Goal: Transaction & Acquisition: Purchase product/service

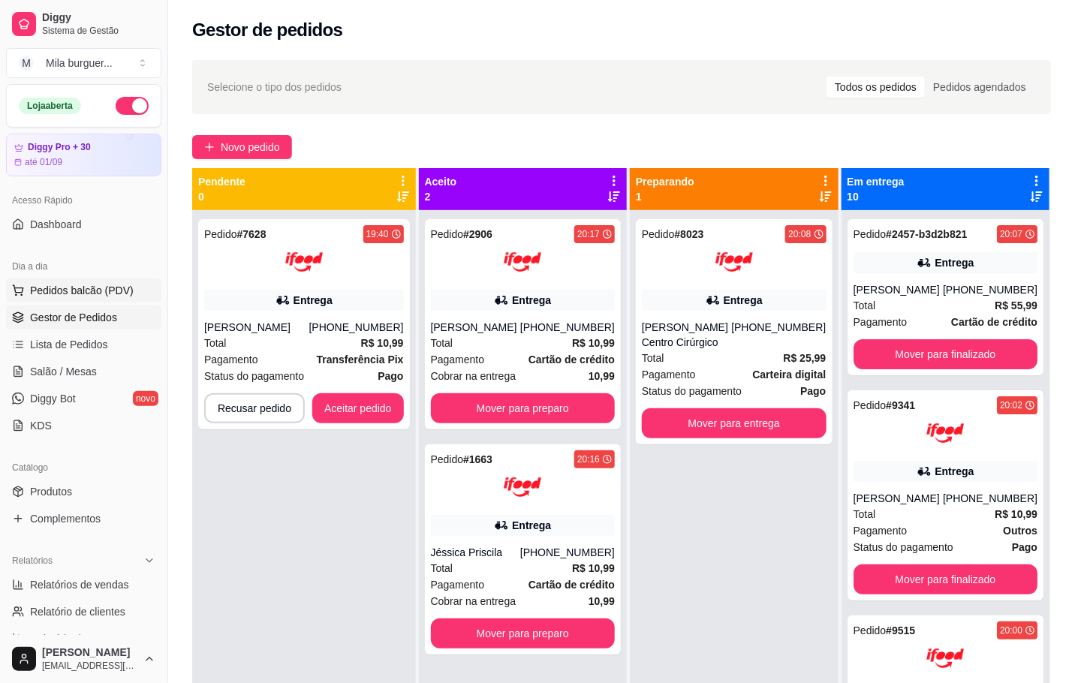
click at [140, 291] on button "Pedidos balcão (PDV)" at bounding box center [83, 291] width 155 height 24
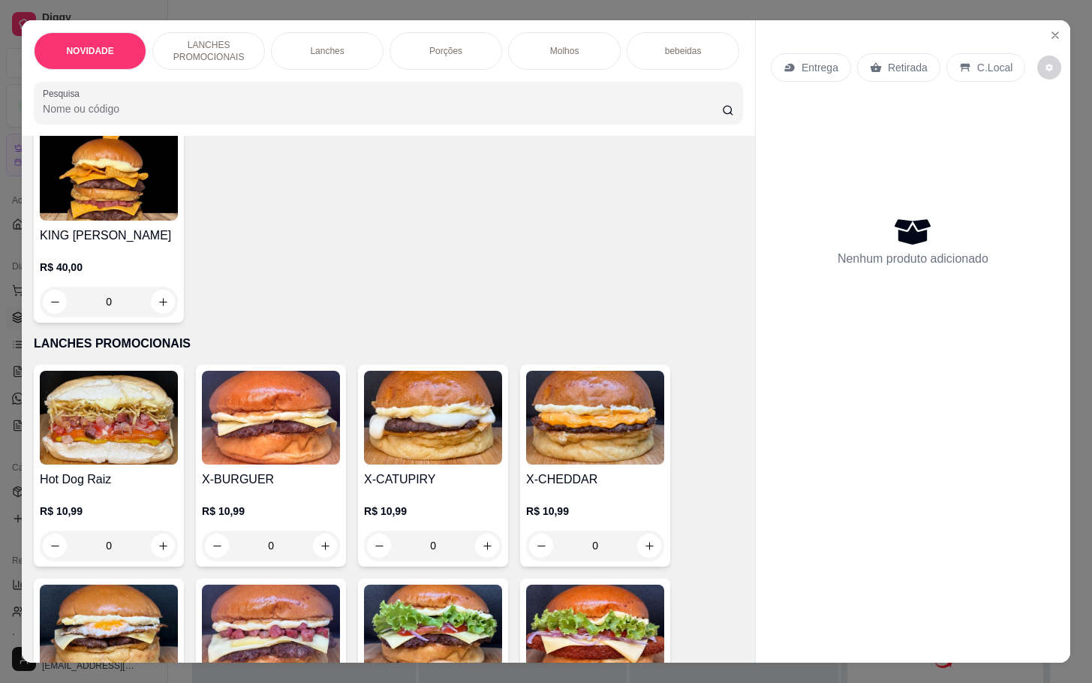
scroll to position [225, 0]
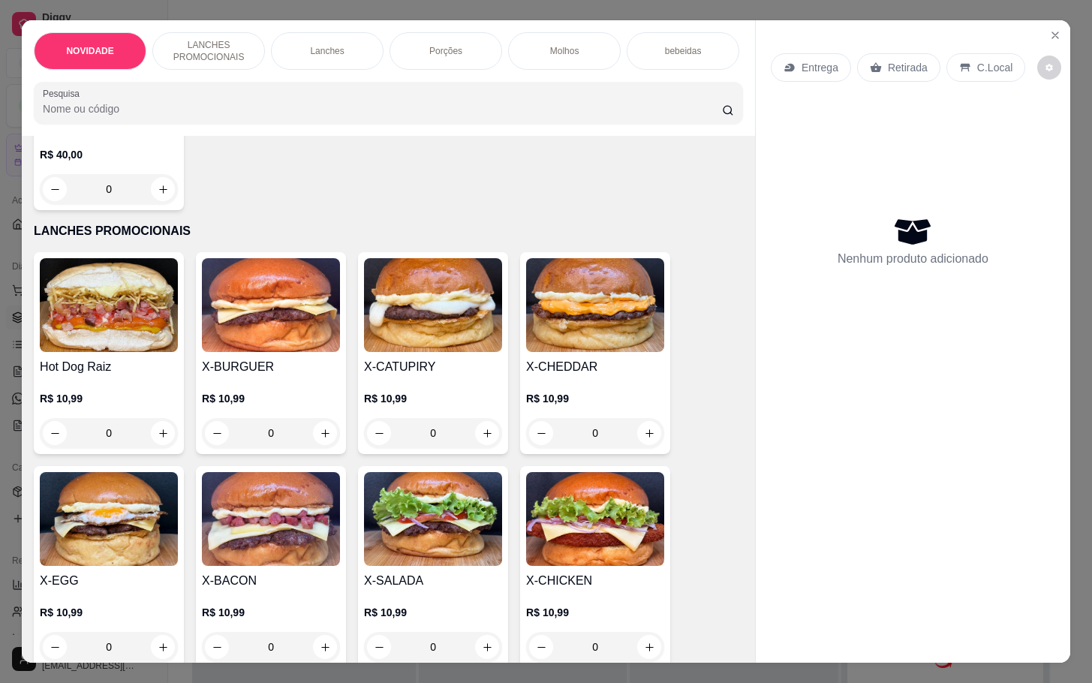
click at [548, 331] on img at bounding box center [595, 305] width 138 height 94
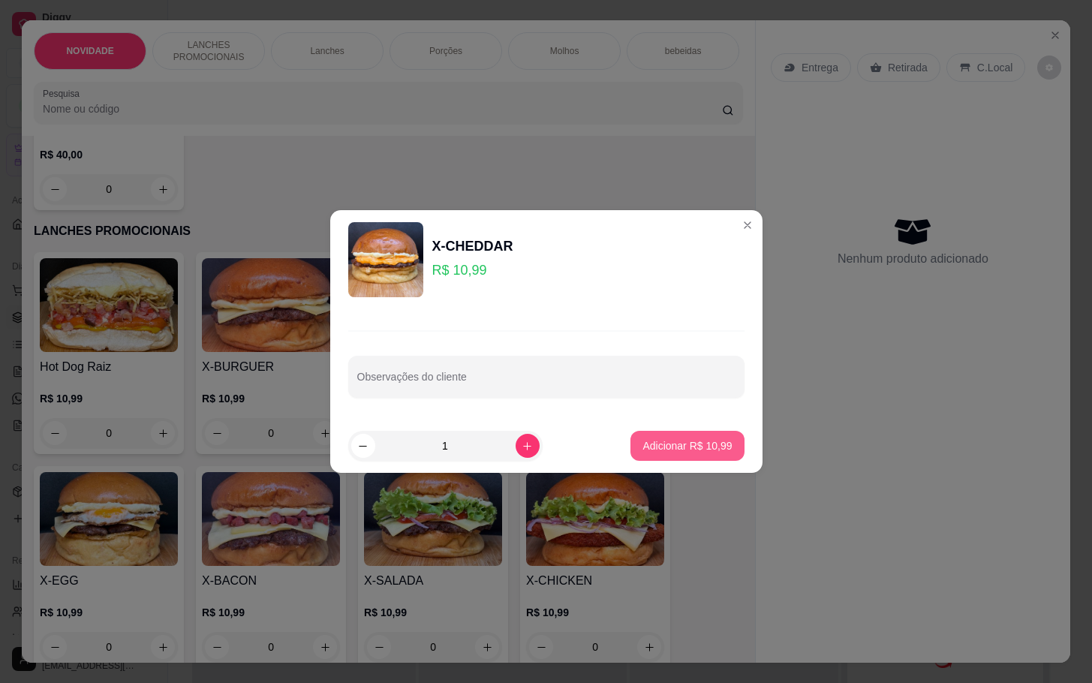
click at [643, 447] on p "Adicionar R$ 10,99" at bounding box center [687, 445] width 89 height 15
type input "1"
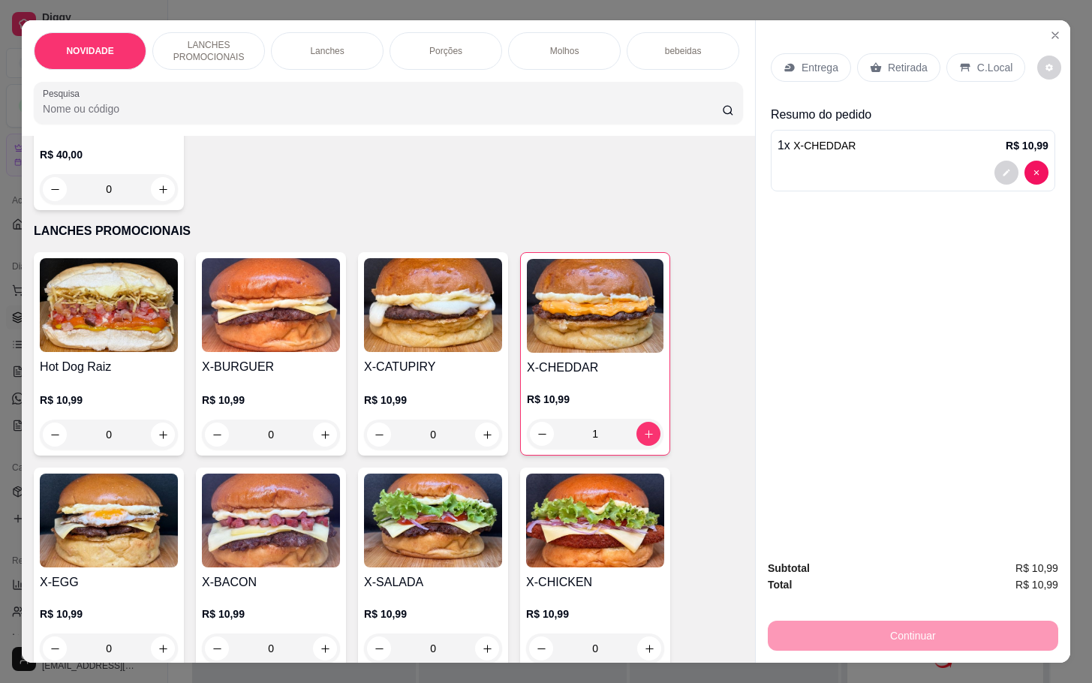
click at [127, 513] on img at bounding box center [109, 521] width 138 height 94
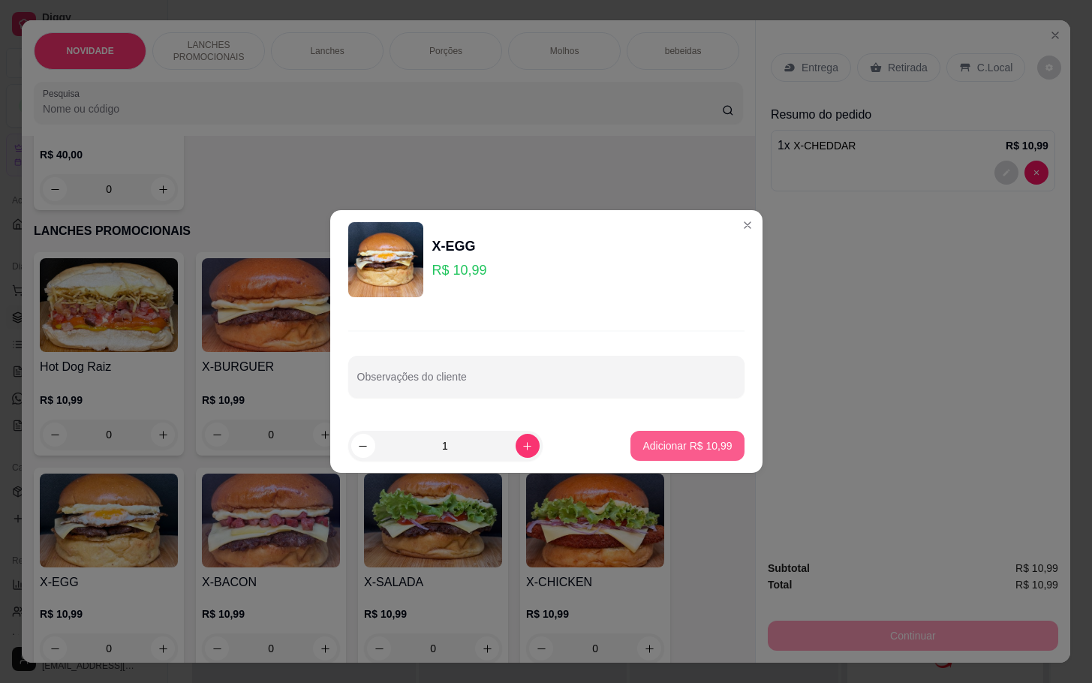
click at [701, 450] on p "Adicionar R$ 10,99" at bounding box center [687, 445] width 89 height 15
type input "1"
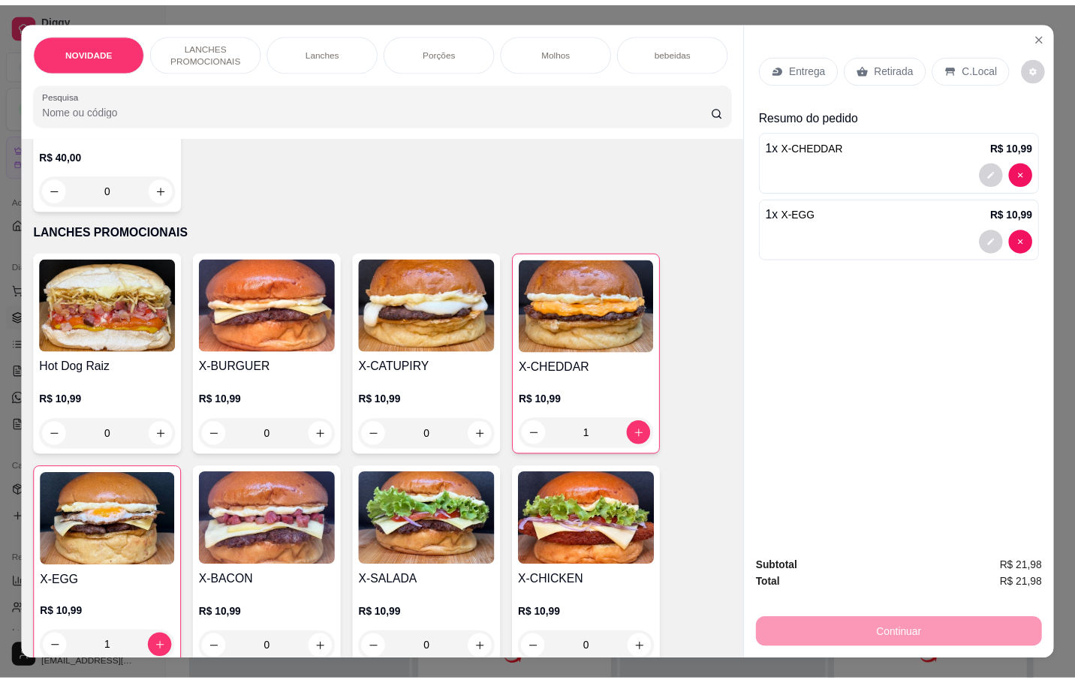
scroll to position [0, 0]
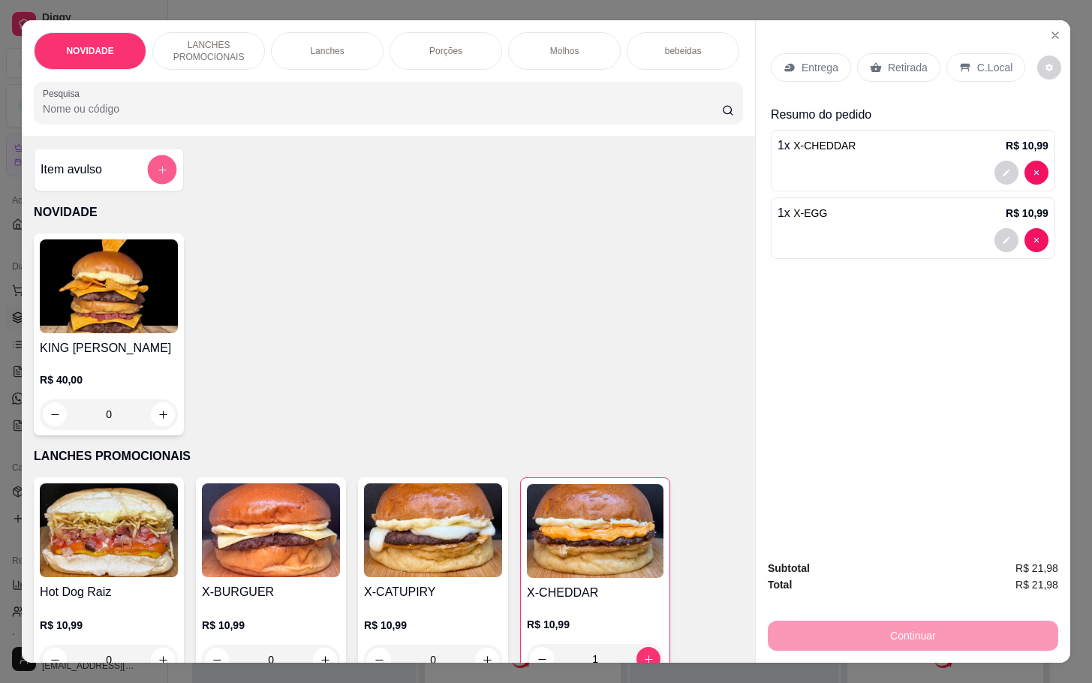
click at [148, 185] on button "add-separate-item" at bounding box center [162, 169] width 29 height 29
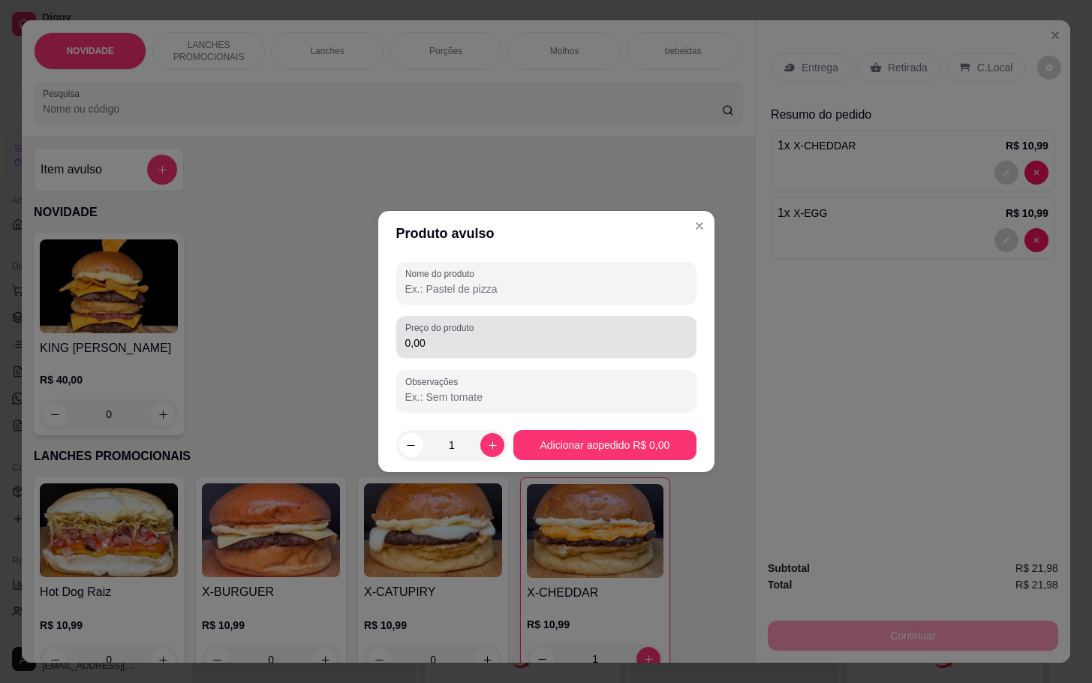
click at [635, 358] on div "Preço do produto 0,00" at bounding box center [546, 337] width 300 height 42
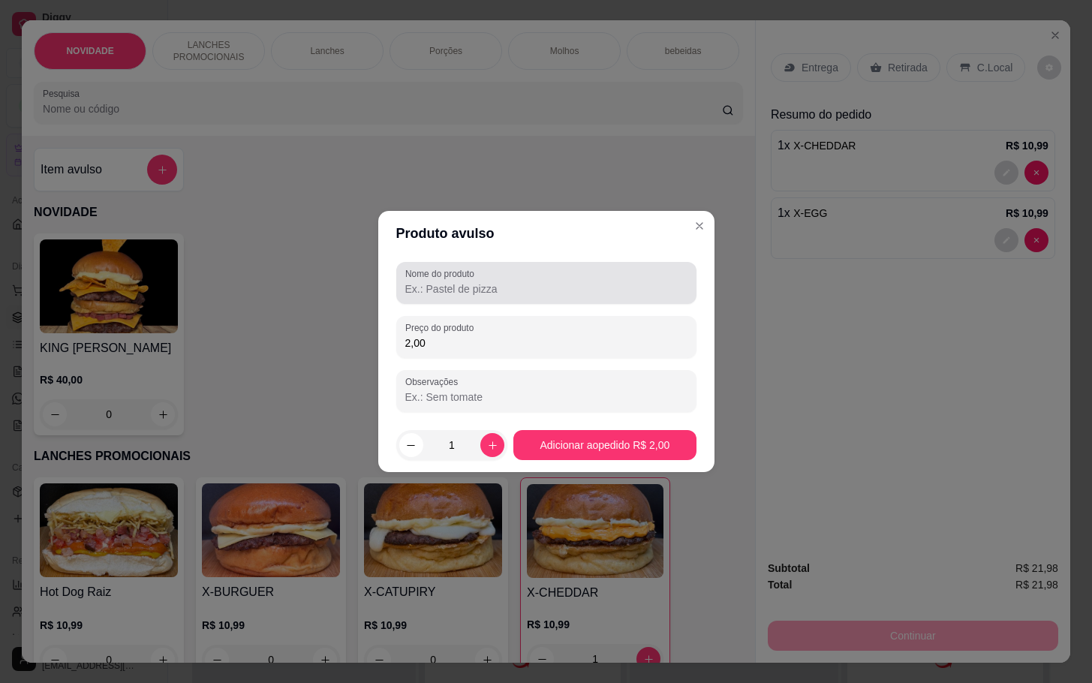
type input "2,00"
click at [640, 322] on div "2,00" at bounding box center [546, 337] width 282 height 30
click at [680, 280] on div at bounding box center [546, 283] width 282 height 30
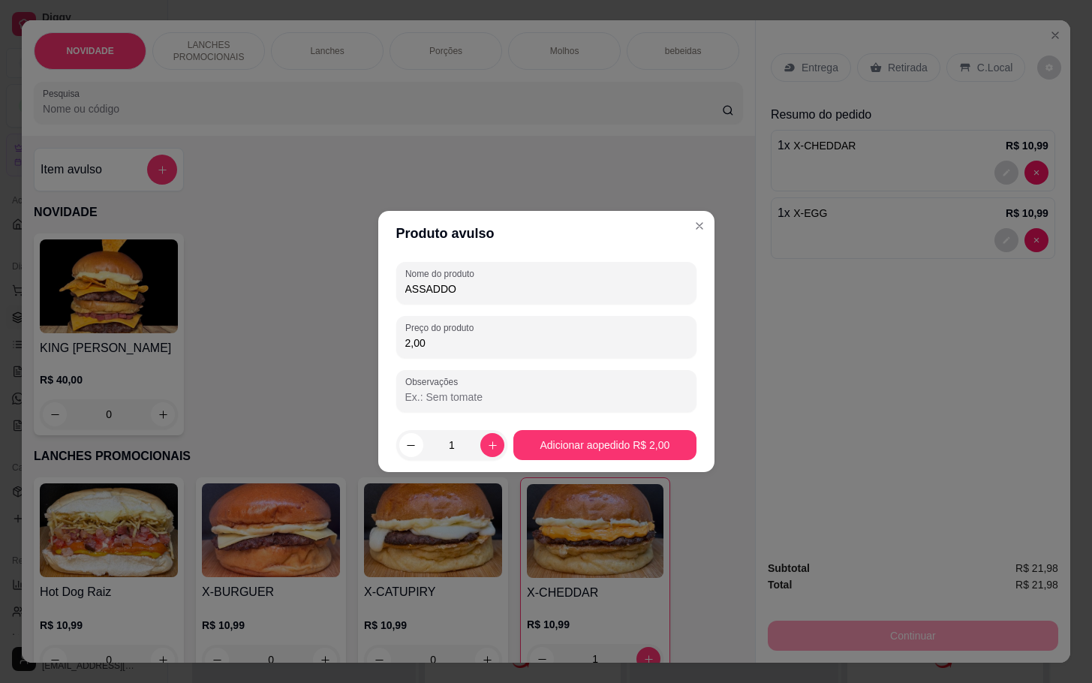
type input "ASSADDO"
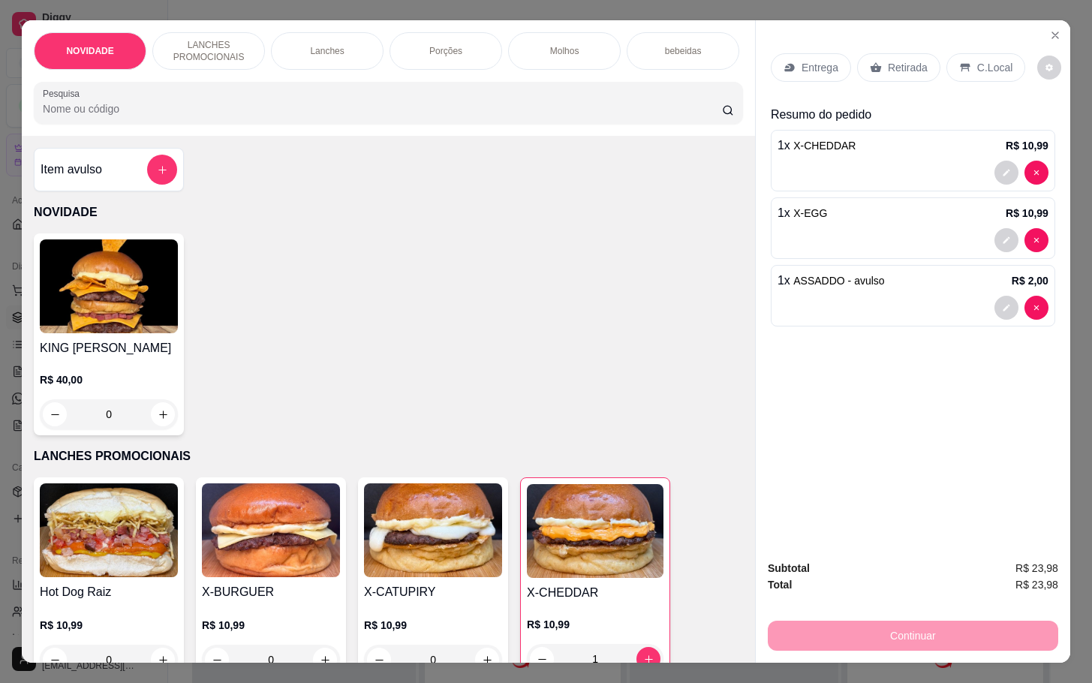
click at [883, 72] on div "Retirada" at bounding box center [898, 67] width 83 height 29
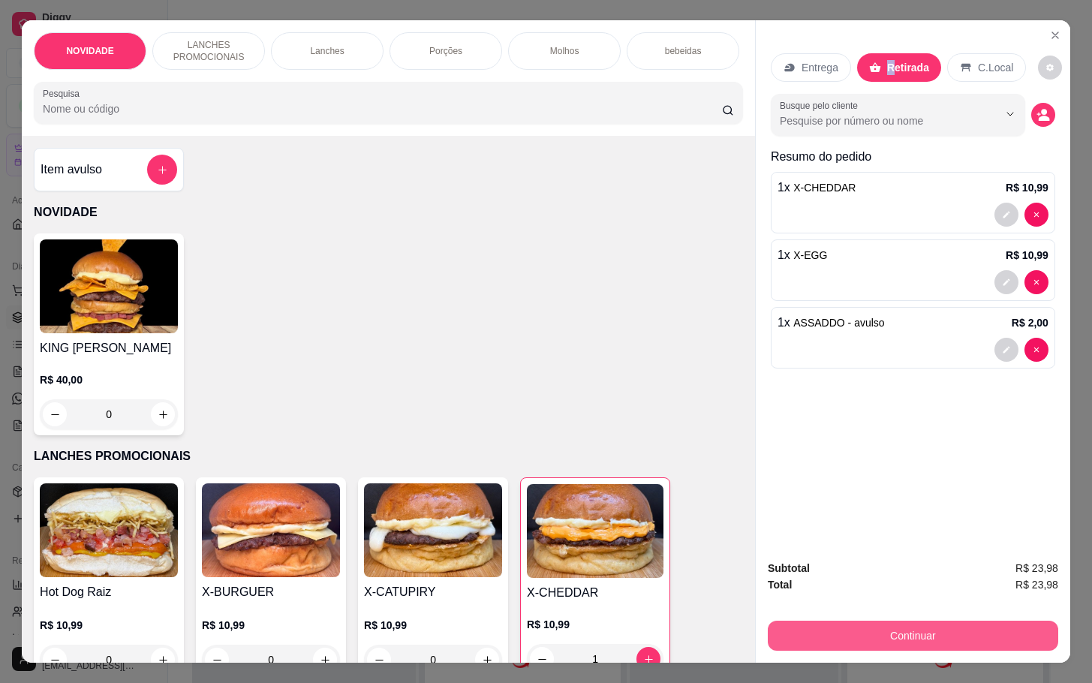
click at [946, 633] on button "Continuar" at bounding box center [913, 636] width 291 height 30
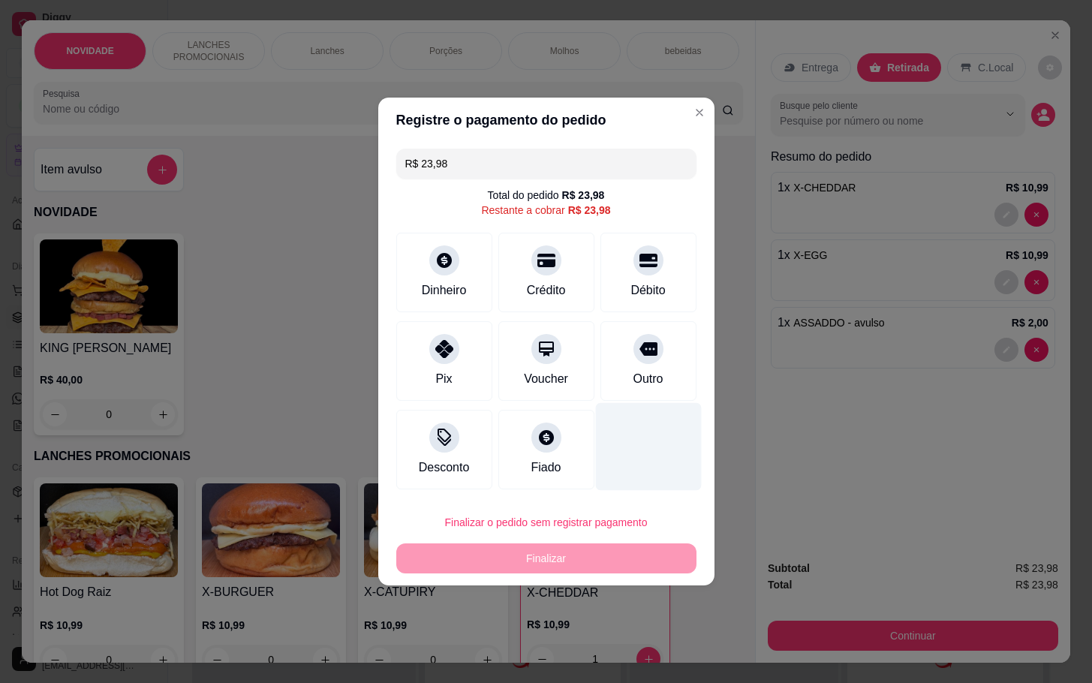
drag, startPoint x: 647, startPoint y: 388, endPoint x: 669, endPoint y: 388, distance: 21.8
click at [669, 388] on div "Outro" at bounding box center [649, 361] width 96 height 80
type input "R$ 0,00"
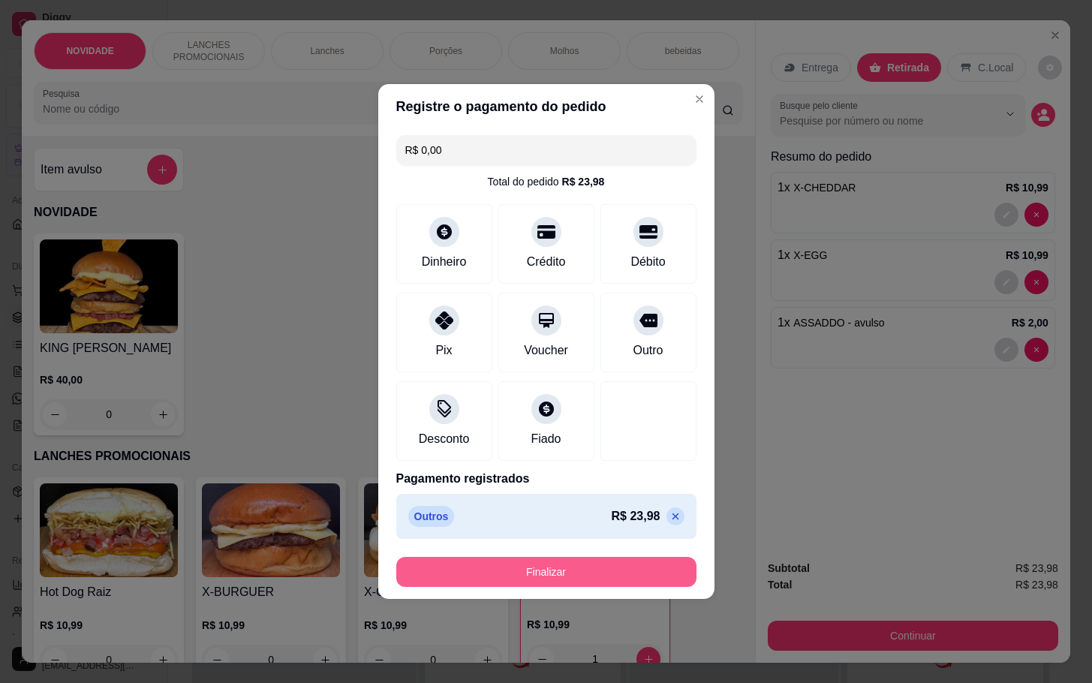
click at [649, 580] on button "Finalizar" at bounding box center [546, 572] width 300 height 30
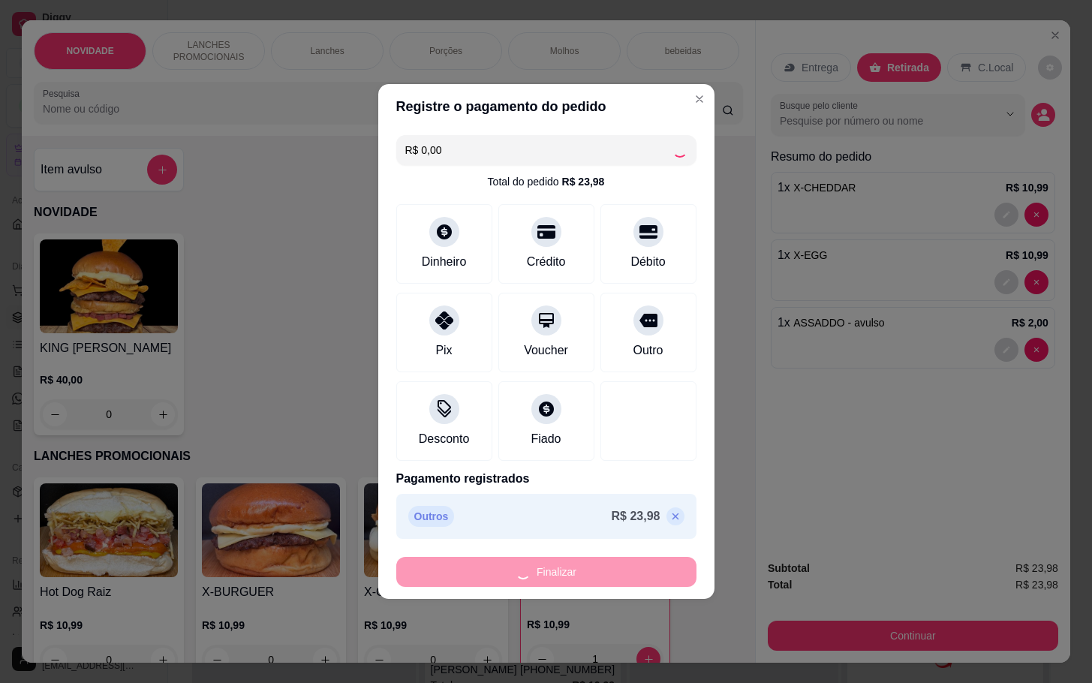
type input "0"
type input "-R$ 23,98"
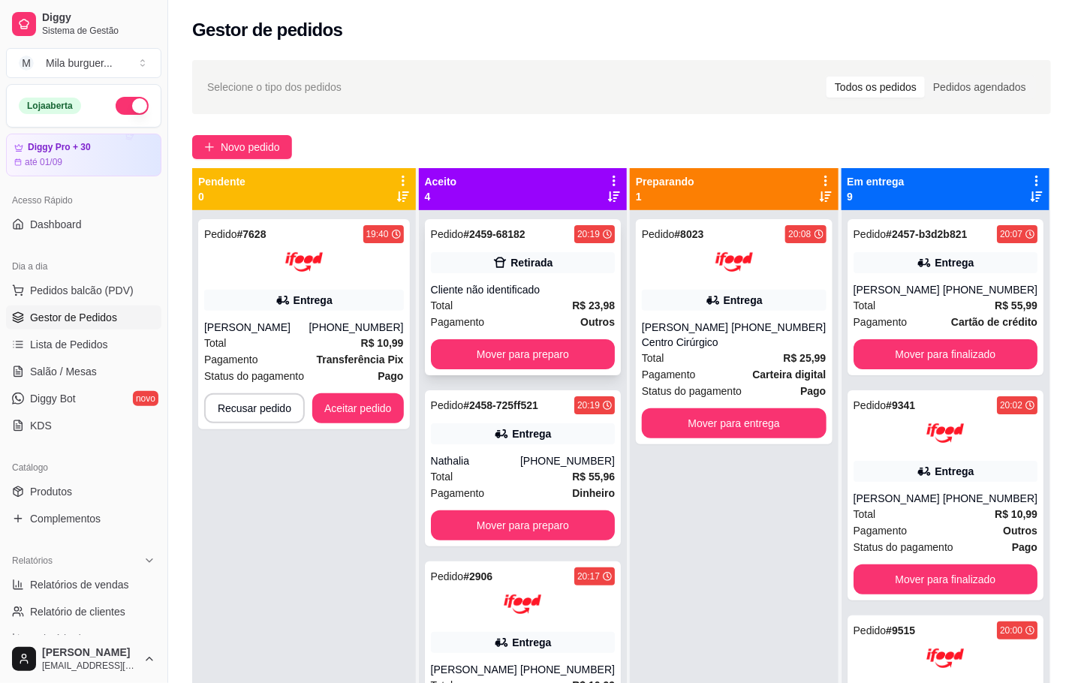
click at [514, 295] on div "Cliente não identificado" at bounding box center [523, 289] width 184 height 15
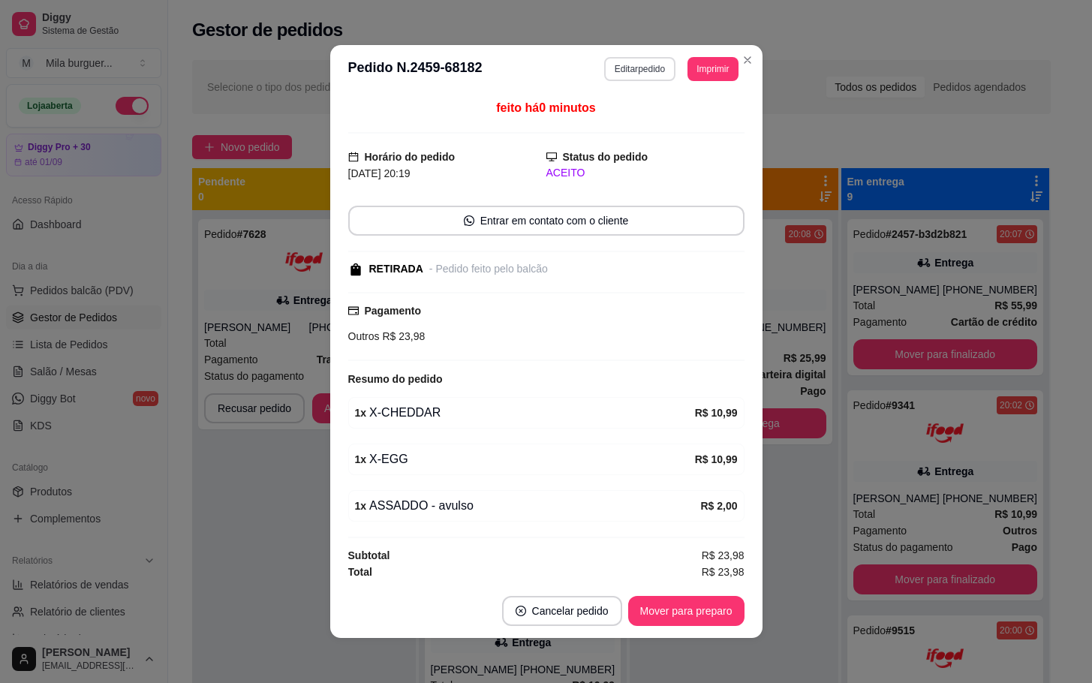
click at [640, 70] on button "Editar pedido" at bounding box center [639, 69] width 71 height 24
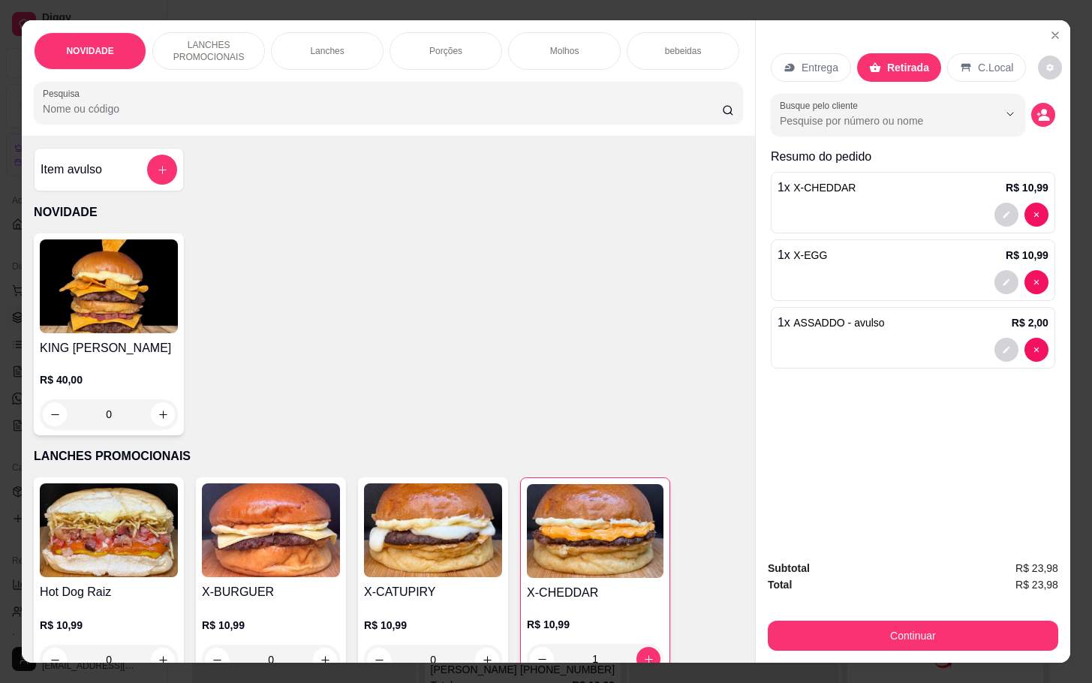
click at [147, 185] on button "add-separate-item" at bounding box center [162, 170] width 30 height 30
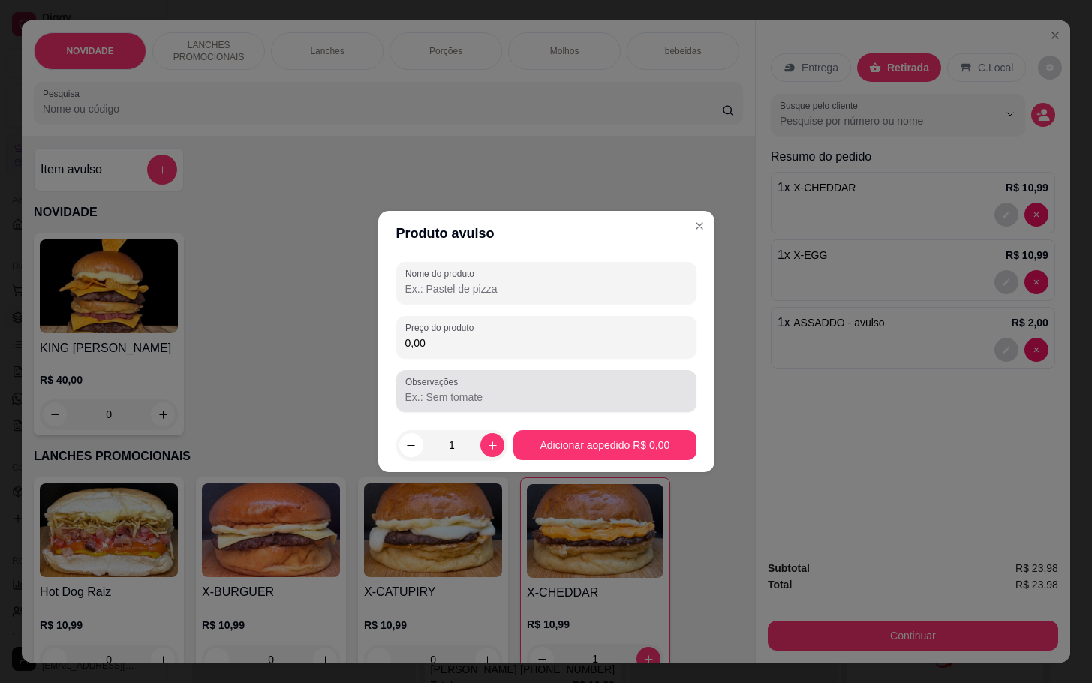
click at [464, 347] on input "0,00" at bounding box center [546, 343] width 282 height 15
type input "2,00"
click at [521, 271] on div at bounding box center [546, 283] width 282 height 30
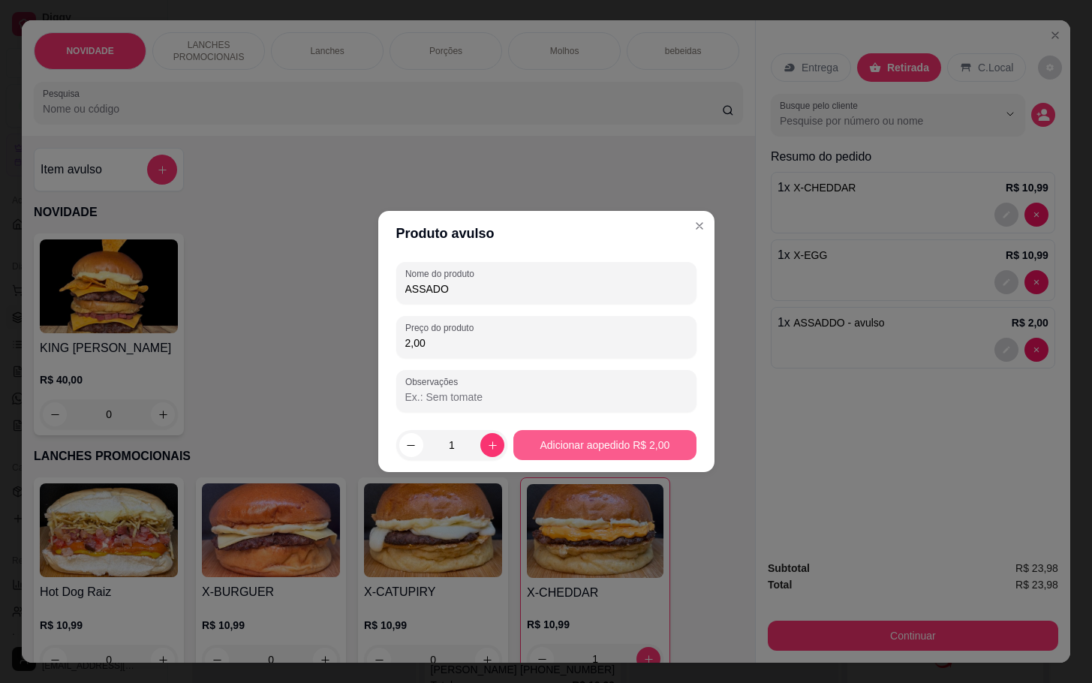
type input "ASSADO"
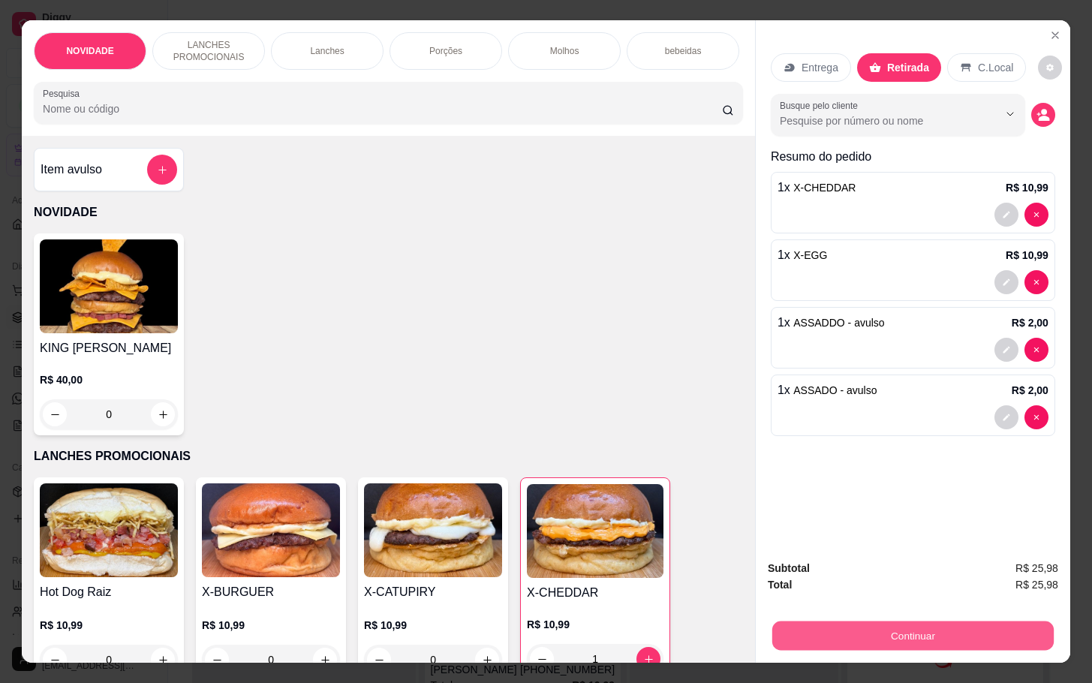
click at [848, 621] on button "Continuar" at bounding box center [913, 635] width 282 height 29
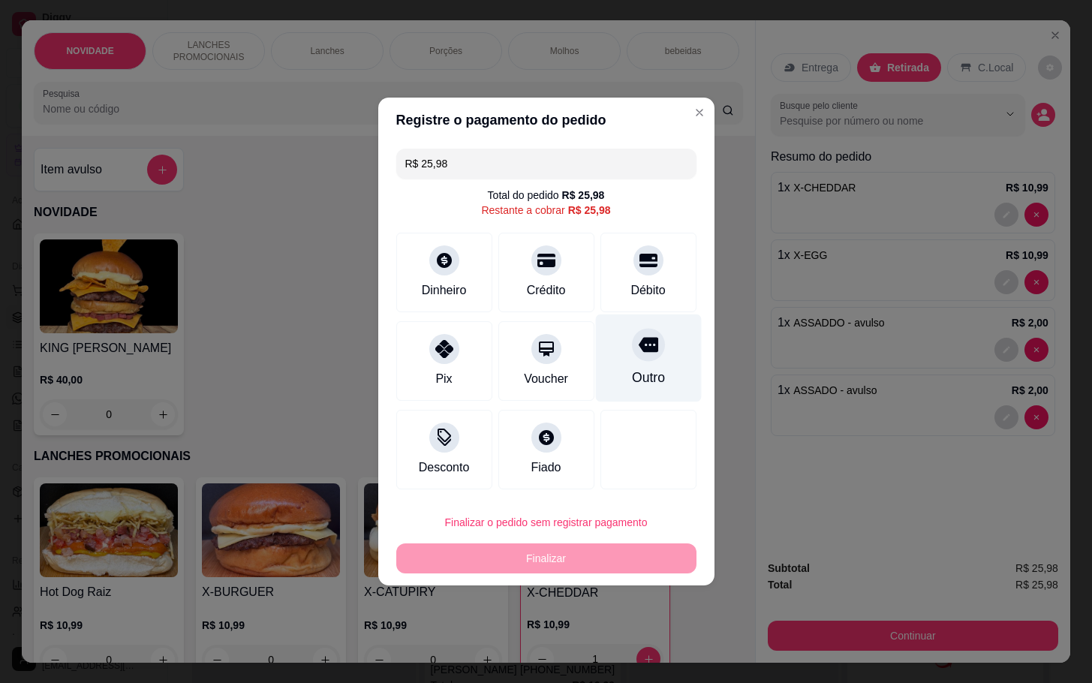
click at [640, 322] on div "Outro" at bounding box center [648, 359] width 106 height 88
type input "R$ 0,00"
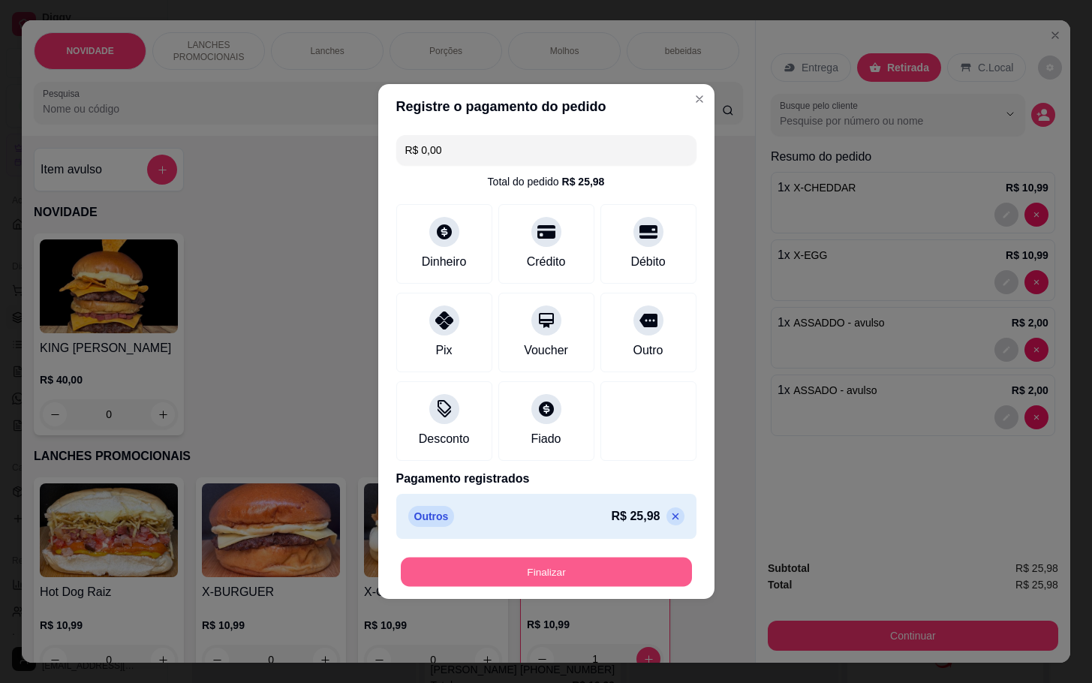
click at [599, 559] on button "Finalizar" at bounding box center [546, 572] width 291 height 29
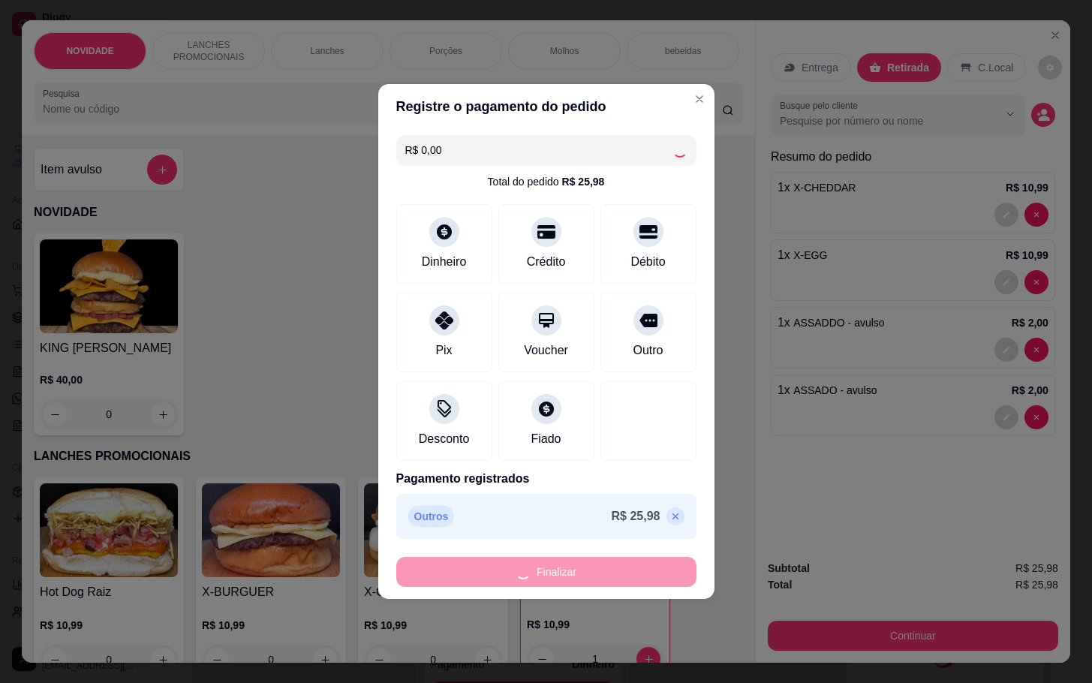
type input "0"
type input "-R$ 25,98"
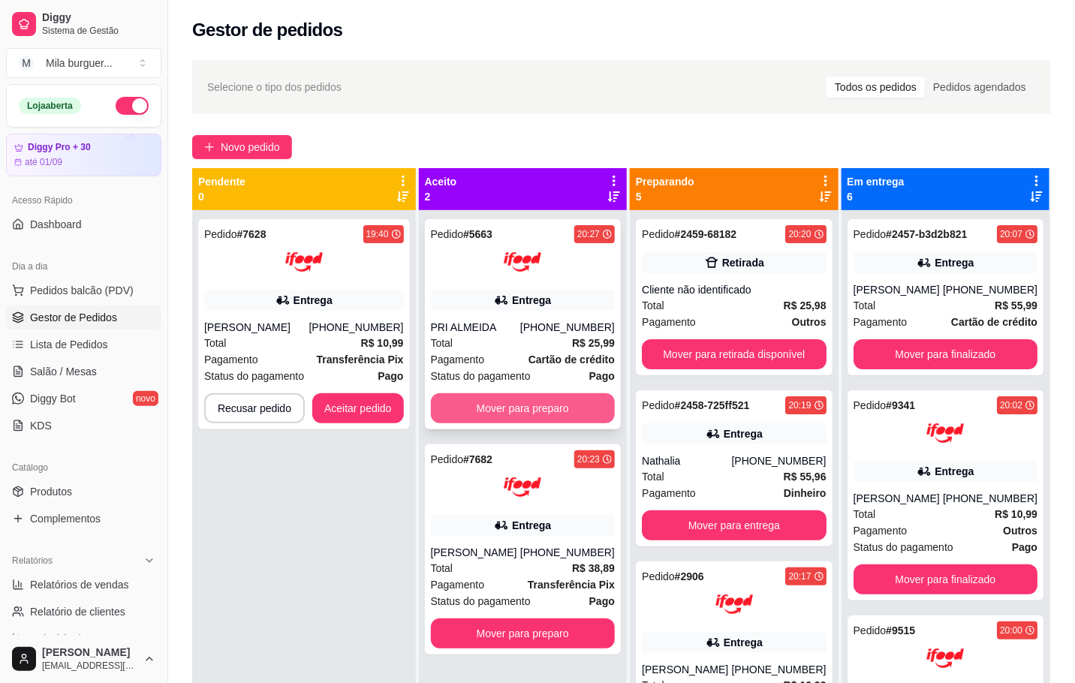
click at [465, 419] on button "Mover para preparo" at bounding box center [523, 408] width 184 height 30
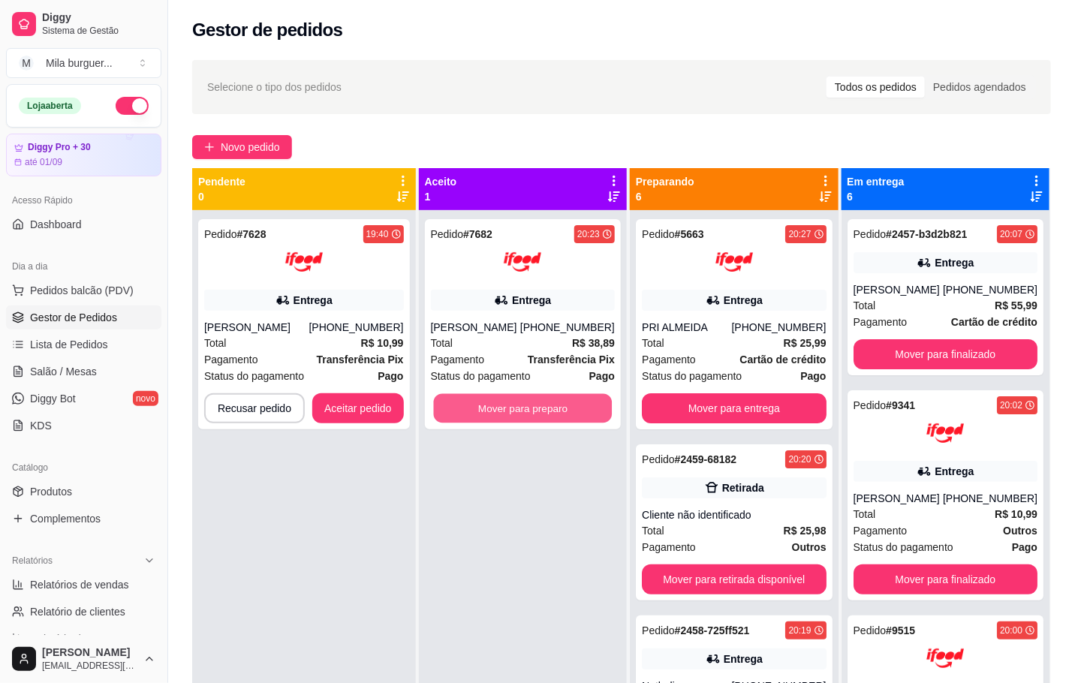
click at [468, 413] on button "Mover para preparo" at bounding box center [522, 408] width 179 height 29
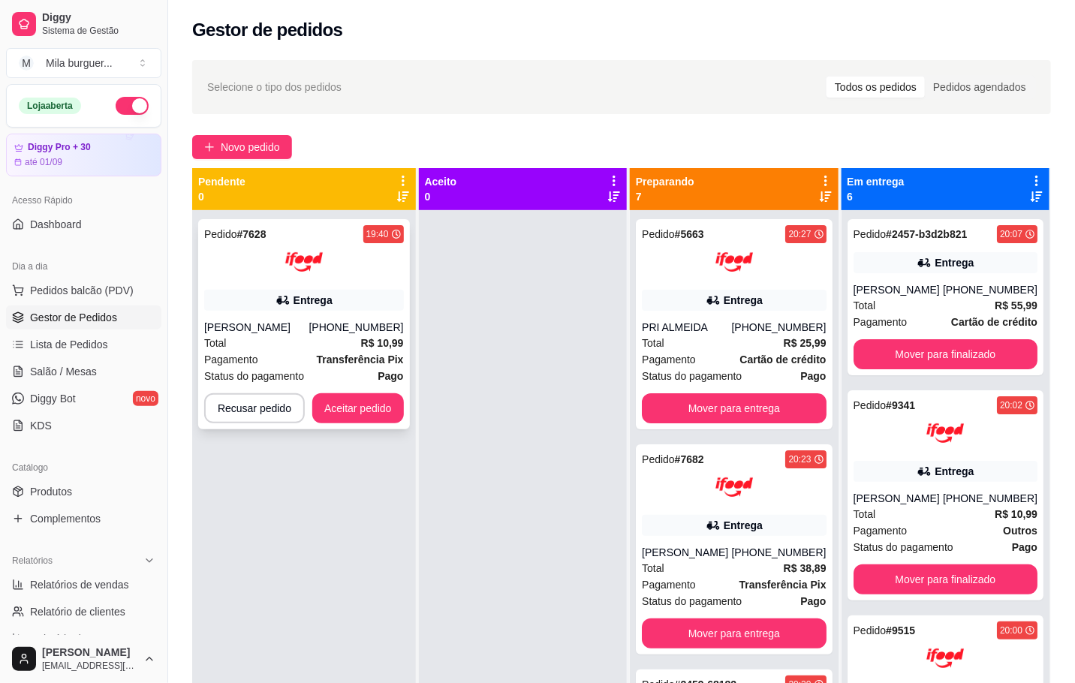
click at [336, 415] on button "Aceitar pedido" at bounding box center [358, 408] width 92 height 30
click at [396, 405] on button "Aceitar pedido" at bounding box center [358, 408] width 92 height 30
click at [359, 415] on button "Aceitar pedido" at bounding box center [358, 408] width 92 height 30
click at [381, 413] on button "Aceitar pedido" at bounding box center [358, 408] width 92 height 30
click at [496, 386] on div at bounding box center [523, 551] width 208 height 683
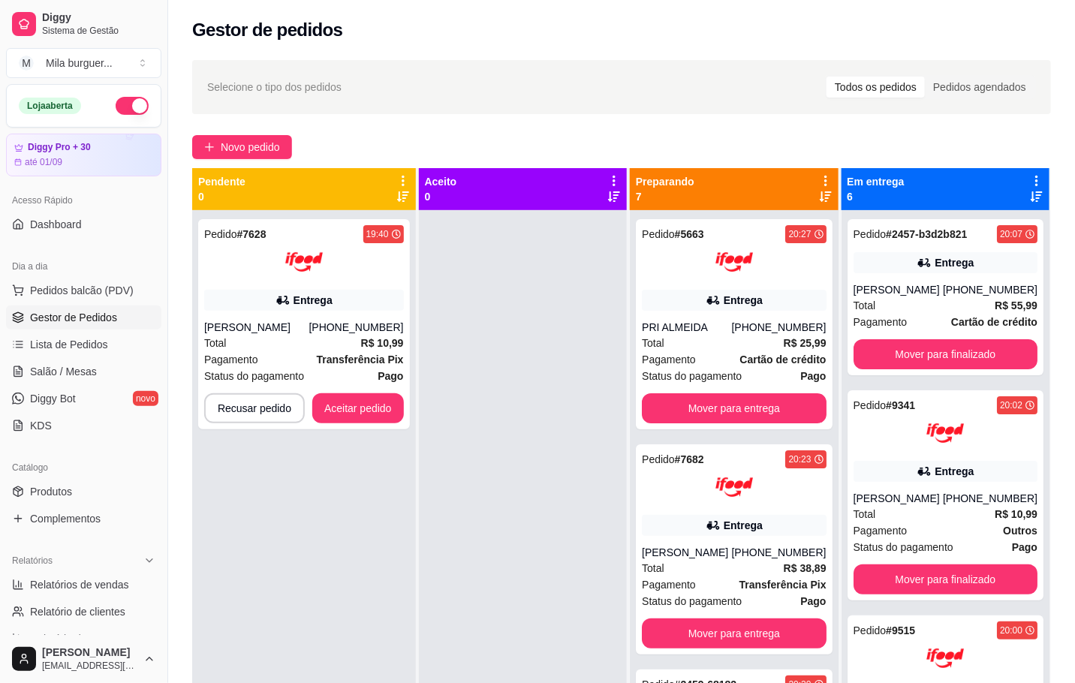
drag, startPoint x: 496, startPoint y: 386, endPoint x: 504, endPoint y: 384, distance: 8.6
click at [504, 384] on div at bounding box center [523, 551] width 208 height 683
click at [507, 397] on div at bounding box center [523, 551] width 208 height 683
click at [358, 408] on button "Aceitar pedido" at bounding box center [358, 408] width 92 height 30
click at [375, 404] on button "Aceitar pedido" at bounding box center [358, 408] width 92 height 30
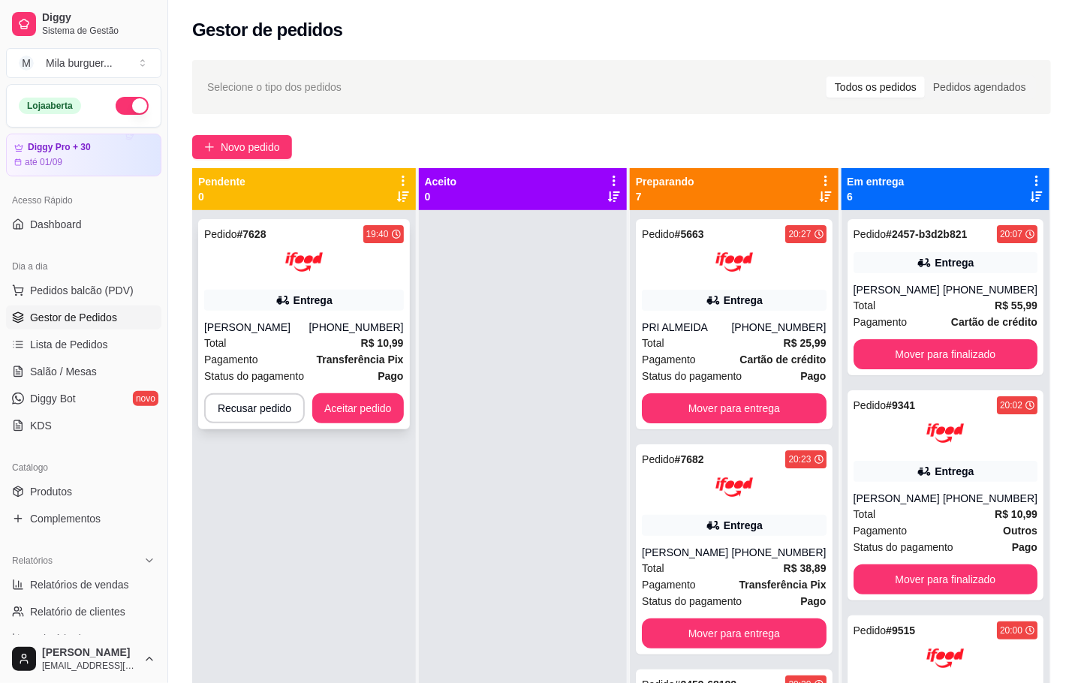
click at [377, 404] on button "Aceitar pedido" at bounding box center [358, 408] width 92 height 30
click at [437, 381] on div at bounding box center [523, 551] width 208 height 683
click at [464, 375] on div at bounding box center [523, 551] width 208 height 683
click at [464, 369] on div at bounding box center [523, 551] width 208 height 683
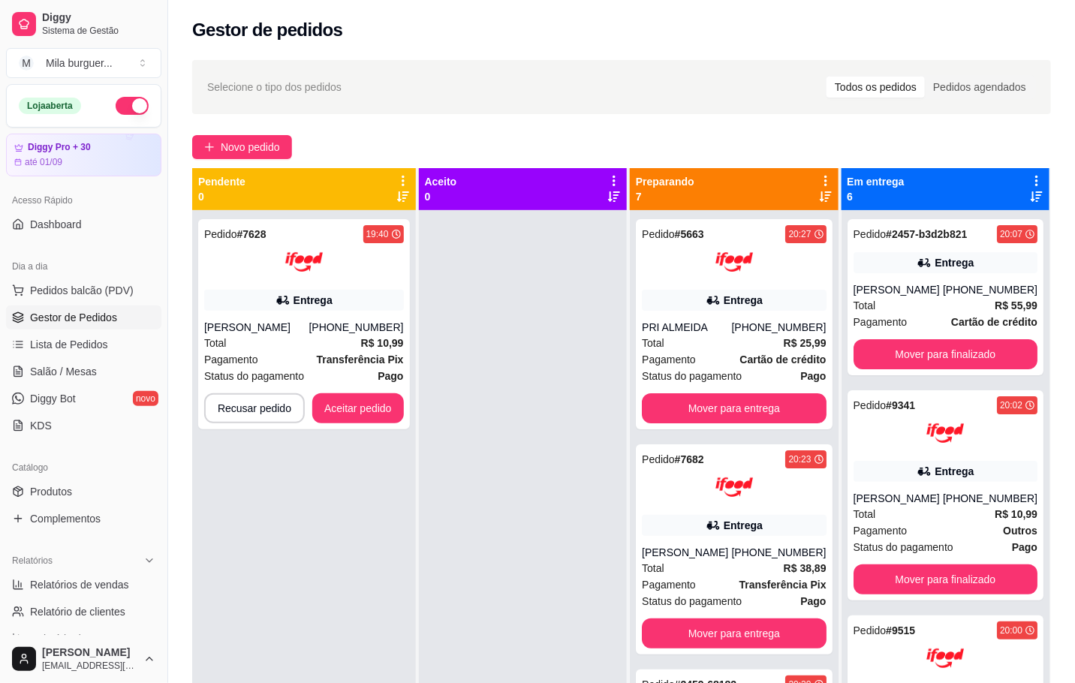
click at [464, 369] on div at bounding box center [523, 551] width 208 height 683
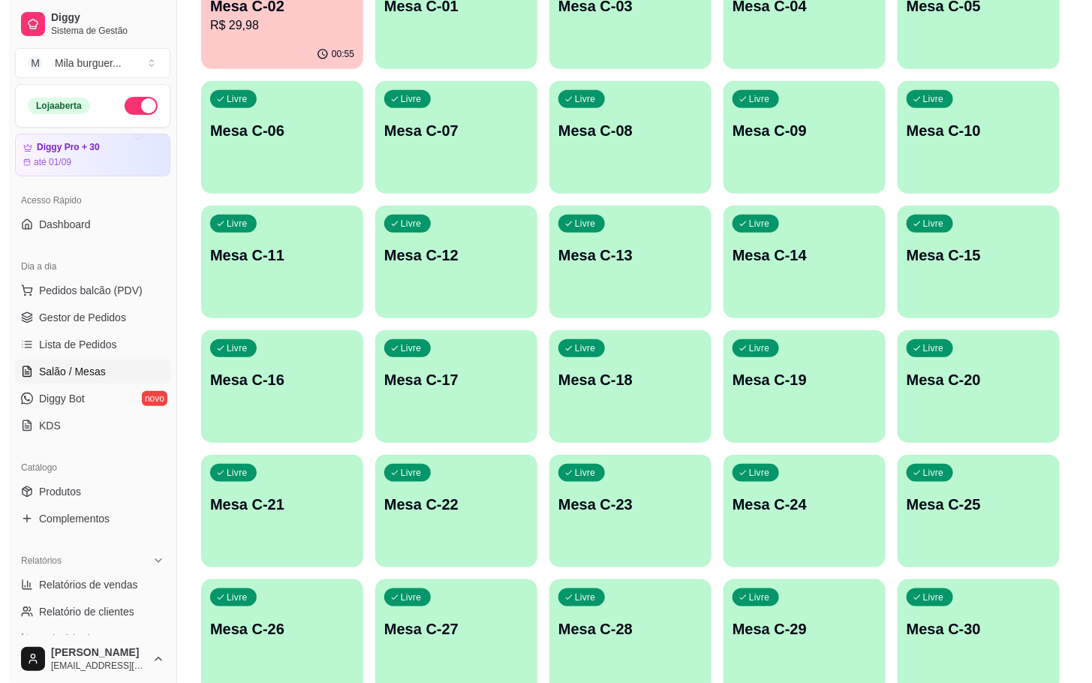
scroll to position [450, 0]
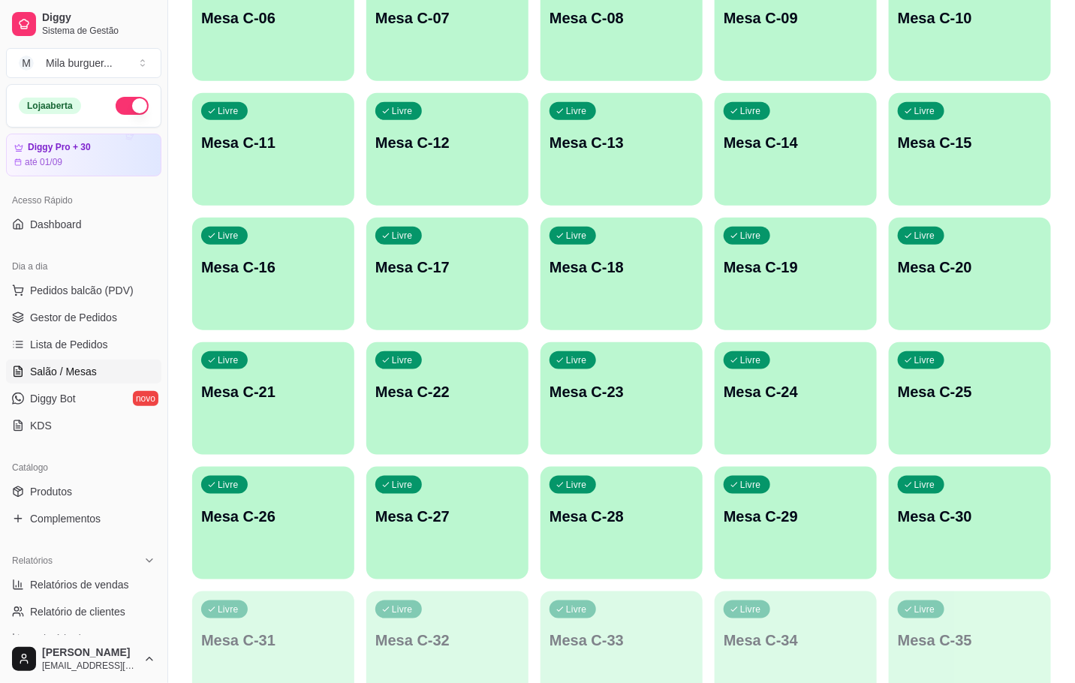
click at [640, 552] on div "Livre Mesa C-28" at bounding box center [621, 514] width 162 height 95
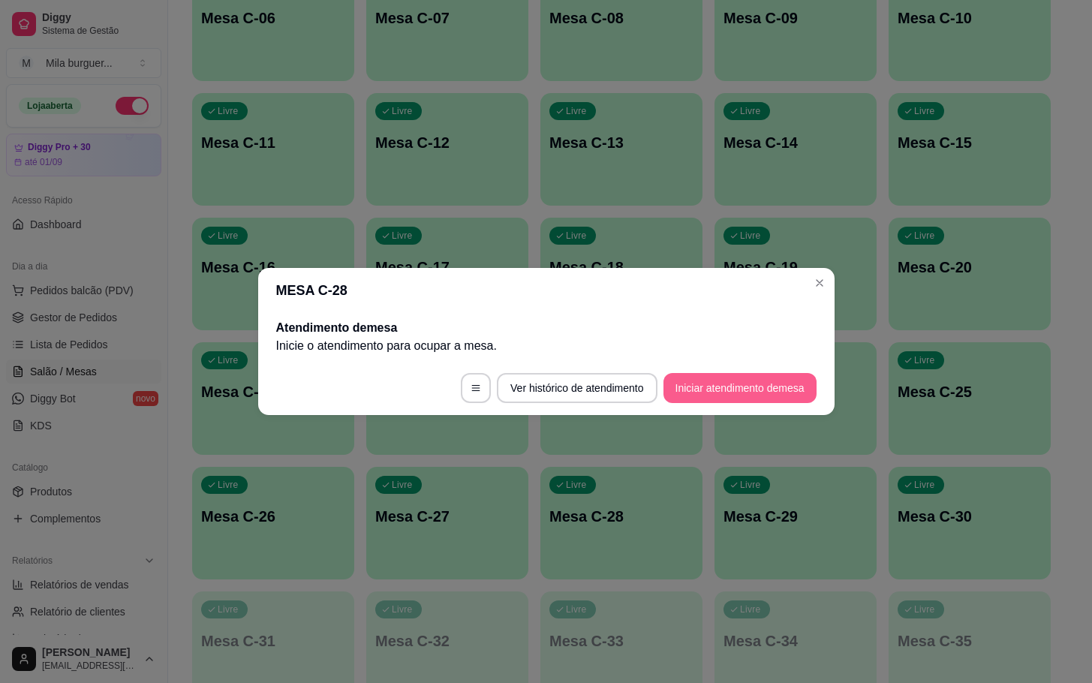
click at [750, 387] on button "Iniciar atendimento de mesa" at bounding box center [740, 388] width 153 height 30
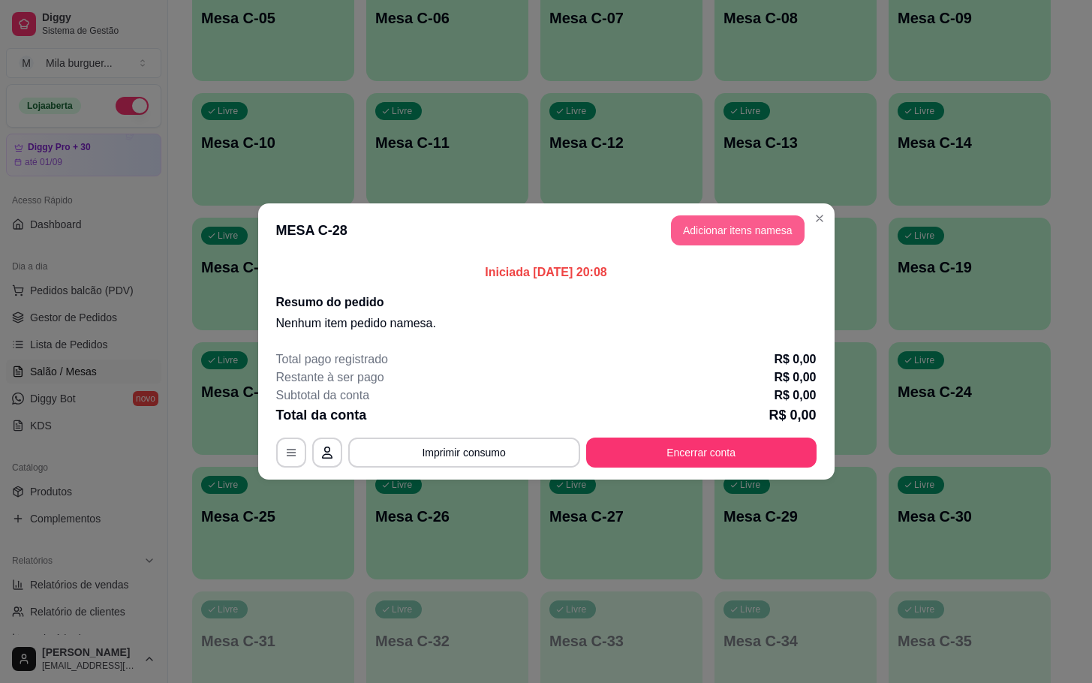
click at [724, 239] on button "Adicionar itens na mesa" at bounding box center [738, 230] width 134 height 30
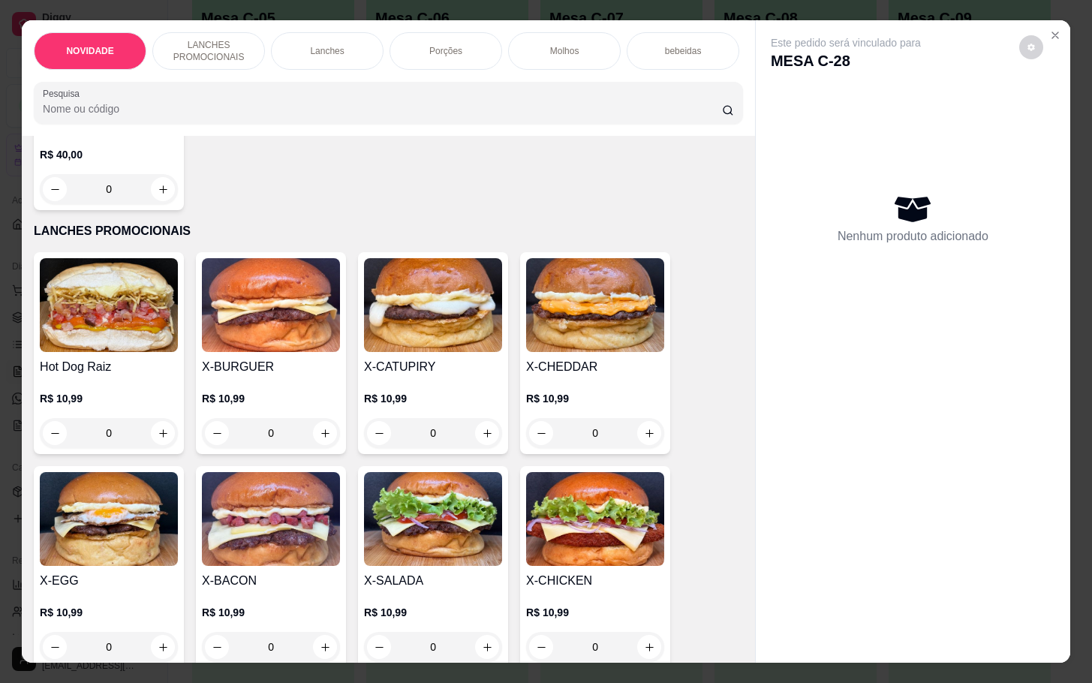
scroll to position [338, 0]
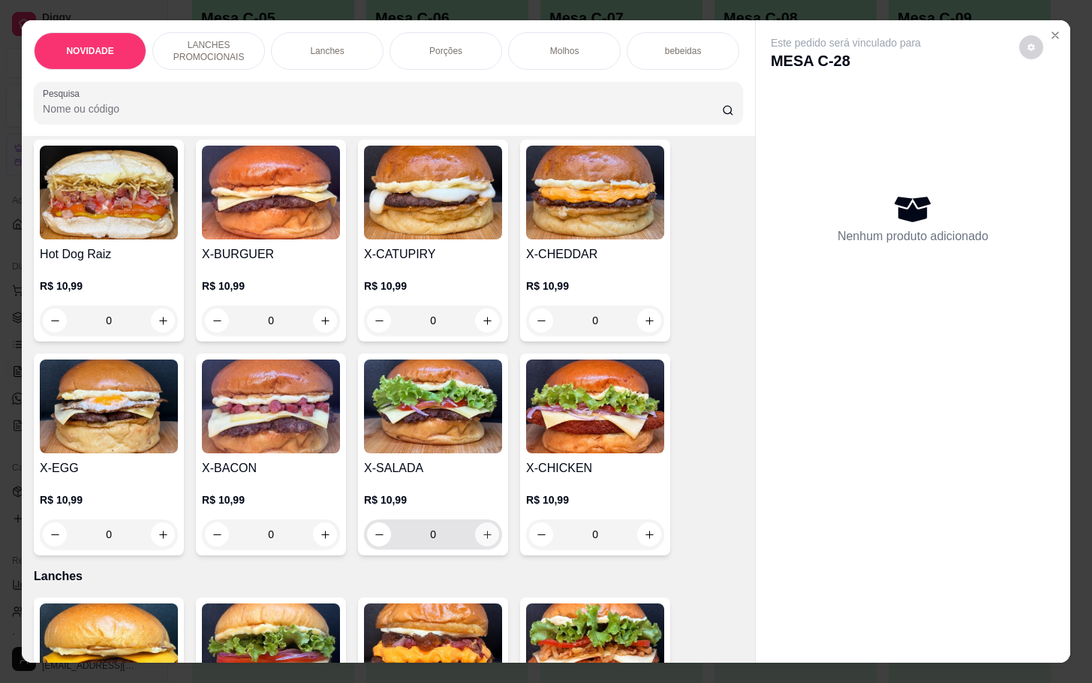
click at [482, 538] on icon "increase-product-quantity" at bounding box center [487, 534] width 11 height 11
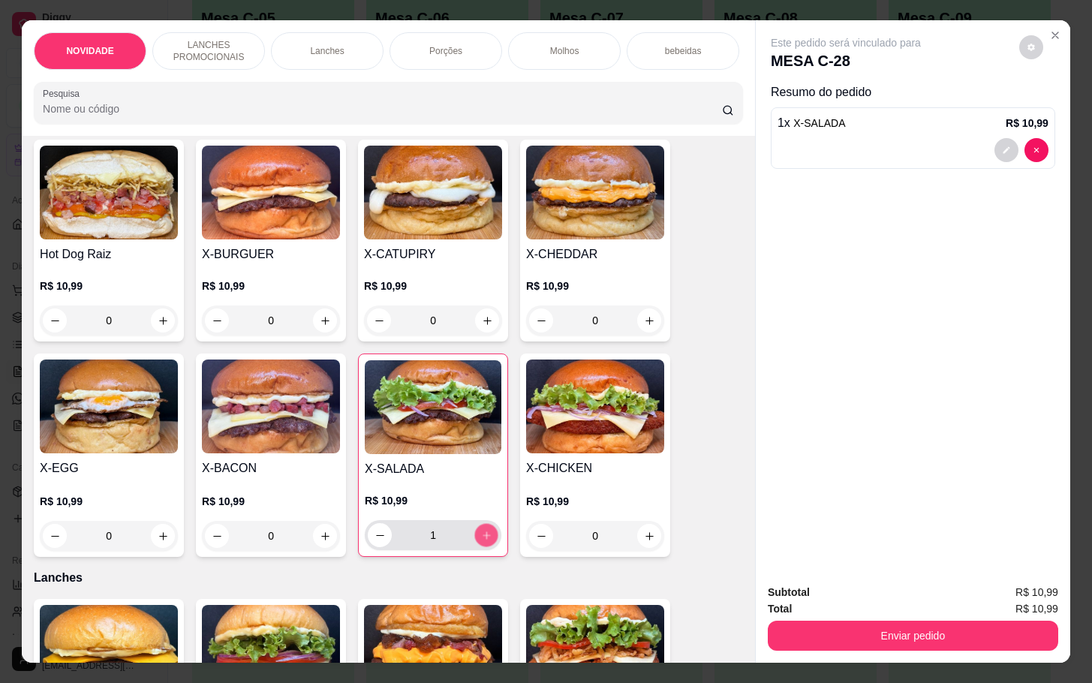
click at [475, 538] on button "increase-product-quantity" at bounding box center [486, 535] width 23 height 23
type input "2"
click at [672, 45] on p "bebeidas" at bounding box center [683, 51] width 37 height 12
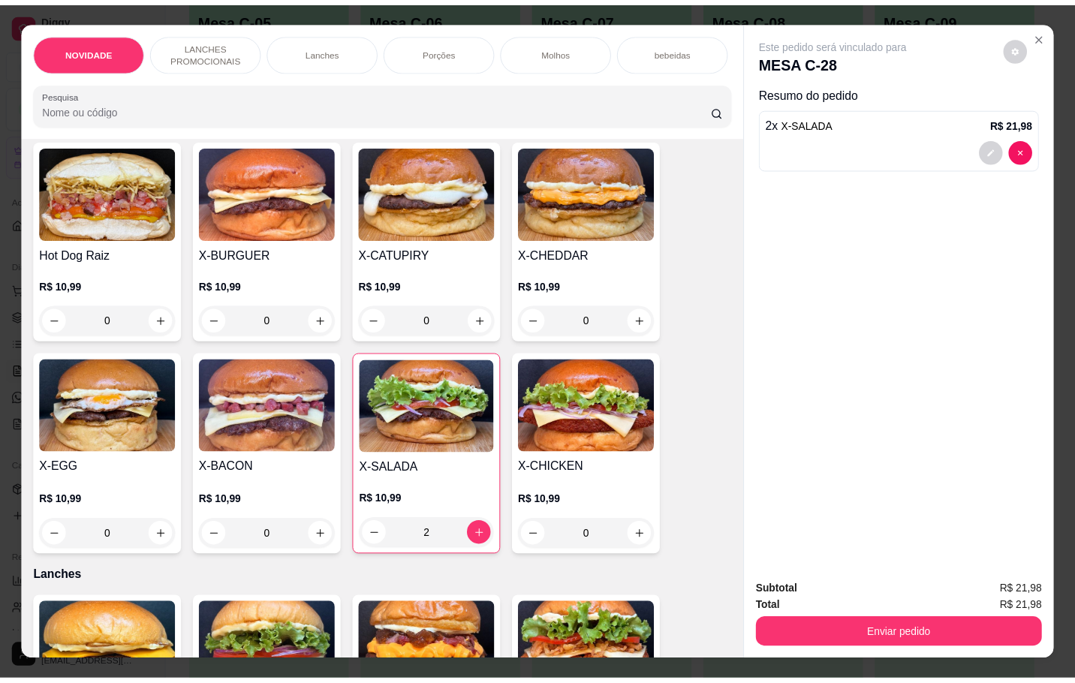
scroll to position [36, 0]
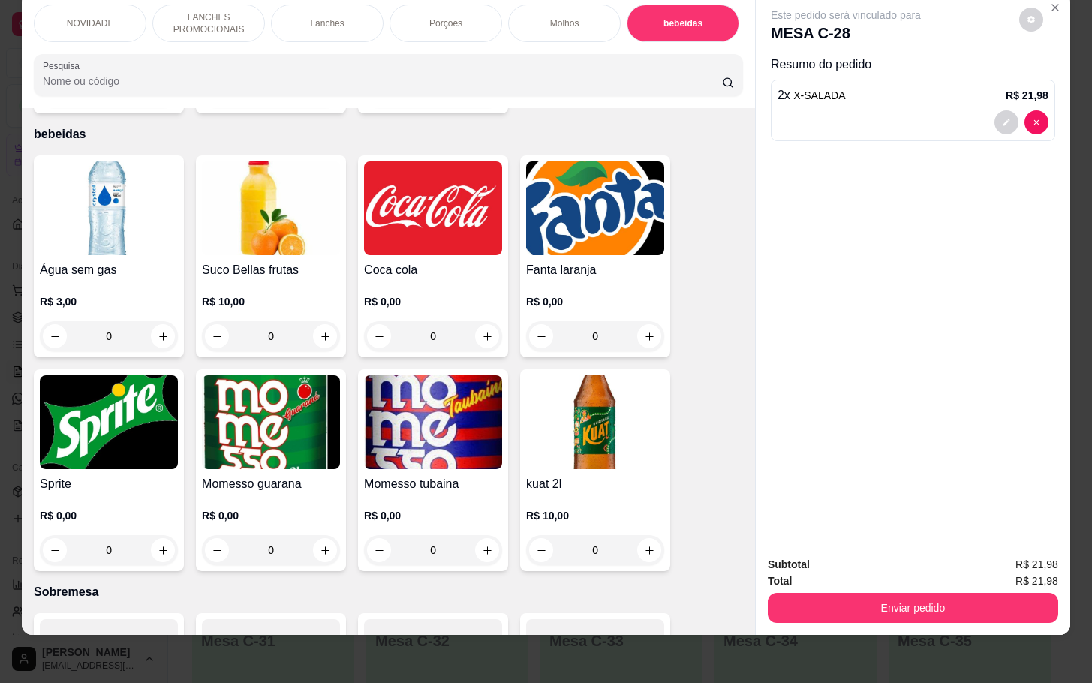
click at [475, 321] on div "0" at bounding box center [433, 336] width 138 height 30
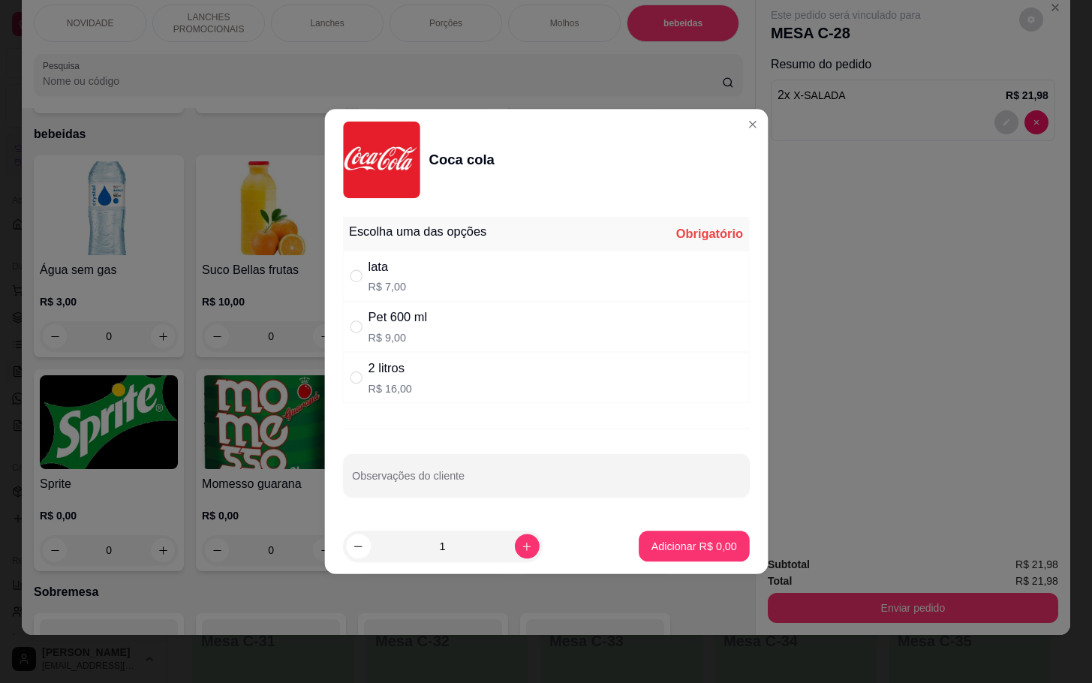
click at [475, 316] on div "Pet 600 ml R$ 9,00" at bounding box center [546, 327] width 407 height 51
radio input "true"
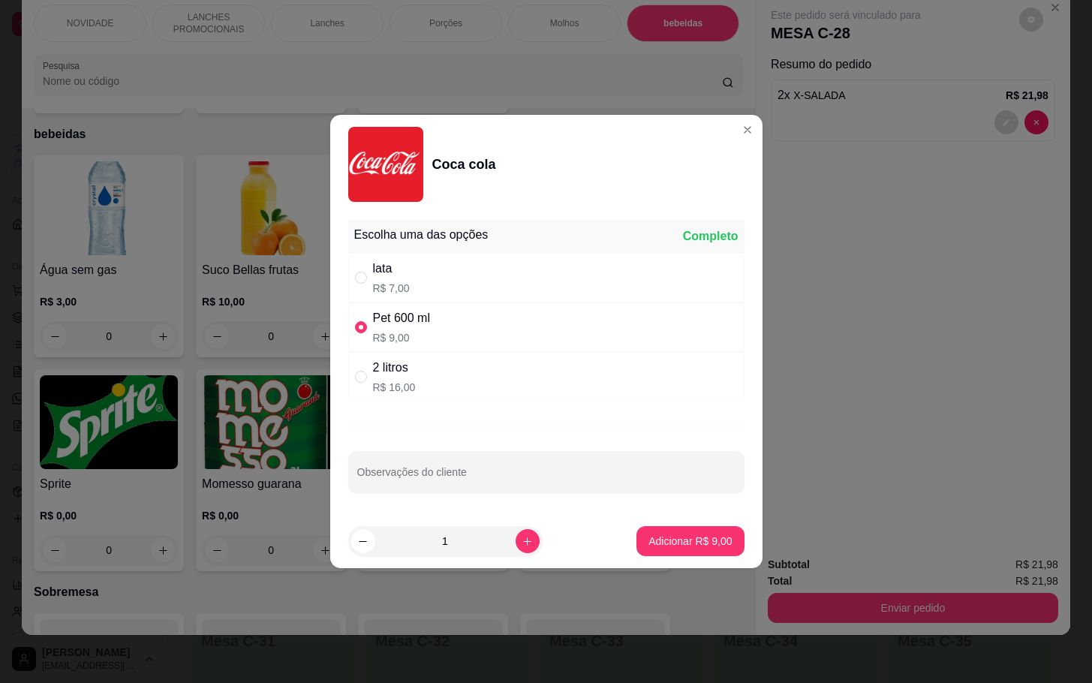
click at [395, 271] on div "lata" at bounding box center [391, 269] width 37 height 18
radio input "true"
radio input "false"
click at [518, 534] on button "increase-product-quantity" at bounding box center [528, 541] width 24 height 24
type input "2"
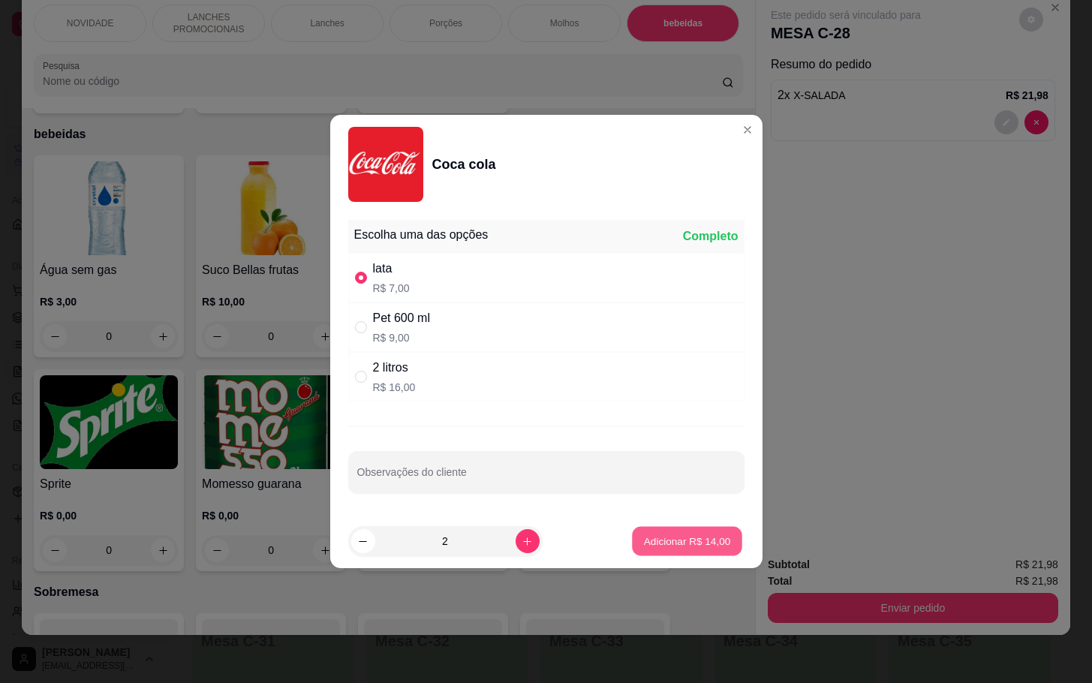
click at [644, 536] on p "Adicionar R$ 14,00" at bounding box center [687, 541] width 87 height 14
type input "2"
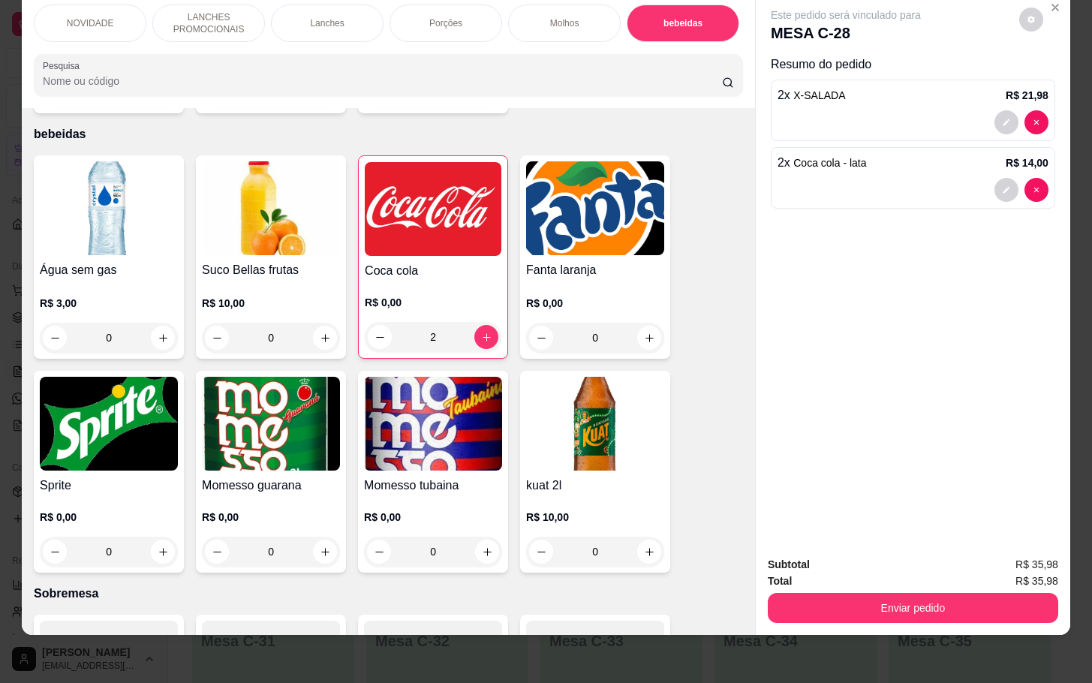
click at [796, 608] on div "Subtotal R$ 35,98 Total R$ 35,98 Enviar pedido" at bounding box center [913, 589] width 315 height 91
click at [787, 593] on button "Enviar pedido" at bounding box center [913, 607] width 282 height 29
click at [832, 556] on button "Não registrar e enviar pedido" at bounding box center [861, 554] width 156 height 29
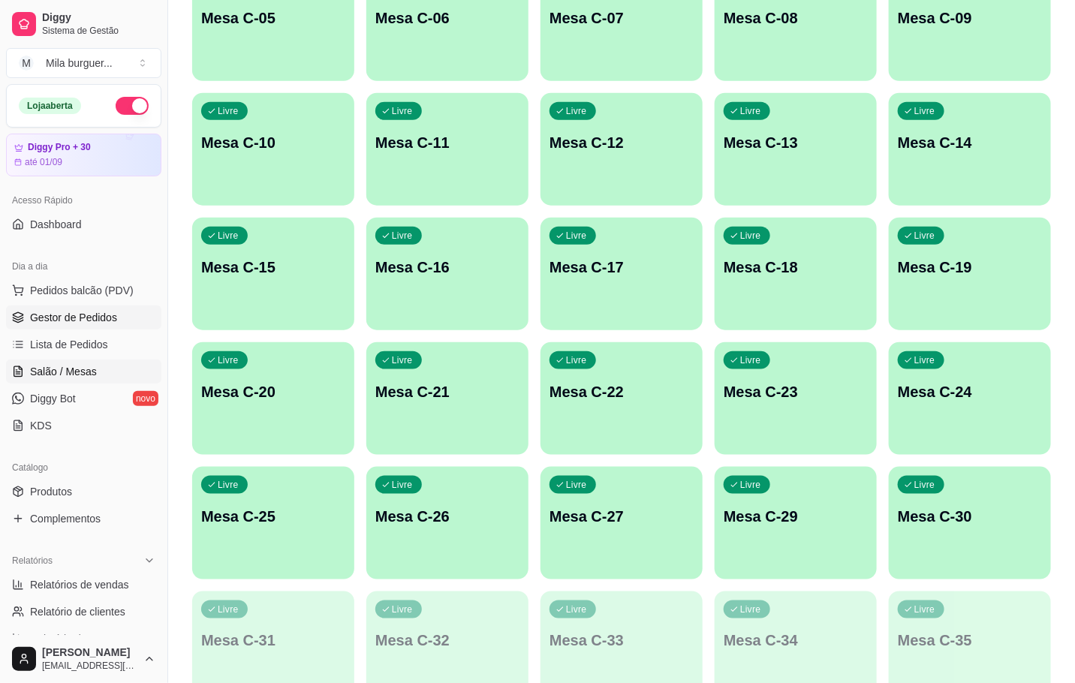
click at [75, 324] on span "Gestor de Pedidos" at bounding box center [73, 317] width 87 height 15
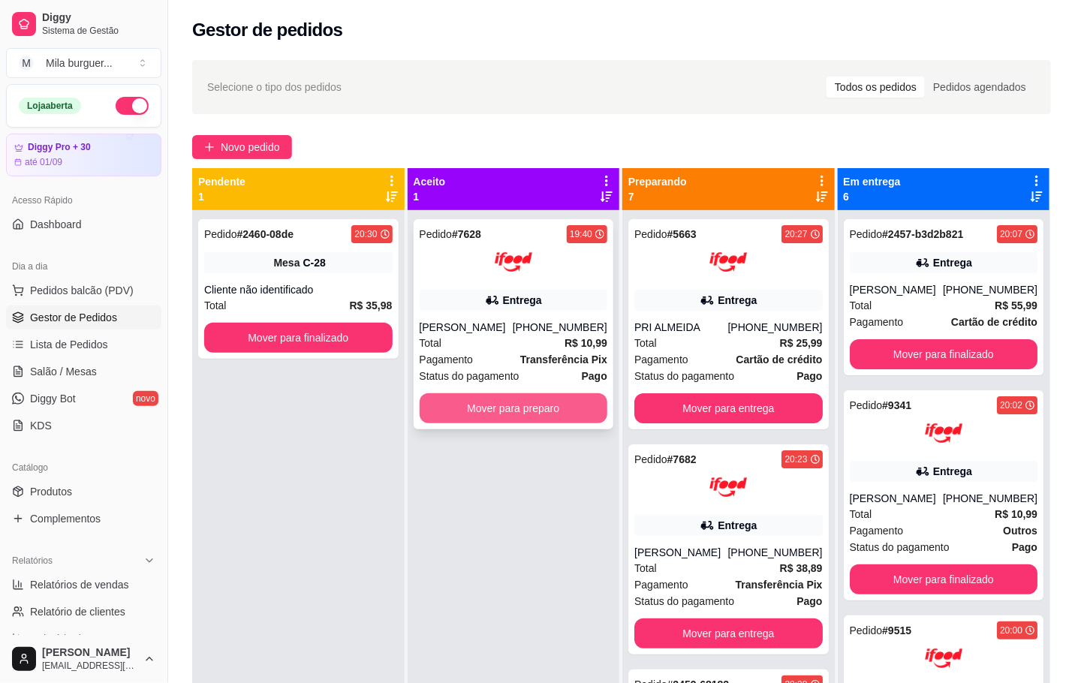
click at [498, 395] on button "Mover para preparo" at bounding box center [514, 408] width 188 height 30
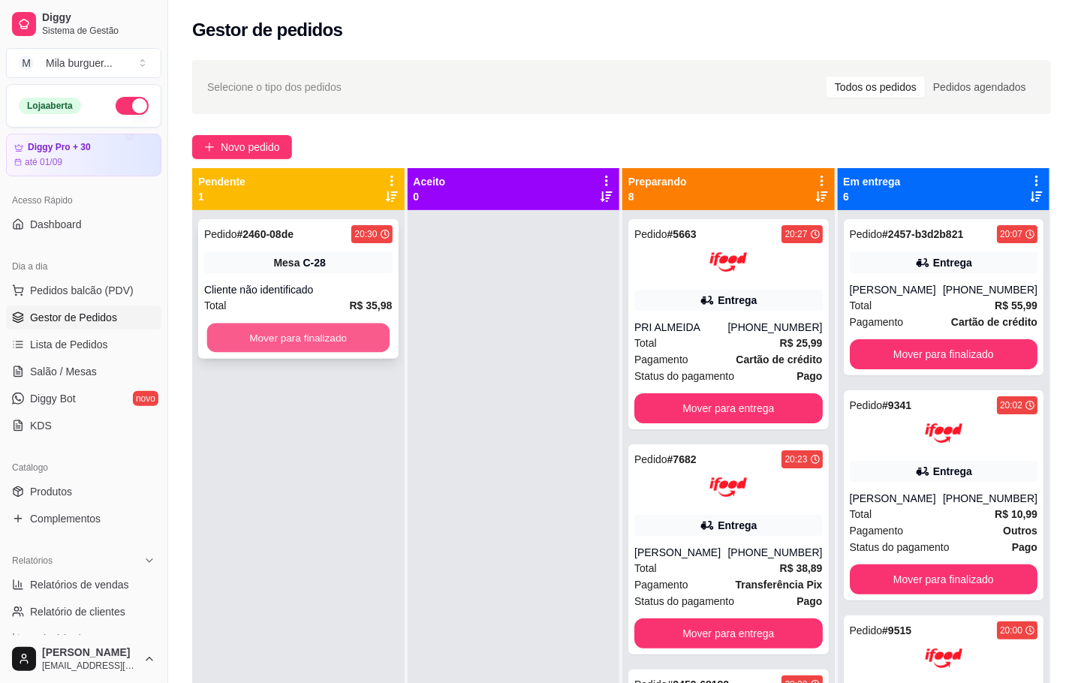
click at [359, 338] on button "Mover para finalizado" at bounding box center [298, 338] width 182 height 29
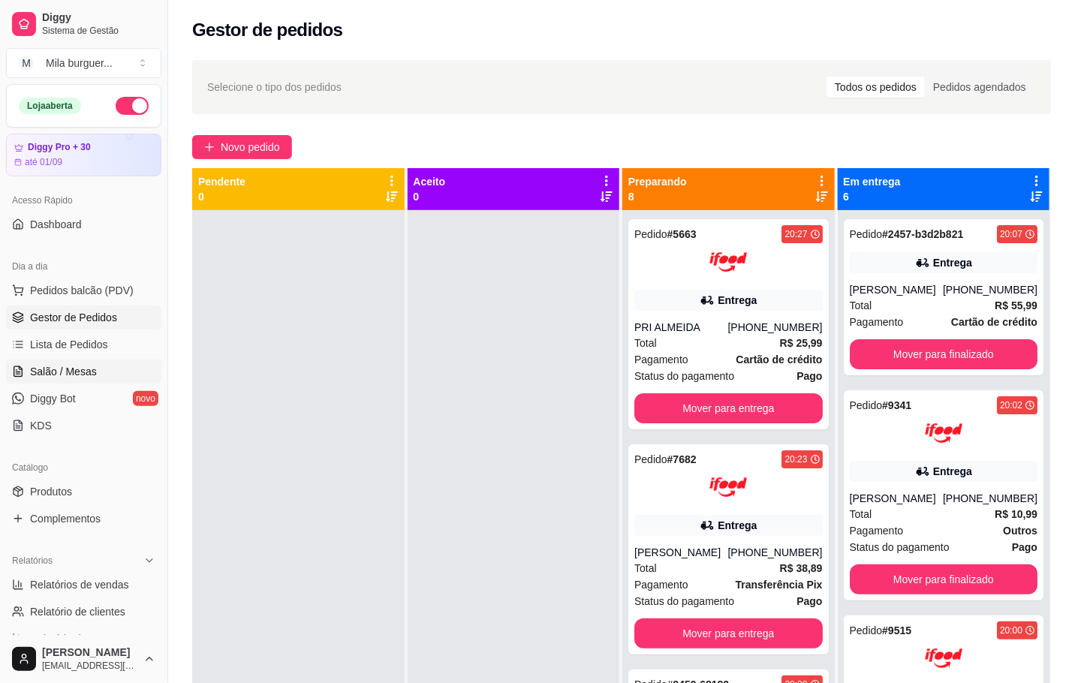
click at [95, 369] on link "Salão / Mesas" at bounding box center [83, 372] width 155 height 24
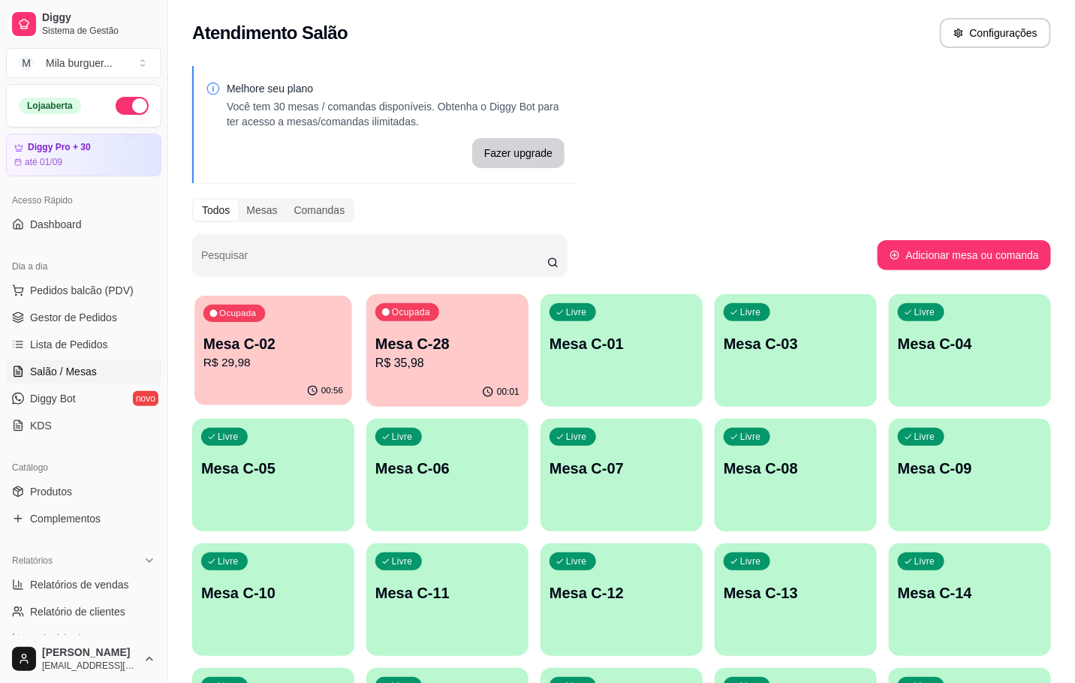
click at [230, 329] on div "Ocupada Mesa C-02 R$ 29,98" at bounding box center [273, 336] width 158 height 81
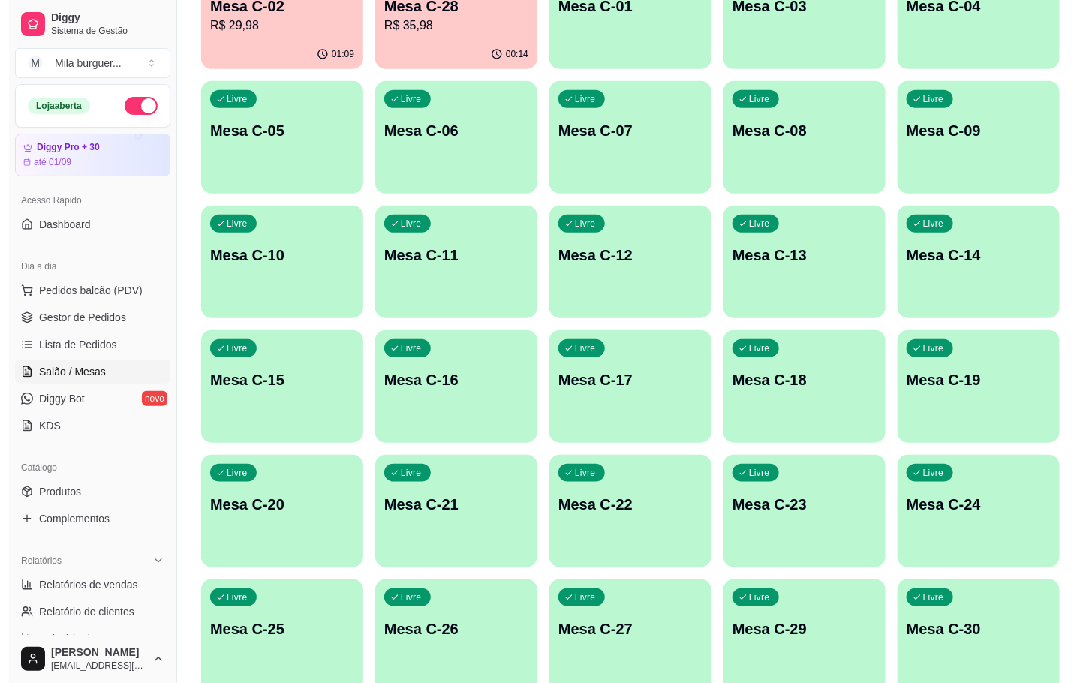
scroll to position [450, 0]
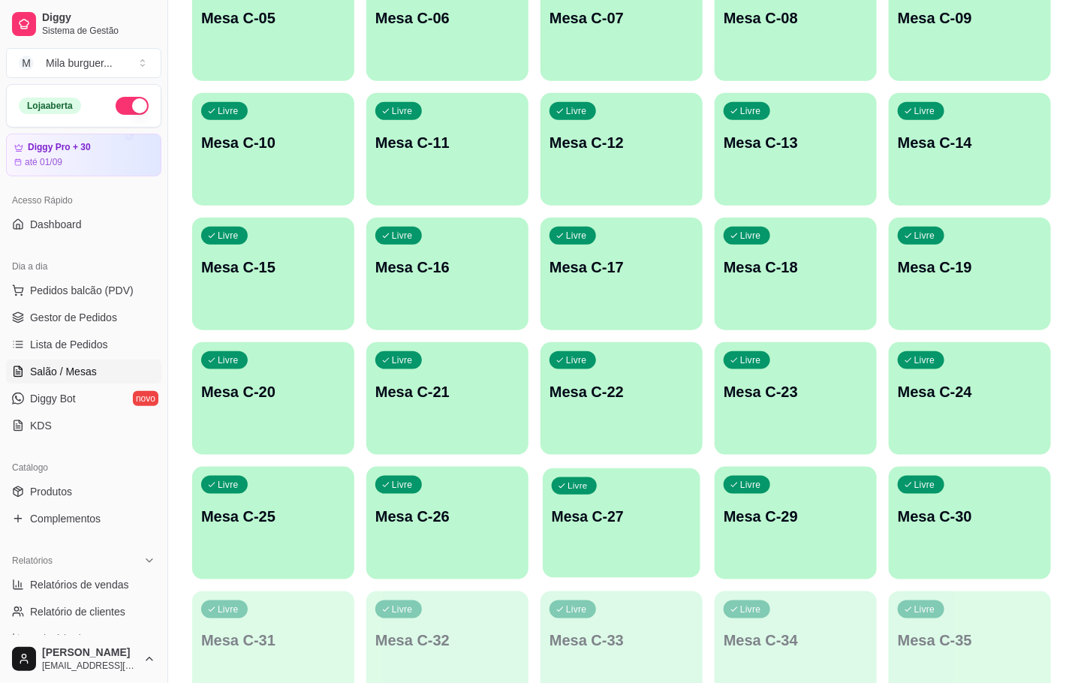
click at [633, 525] on p "Mesa C-27" at bounding box center [622, 517] width 140 height 20
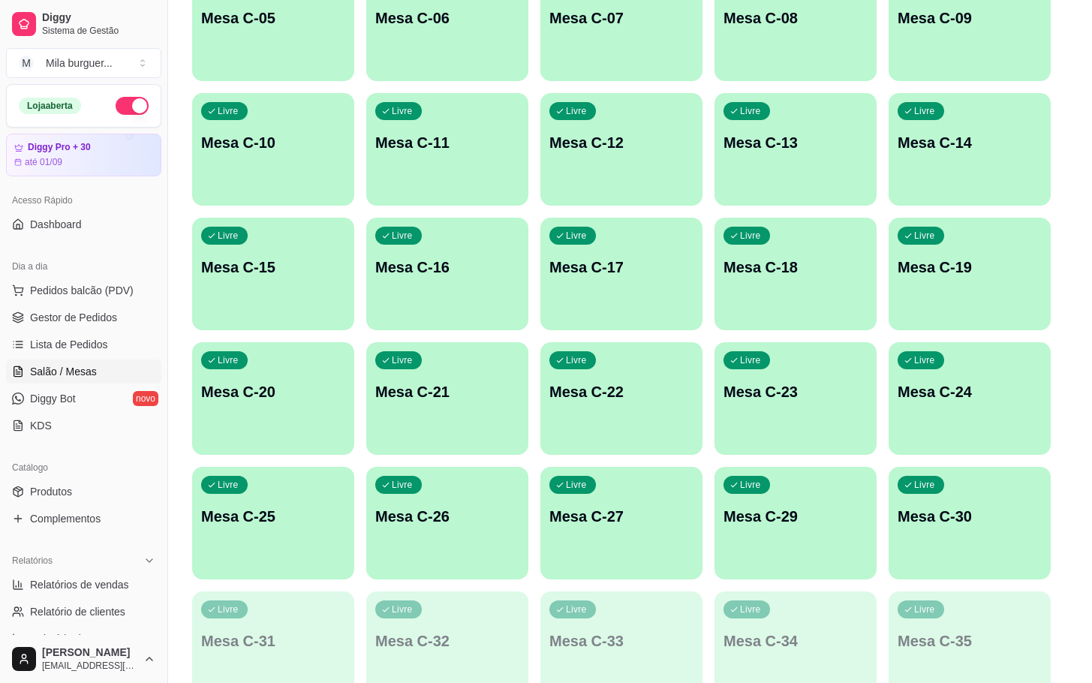
click at [763, 399] on button "Iniciar atendimento de mesa" at bounding box center [740, 388] width 153 height 30
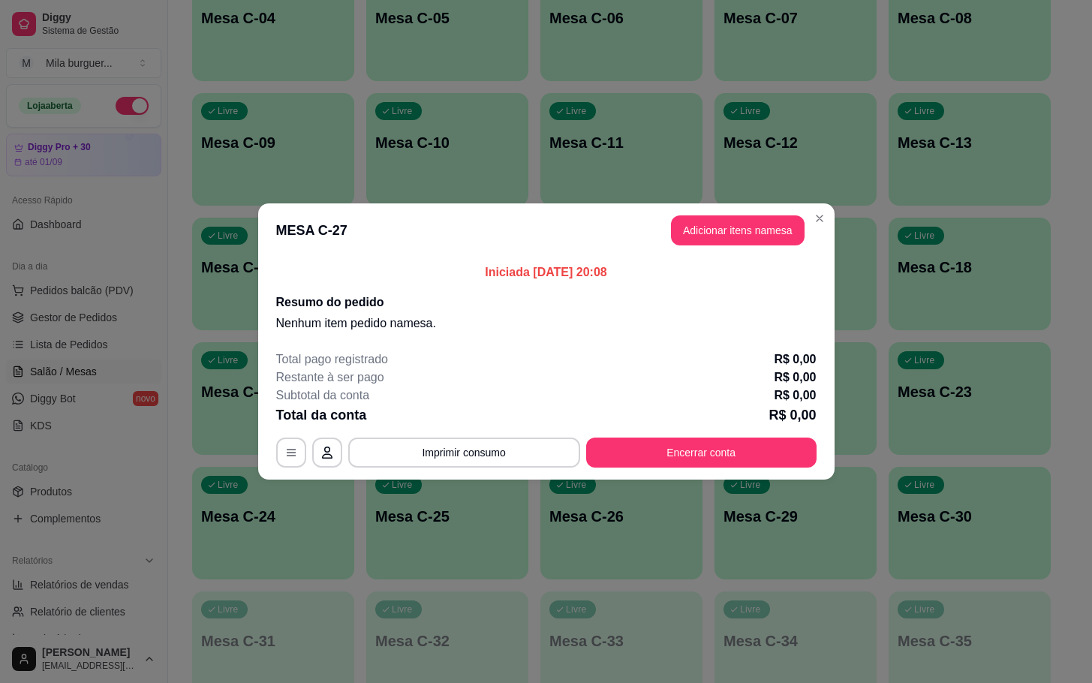
click at [707, 248] on header "MESA C-27 Adicionar itens na mesa" at bounding box center [546, 230] width 577 height 54
click at [712, 232] on button "Adicionar itens na mesa" at bounding box center [738, 230] width 134 height 30
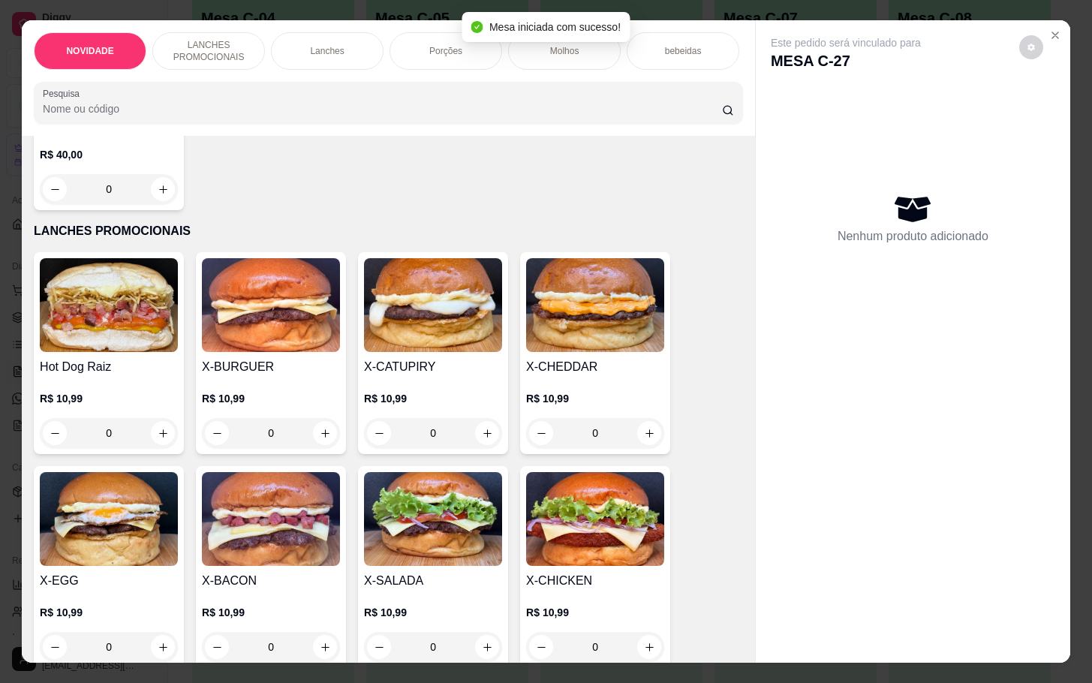
scroll to position [338, 0]
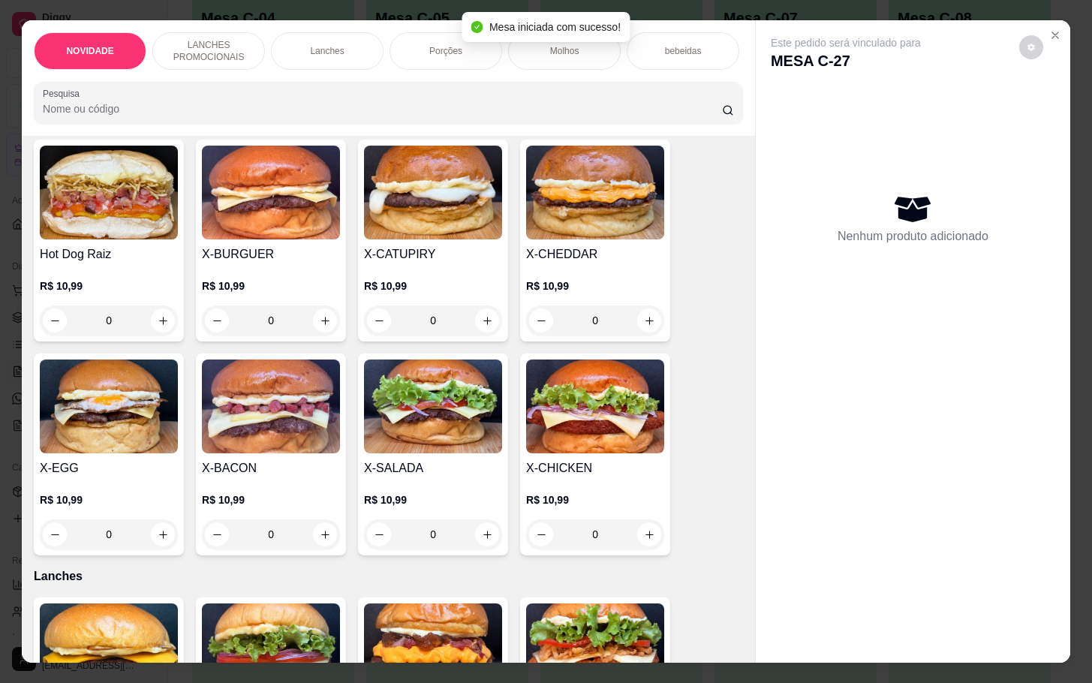
click at [285, 477] on h4 "X-BACON" at bounding box center [271, 468] width 138 height 18
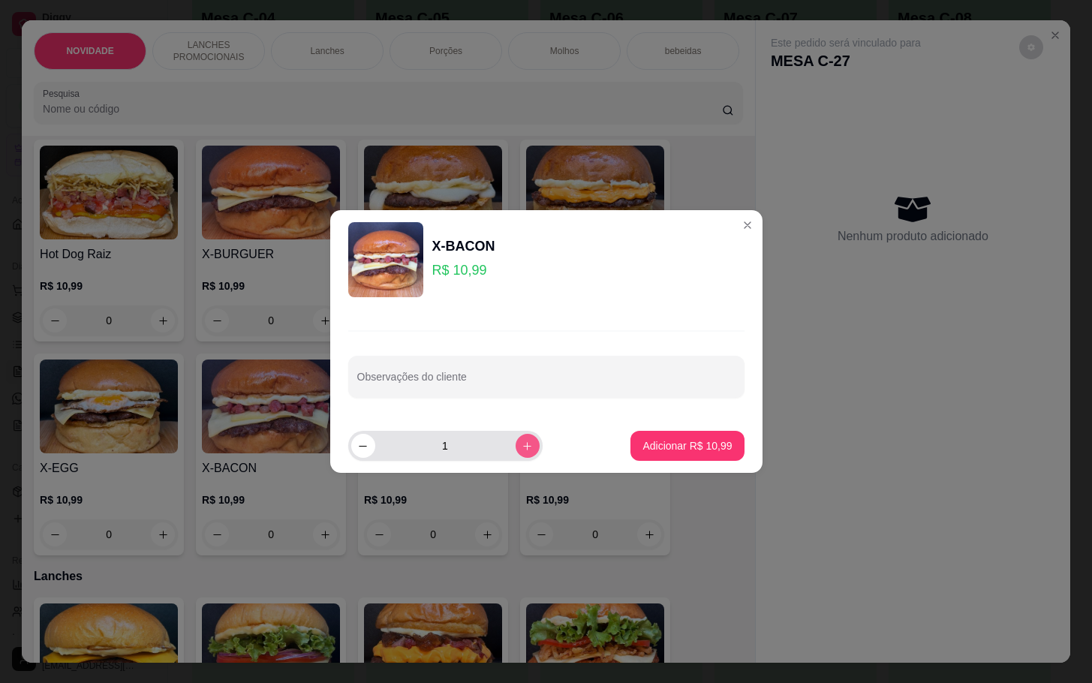
click at [522, 442] on button "increase-product-quantity" at bounding box center [528, 446] width 24 height 24
type input "2"
click at [649, 448] on p "Adicionar R$ 21,98" at bounding box center [687, 445] width 87 height 14
type input "2"
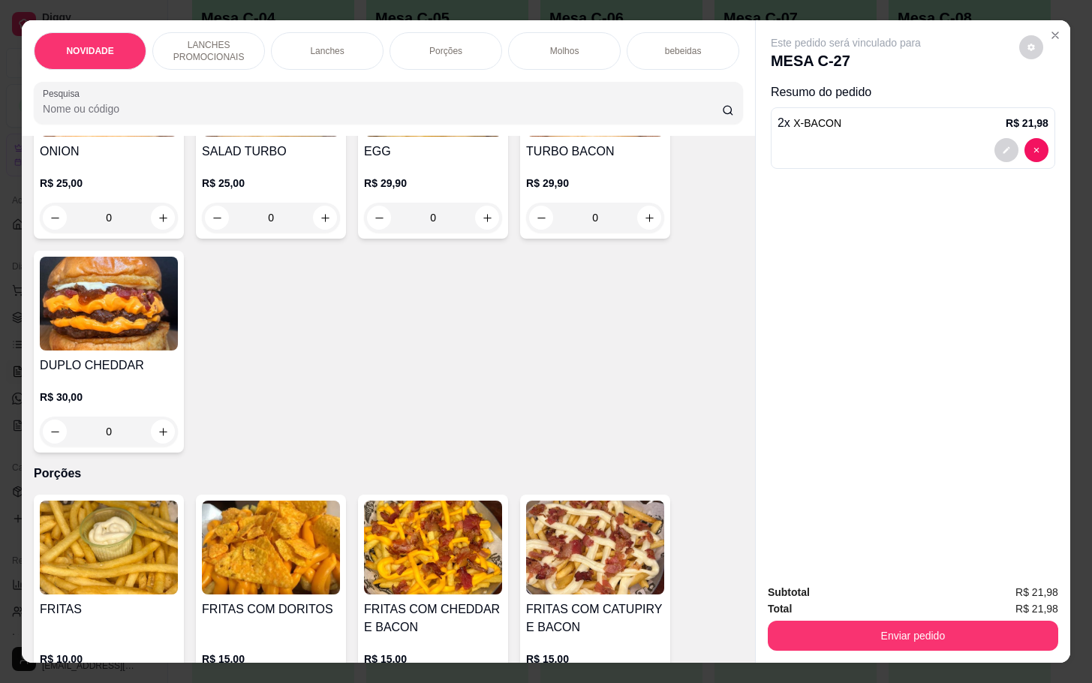
scroll to position [1351, 0]
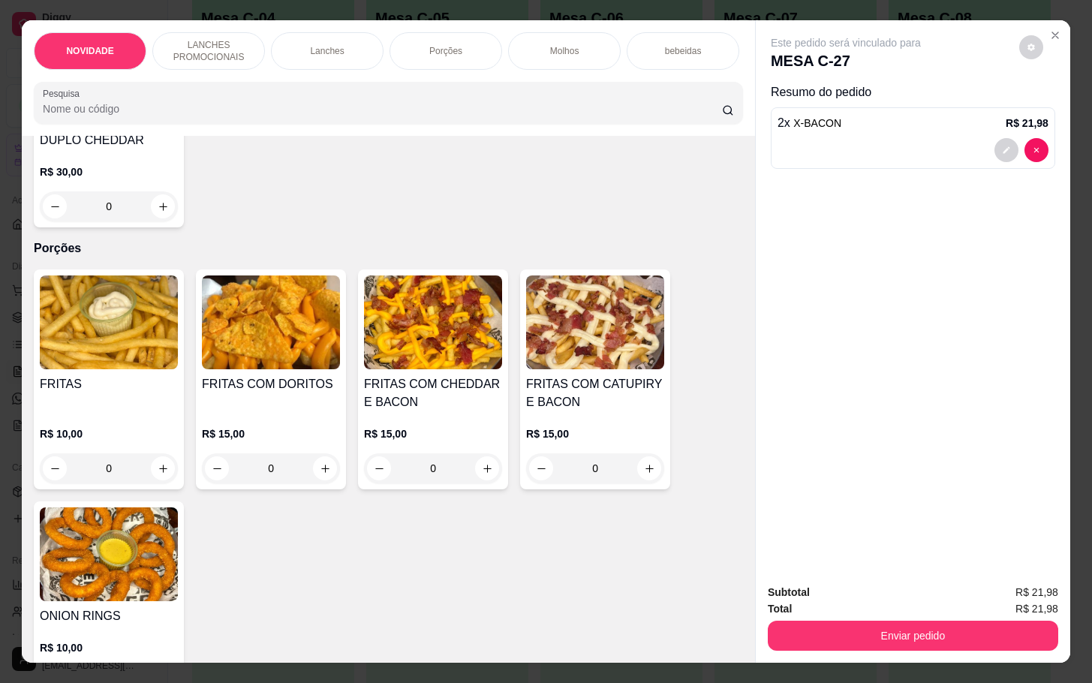
click at [462, 273] on div "Item avulso NOVIDADE KING MILA R$ 40,00 0 LANCHES PROMOCIONAIS Hot Dog Raiz R$ …" at bounding box center [388, 399] width 733 height 526
click at [464, 298] on div "FRITAS COM CHEDDAR E BACON R$ 15,00 0" at bounding box center [433, 379] width 150 height 220
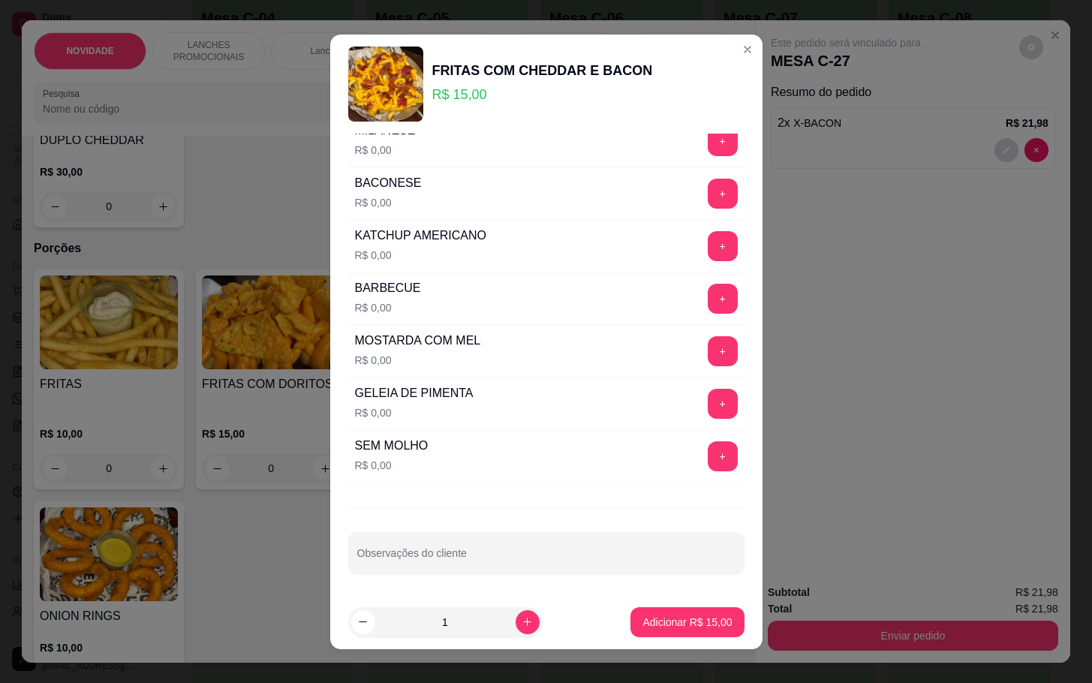
scroll to position [0, 0]
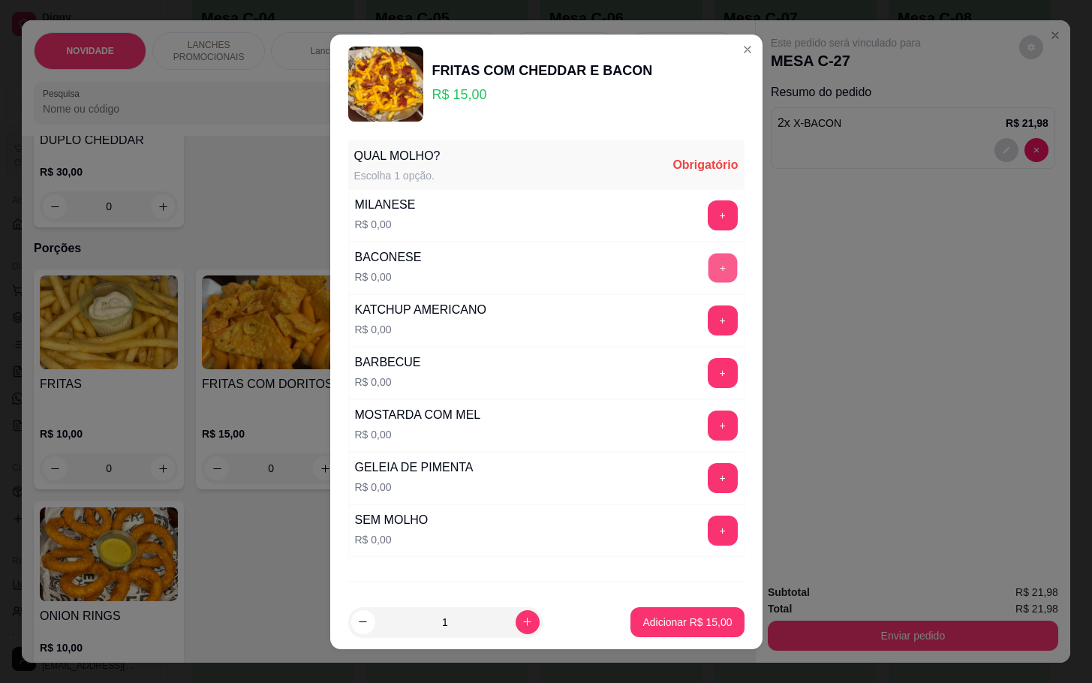
click at [708, 269] on button "+" at bounding box center [722, 267] width 29 height 29
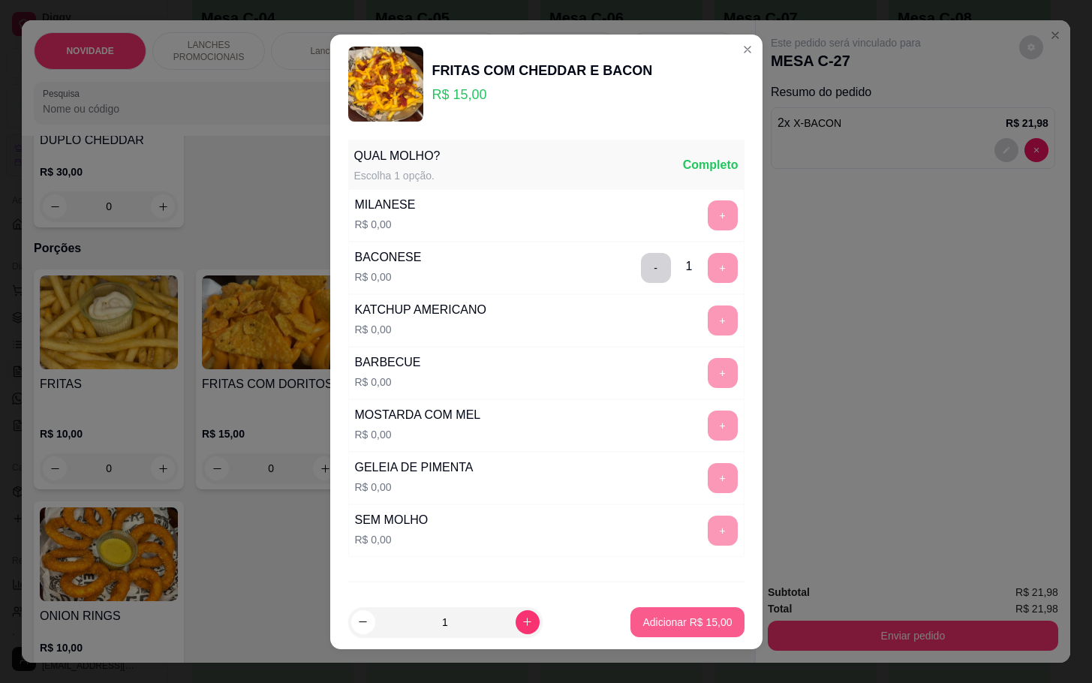
click at [643, 624] on p "Adicionar R$ 15,00" at bounding box center [687, 622] width 89 height 15
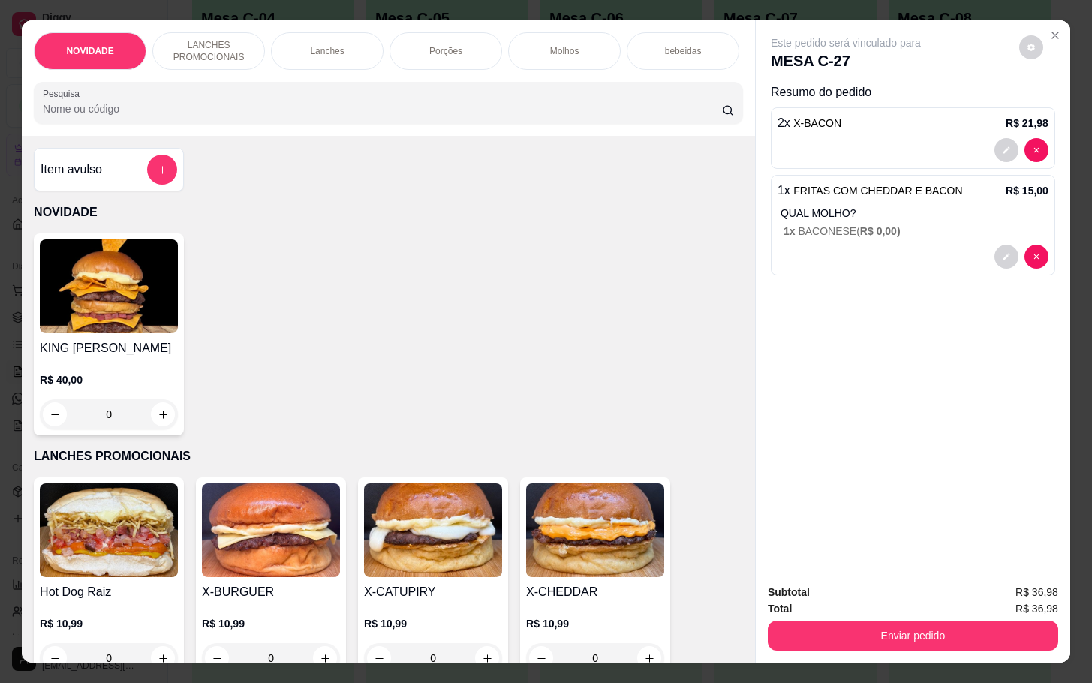
click at [196, 163] on div "Item avulso NOVIDADE KING MILA R$ 40,00 0 LANCHES PROMOCIONAIS Hot Dog Raiz R$ …" at bounding box center [388, 399] width 733 height 526
click at [162, 163] on div "Item avulso" at bounding box center [109, 170] width 150 height 44
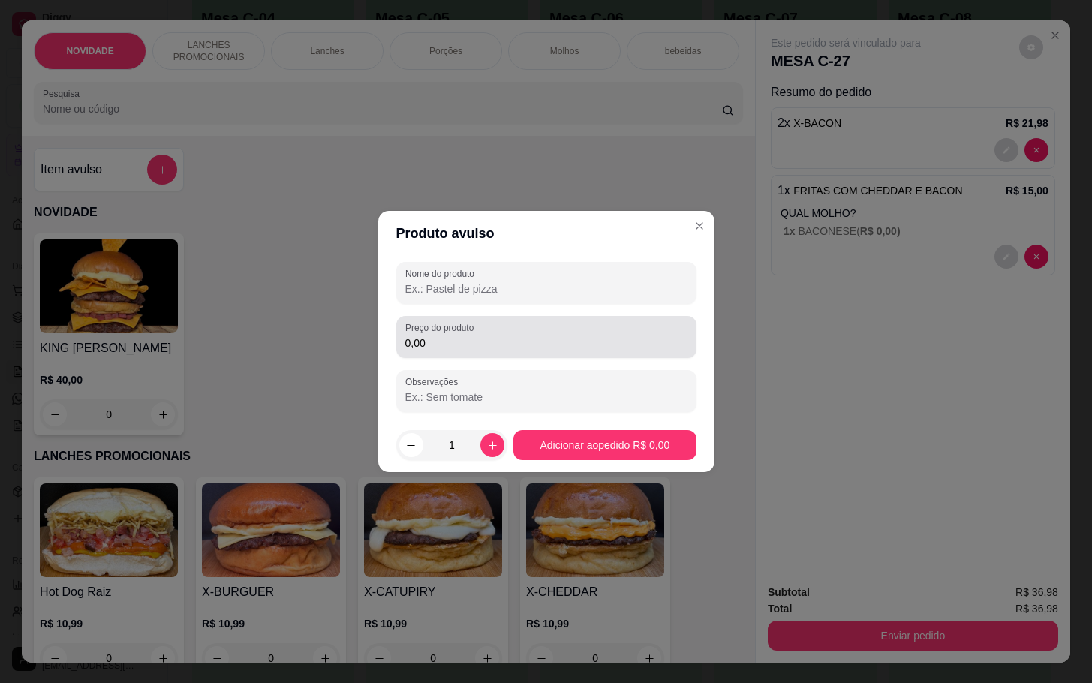
click at [462, 357] on div "Preço do produto 0,00" at bounding box center [546, 337] width 300 height 42
click at [549, 350] on div "0,00" at bounding box center [546, 337] width 282 height 30
click at [462, 330] on label "Preço do produto" at bounding box center [442, 327] width 74 height 13
click at [516, 349] on input "0,00" at bounding box center [546, 343] width 282 height 15
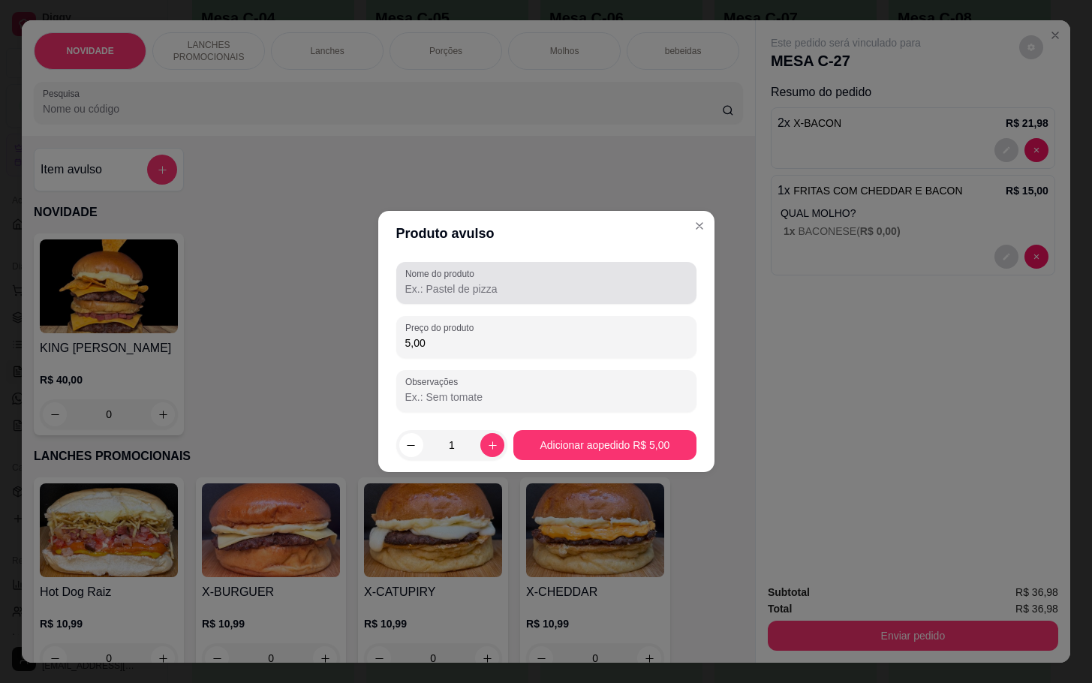
type input "5,00"
click at [408, 285] on input "Nome do produto" at bounding box center [546, 289] width 282 height 15
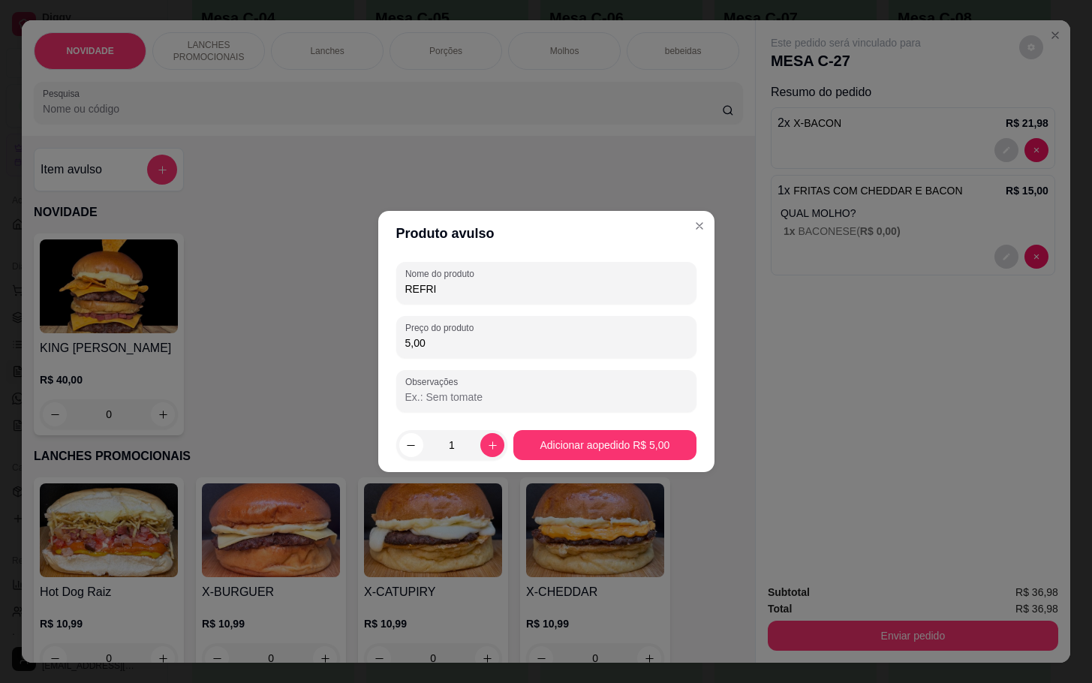
type input "REFRI"
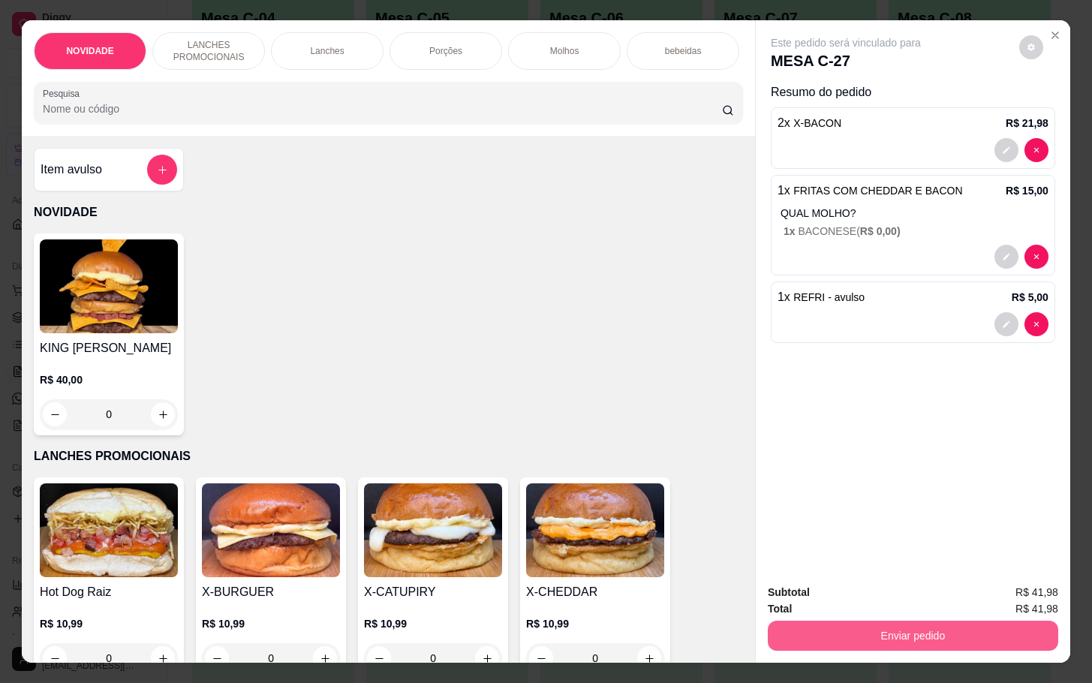
click at [827, 621] on button "Enviar pedido" at bounding box center [913, 636] width 291 height 30
click at [829, 586] on button "Não registrar e enviar pedido" at bounding box center [861, 591] width 156 height 29
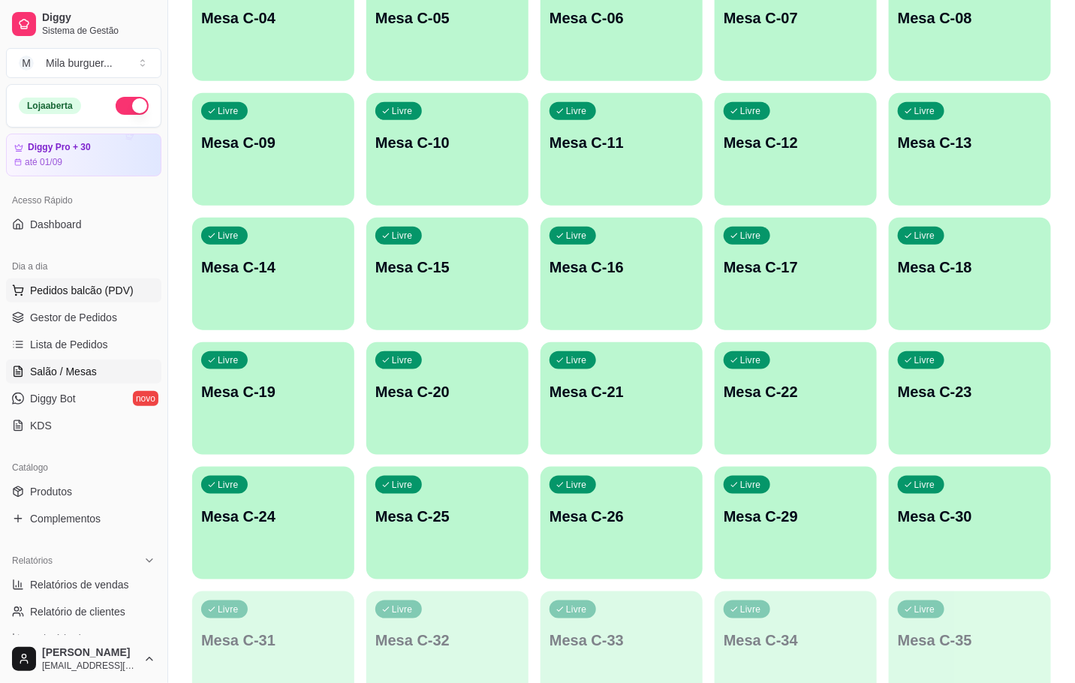
click at [95, 282] on button "Pedidos balcão (PDV)" at bounding box center [83, 291] width 155 height 24
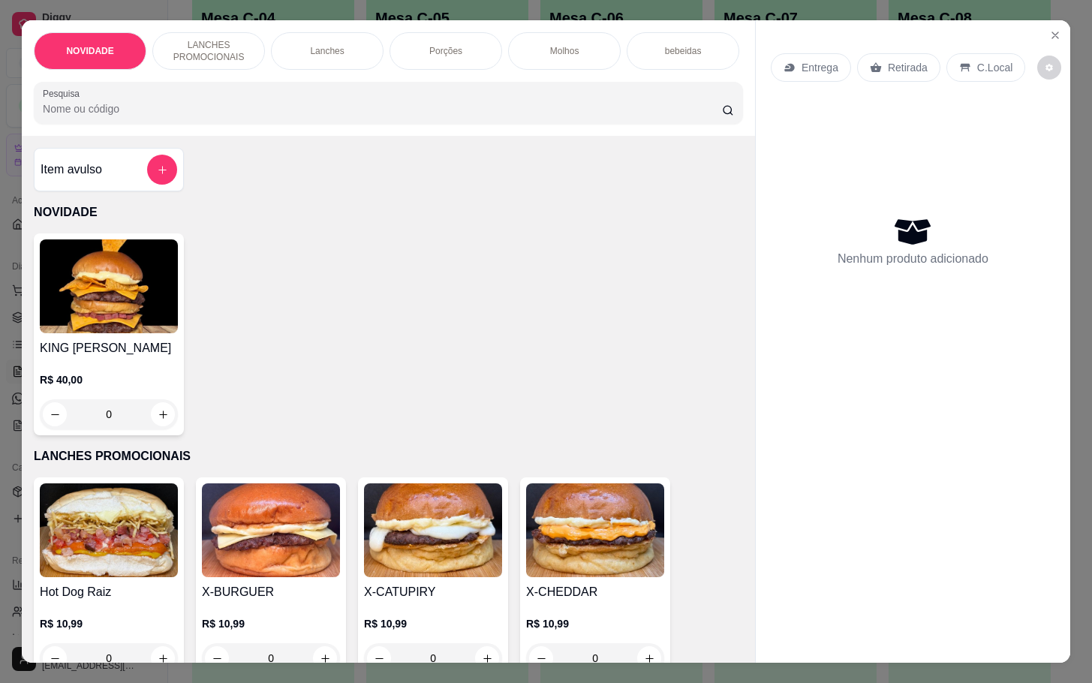
click at [232, 552] on img at bounding box center [271, 530] width 138 height 94
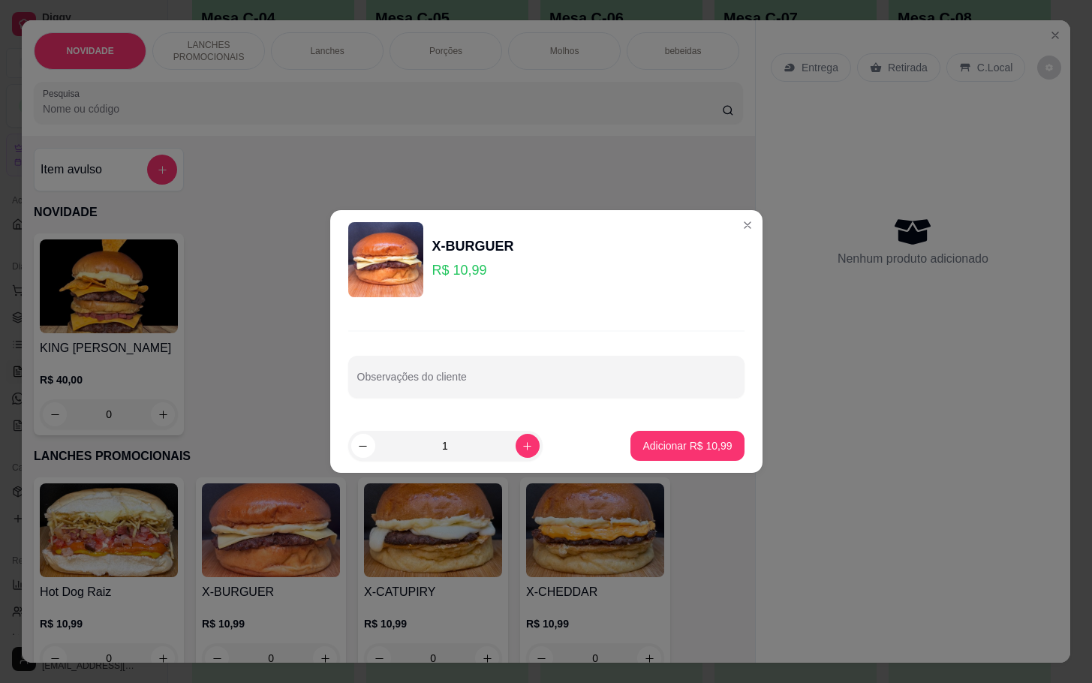
click at [620, 471] on footer "1 Adicionar R$ 10,99" at bounding box center [546, 446] width 432 height 54
click at [658, 450] on p "Adicionar R$ 10,99" at bounding box center [687, 445] width 89 height 15
type input "1"
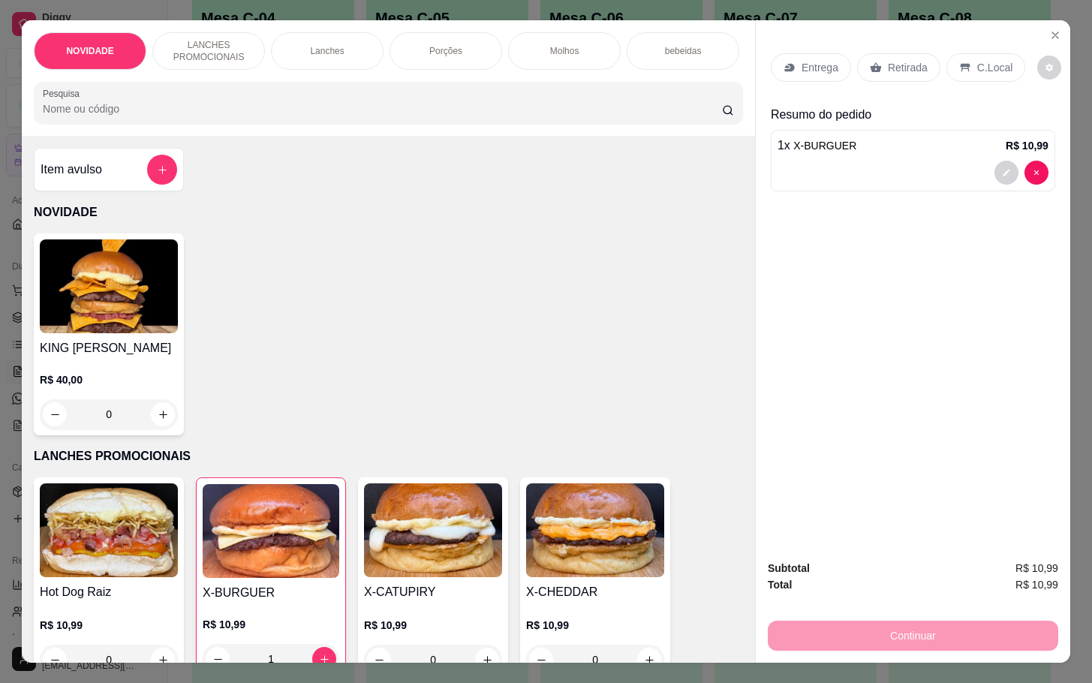
click at [895, 65] on p "Retirada" at bounding box center [908, 67] width 40 height 15
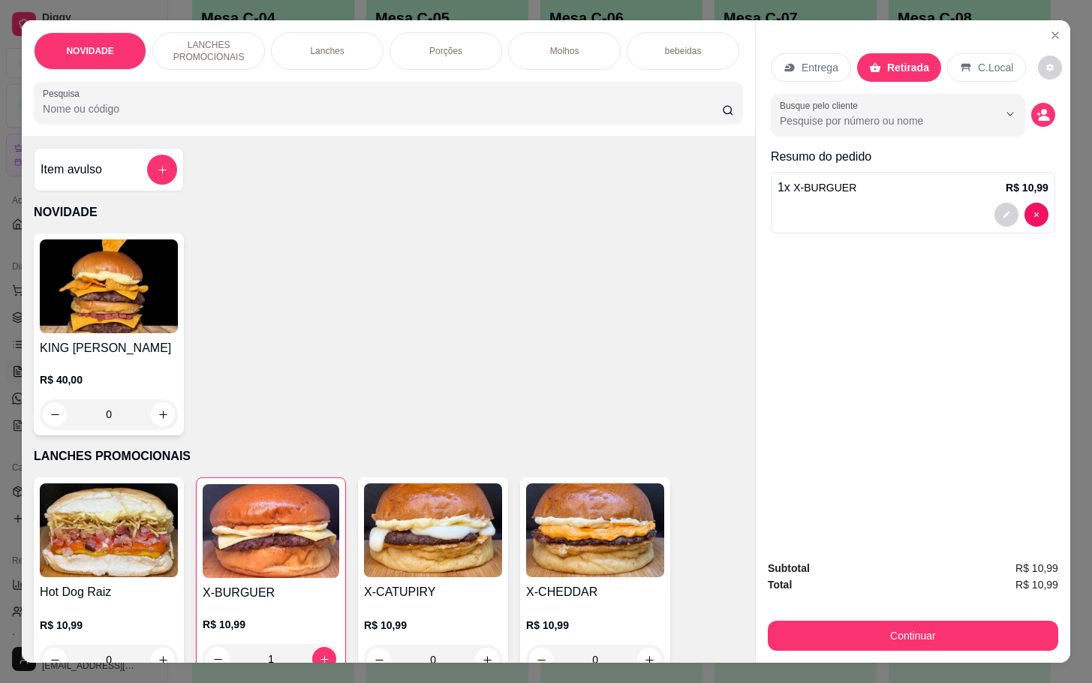
click at [869, 649] on div "Subtotal R$ 10,99 Total R$ 10,99 Continuar" at bounding box center [913, 605] width 315 height 115
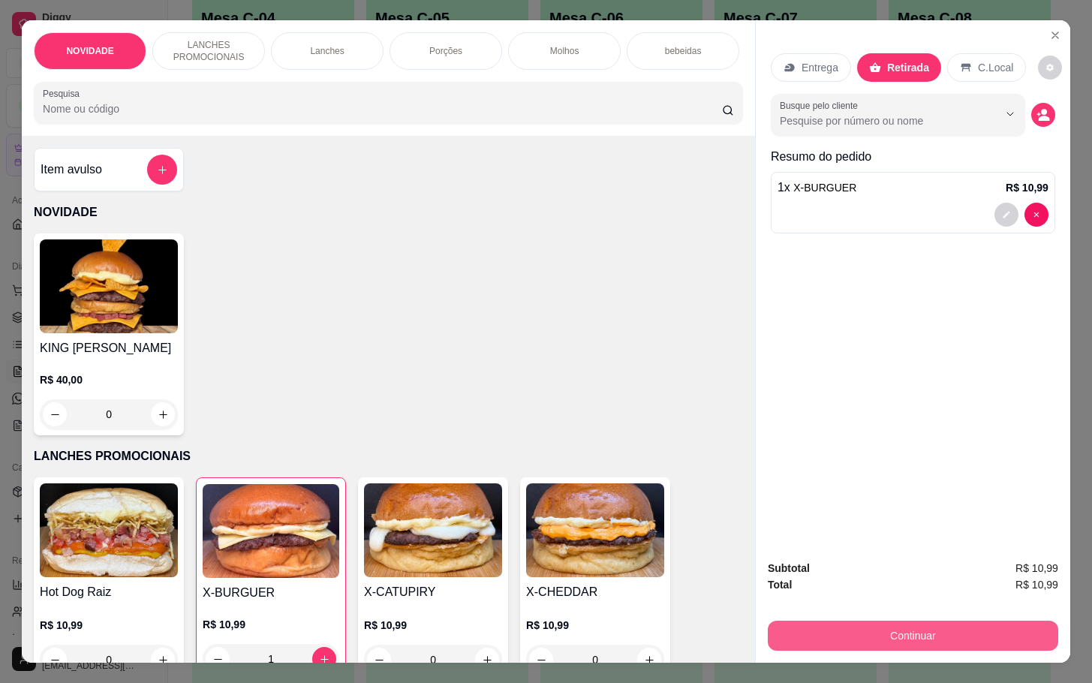
click at [861, 631] on button "Continuar" at bounding box center [913, 636] width 291 height 30
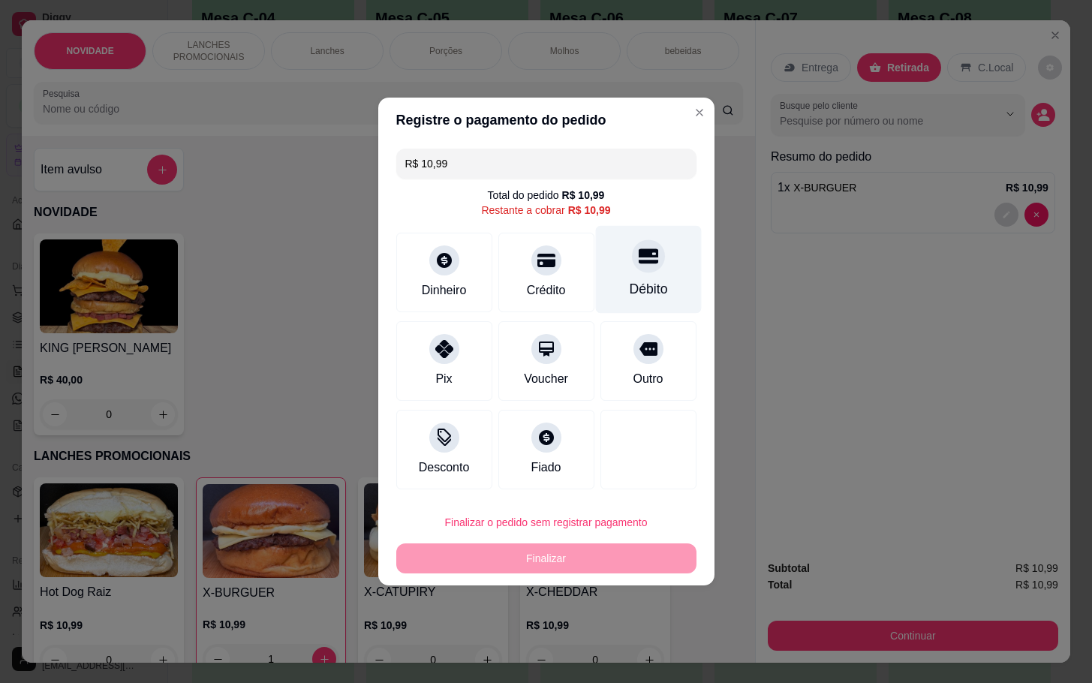
click at [595, 273] on div "Débito" at bounding box center [648, 270] width 106 height 88
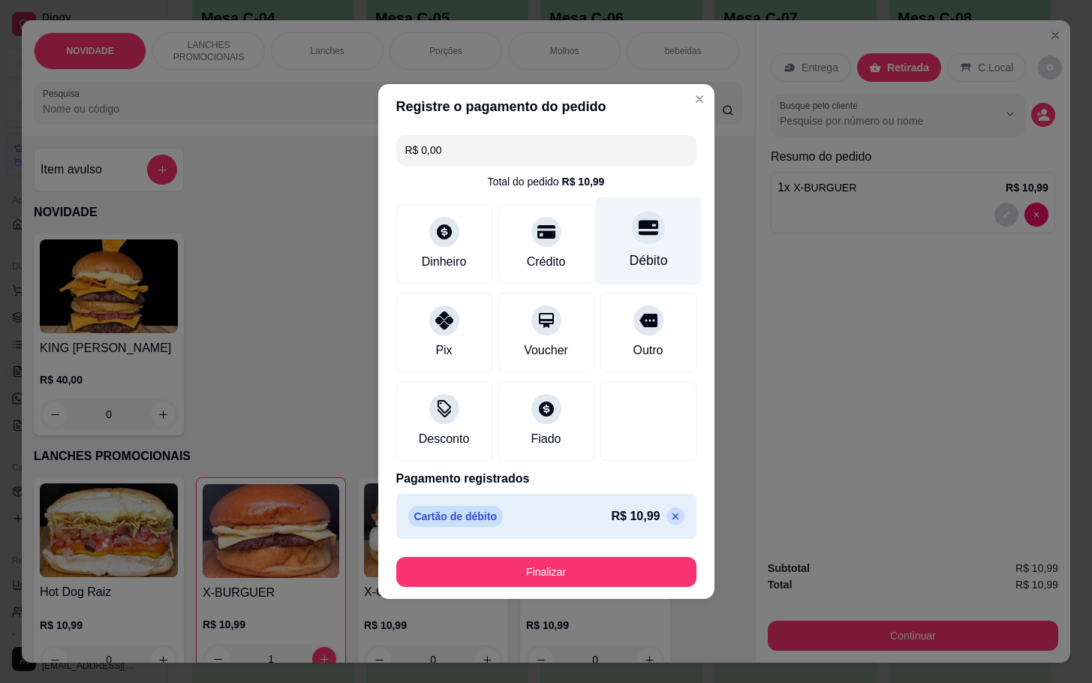
type input "R$ 0,00"
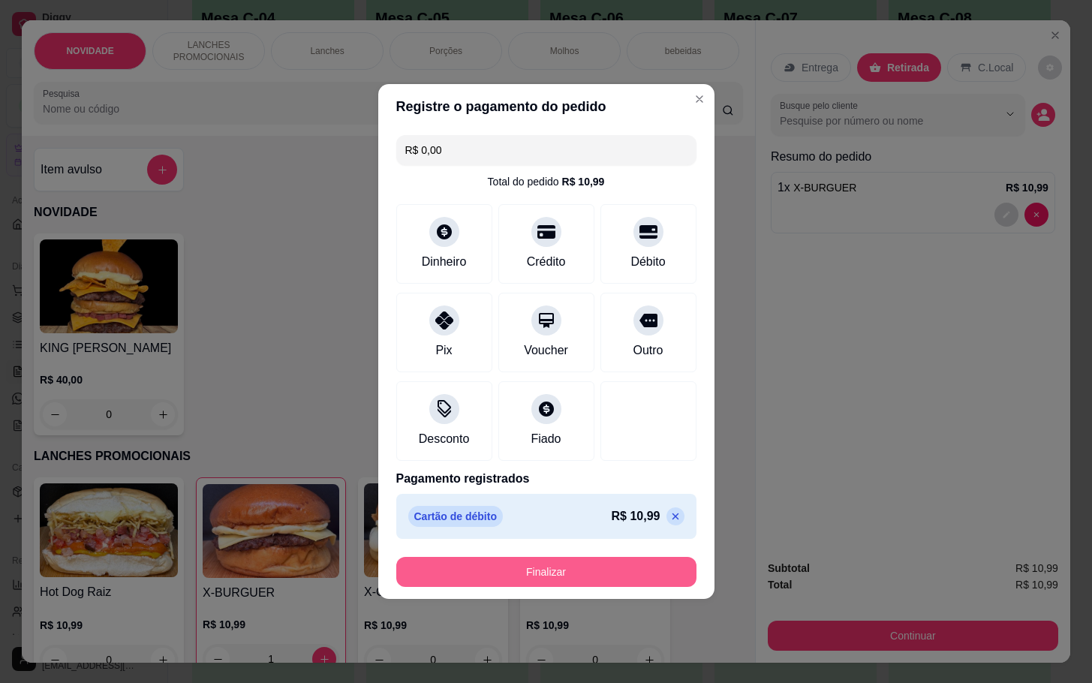
click at [631, 586] on button "Finalizar" at bounding box center [546, 572] width 300 height 30
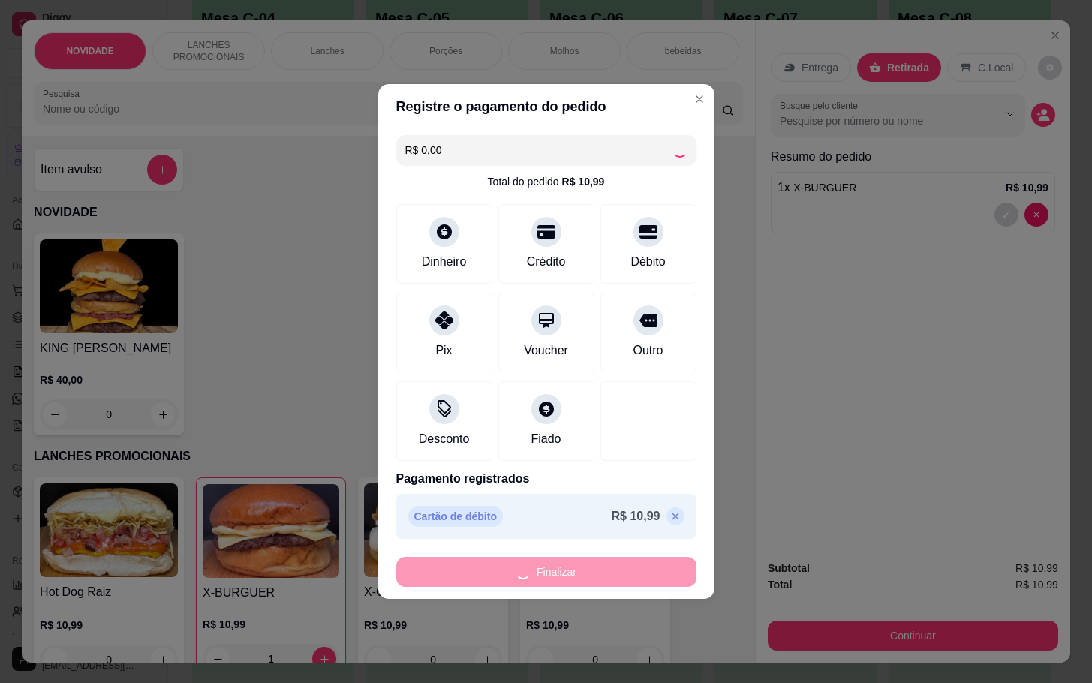
type input "0"
type input "-R$ 10,99"
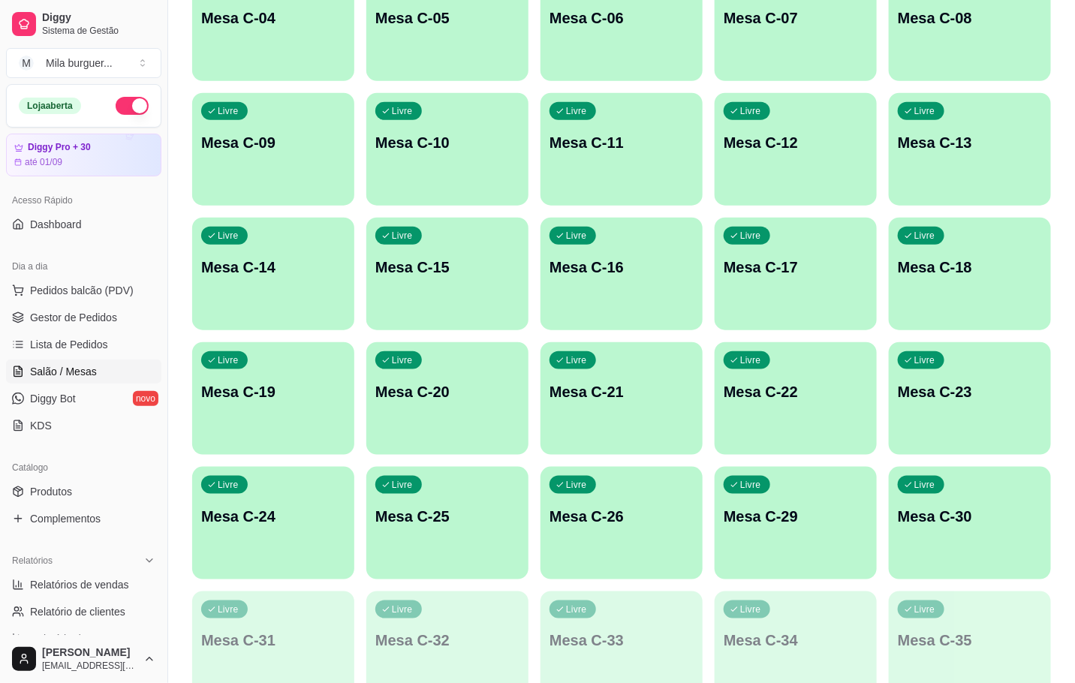
click at [104, 257] on div "Dia a dia" at bounding box center [83, 266] width 155 height 24
click at [120, 277] on div "Dia a dia" at bounding box center [83, 266] width 155 height 24
drag, startPoint x: 120, startPoint y: 277, endPoint x: 122, endPoint y: 287, distance: 9.9
click at [122, 284] on div "Dia a dia Pedidos balcão (PDV) Gestor de Pedidos Lista de Pedidos Salão / Mesas…" at bounding box center [83, 345] width 167 height 195
click at [122, 287] on span "Pedidos balcão (PDV)" at bounding box center [82, 290] width 104 height 15
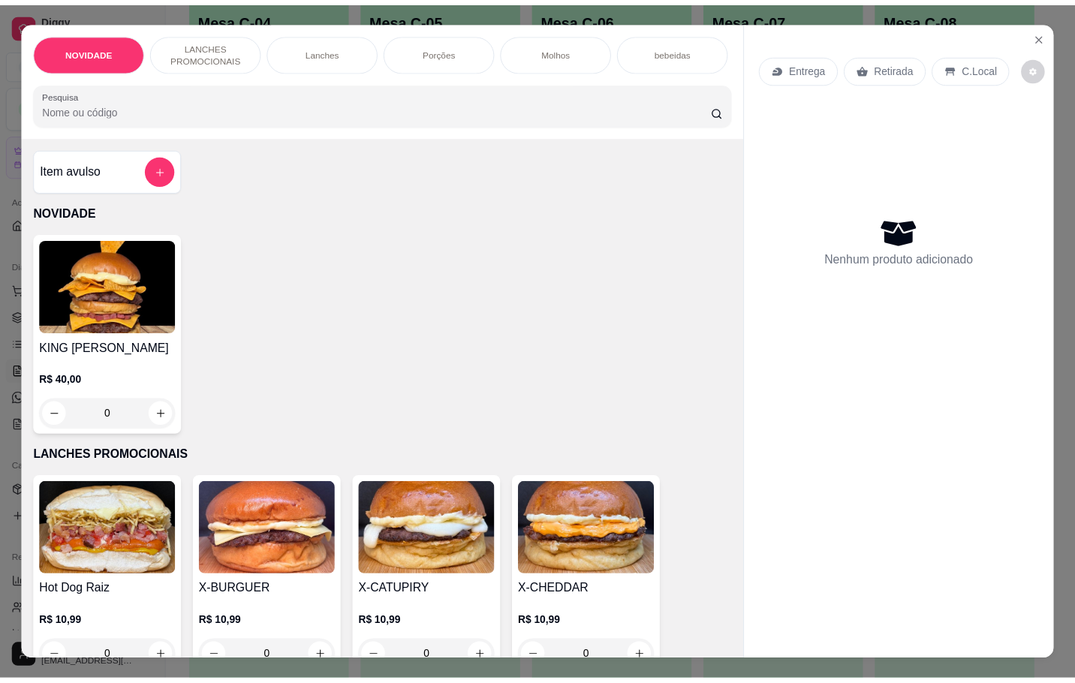
scroll to position [225, 0]
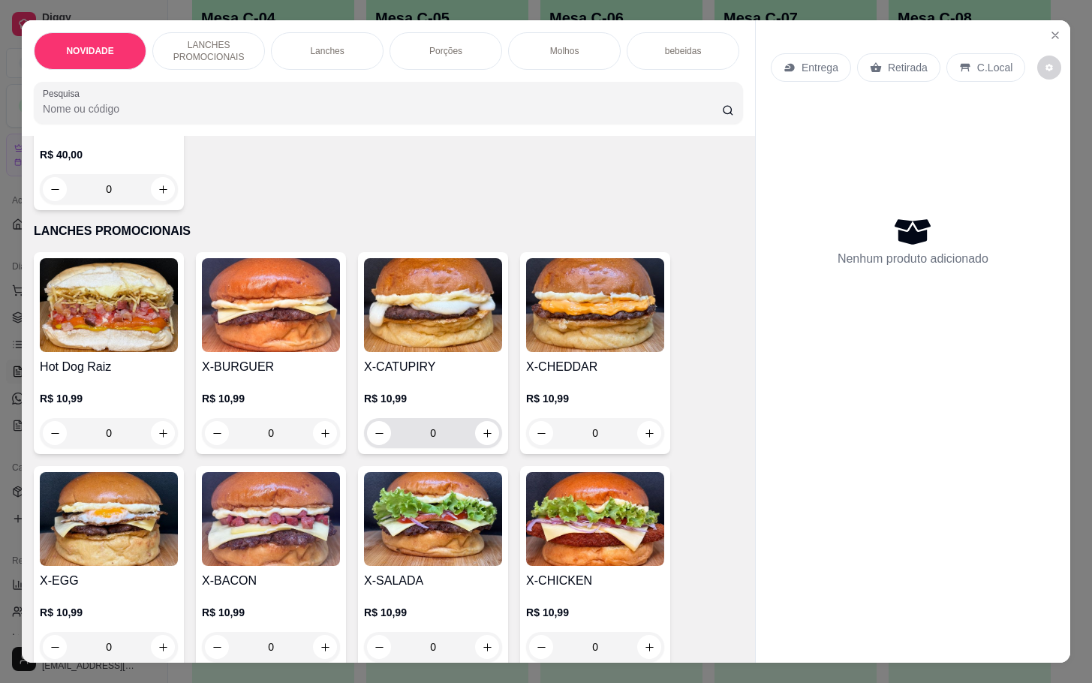
click at [509, 519] on div "Hot Dog Raiz R$ 10,99 0 X-BURGUER R$ 10,99 0 X-CATUPIRY R$ 10,99 0 X-CHEDDAR R$…" at bounding box center [388, 460] width 709 height 416
click at [476, 518] on img at bounding box center [433, 519] width 138 height 94
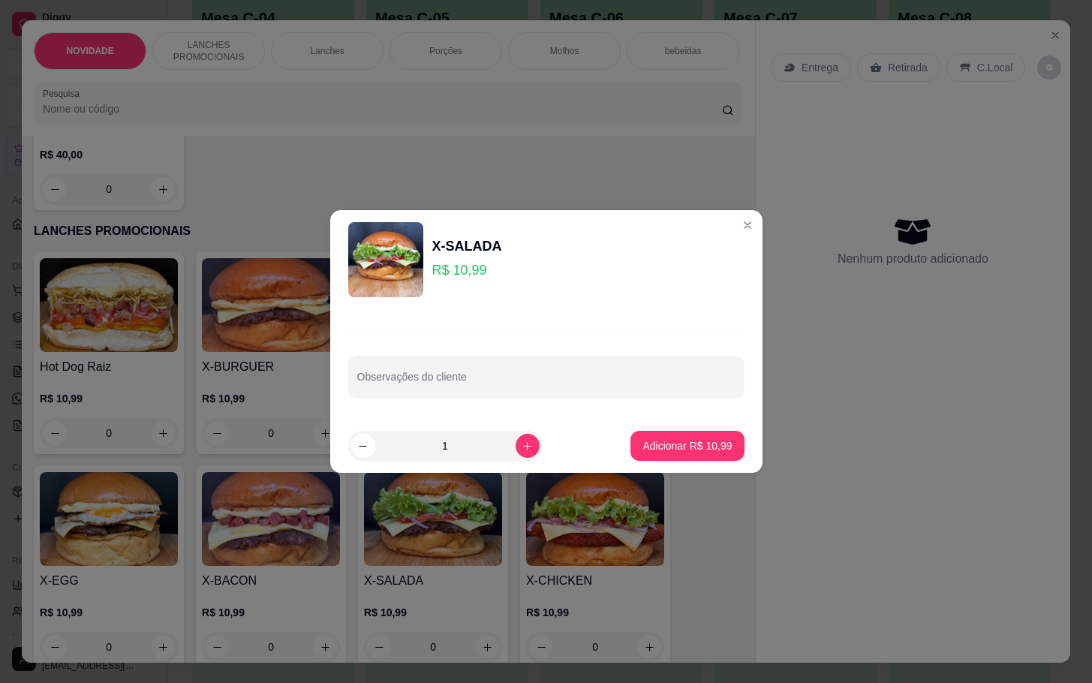
click at [631, 439] on button "Adicionar R$ 10,99" at bounding box center [687, 446] width 113 height 30
type input "1"
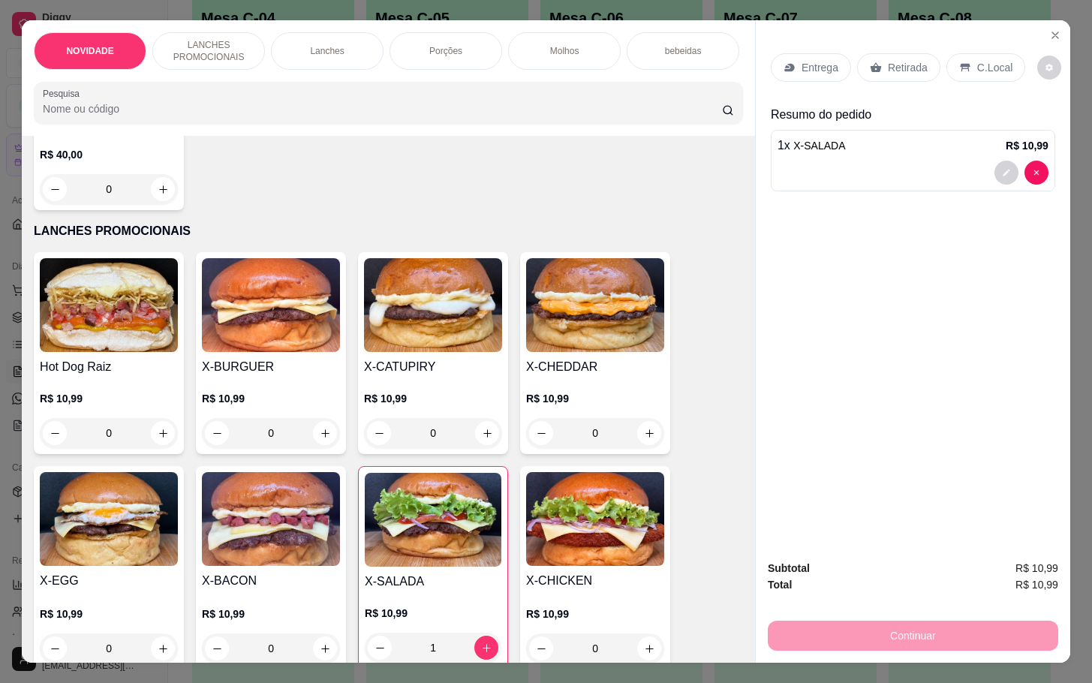
click at [241, 540] on img at bounding box center [271, 519] width 138 height 94
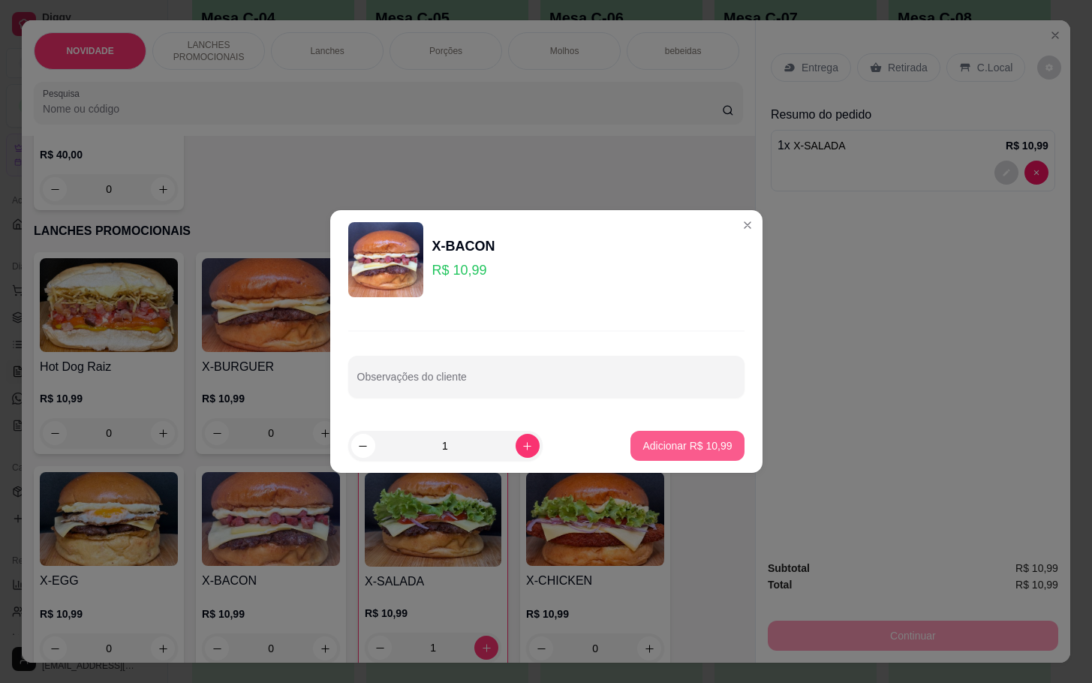
click at [649, 446] on p "Adicionar R$ 10,99" at bounding box center [687, 445] width 89 height 15
type input "1"
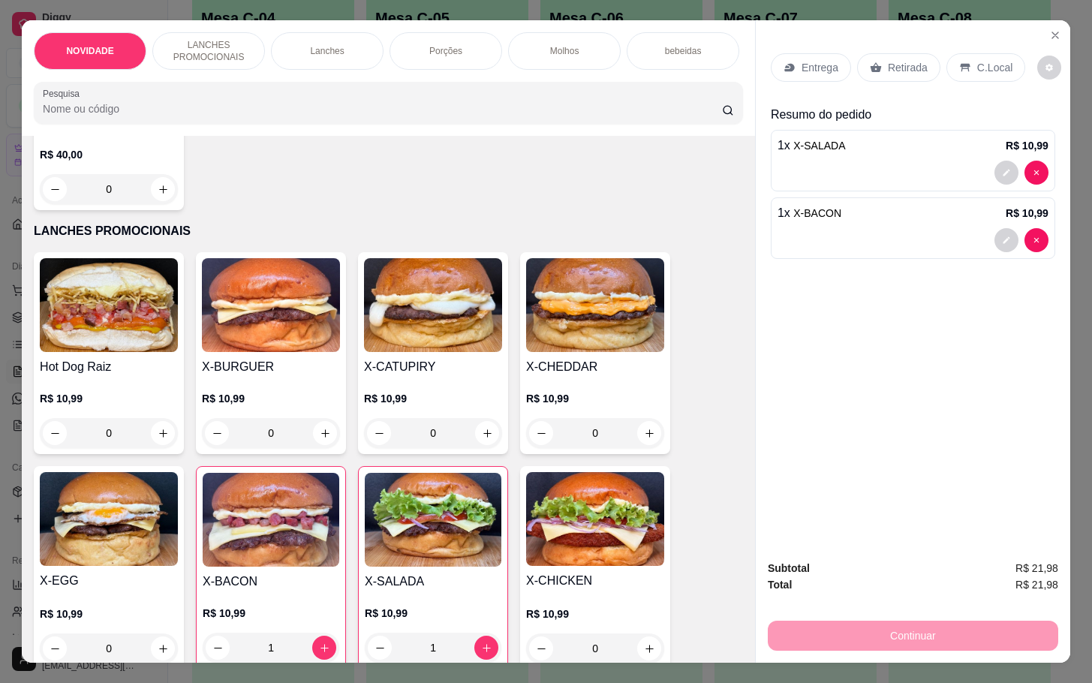
click at [548, 363] on div "X-CHEDDAR R$ 10,99 0" at bounding box center [595, 353] width 150 height 202
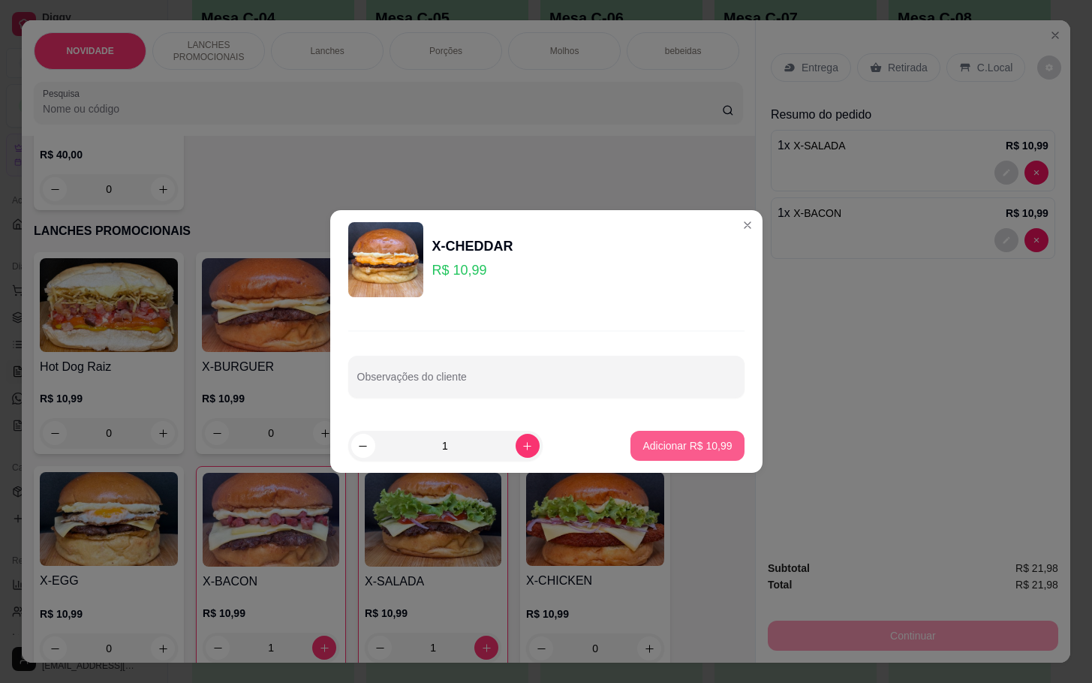
click at [653, 444] on p "Adicionar R$ 10,99" at bounding box center [687, 445] width 89 height 15
type input "1"
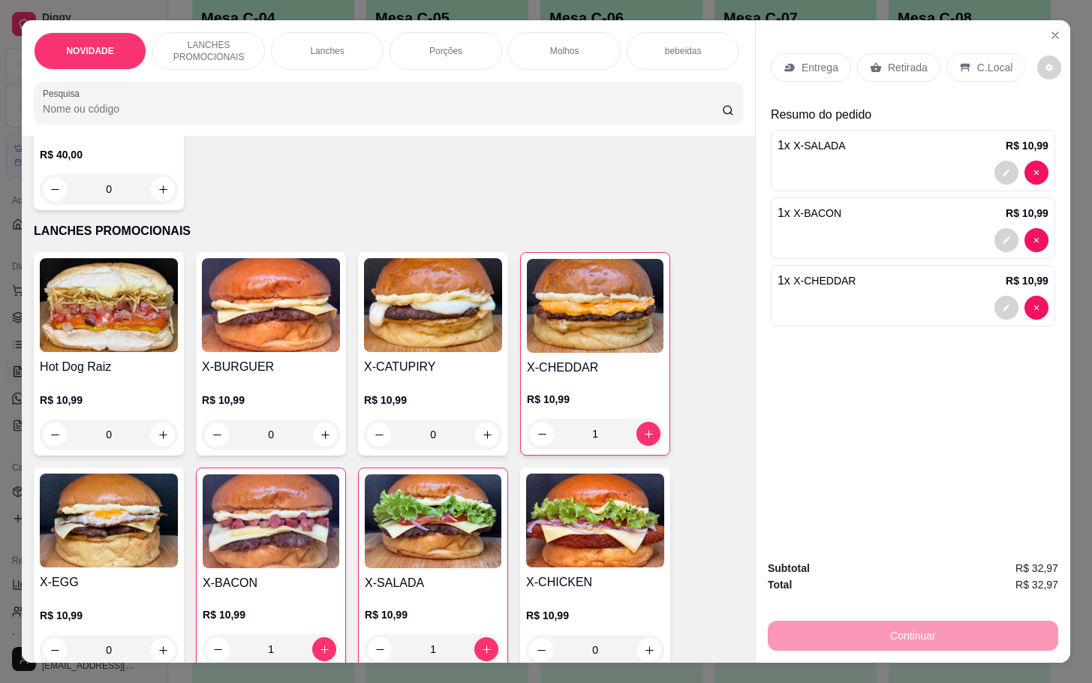
click at [894, 68] on div "Retirada" at bounding box center [898, 67] width 83 height 29
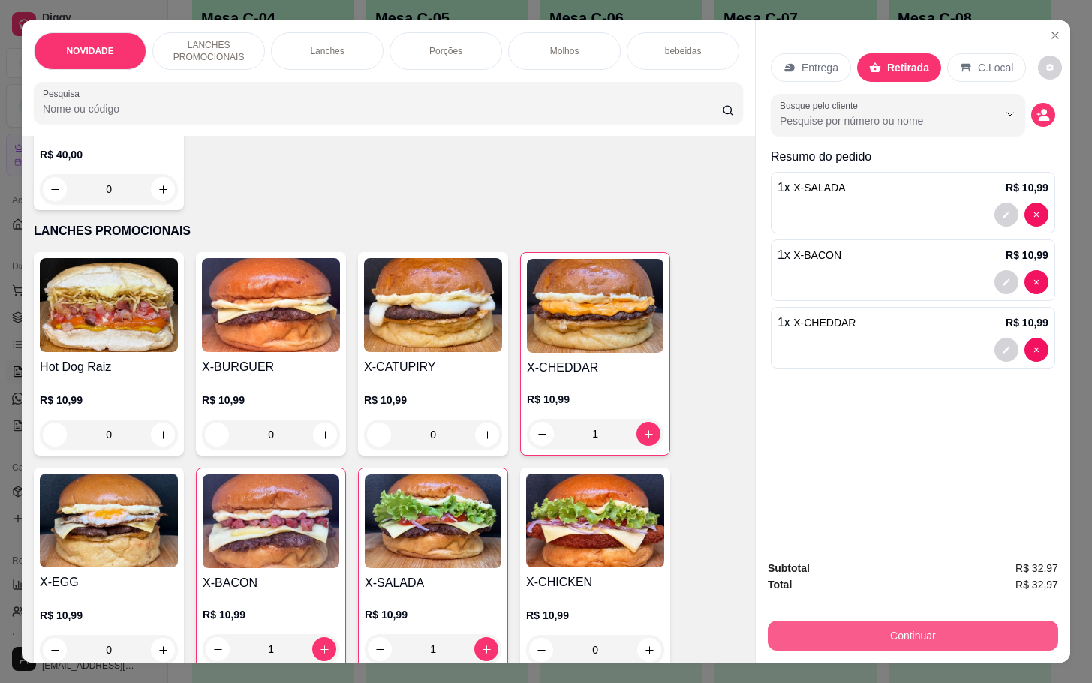
click at [849, 626] on button "Continuar" at bounding box center [913, 636] width 291 height 30
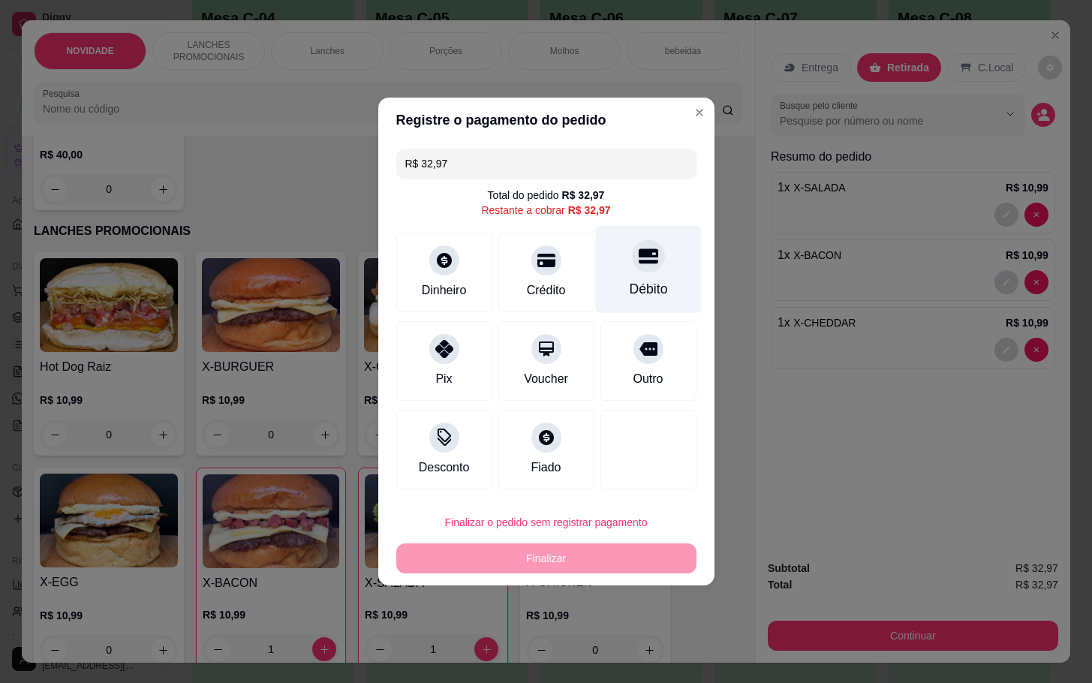
click at [599, 288] on div "Débito" at bounding box center [648, 270] width 106 height 88
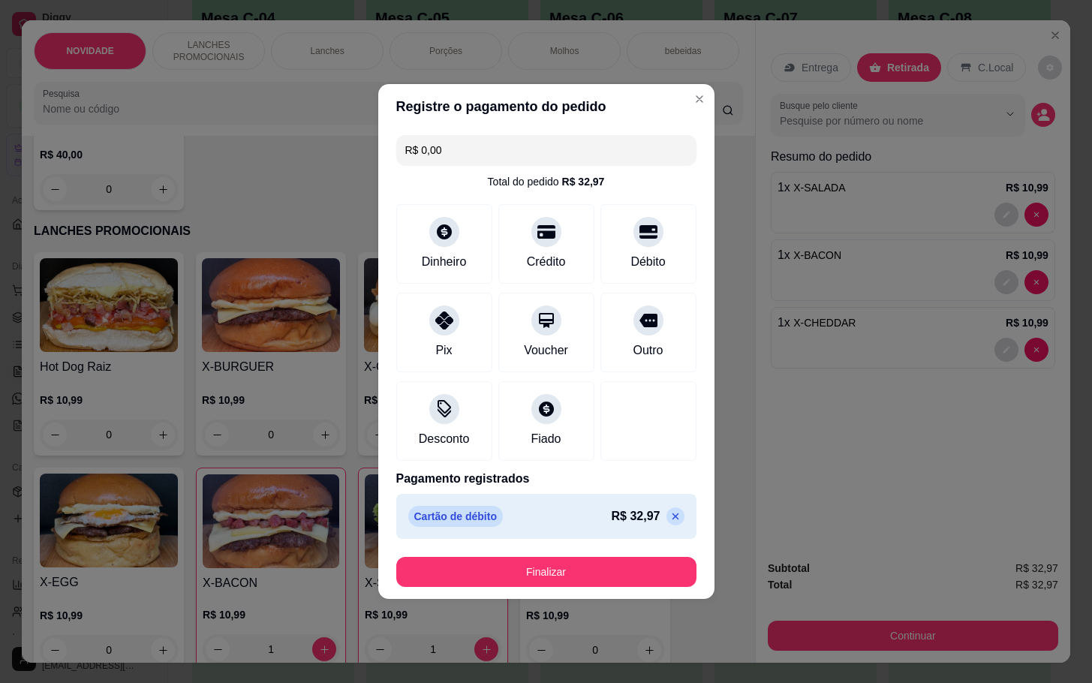
click at [672, 518] on icon at bounding box center [675, 516] width 7 height 7
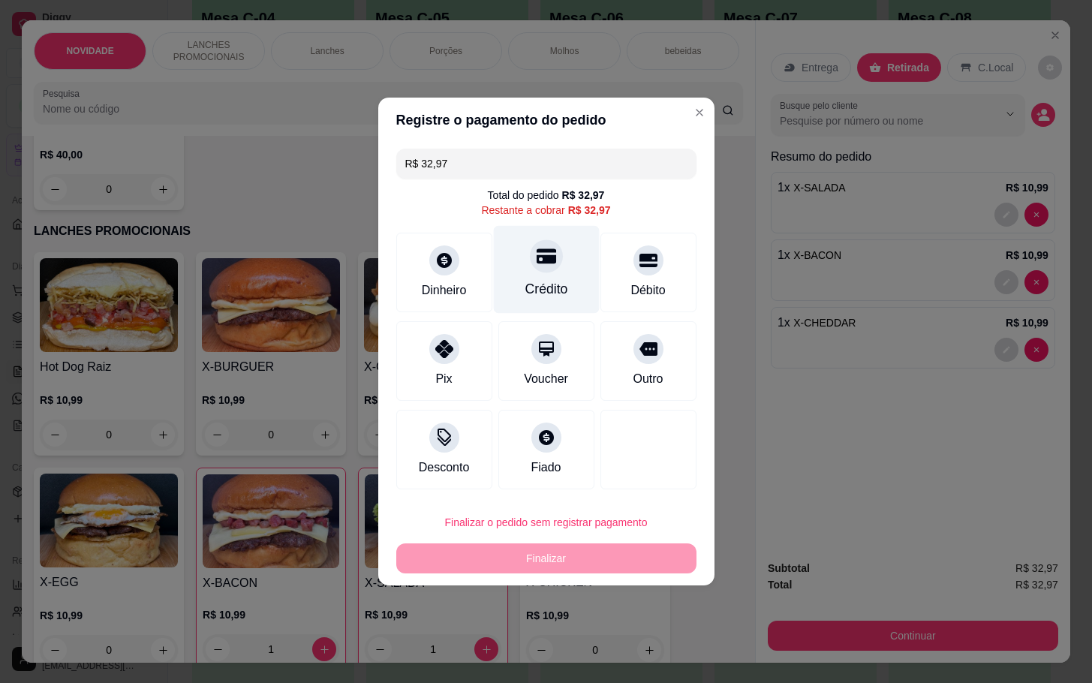
click at [564, 266] on div "Crédito" at bounding box center [546, 270] width 106 height 88
type input "R$ 0,00"
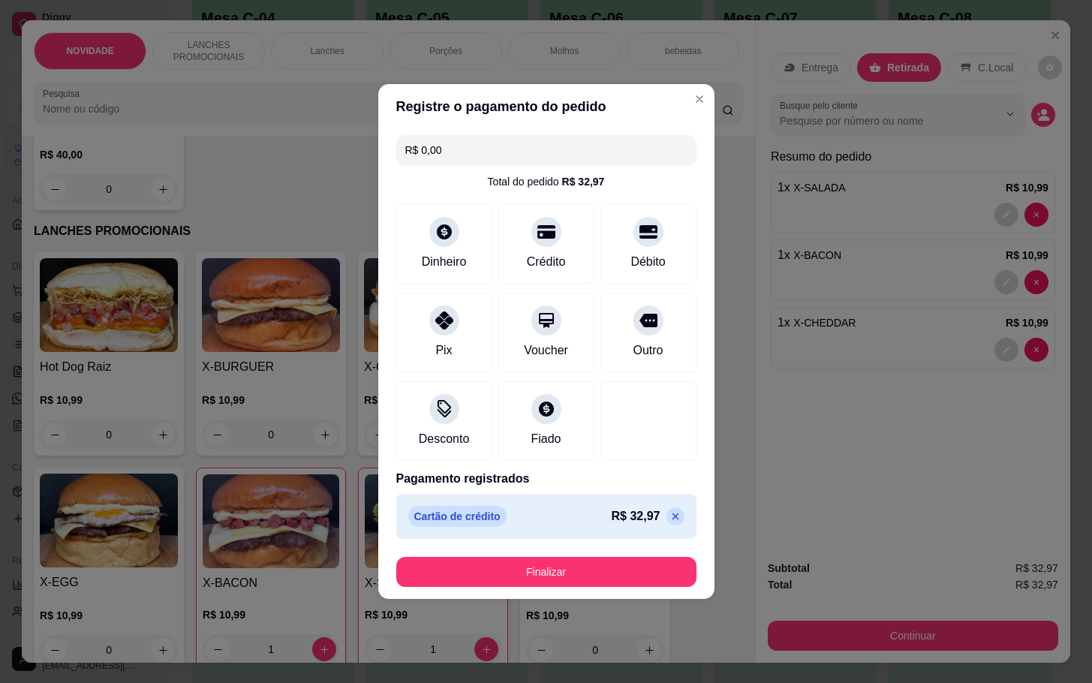
click at [618, 586] on button "Finalizar" at bounding box center [546, 572] width 300 height 30
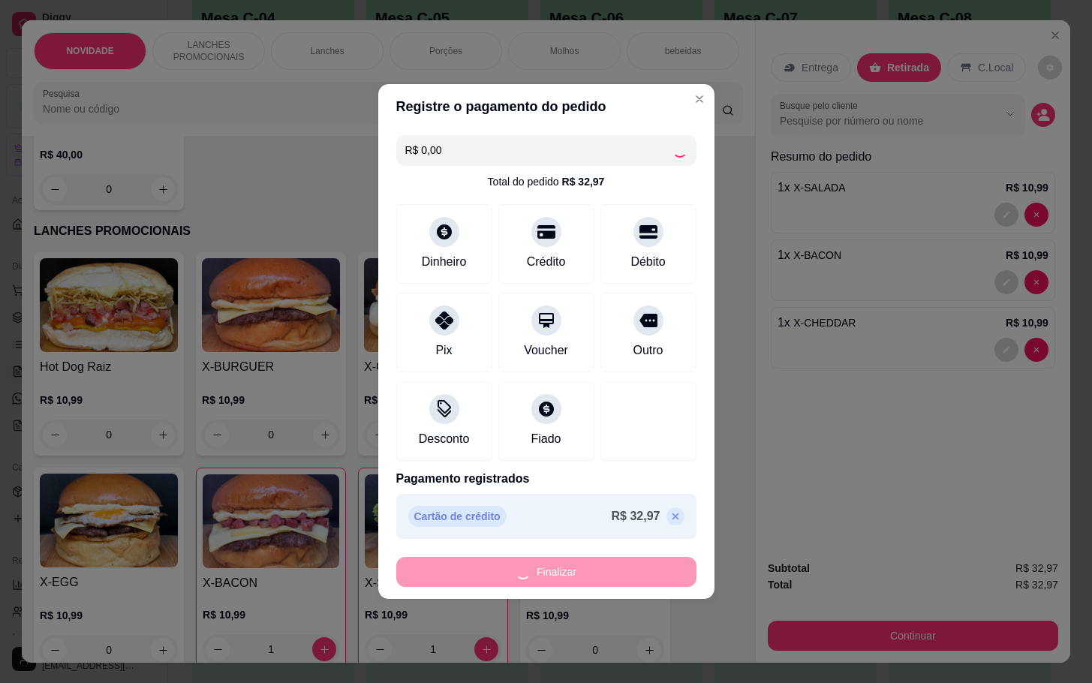
type input "0"
type input "-R$ 32,97"
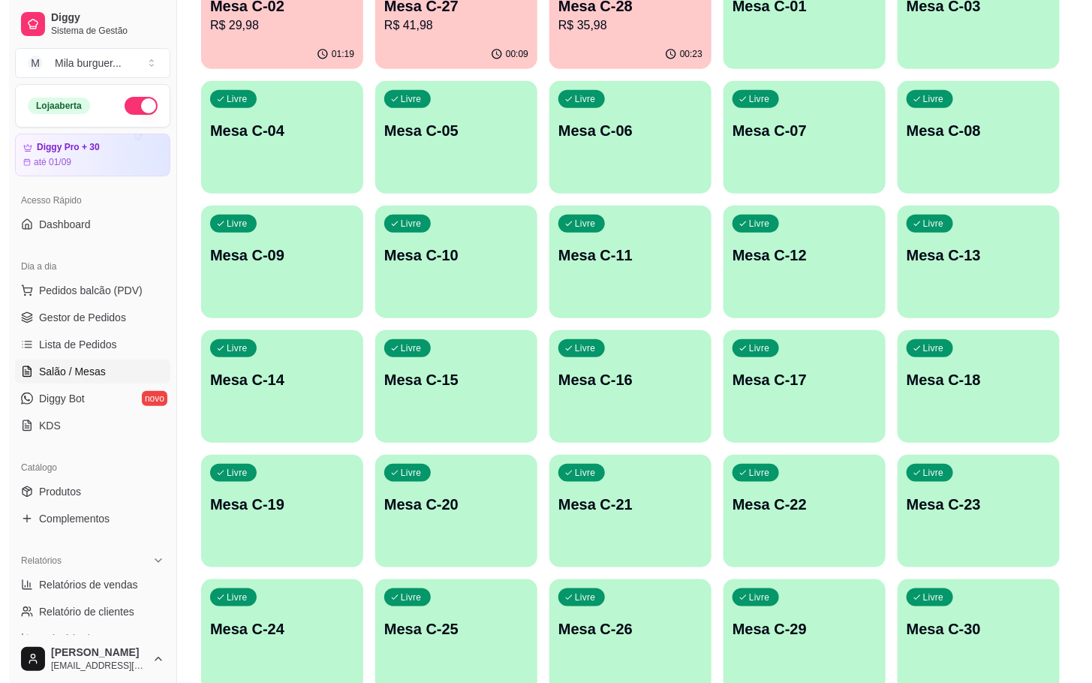
scroll to position [113, 0]
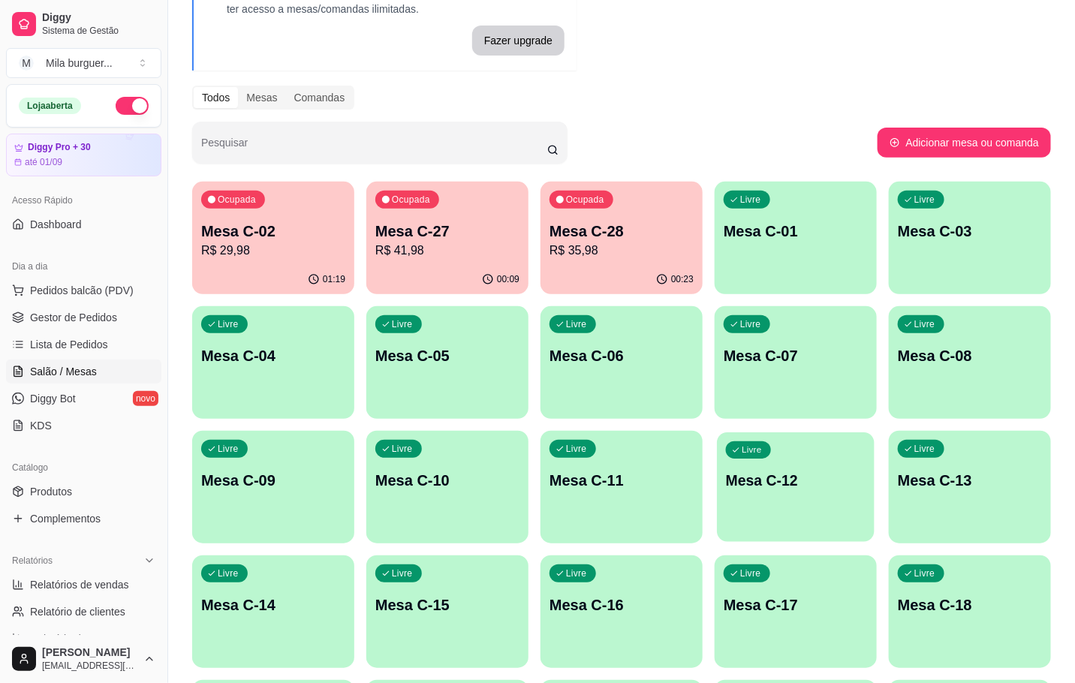
click at [854, 500] on div "Livre Mesa C-12" at bounding box center [796, 478] width 158 height 92
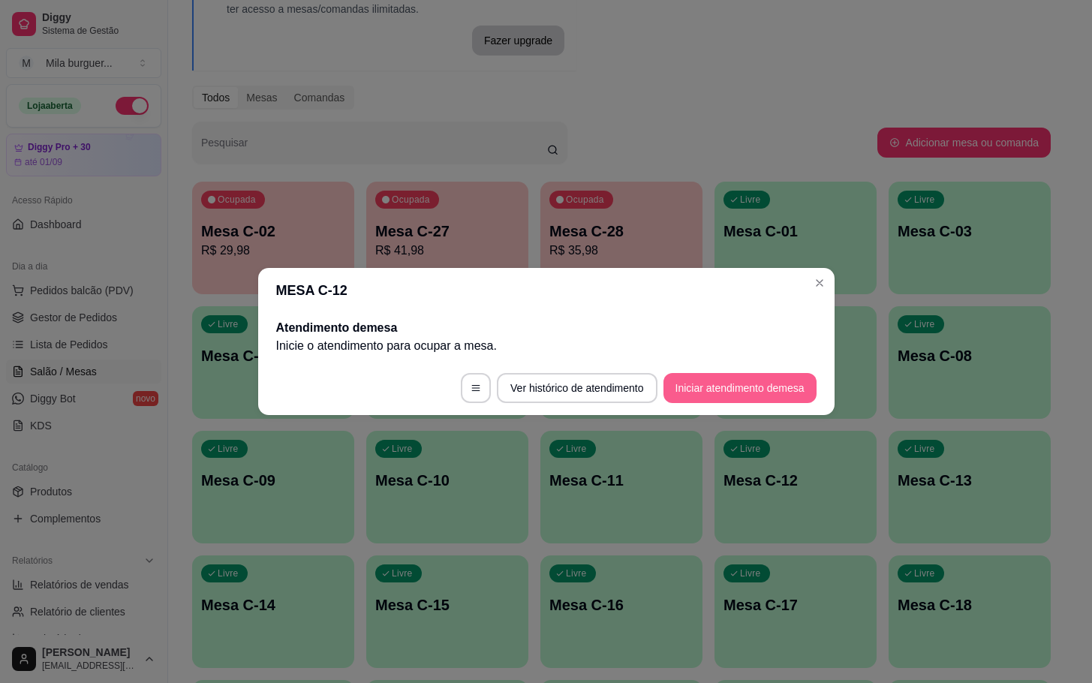
click at [717, 385] on button "Iniciar atendimento de mesa" at bounding box center [740, 388] width 153 height 30
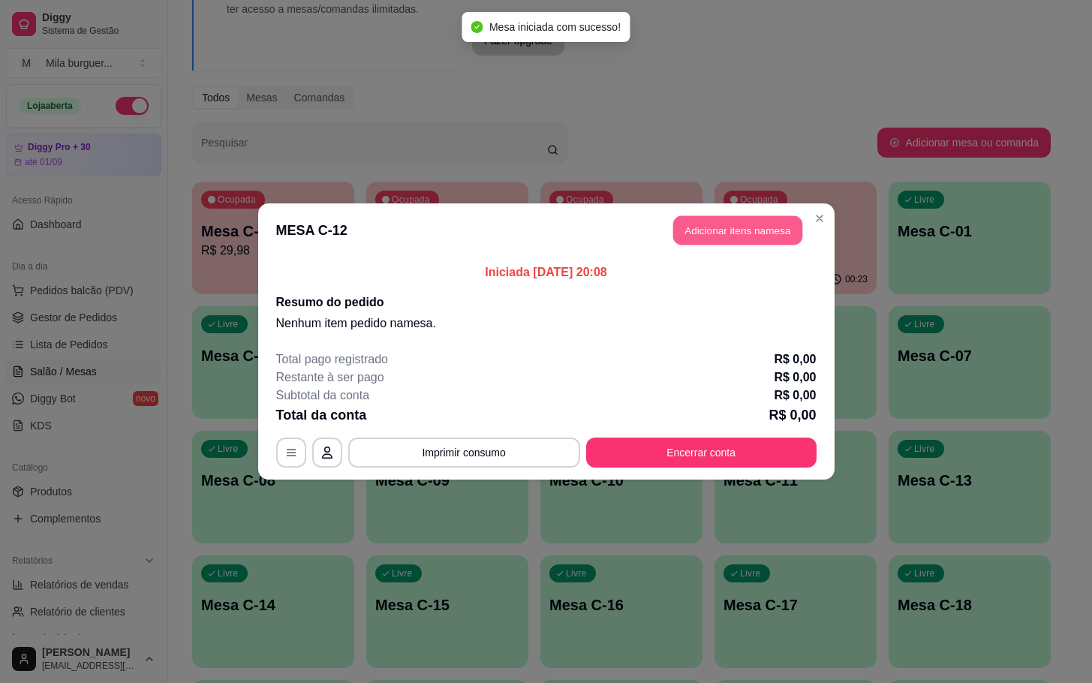
click at [730, 244] on button "Adicionar itens na mesa" at bounding box center [737, 230] width 129 height 29
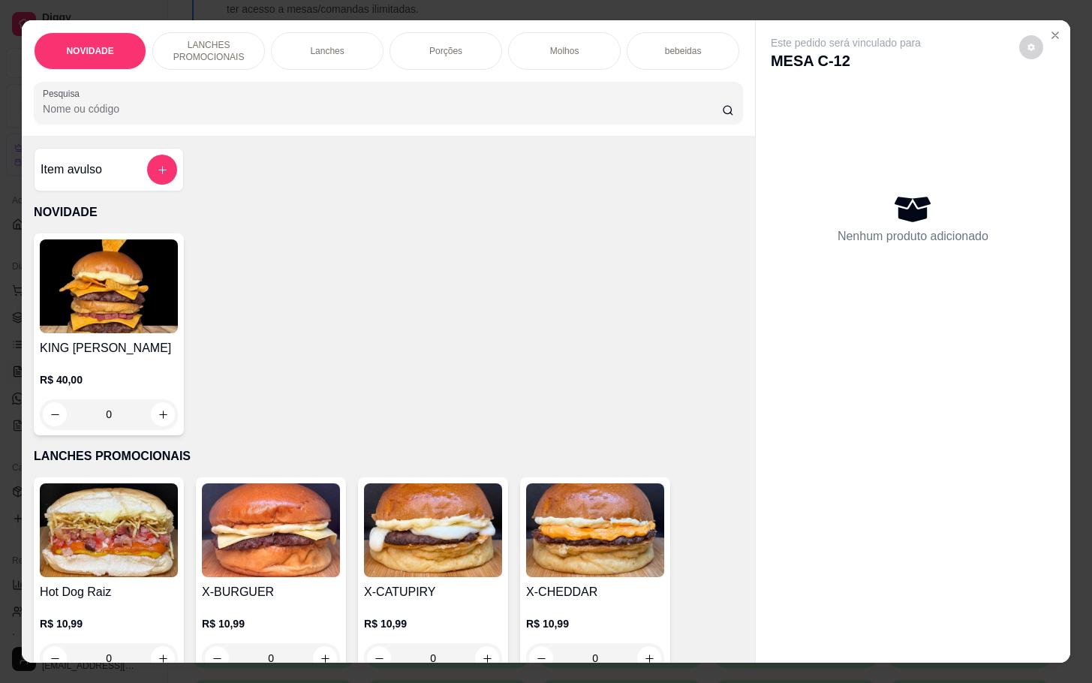
click at [156, 572] on img at bounding box center [109, 530] width 138 height 94
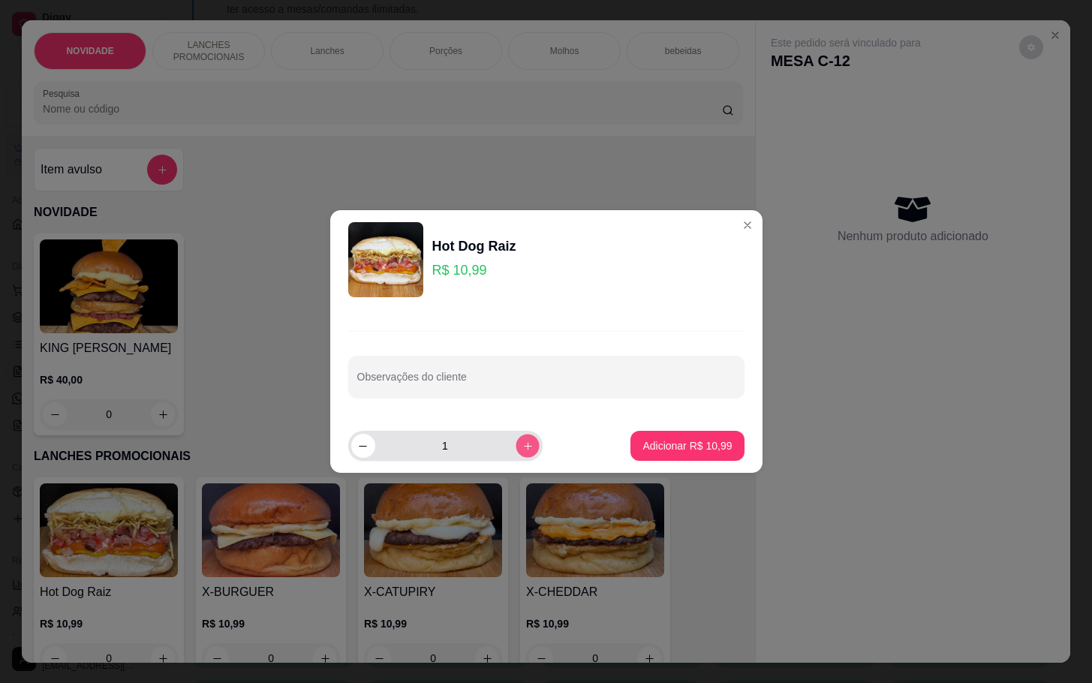
click at [516, 451] on button "increase-product-quantity" at bounding box center [527, 445] width 23 height 23
type input "2"
click at [633, 455] on button "Adicionar R$ 21,98" at bounding box center [687, 446] width 113 height 30
type input "2"
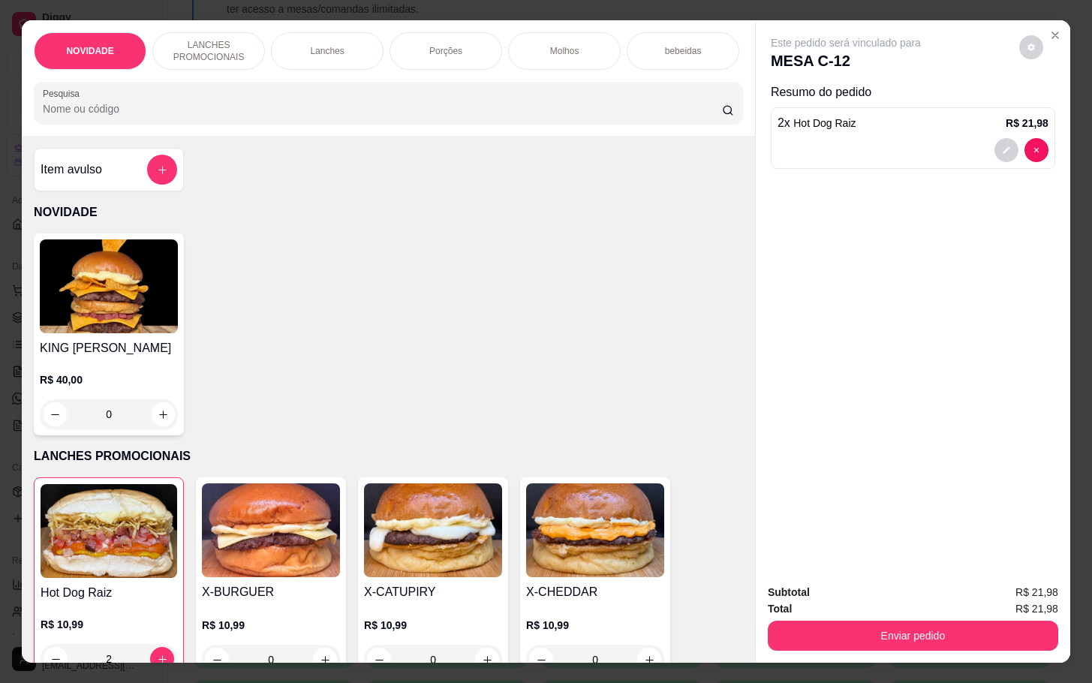
click at [68, 169] on div "Item avulso" at bounding box center [109, 170] width 137 height 30
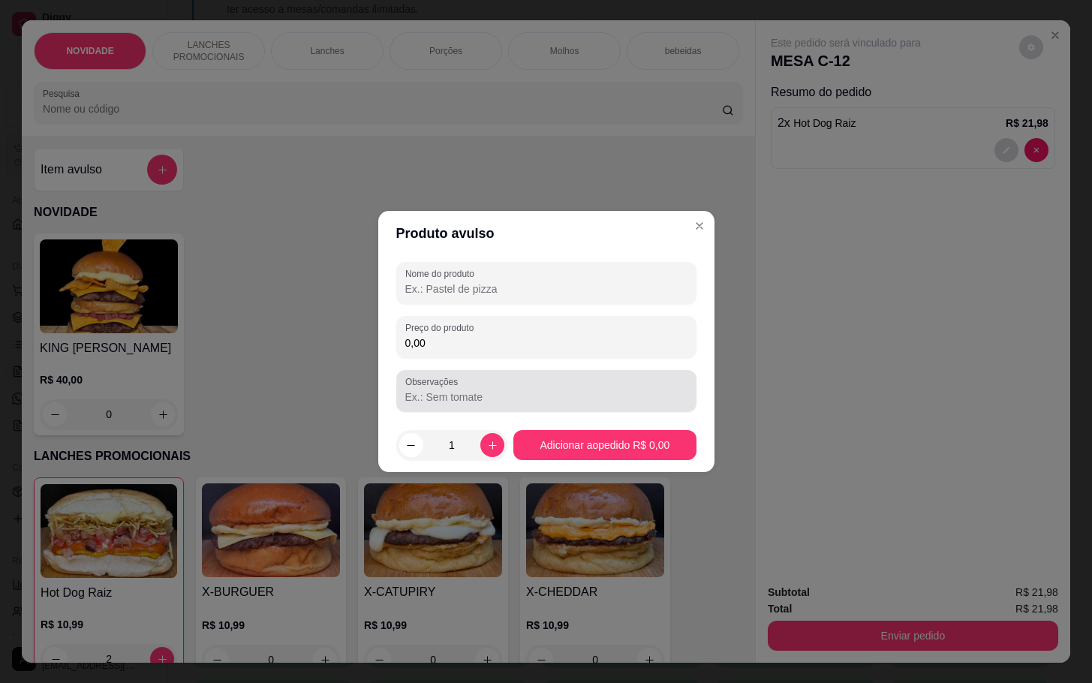
click at [460, 334] on div "0,00" at bounding box center [546, 337] width 282 height 30
type input "10,00"
click at [554, 312] on div "Nome do produto Preço do produto 10,00 Observações" at bounding box center [546, 337] width 300 height 150
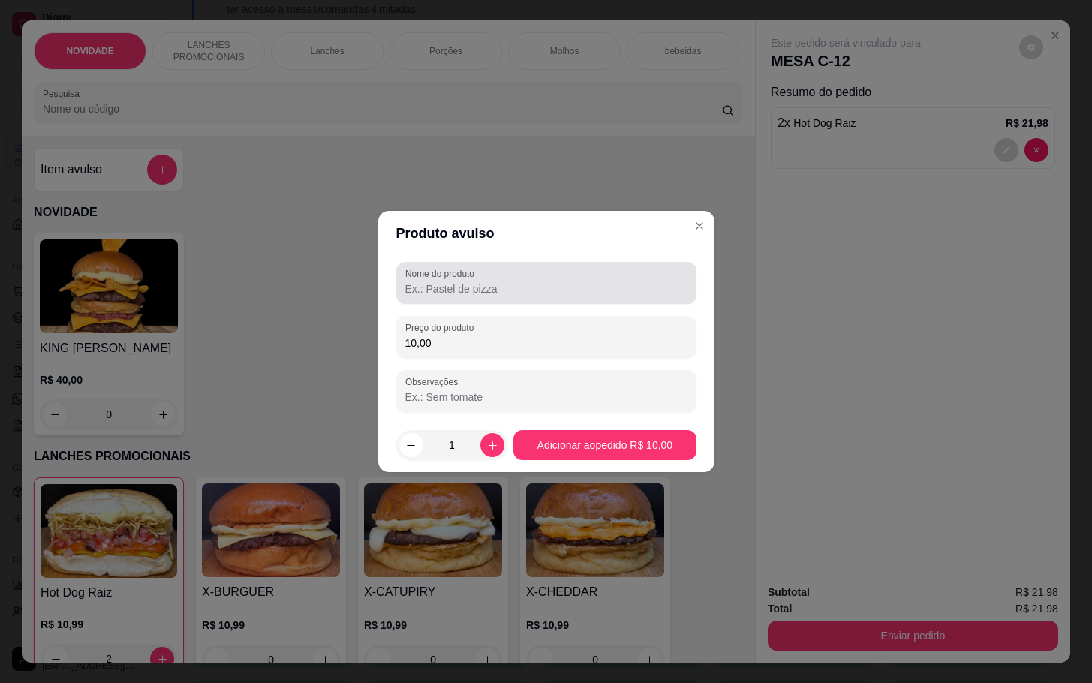
click at [627, 287] on input "Nome do produto" at bounding box center [546, 289] width 282 height 15
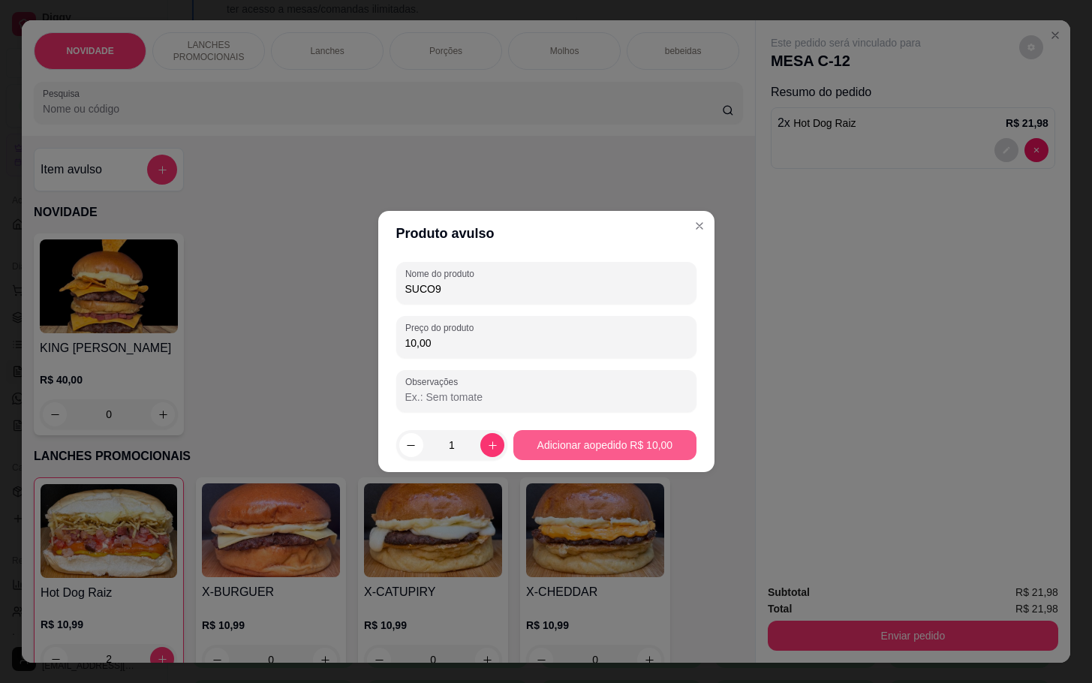
type input "SUCO9"
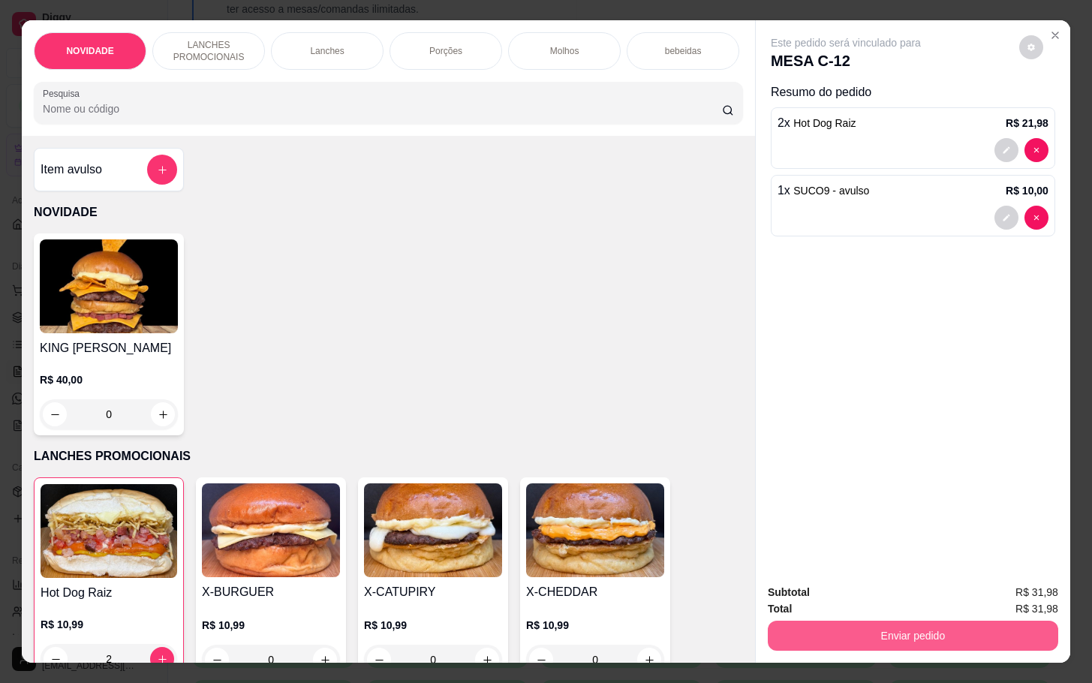
click at [845, 627] on button "Enviar pedido" at bounding box center [913, 636] width 291 height 30
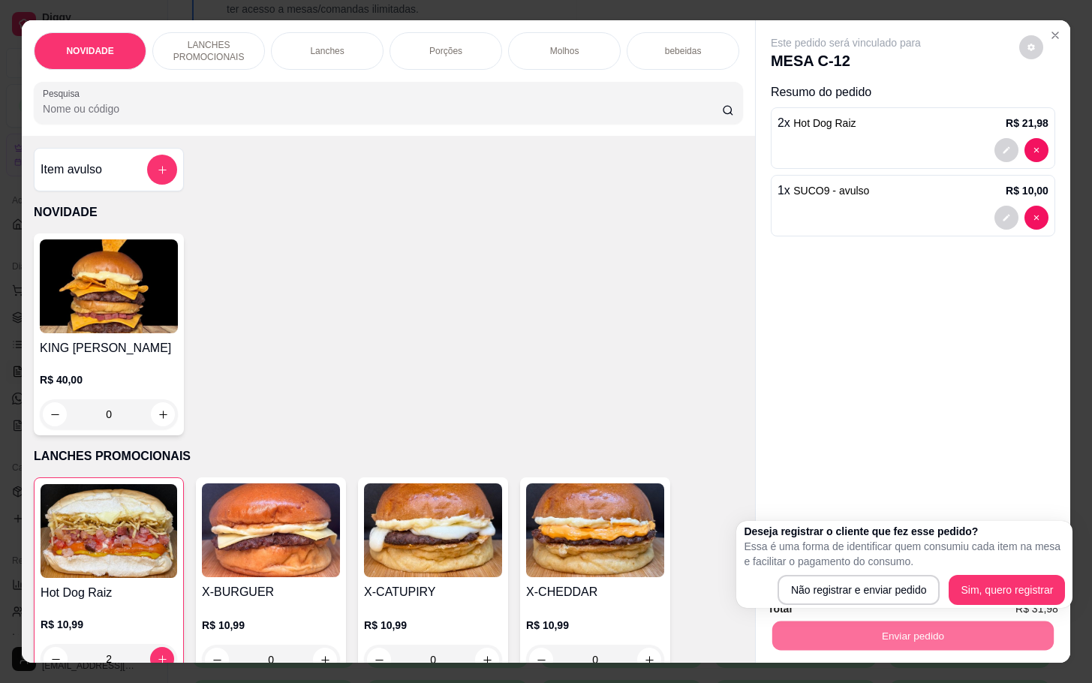
click at [796, 607] on div "Deseja registrar o cliente que fez esse pedido? Essa é uma forma de identificar…" at bounding box center [904, 564] width 336 height 87
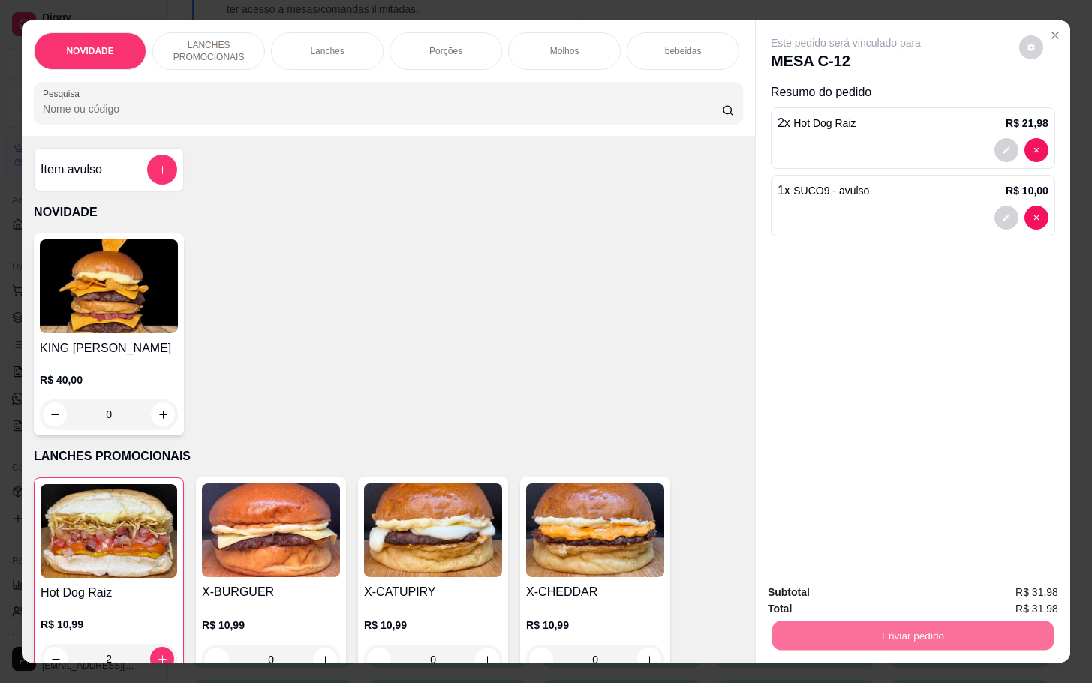
click at [817, 588] on button "Não registrar e enviar pedido" at bounding box center [861, 591] width 156 height 29
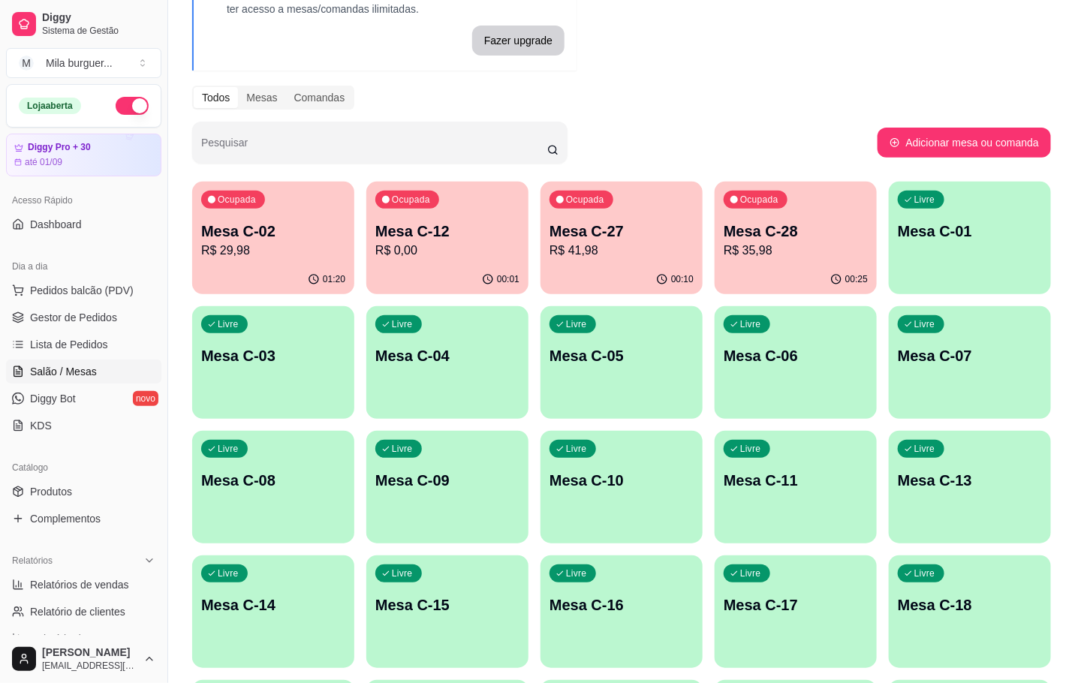
click at [255, 261] on button "Ocupada Mesa C-02 R$ 29,98 01:20" at bounding box center [273, 238] width 162 height 113
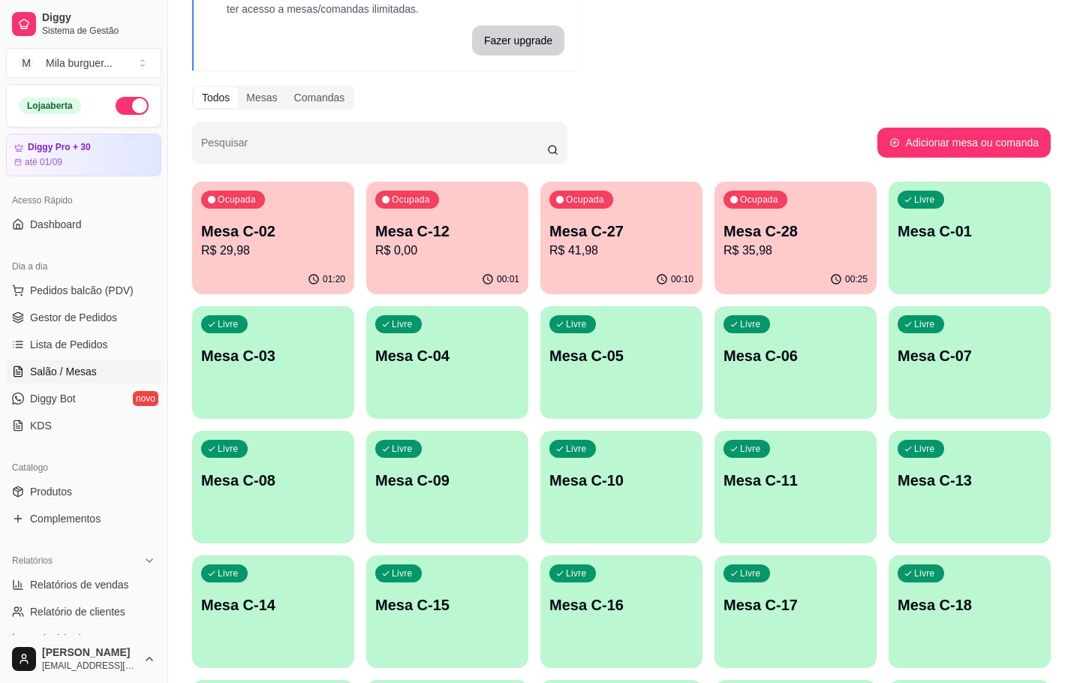
drag, startPoint x: 573, startPoint y: 219, endPoint x: 595, endPoint y: 215, distance: 22.2
click at [595, 215] on p "Atenção" at bounding box center [538, 224] width 488 height 19
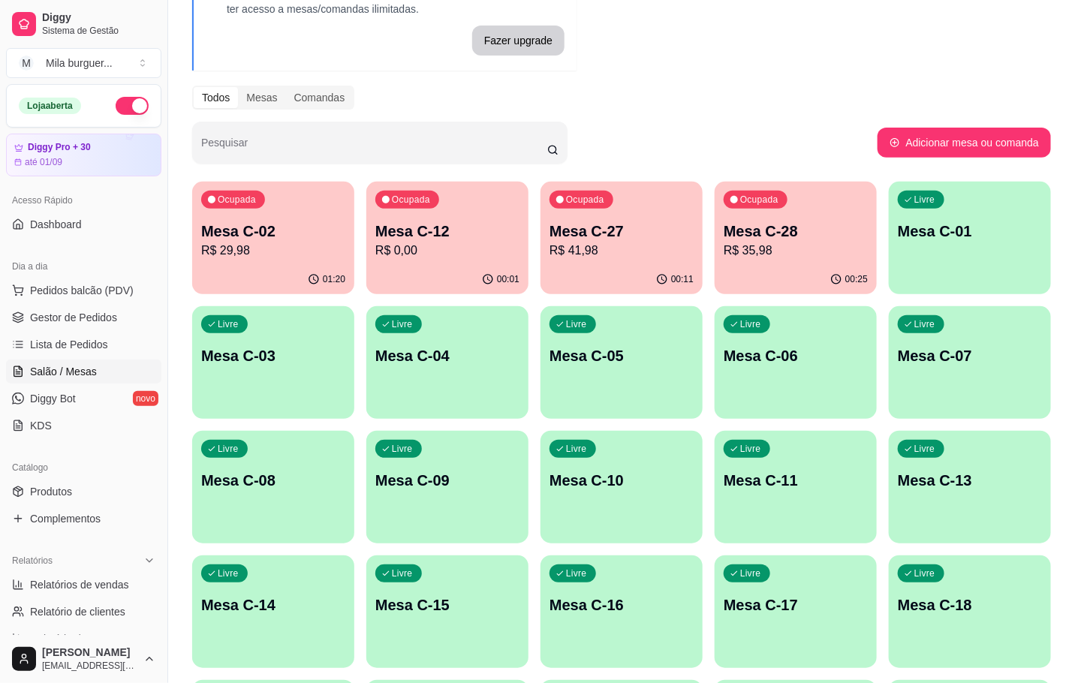
click at [413, 272] on div "00:01" at bounding box center [447, 279] width 162 height 29
click at [482, 242] on p "R$ 0,00" at bounding box center [448, 250] width 140 height 17
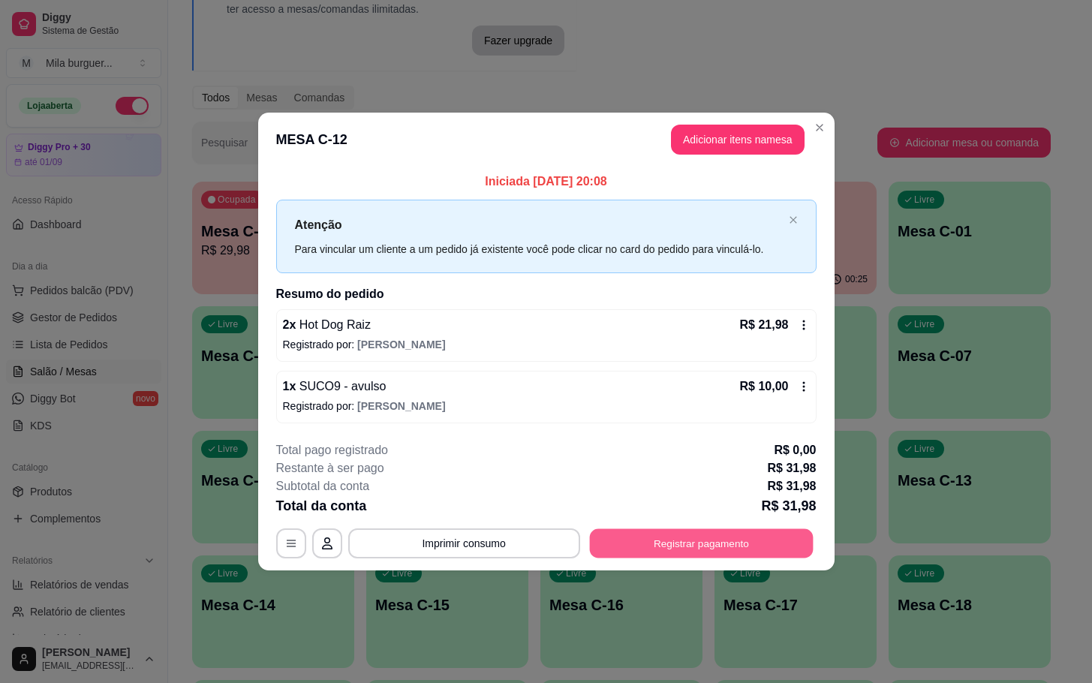
click at [691, 538] on button "Registrar pagamento" at bounding box center [701, 542] width 224 height 29
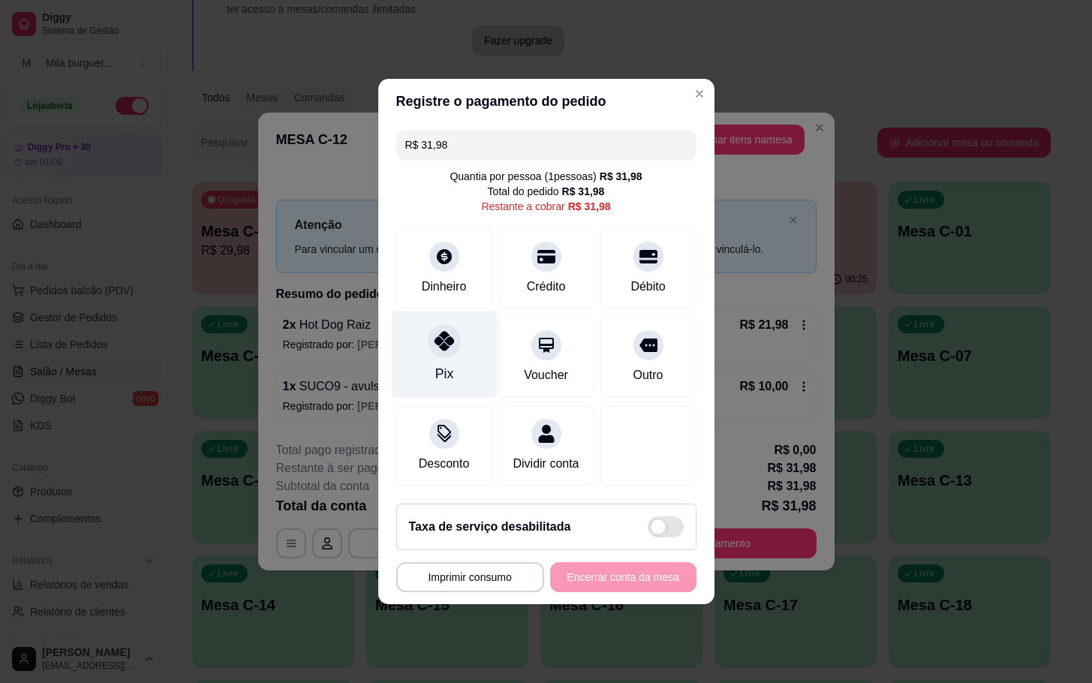
click at [435, 334] on div at bounding box center [444, 340] width 33 height 33
type input "R$ 0,00"
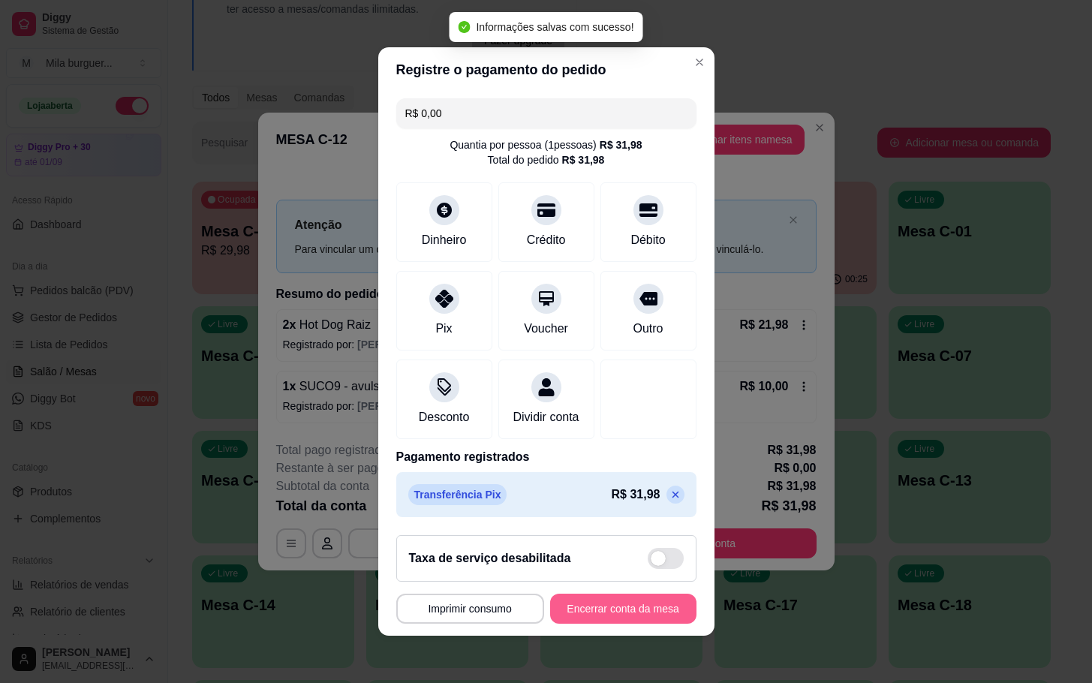
click at [604, 624] on button "Encerrar conta da mesa" at bounding box center [623, 609] width 146 height 30
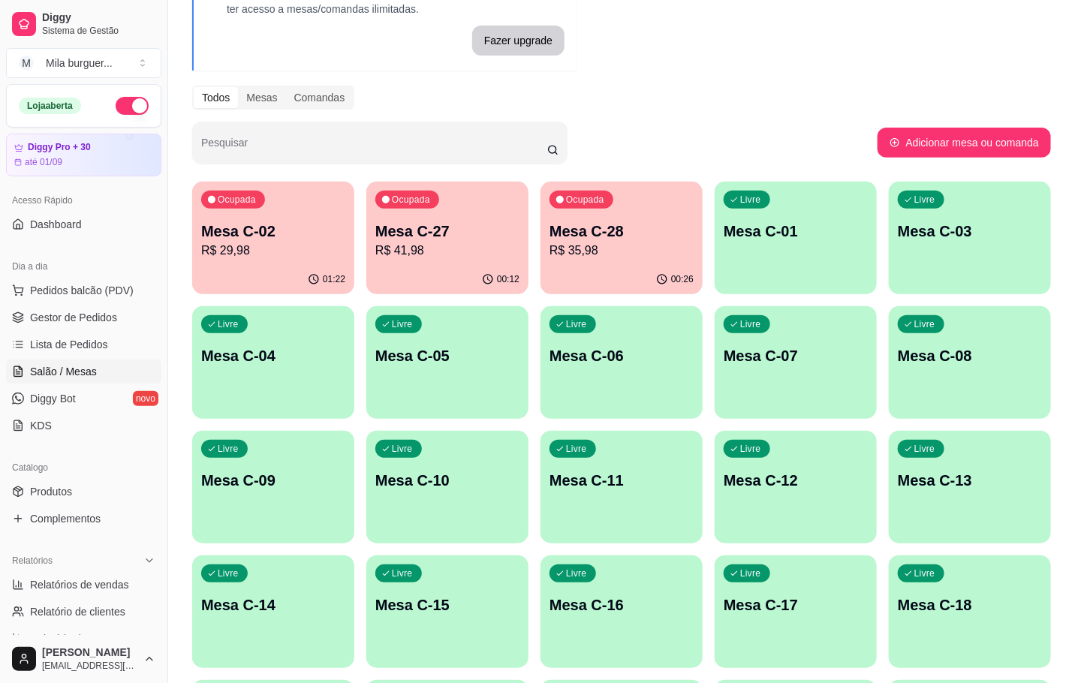
click at [235, 248] on p "R$ 29,98" at bounding box center [273, 251] width 144 height 18
click at [393, 239] on p "Mesa C-27" at bounding box center [447, 231] width 144 height 21
click at [417, 257] on p "R$ 41,98" at bounding box center [448, 250] width 140 height 17
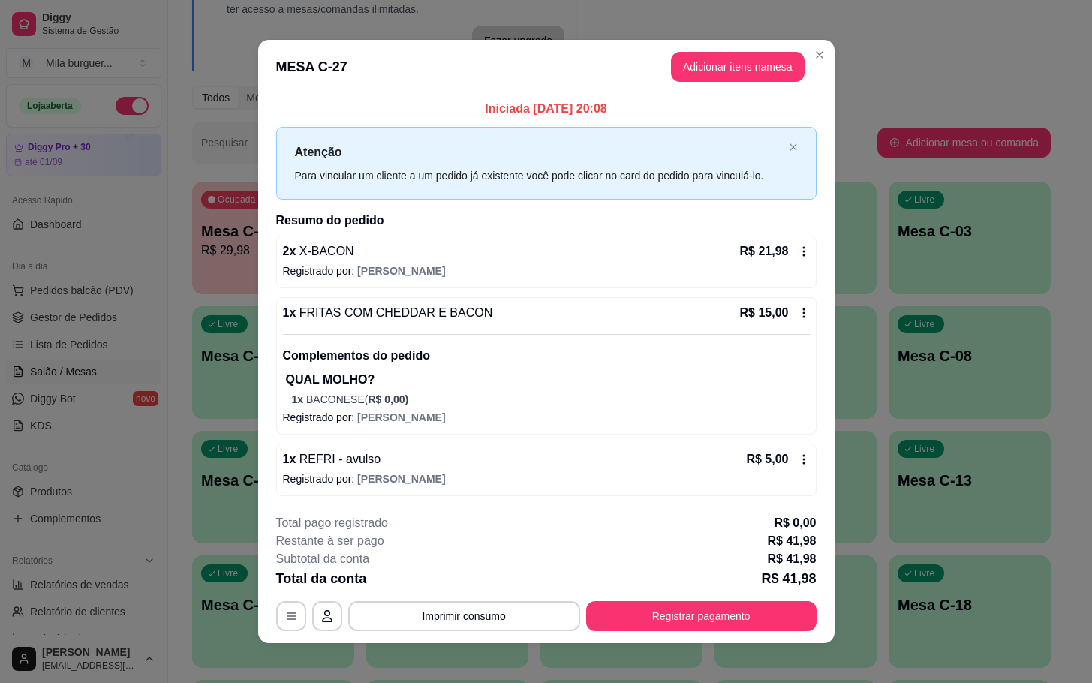
scroll to position [9, 0]
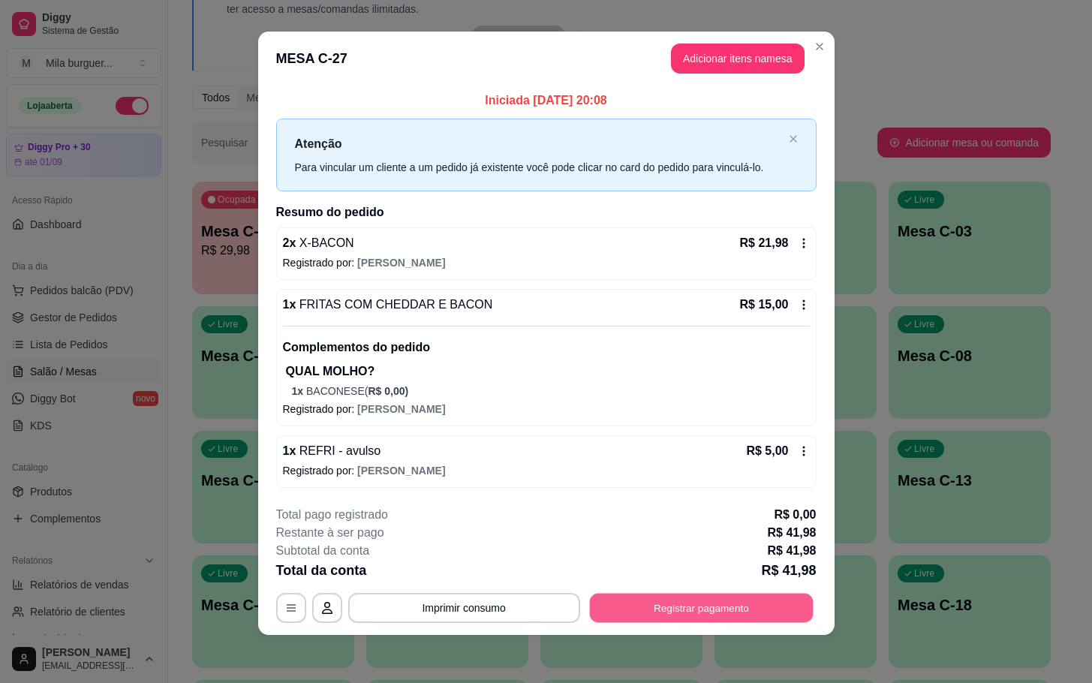
click at [689, 613] on button "Registrar pagamento" at bounding box center [701, 608] width 224 height 29
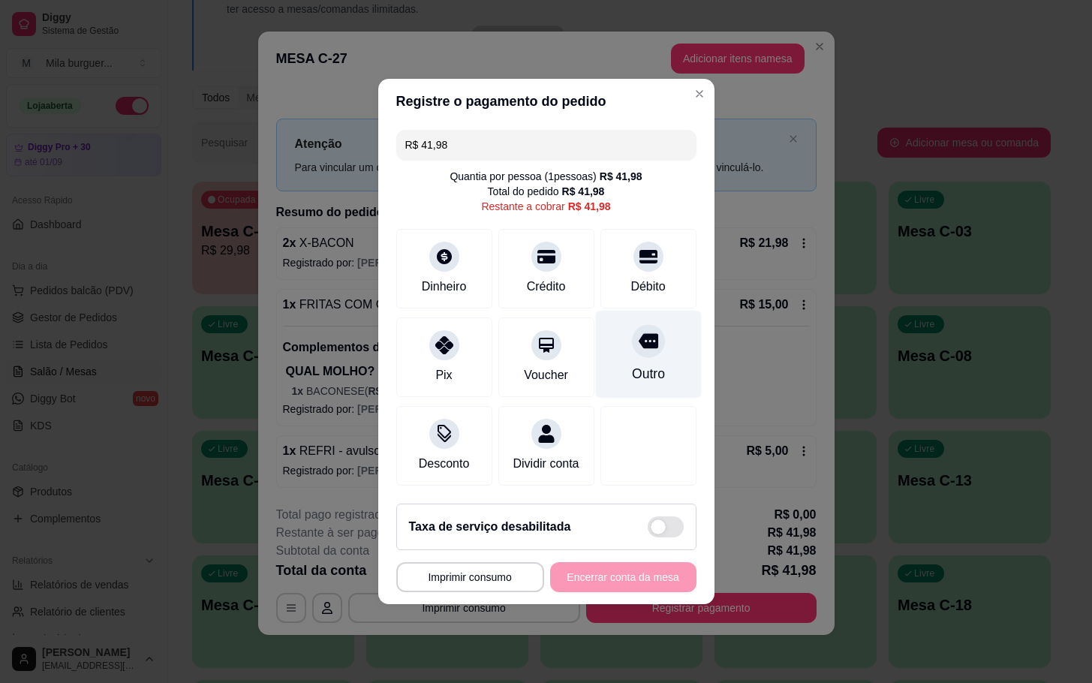
click at [644, 338] on div at bounding box center [648, 340] width 33 height 33
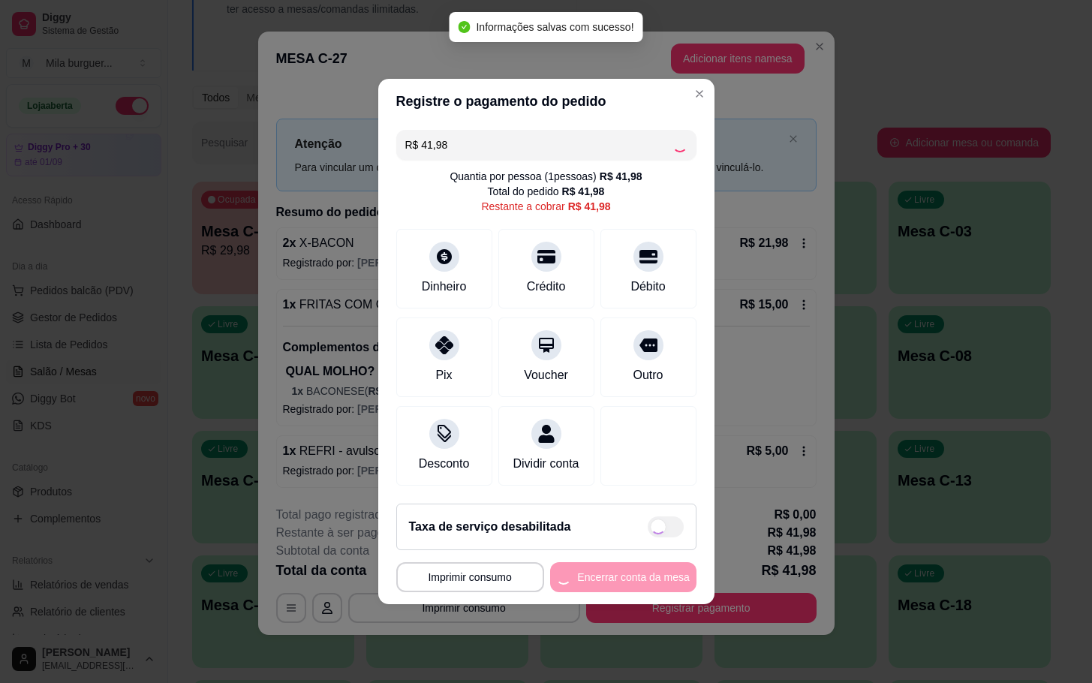
type input "R$ 0,00"
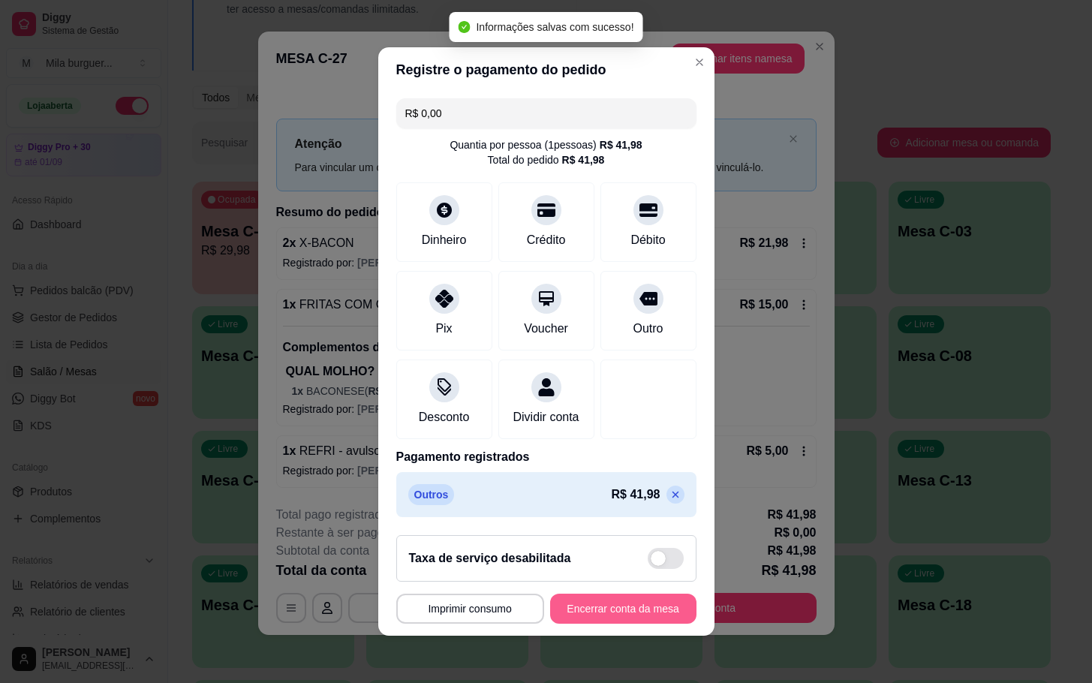
click at [624, 624] on button "Encerrar conta da mesa" at bounding box center [623, 609] width 146 height 30
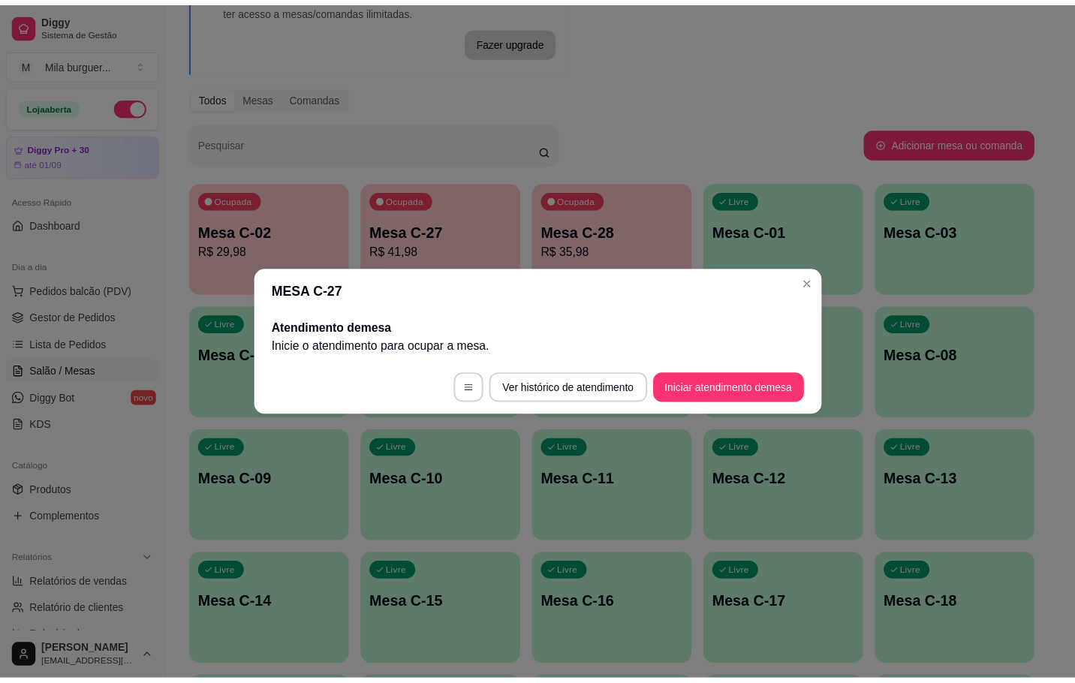
scroll to position [0, 0]
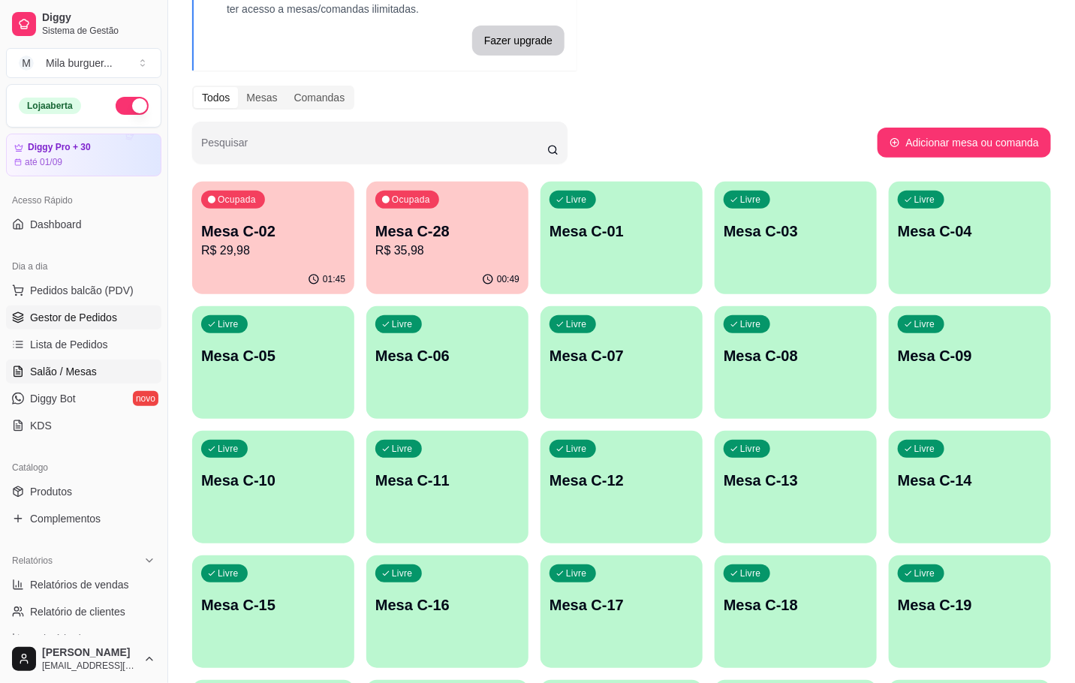
click at [64, 329] on link "Gestor de Pedidos" at bounding box center [83, 318] width 155 height 24
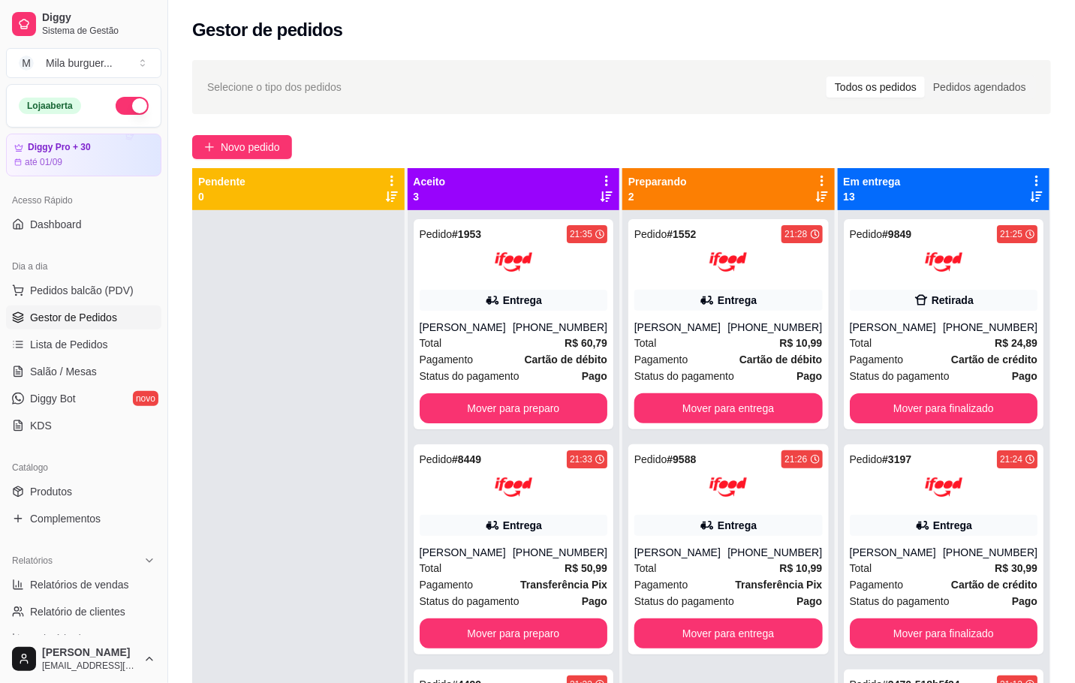
click at [30, 361] on link "Salão / Mesas" at bounding box center [83, 372] width 155 height 24
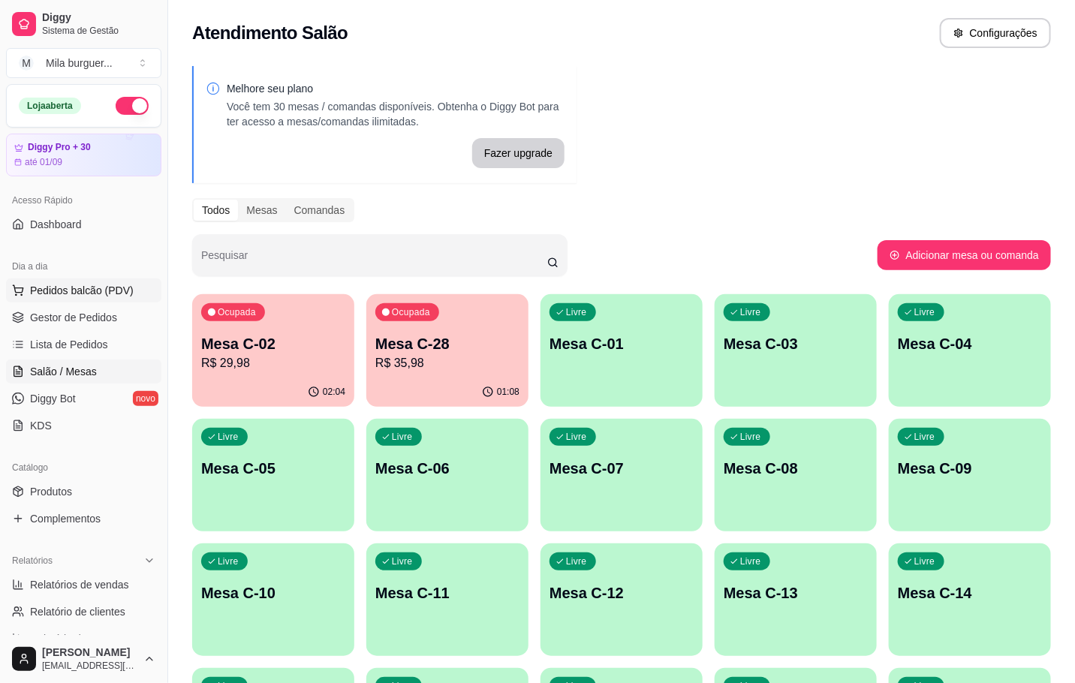
click at [102, 300] on button "Pedidos balcão (PDV)" at bounding box center [83, 291] width 155 height 24
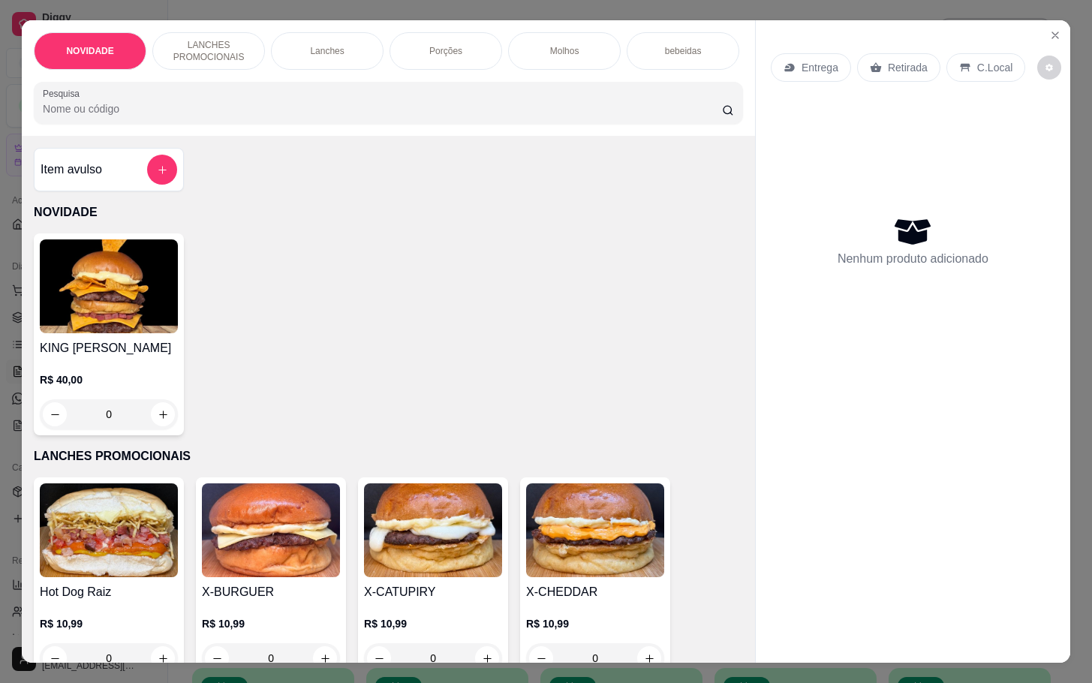
click at [248, 547] on img at bounding box center [271, 530] width 138 height 94
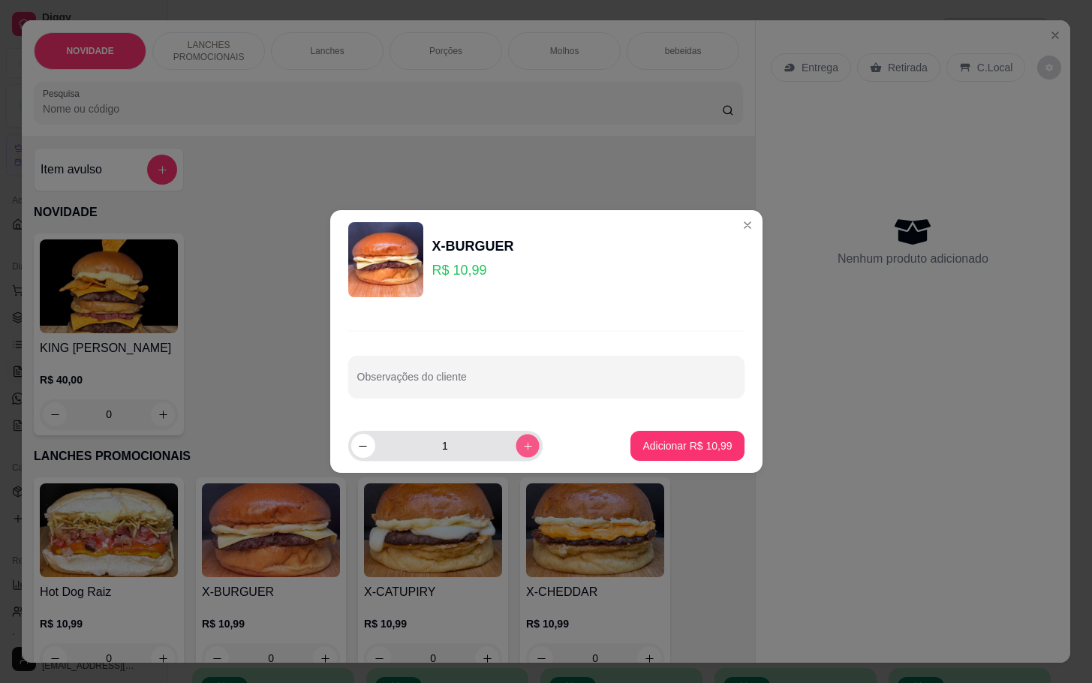
click at [522, 444] on icon "increase-product-quantity" at bounding box center [527, 446] width 11 height 11
type input "2"
click at [708, 455] on button "Adicionar R$ 21,98" at bounding box center [687, 446] width 113 height 30
type input "2"
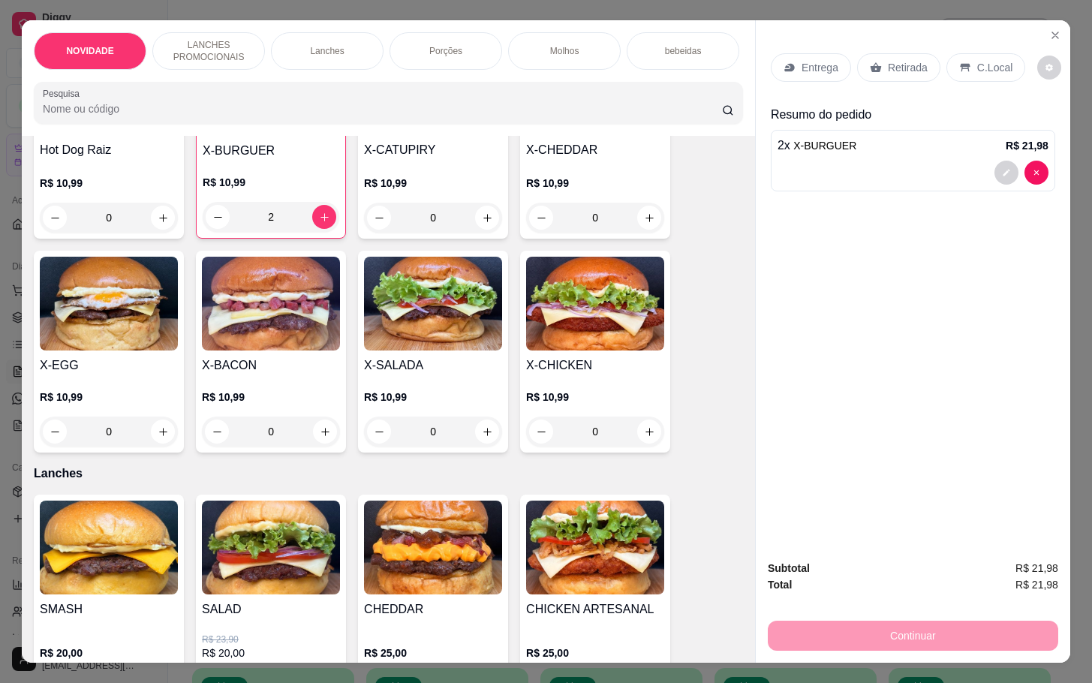
scroll to position [414, 0]
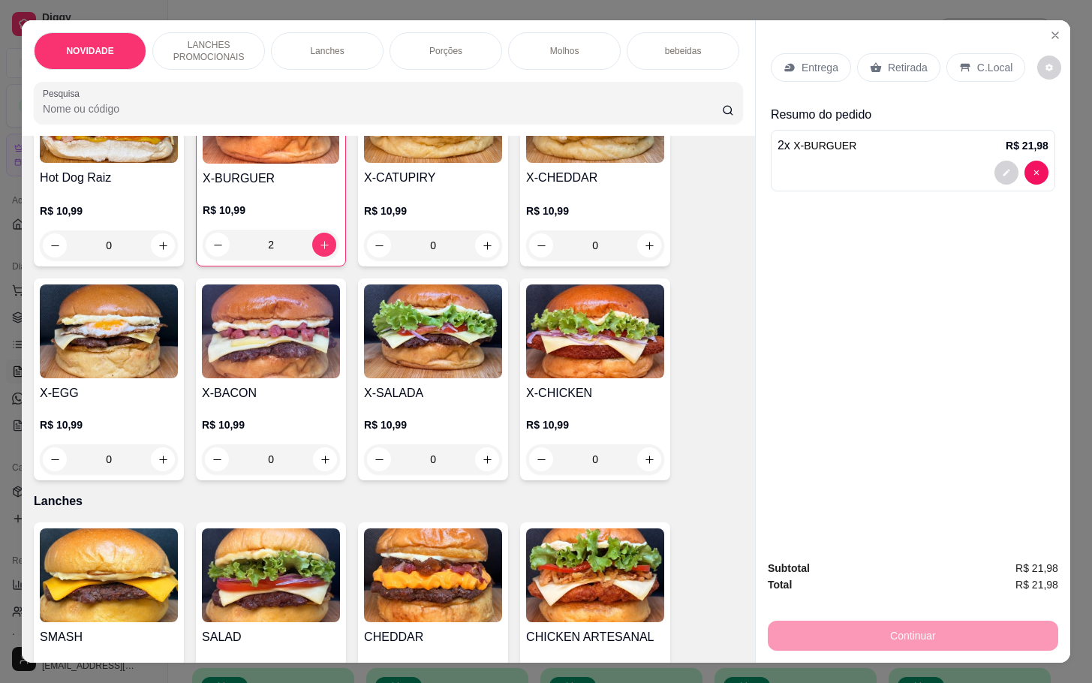
click at [137, 350] on img at bounding box center [109, 332] width 138 height 94
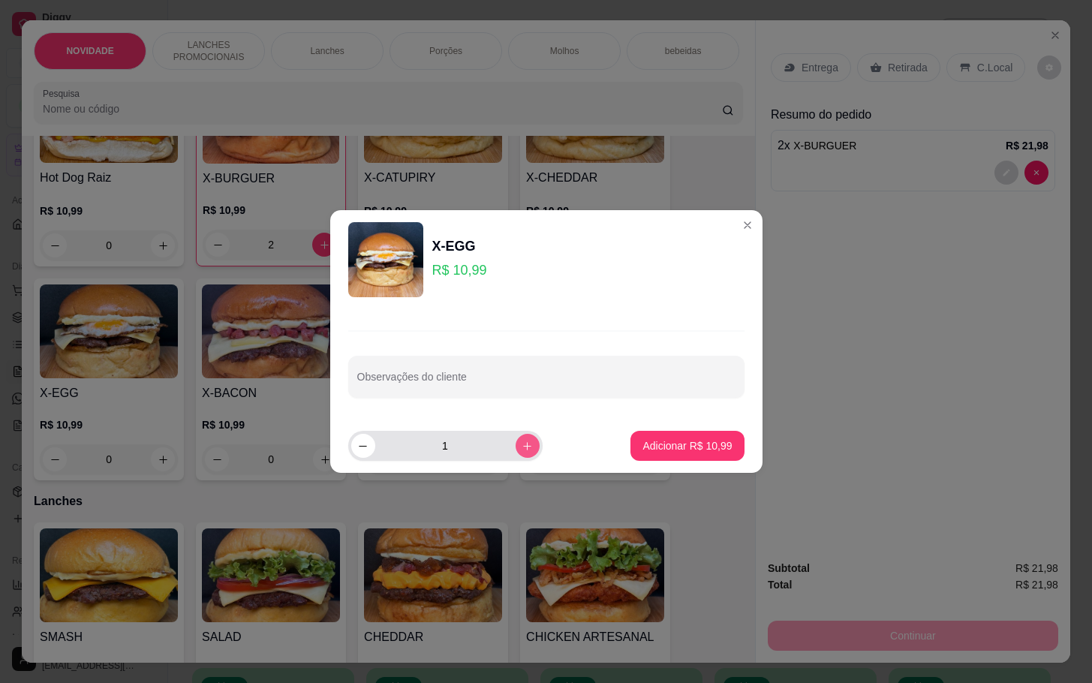
click at [522, 446] on icon "increase-product-quantity" at bounding box center [527, 446] width 11 height 11
type input "2"
click at [631, 431] on button "Adicionar R$ 21,98" at bounding box center [687, 446] width 113 height 30
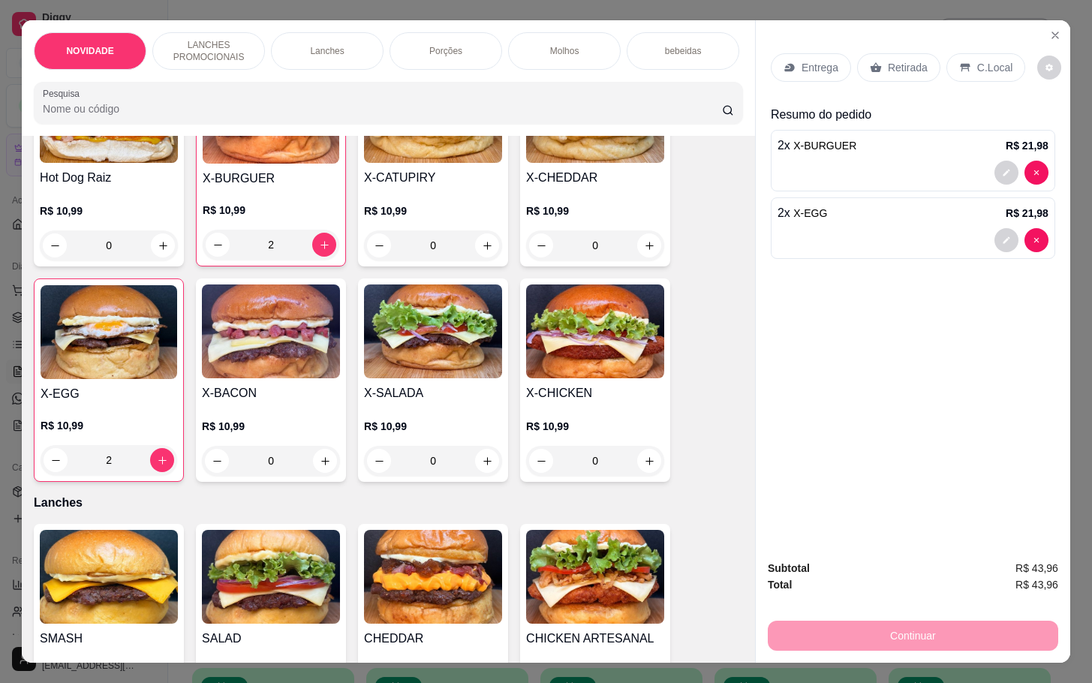
drag, startPoint x: 178, startPoint y: 394, endPoint x: 70, endPoint y: 399, distance: 108.2
click at [176, 394] on div "Hot Dog Raiz R$ 10,99 0 X-BURGUER R$ 10,99 2 X-CATUPIRY R$ 10,99 0 X-CHEDDAR R$…" at bounding box center [388, 272] width 709 height 419
click at [70, 399] on h4 "X-EGG" at bounding box center [109, 394] width 137 height 18
click at [1043, 232] on div "2 x X-EGG R$ 21,98" at bounding box center [913, 228] width 285 height 62
click at [1029, 228] on div at bounding box center [1022, 240] width 54 height 24
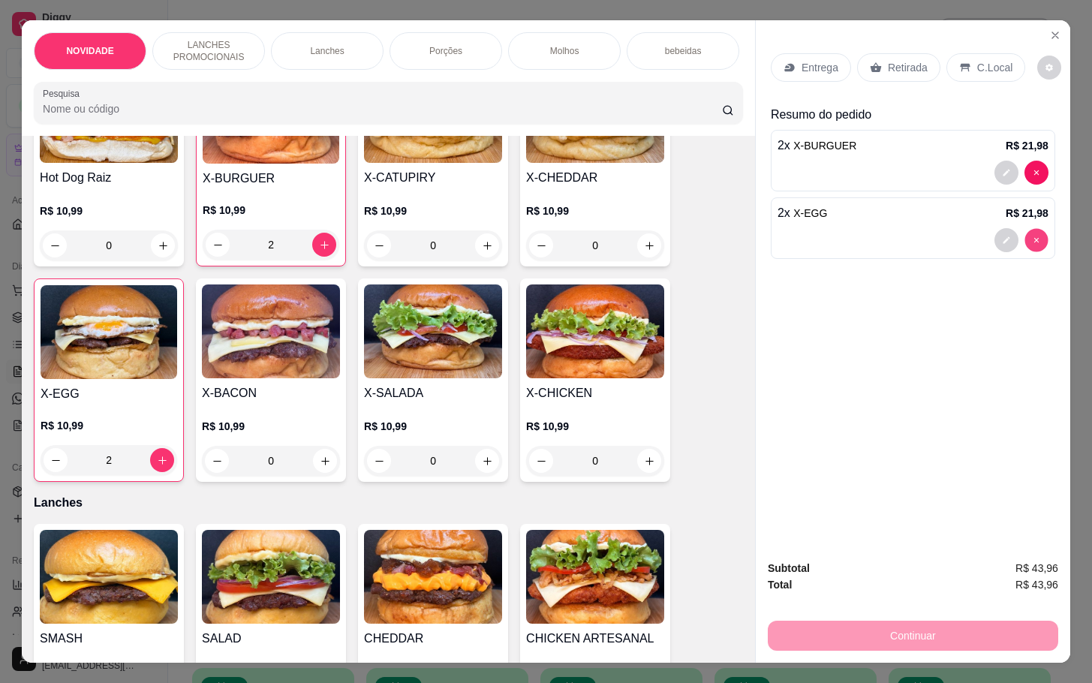
type input "0"
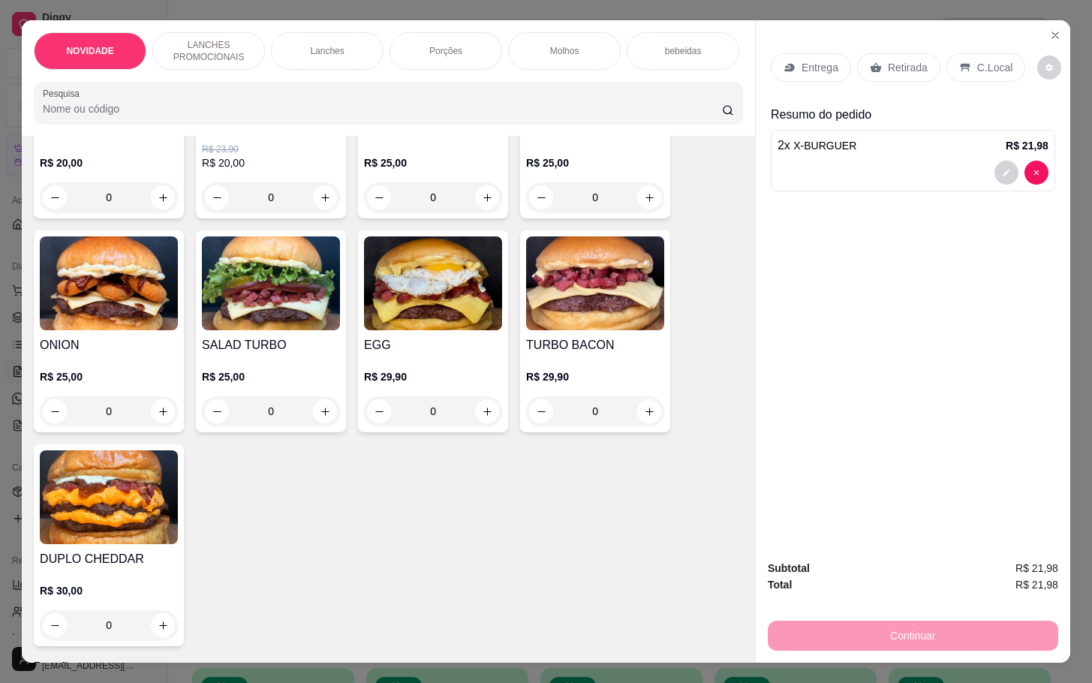
scroll to position [951, 0]
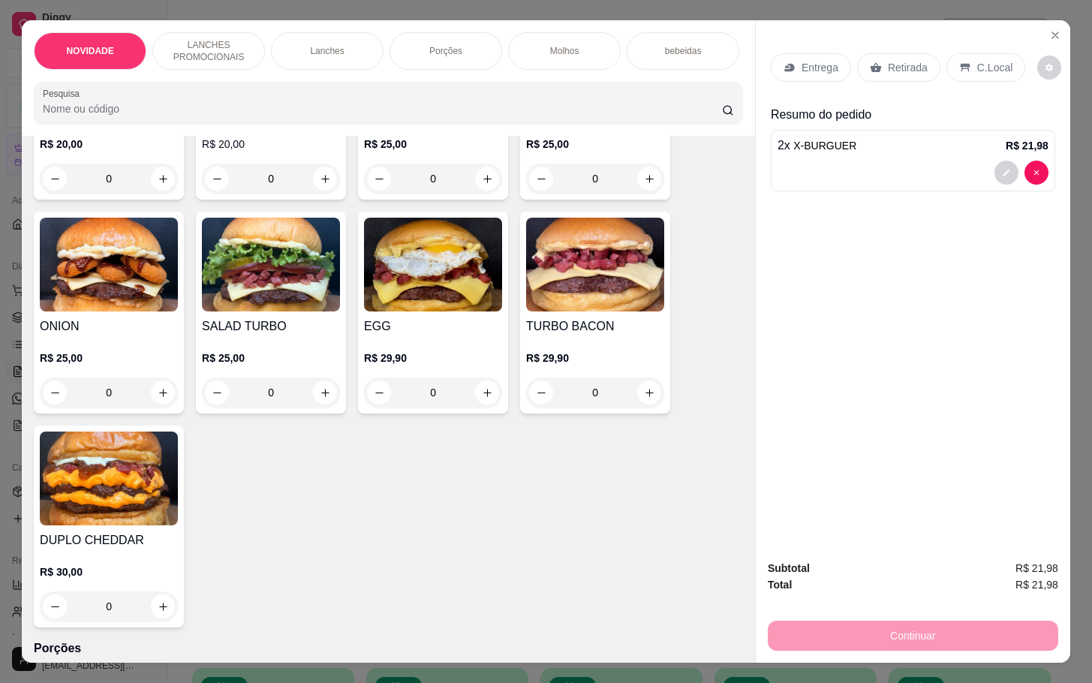
click at [450, 312] on img at bounding box center [433, 265] width 138 height 94
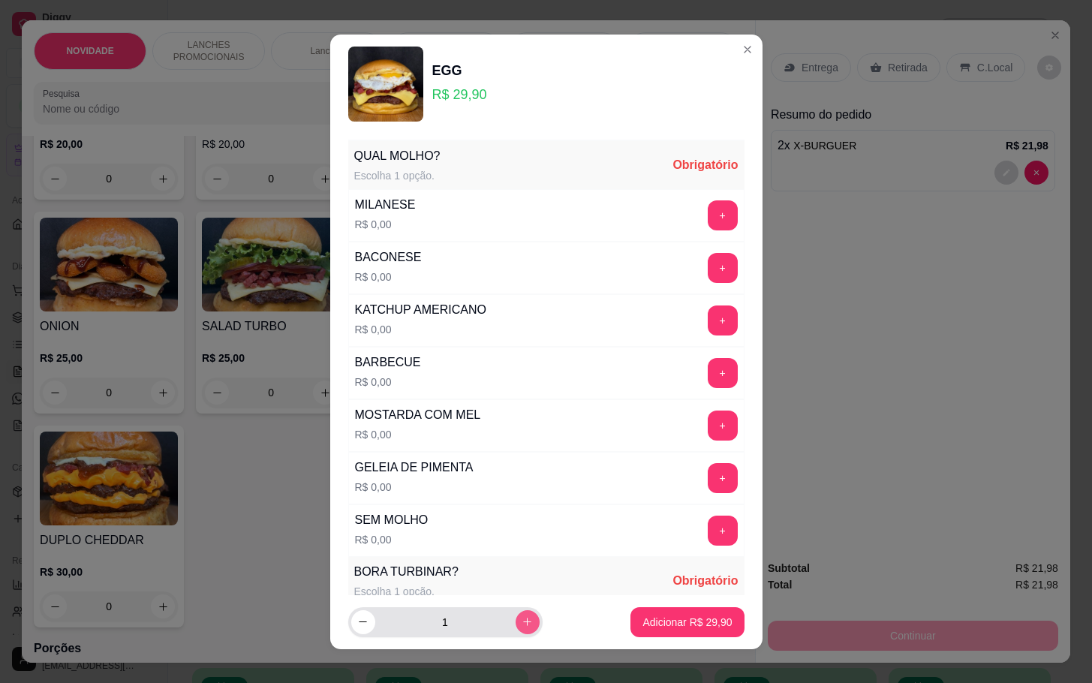
click at [516, 624] on button "increase-product-quantity" at bounding box center [528, 622] width 24 height 24
click at [357, 624] on icon "decrease-product-quantity" at bounding box center [362, 621] width 11 height 11
type input "1"
click at [708, 432] on button "+" at bounding box center [723, 426] width 30 height 30
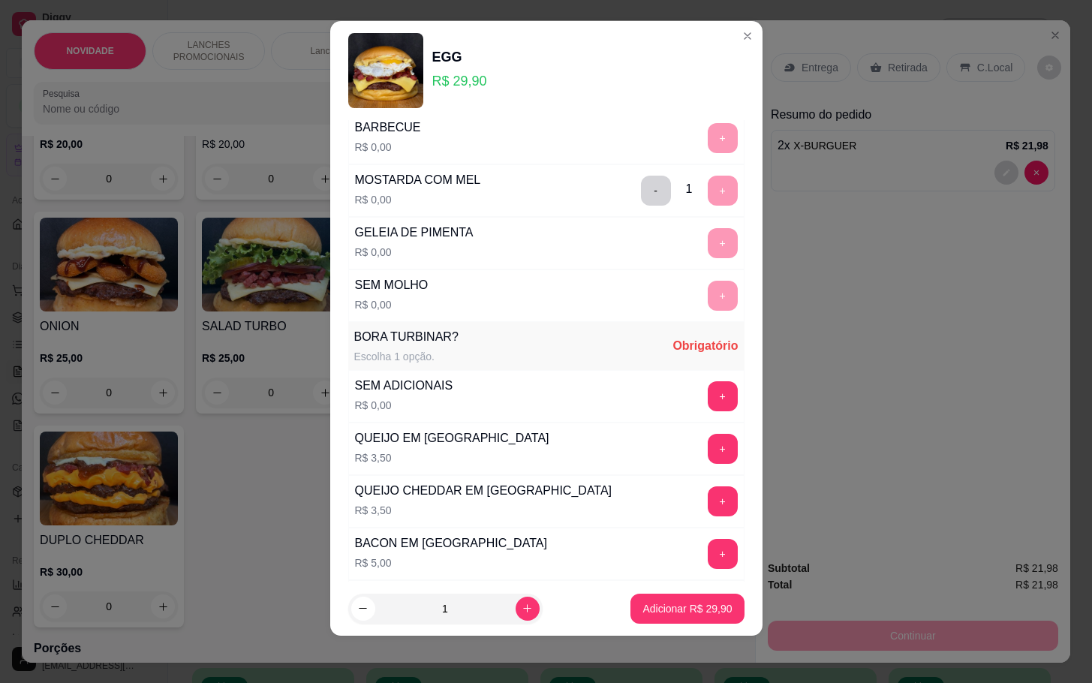
scroll to position [219, 0]
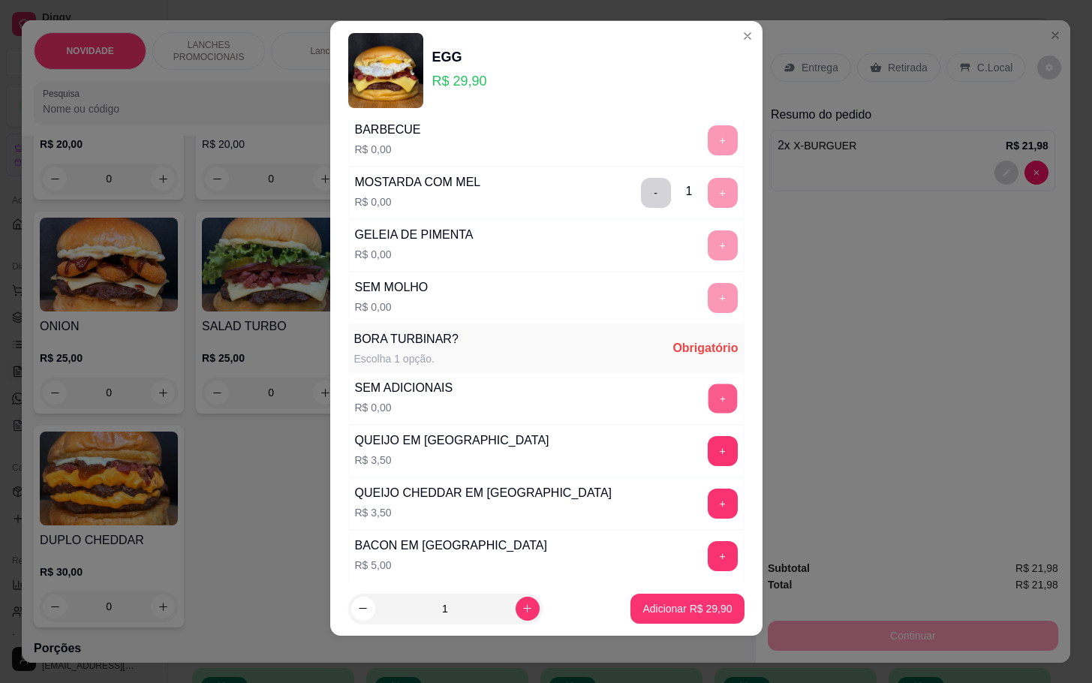
click at [708, 413] on button "+" at bounding box center [722, 398] width 29 height 29
drag, startPoint x: 647, startPoint y: 555, endPoint x: 644, endPoint y: 568, distance: 13.8
click at [644, 568] on div "BACON EM CUBOS R$ 5,00 +" at bounding box center [546, 556] width 396 height 53
click at [643, 604] on p "Adicionar R$ 29,90" at bounding box center [687, 608] width 89 height 15
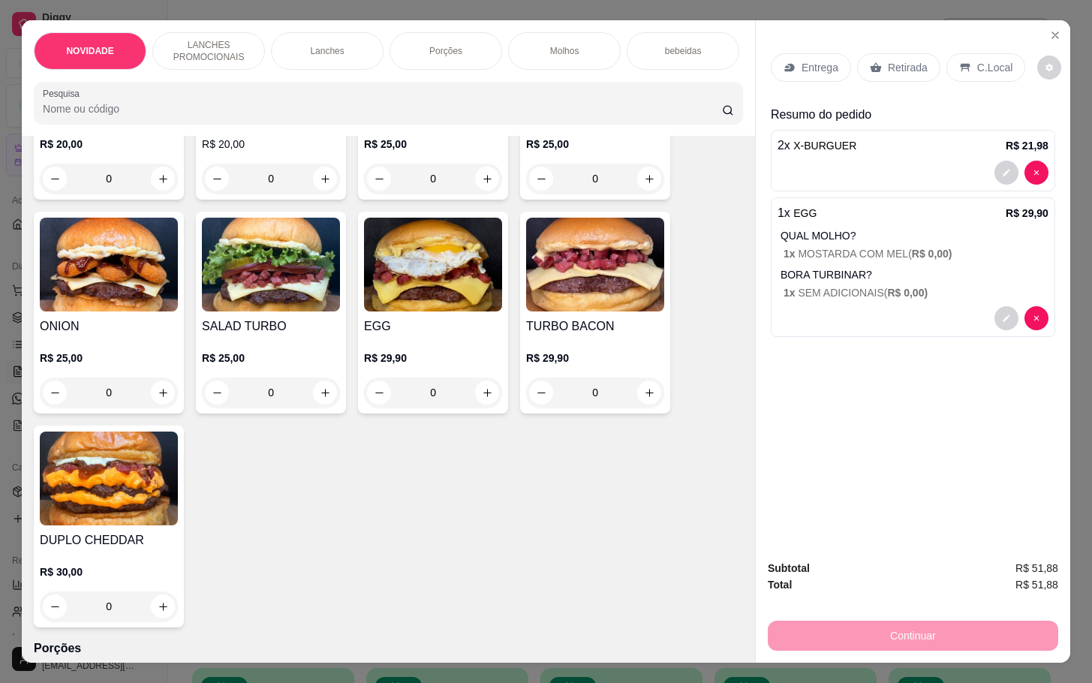
click at [140, 467] on img at bounding box center [109, 479] width 138 height 94
click at [401, 291] on img at bounding box center [433, 265] width 138 height 94
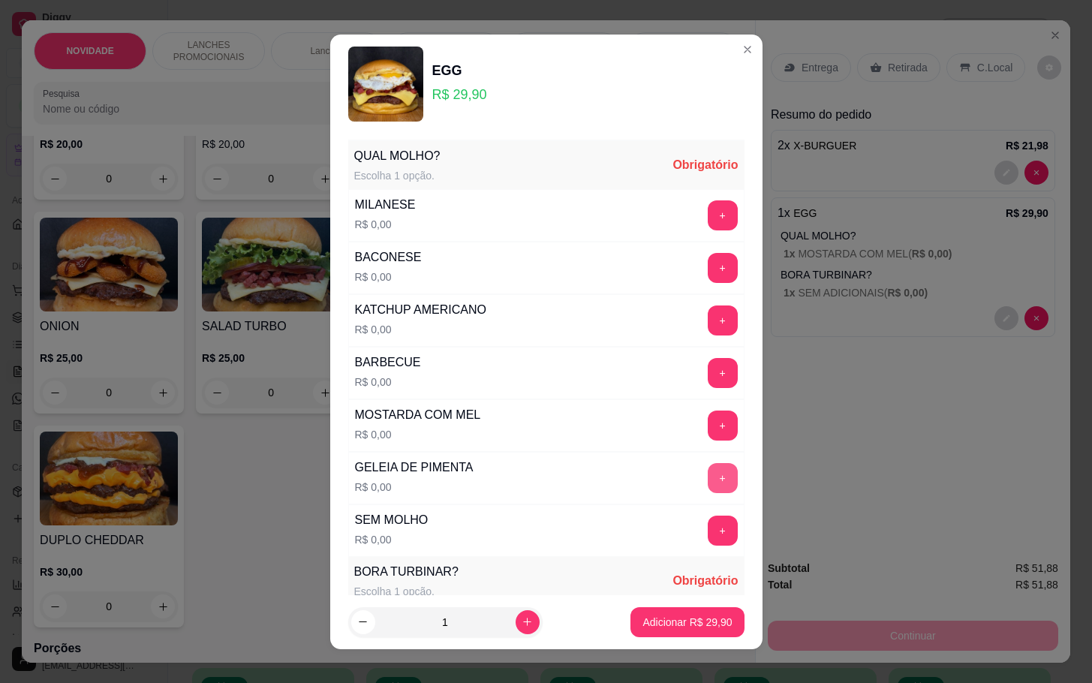
click at [708, 484] on button "+" at bounding box center [723, 478] width 30 height 30
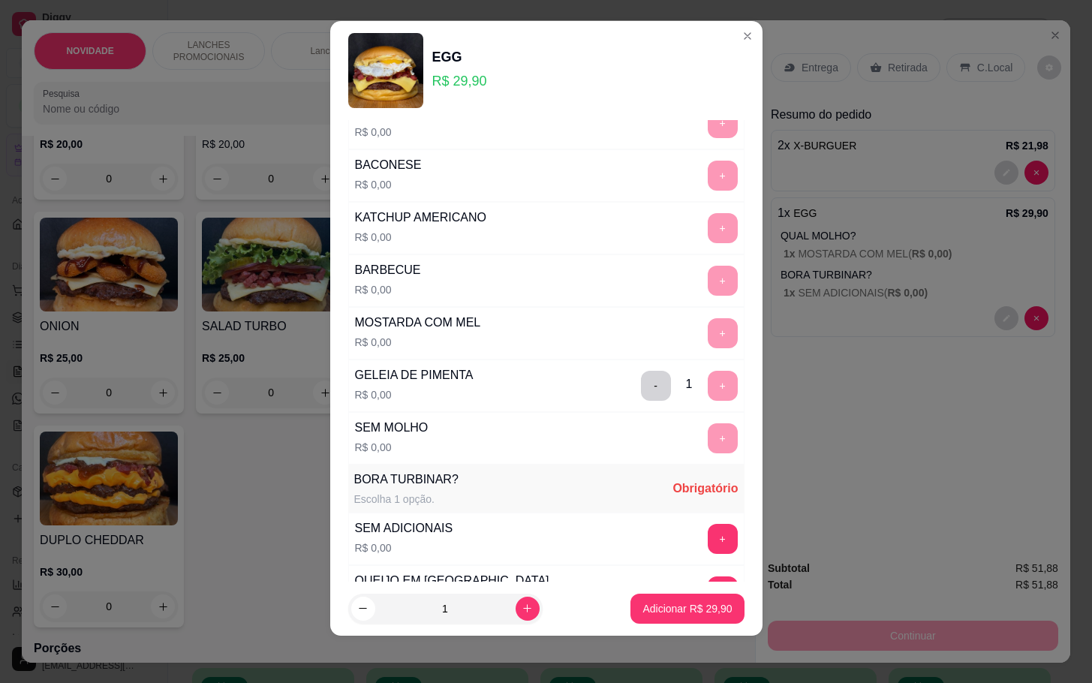
scroll to position [36, 0]
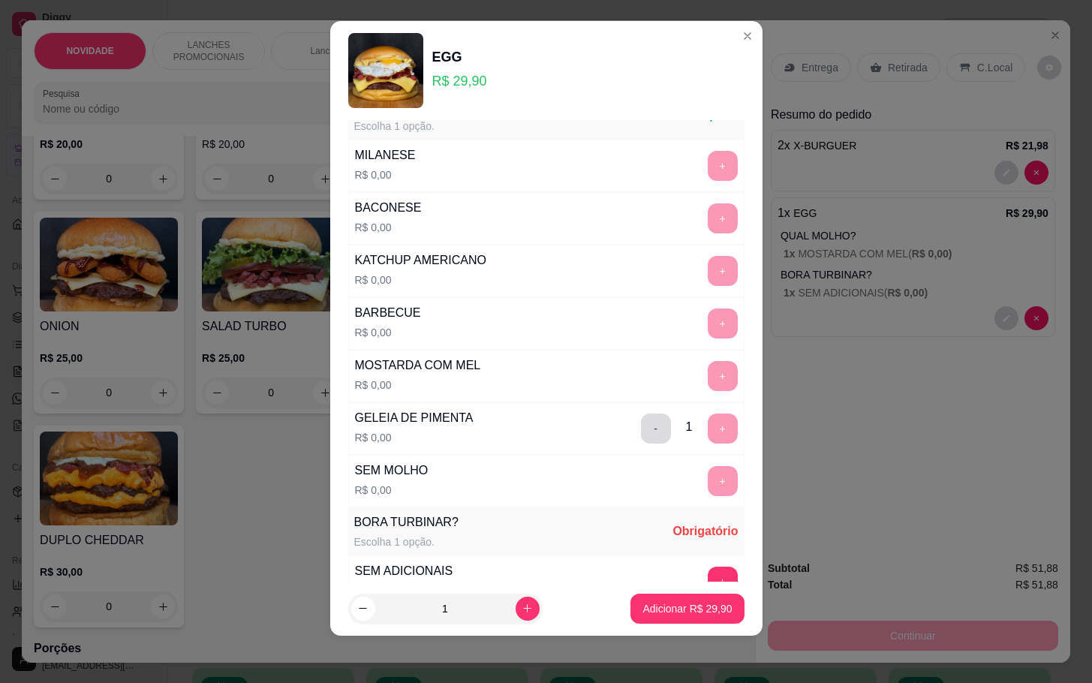
click at [641, 444] on button "-" at bounding box center [656, 429] width 30 height 30
click at [708, 443] on button "+" at bounding box center [722, 428] width 29 height 29
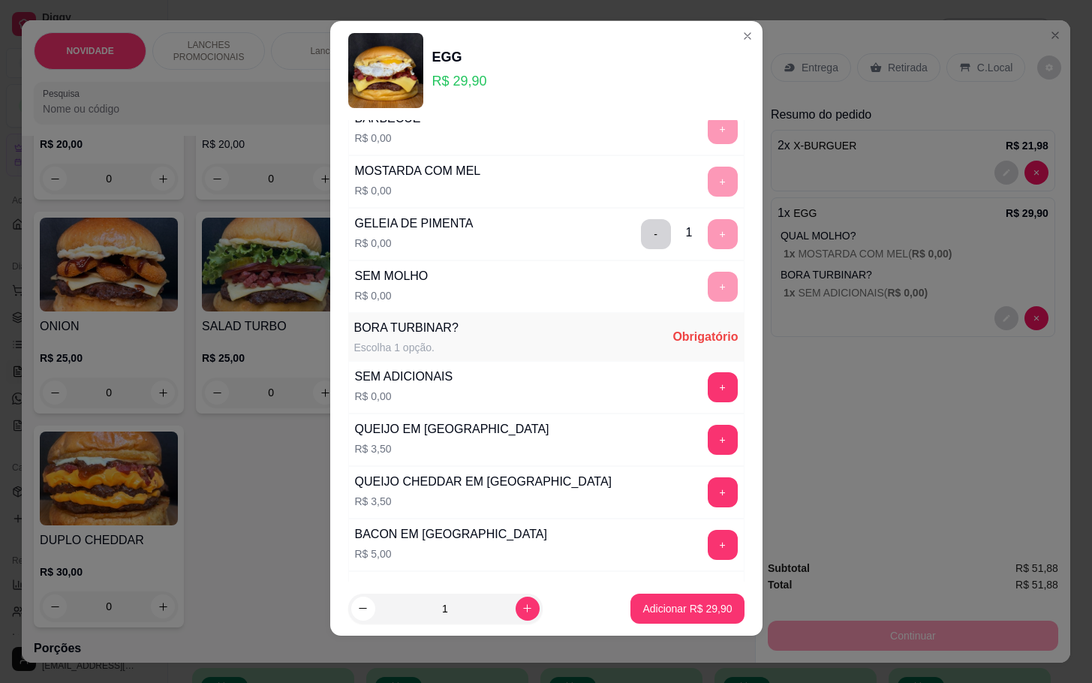
scroll to position [243, 0]
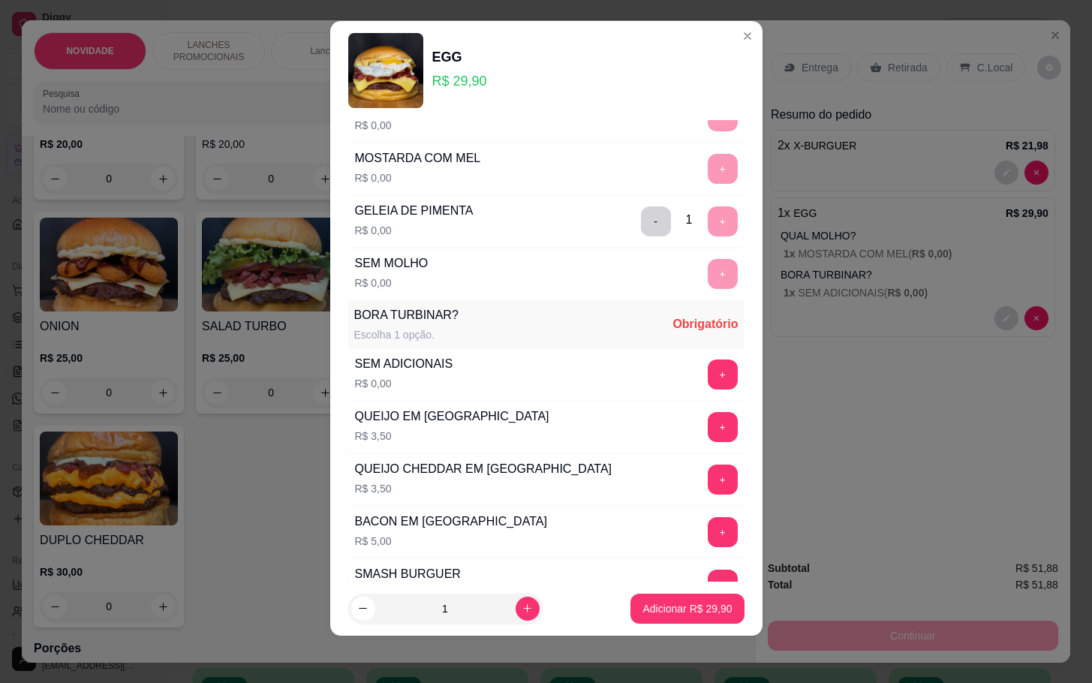
click at [708, 378] on button "+" at bounding box center [723, 375] width 30 height 30
click at [644, 604] on p "Adicionar R$ 29,90" at bounding box center [687, 608] width 87 height 14
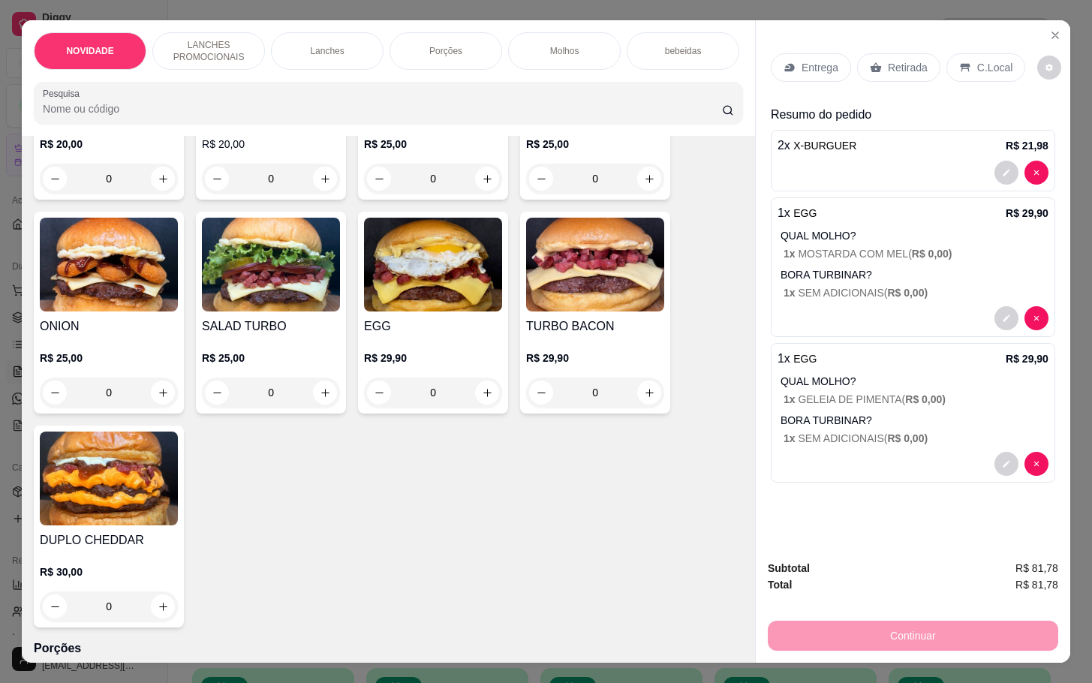
scroll to position [0, 0]
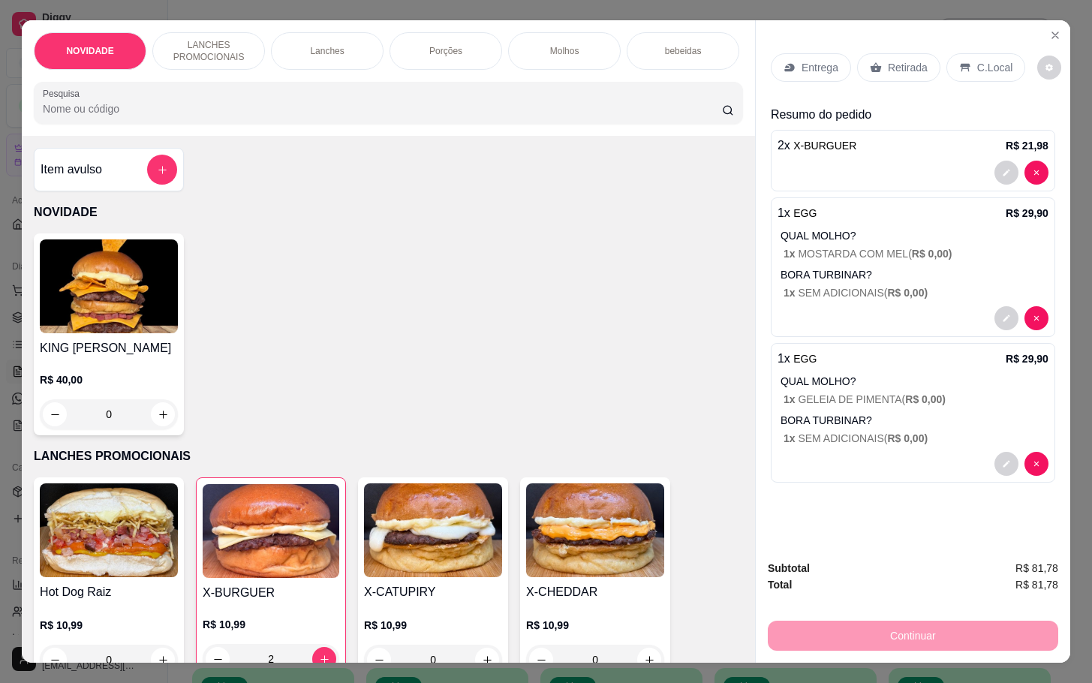
click at [93, 185] on div "Item avulso" at bounding box center [109, 170] width 137 height 30
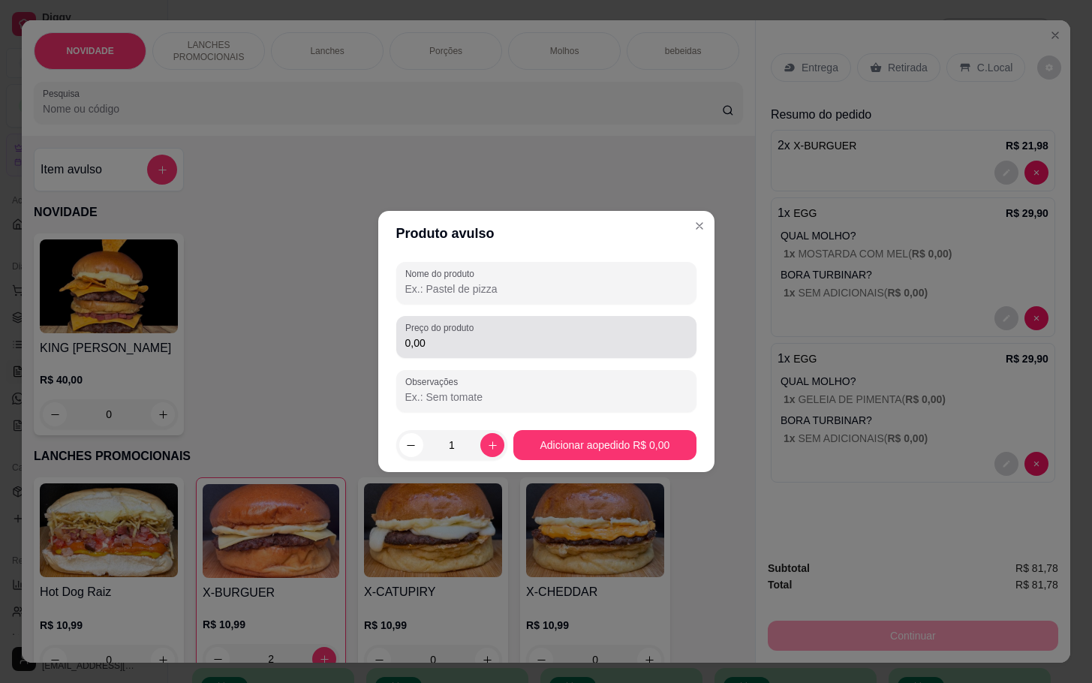
click at [510, 333] on div "0,00" at bounding box center [546, 337] width 282 height 30
type input "9,00"
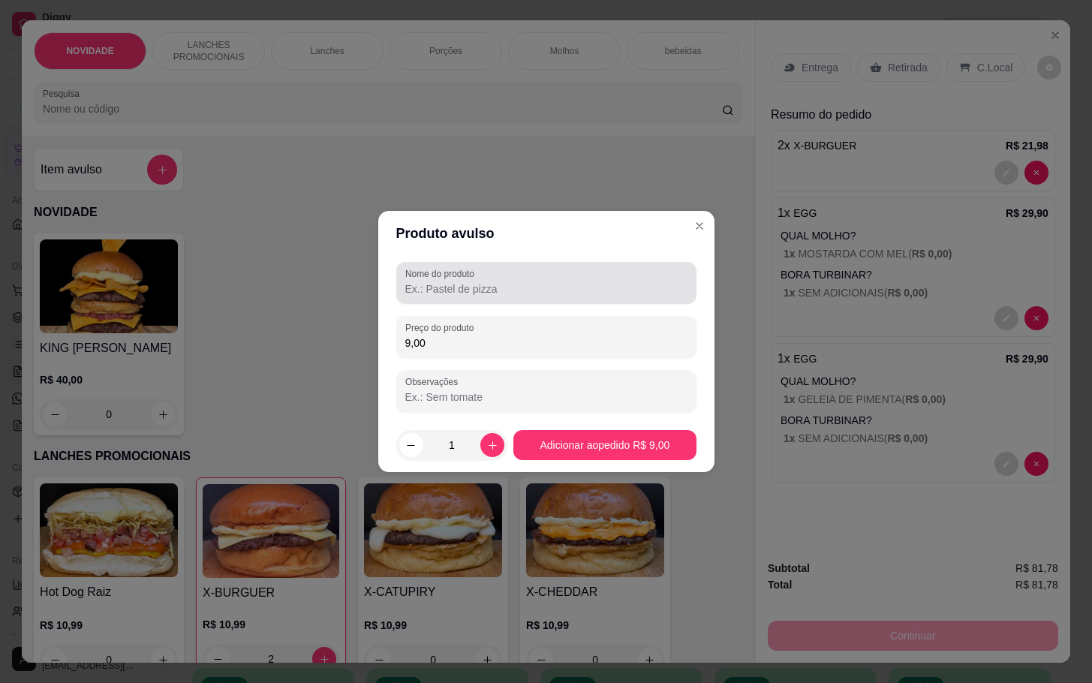
click at [680, 264] on div "Nome do produto" at bounding box center [546, 283] width 300 height 42
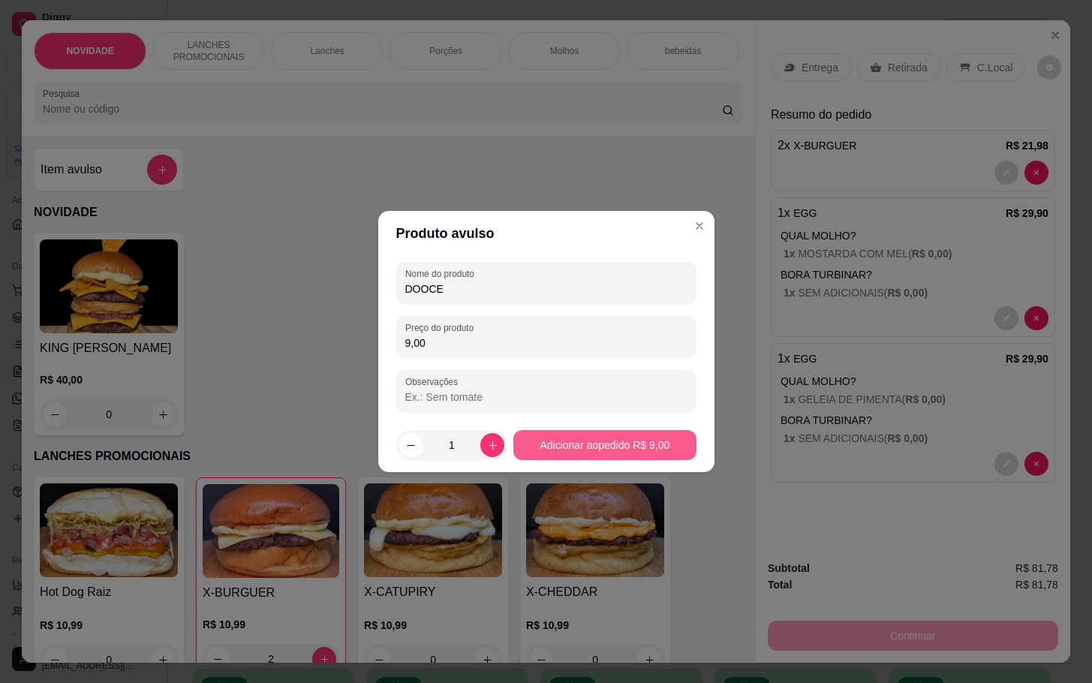
type input "DOOCE"
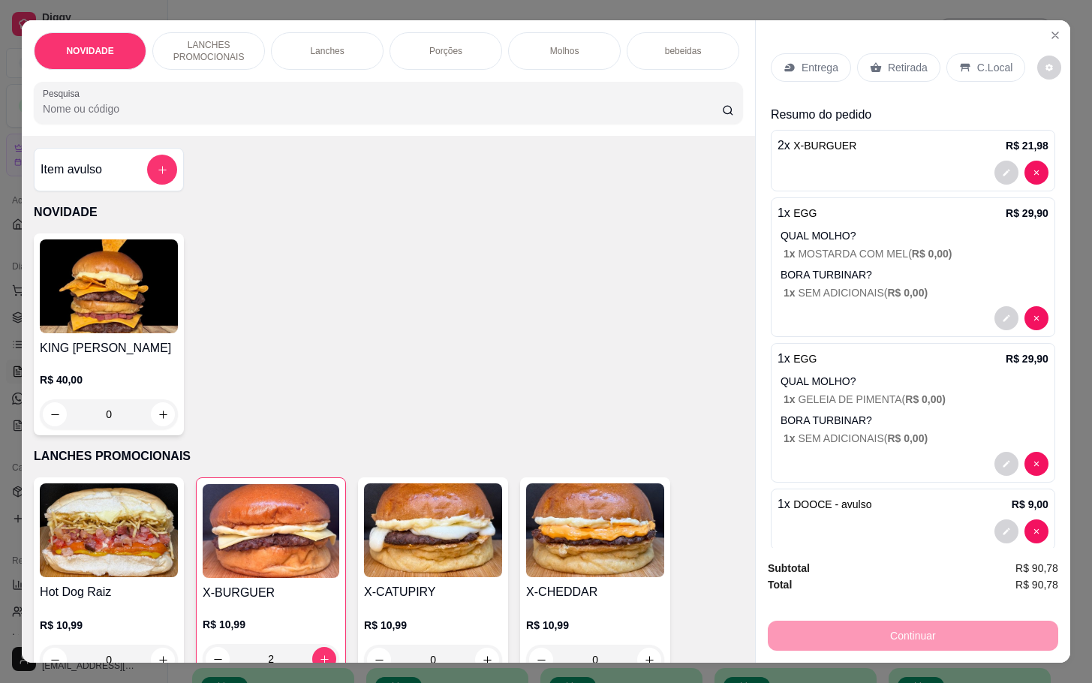
click at [870, 72] on div "Retirada" at bounding box center [898, 67] width 83 height 29
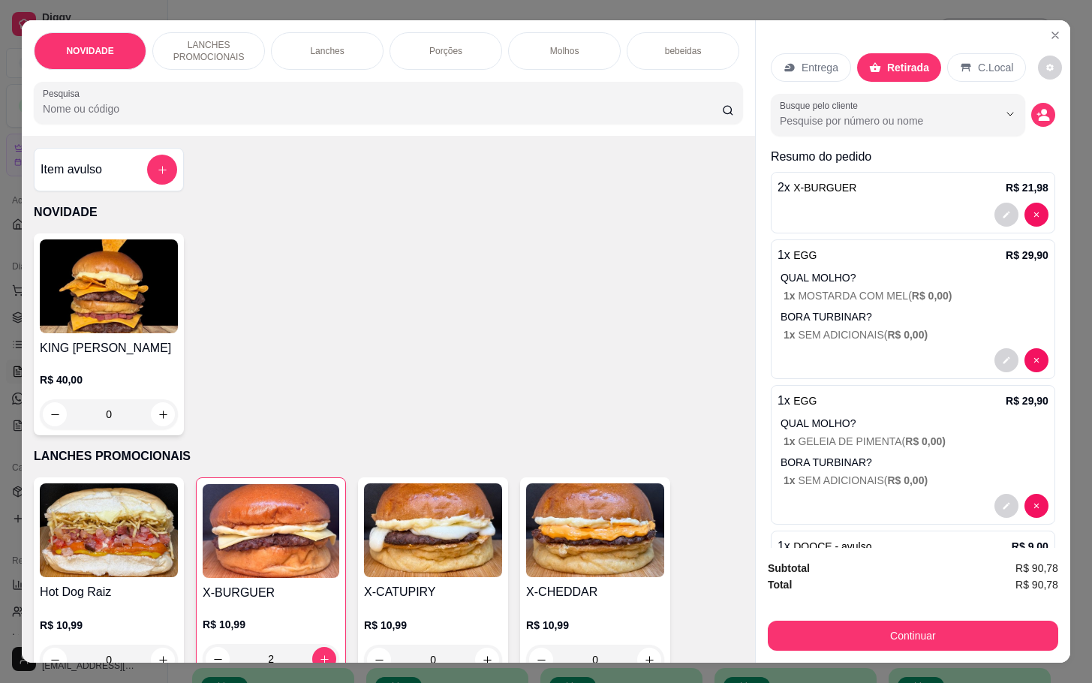
click at [919, 642] on button "Continuar" at bounding box center [913, 636] width 291 height 30
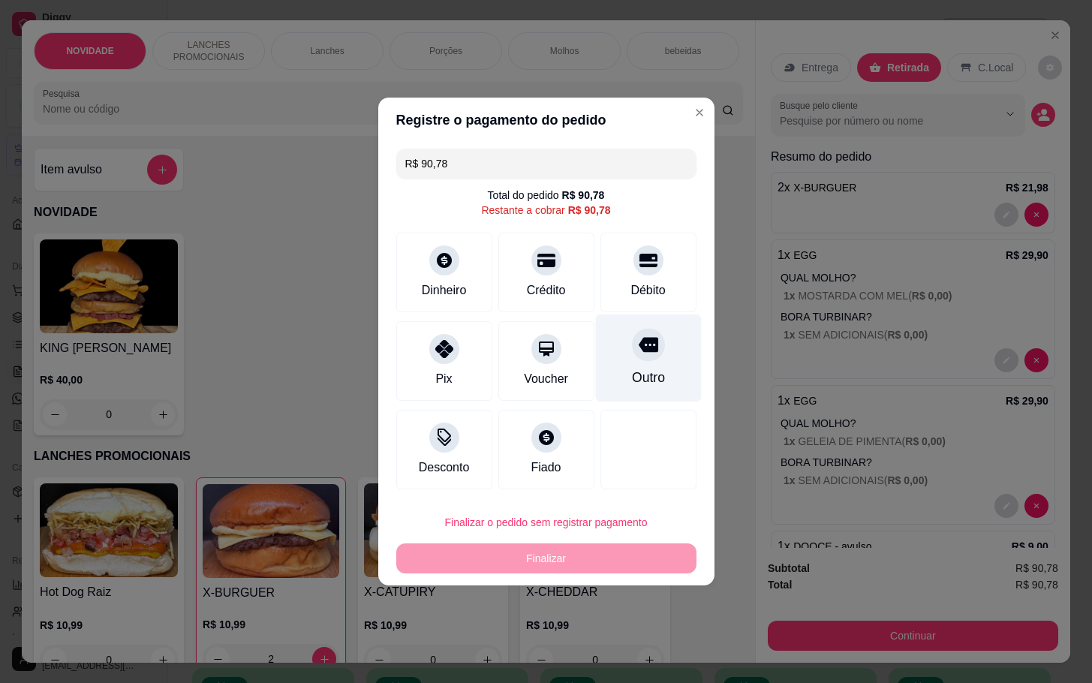
click at [651, 378] on div "Outro" at bounding box center [648, 359] width 106 height 88
type input "R$ 0,00"
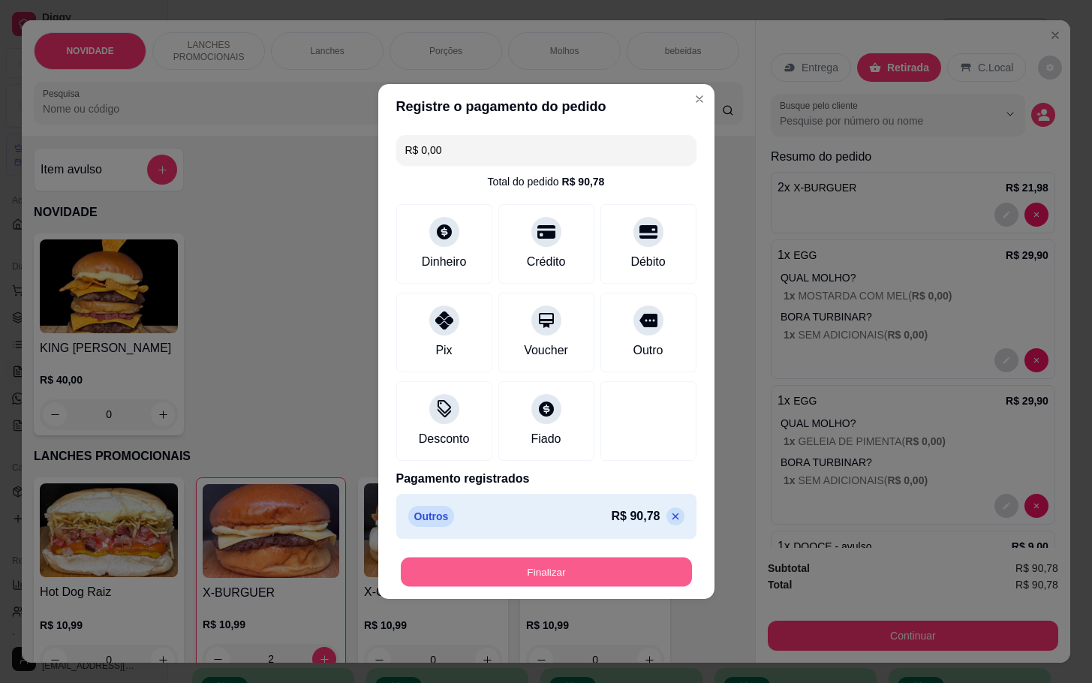
click at [625, 572] on button "Finalizar" at bounding box center [546, 572] width 291 height 29
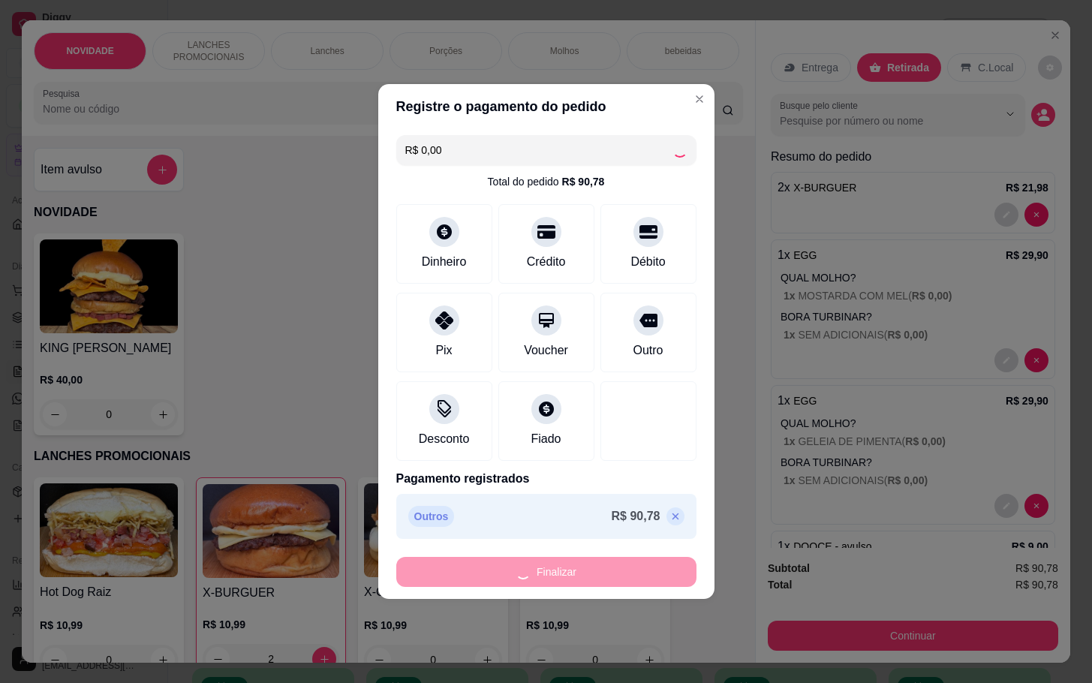
type input "0"
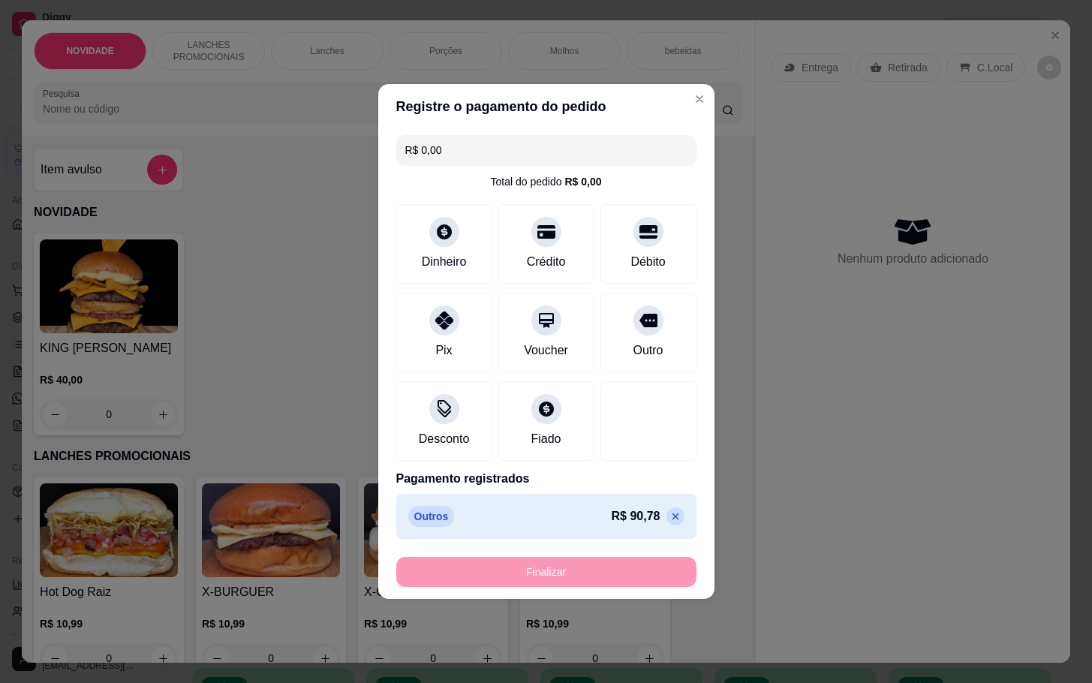
type input "-R$ 90,78"
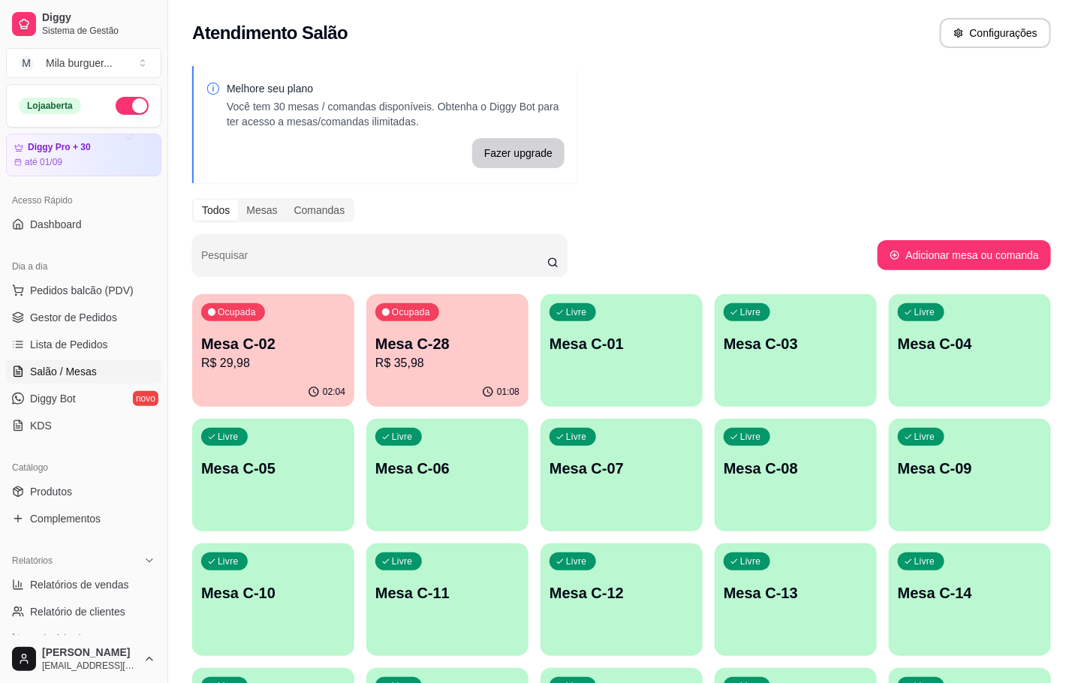
click at [457, 331] on div "Ocupada Mesa C-28 R$ 35,98" at bounding box center [447, 335] width 162 height 83
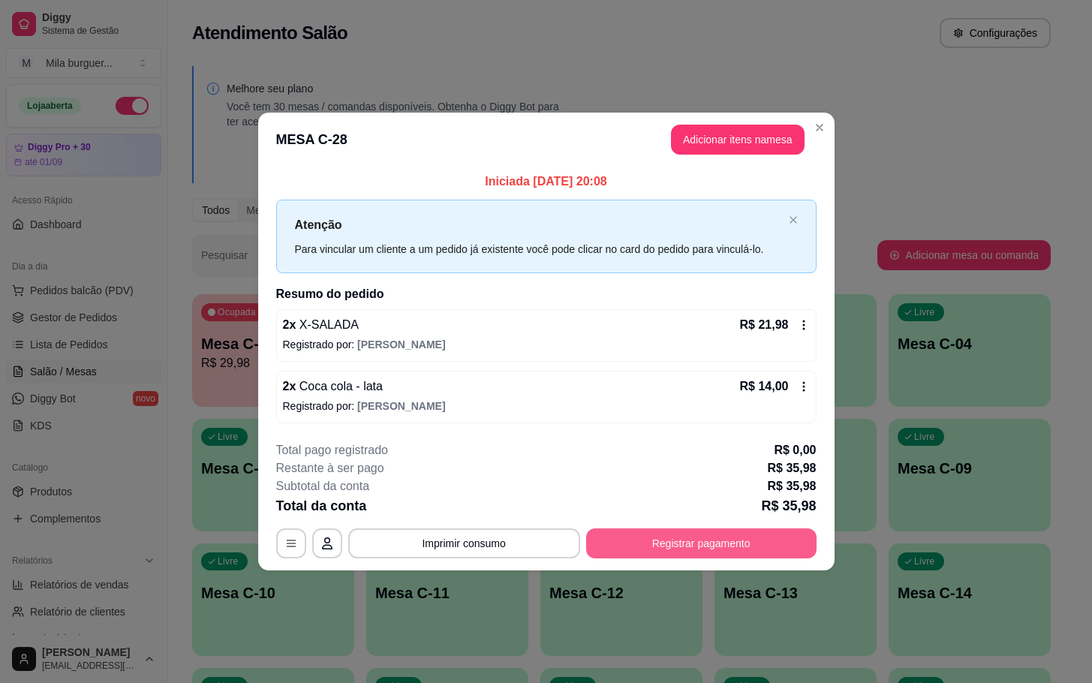
click at [681, 541] on button "Registrar pagamento" at bounding box center [701, 543] width 230 height 30
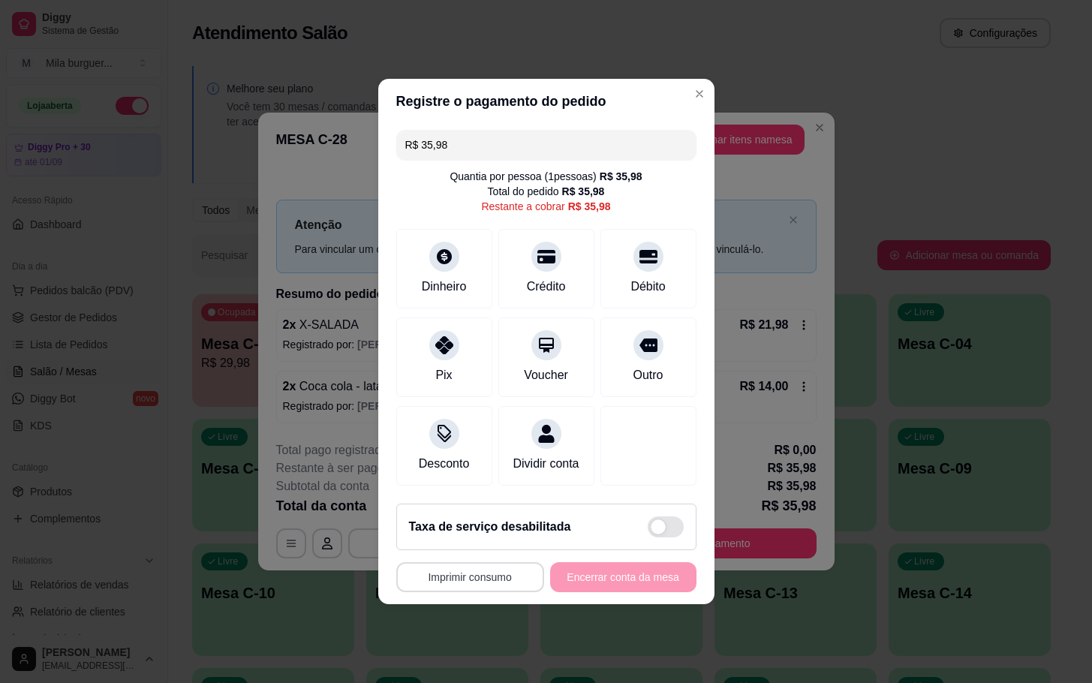
click at [469, 583] on button "Imprimir consumo" at bounding box center [470, 577] width 148 height 30
click at [494, 573] on button "Imprimir consumo" at bounding box center [469, 577] width 143 height 29
click at [484, 590] on button "Imprimir consumo" at bounding box center [470, 577] width 148 height 30
click at [475, 537] on div "Escolha a impressora IMPRESSORA" at bounding box center [470, 542] width 124 height 51
click at [487, 559] on button "IMPRESSORA" at bounding box center [470, 553] width 109 height 24
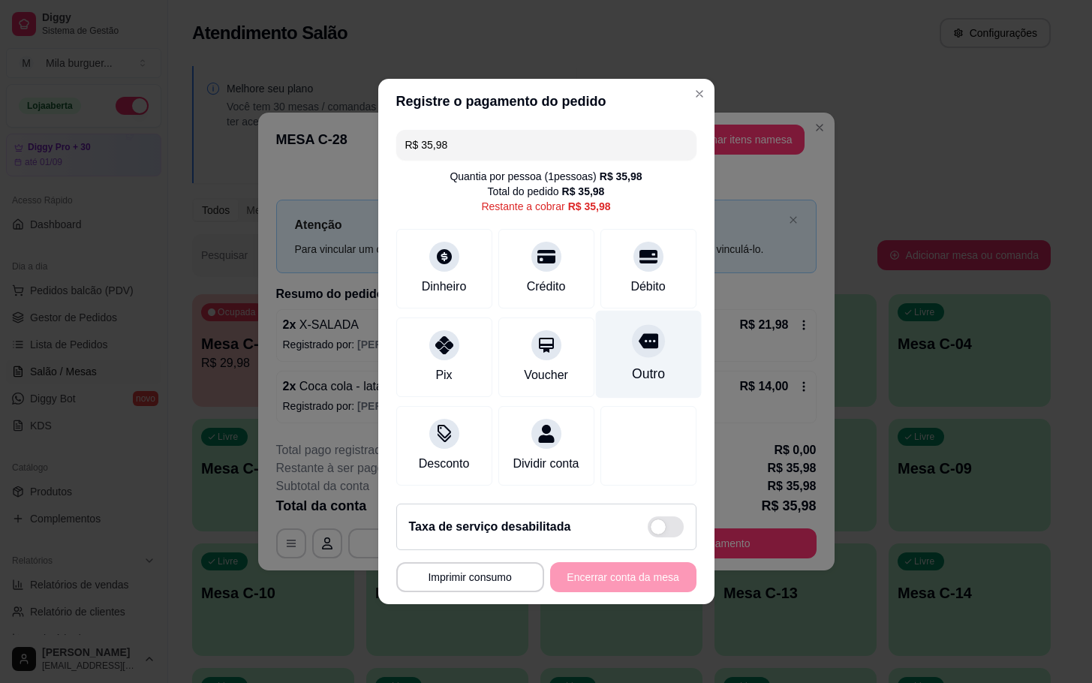
click at [613, 349] on div "Outro" at bounding box center [648, 355] width 106 height 88
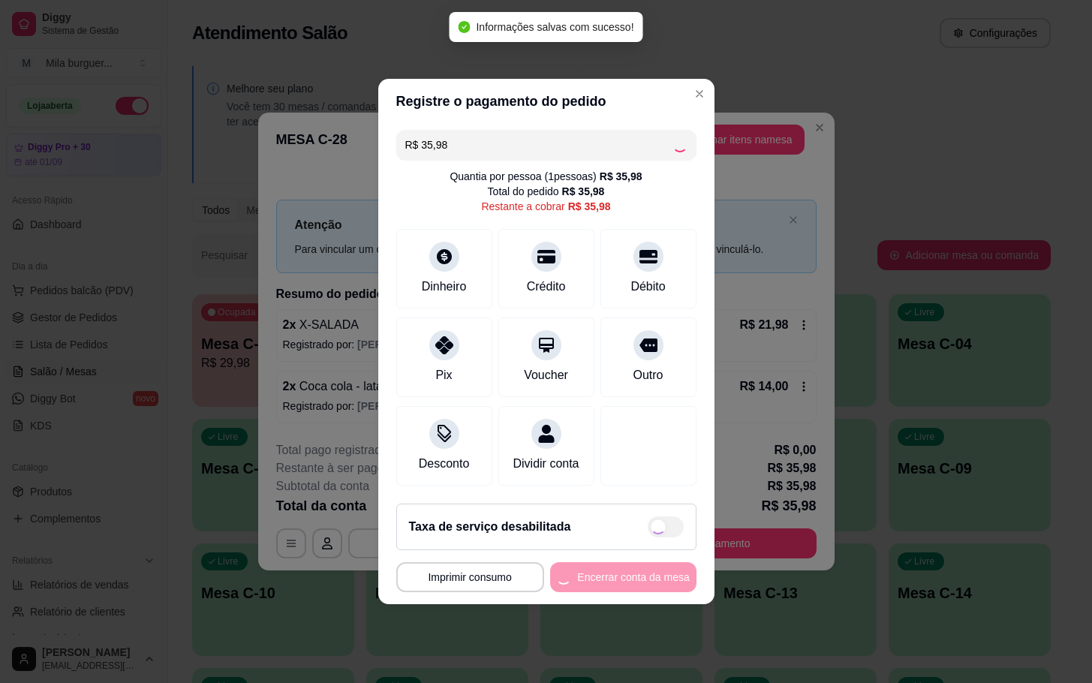
type input "R$ 0,00"
click at [616, 604] on footer "**********" at bounding box center [546, 548] width 336 height 113
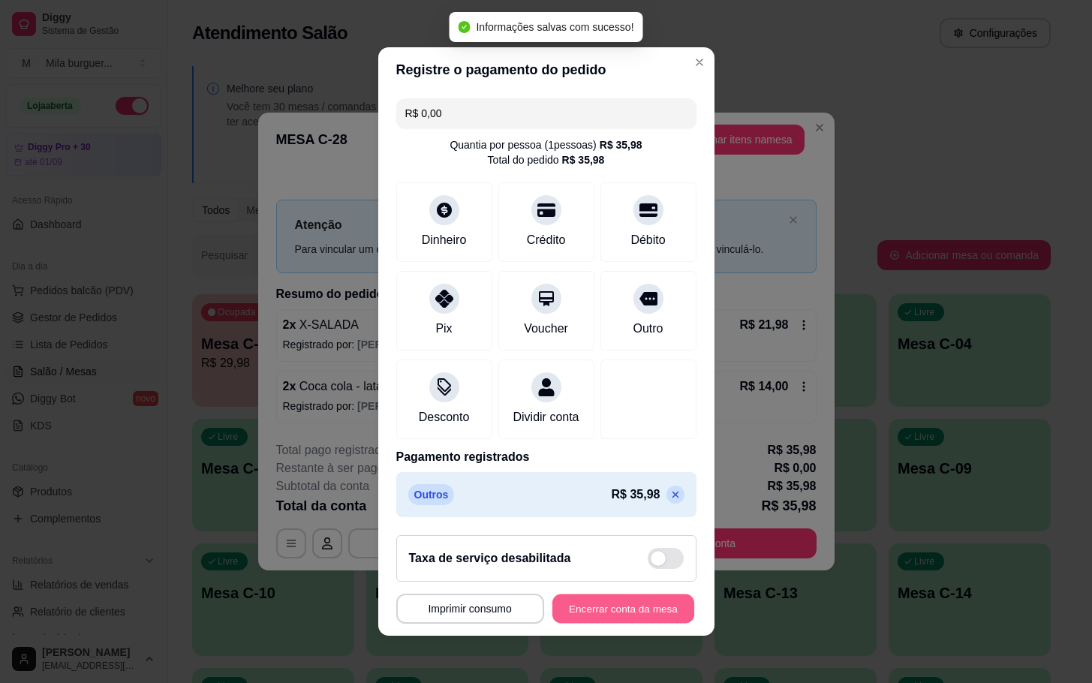
click at [617, 606] on button "Encerrar conta da mesa" at bounding box center [623, 609] width 142 height 29
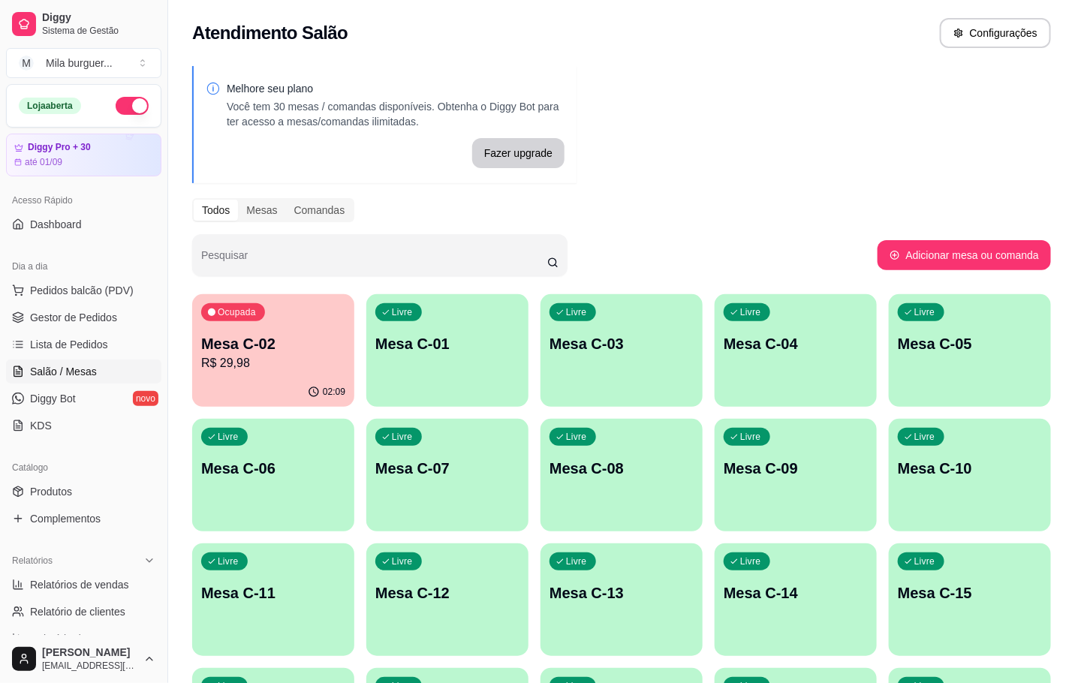
click at [282, 375] on div "Ocupada Mesa C-02 R$ 29,98" at bounding box center [273, 335] width 162 height 83
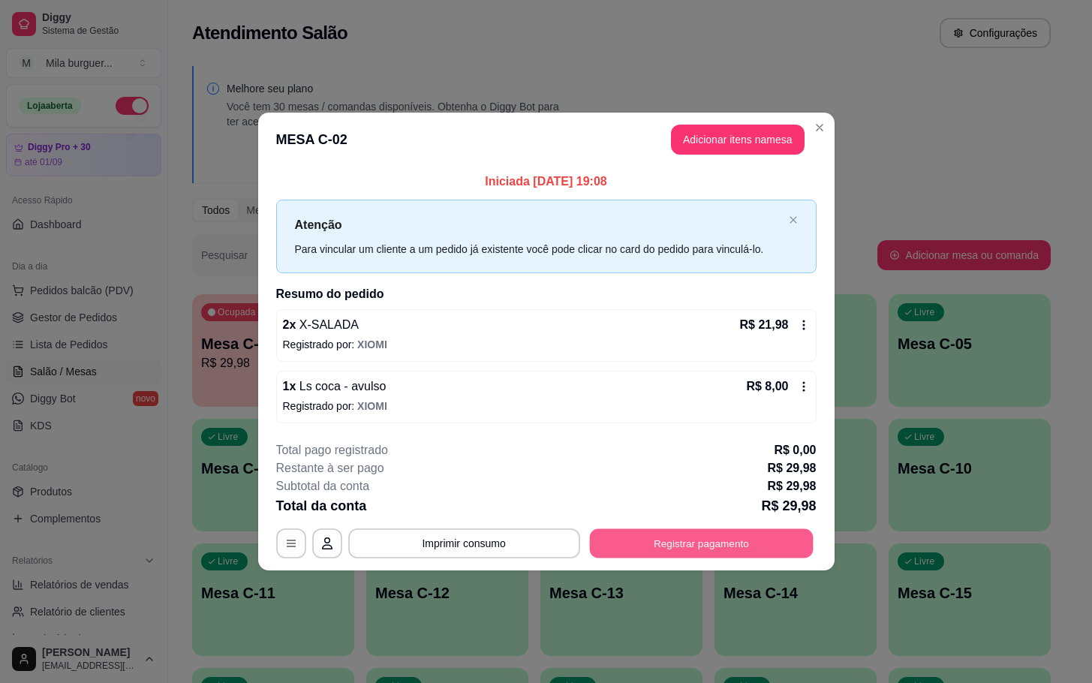
click at [728, 552] on button "Registrar pagamento" at bounding box center [701, 542] width 224 height 29
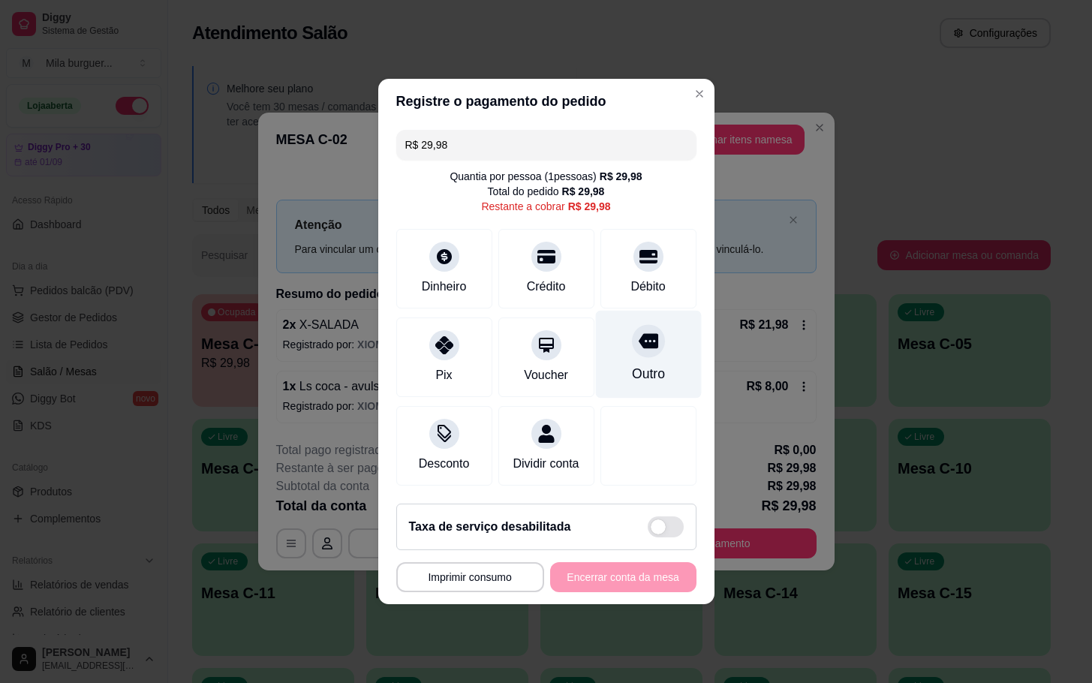
click at [642, 351] on div "Outro" at bounding box center [648, 355] width 106 height 88
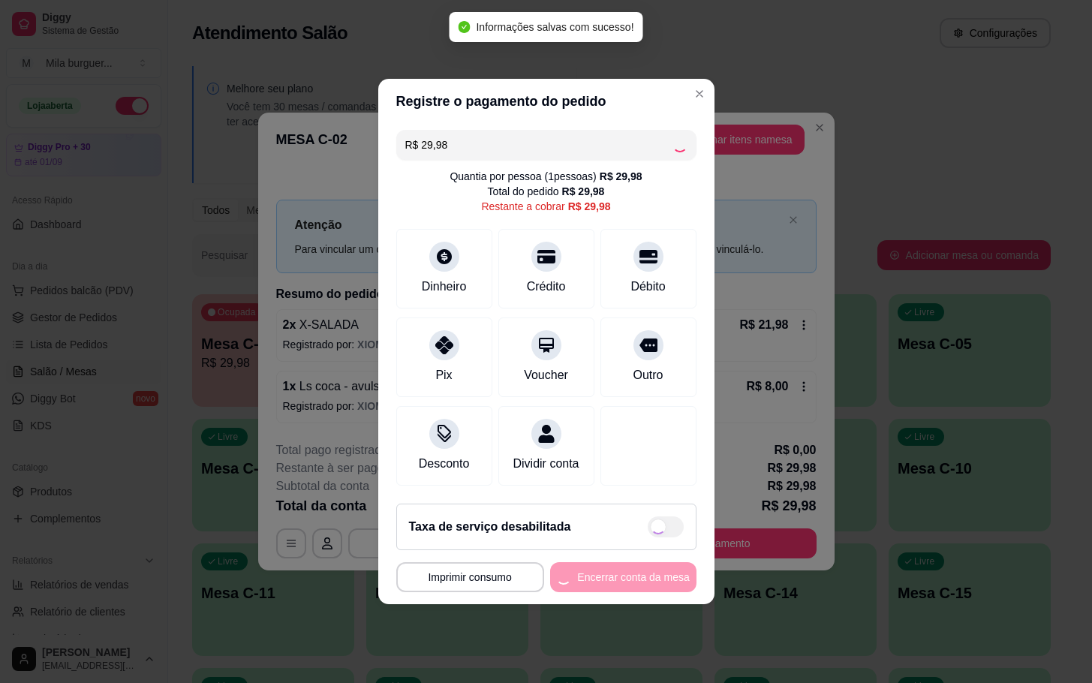
type input "R$ 0,00"
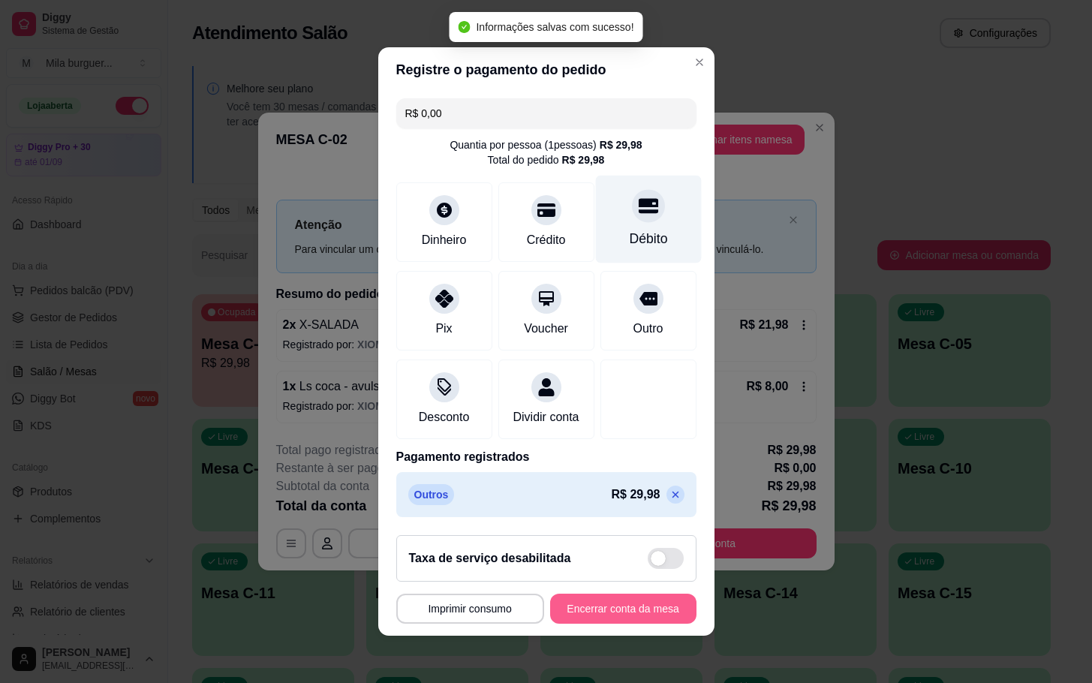
click at [631, 475] on section "**********" at bounding box center [546, 341] width 336 height 589
click at [619, 606] on button "Encerrar conta da mesa" at bounding box center [623, 609] width 146 height 30
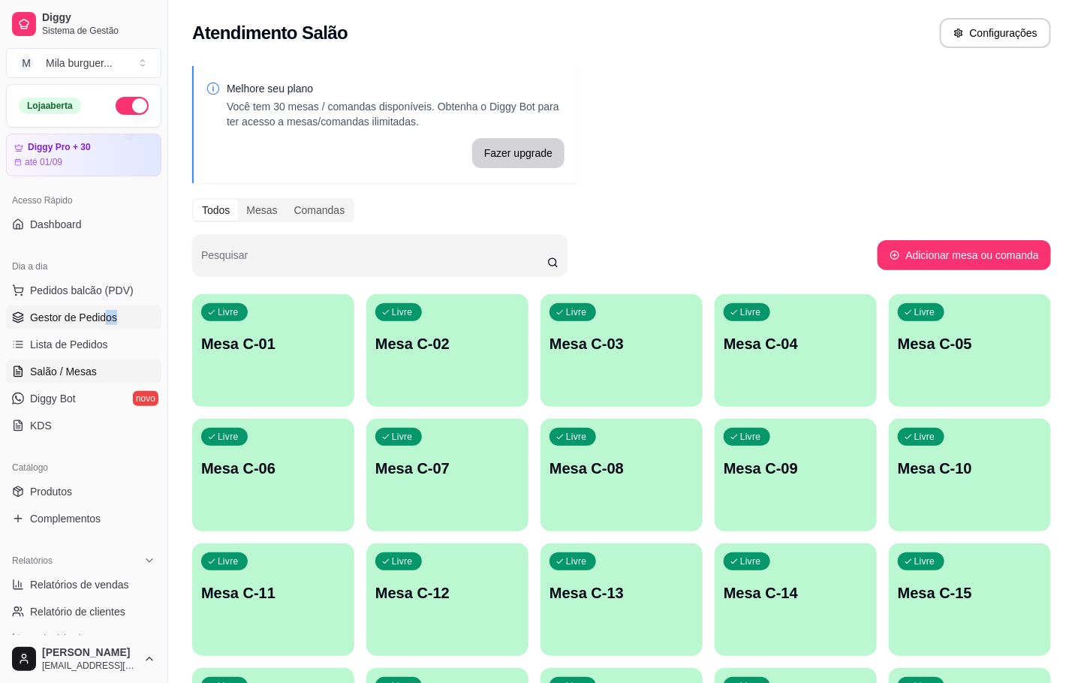
drag, startPoint x: 64, startPoint y: 325, endPoint x: 36, endPoint y: 327, distance: 27.9
click at [59, 325] on span "Gestor de Pedidos" at bounding box center [73, 317] width 87 height 15
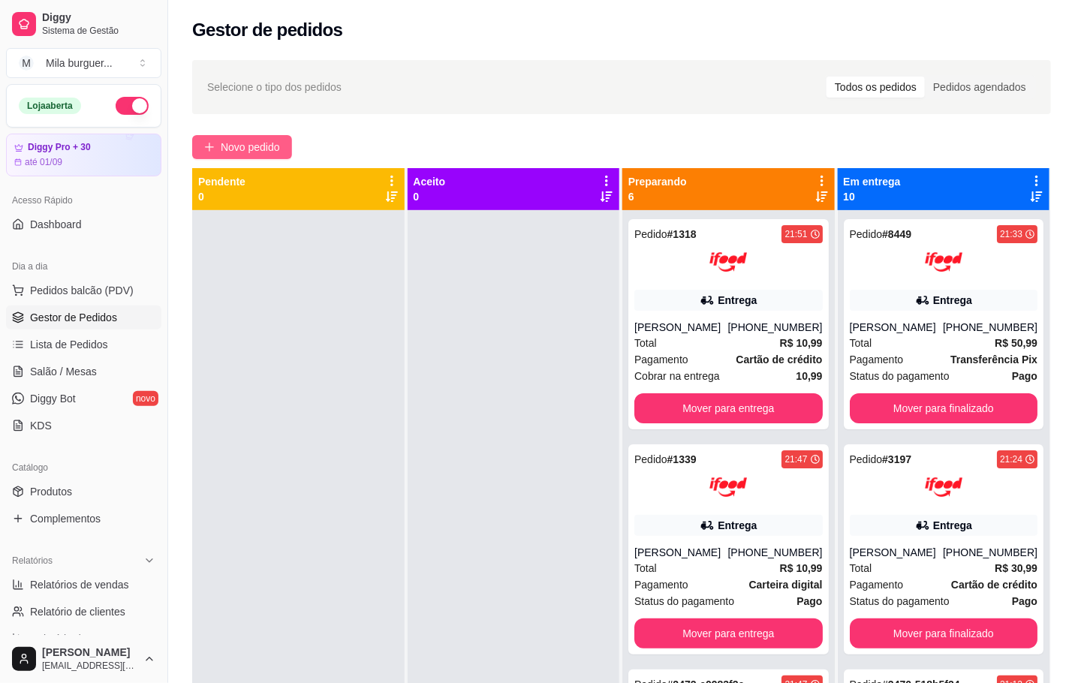
click at [233, 135] on button "Novo pedido" at bounding box center [242, 147] width 100 height 24
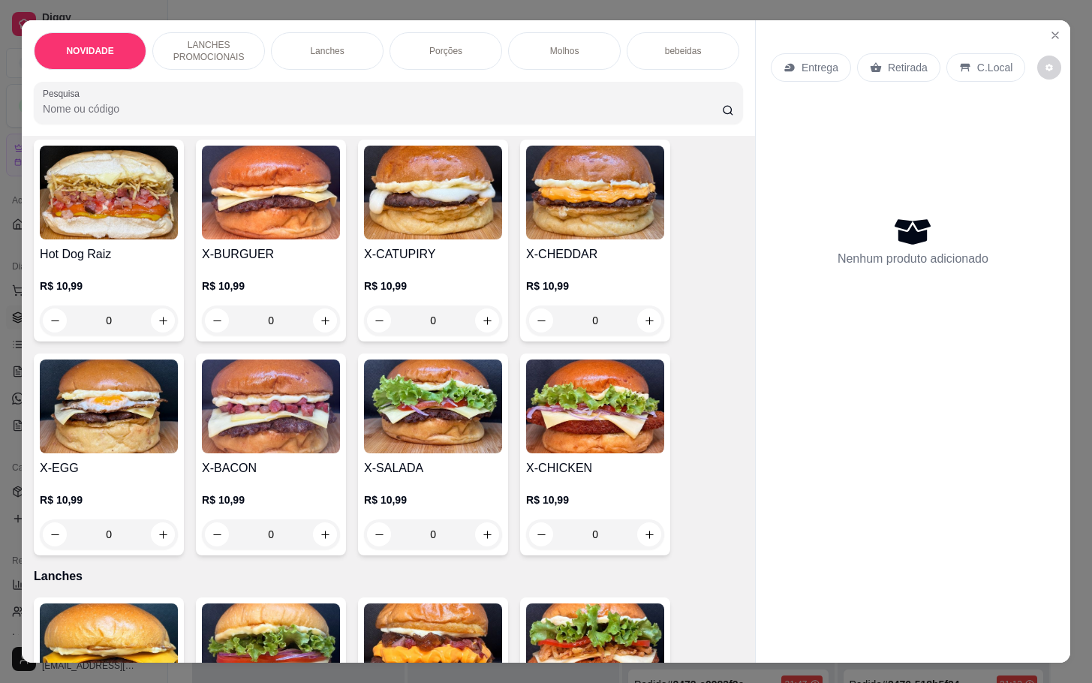
scroll to position [450, 0]
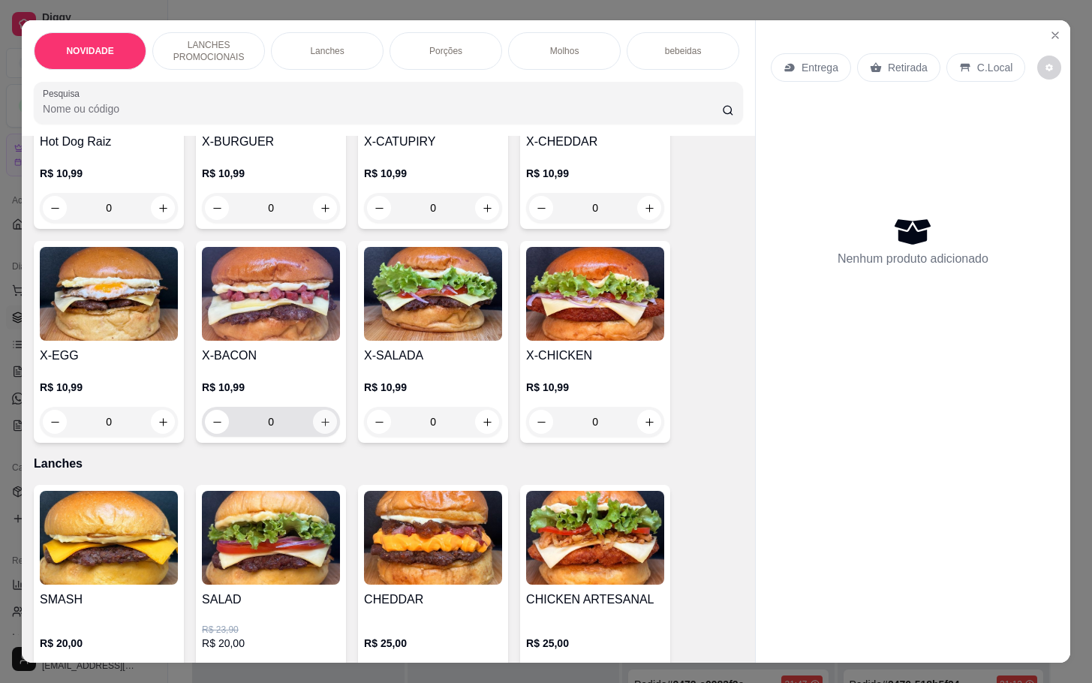
click at [320, 428] on icon "increase-product-quantity" at bounding box center [325, 422] width 11 height 11
type input "1"
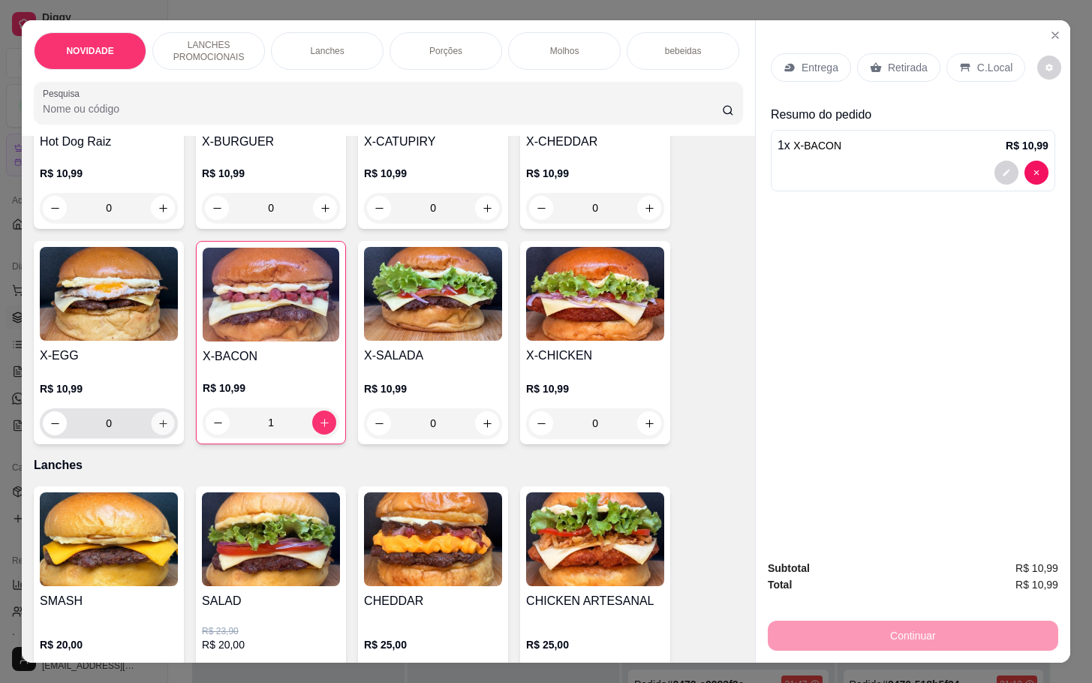
click at [160, 429] on icon "increase-product-quantity" at bounding box center [163, 423] width 11 height 11
type input "1"
click at [995, 161] on button "decrease-product-quantity" at bounding box center [1007, 173] width 24 height 24
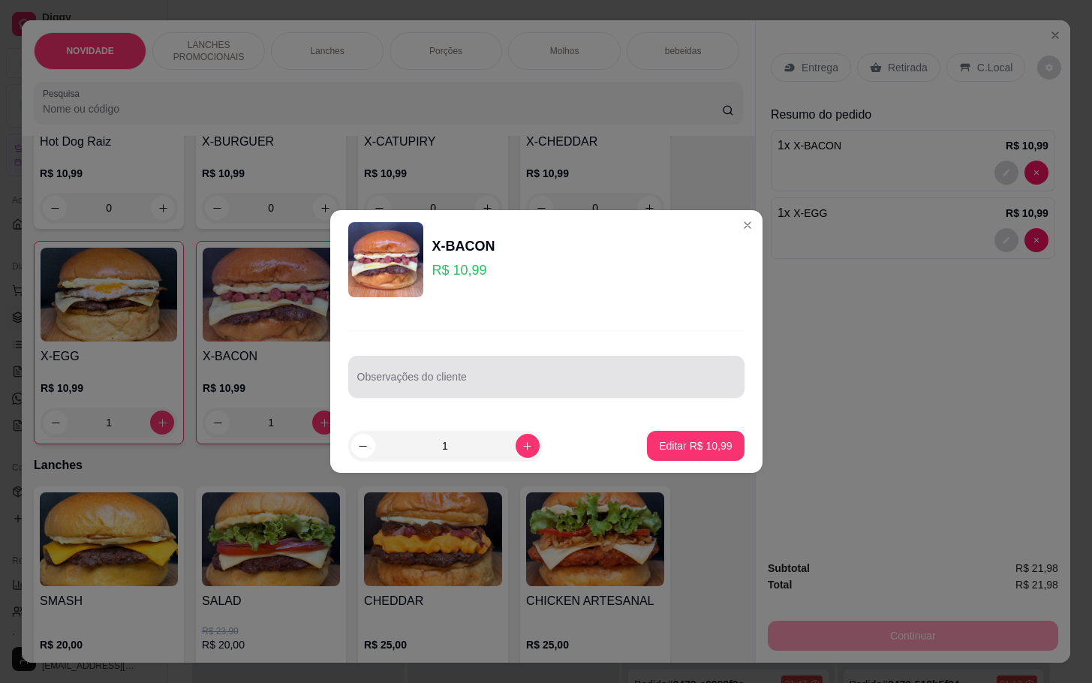
click at [604, 387] on input "Observações do cliente" at bounding box center [546, 382] width 378 height 15
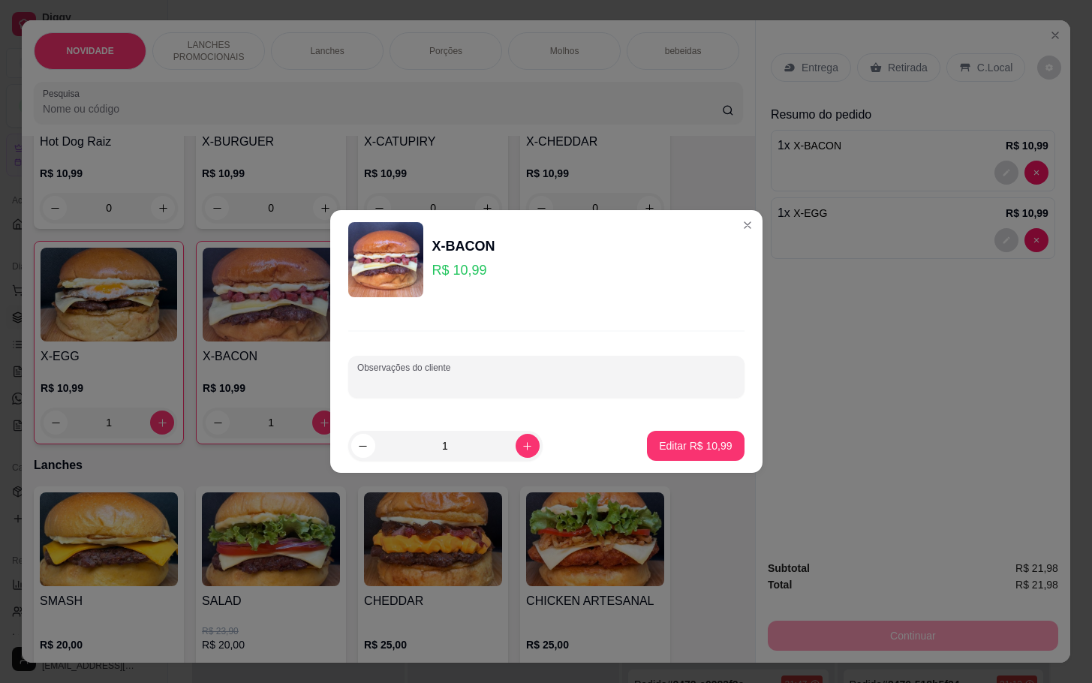
click at [492, 378] on input "Observações do cliente" at bounding box center [546, 382] width 378 height 15
type input "SEM QUEIJO"
click at [670, 437] on button "Editar R$ 10,99" at bounding box center [695, 446] width 97 height 30
type input "0"
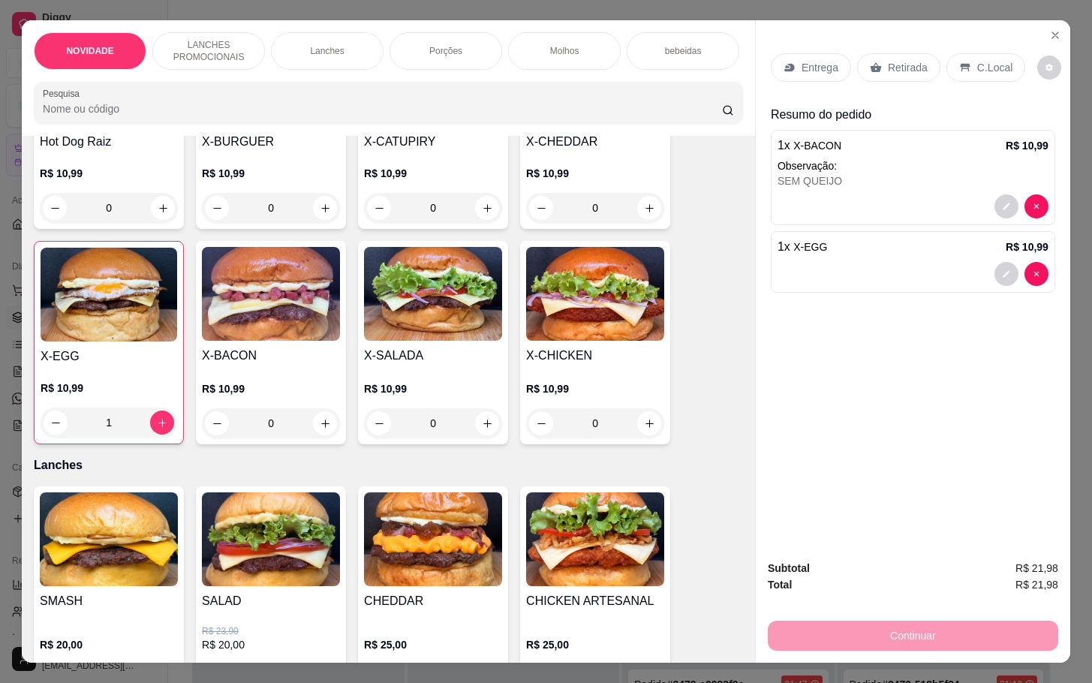
click at [912, 53] on div "Retirada" at bounding box center [898, 67] width 83 height 29
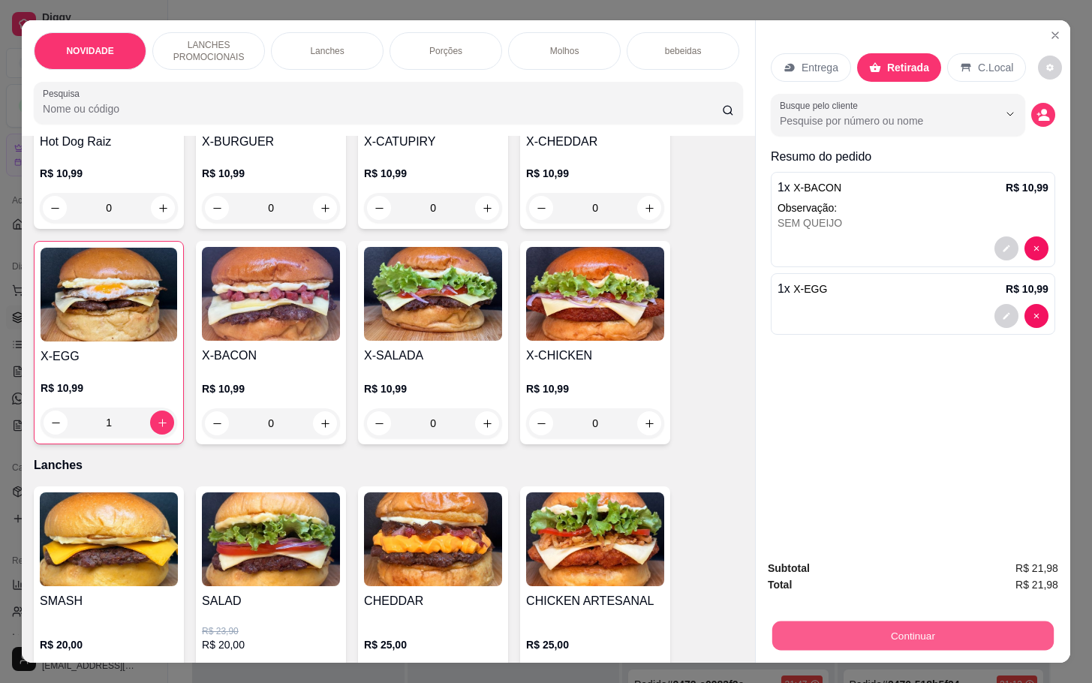
click at [886, 624] on button "Continuar" at bounding box center [913, 635] width 282 height 29
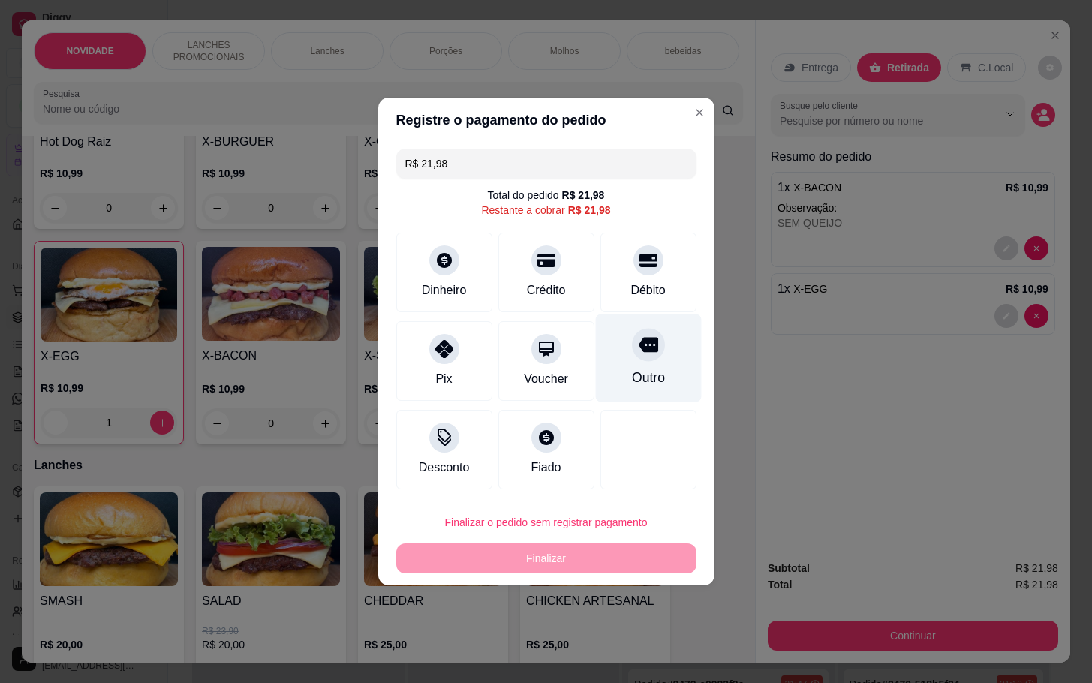
click at [629, 392] on div "Outro" at bounding box center [648, 359] width 106 height 88
type input "R$ 0,00"
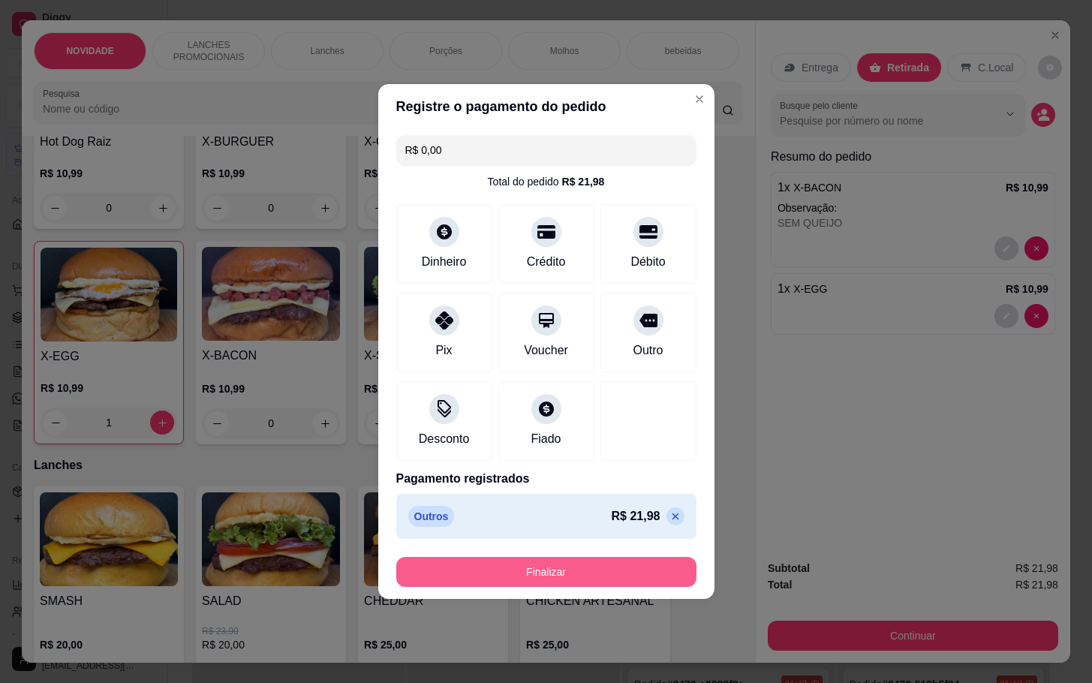
click at [616, 565] on button "Finalizar" at bounding box center [546, 572] width 300 height 30
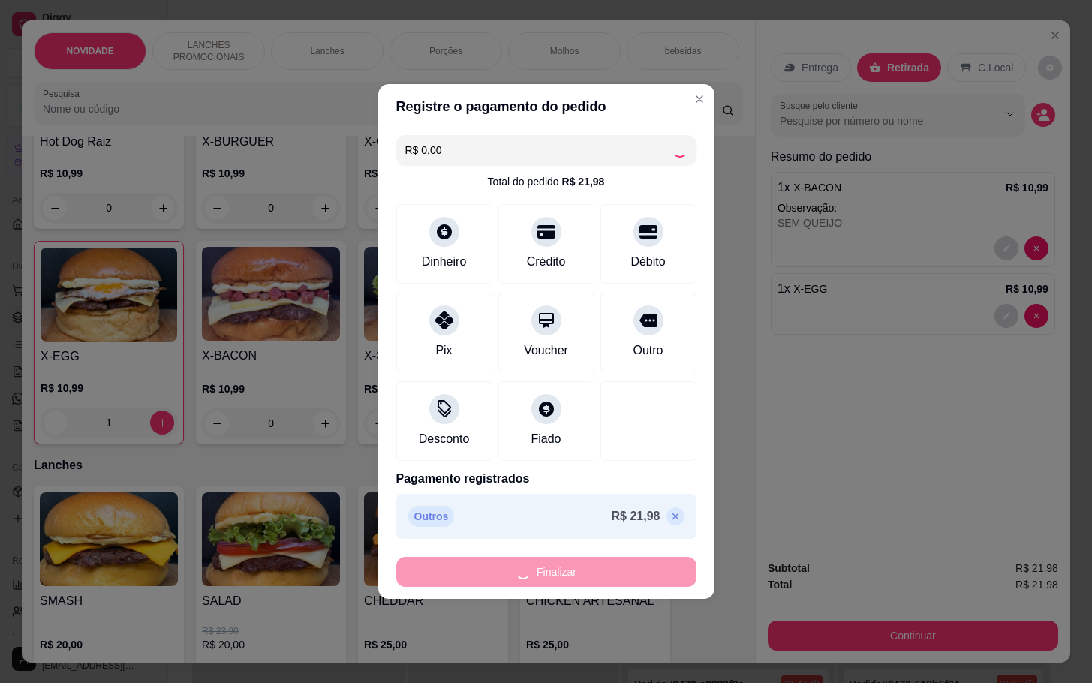
type input "0"
type input "-R$ 21,98"
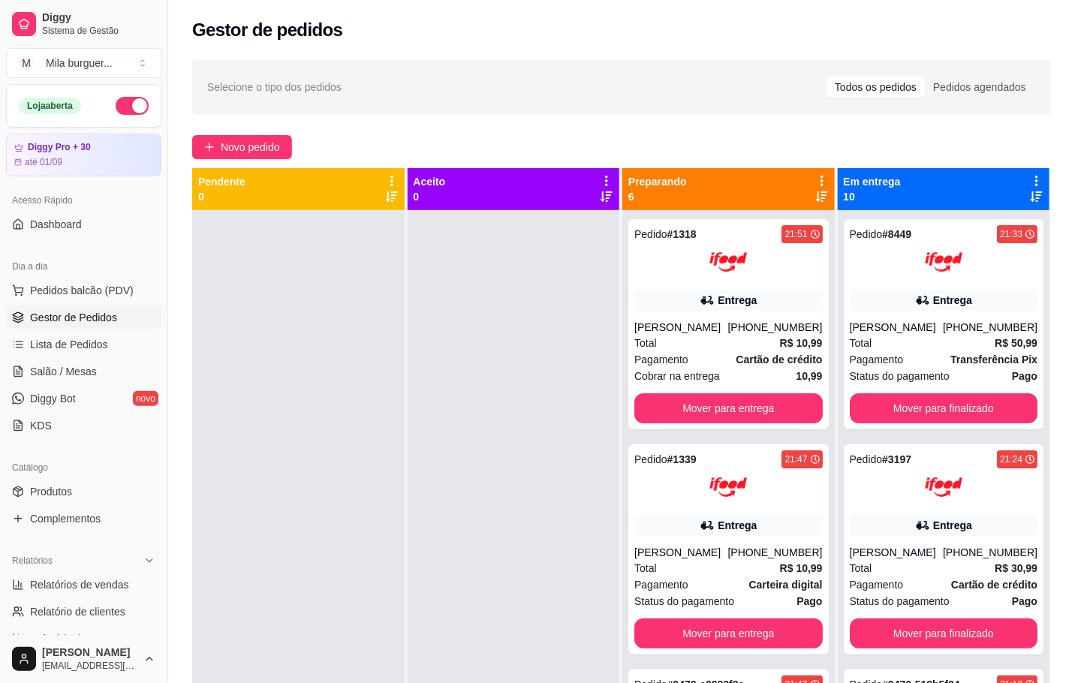
click at [312, 426] on div at bounding box center [298, 551] width 212 height 683
click at [266, 146] on span "Novo pedido" at bounding box center [250, 147] width 59 height 17
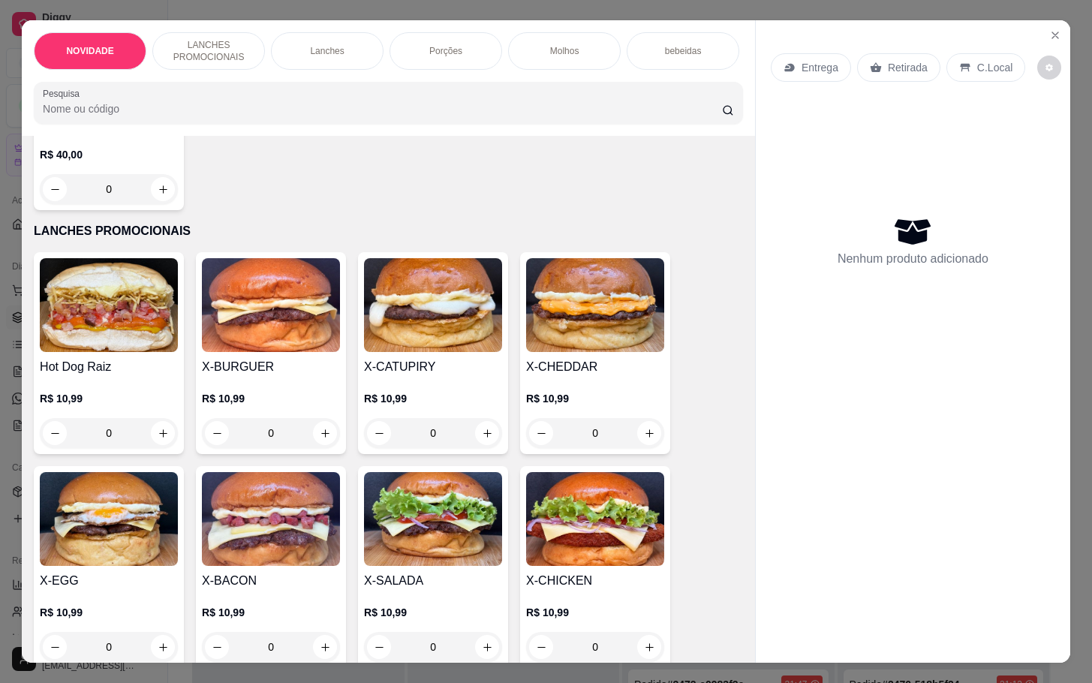
scroll to position [338, 0]
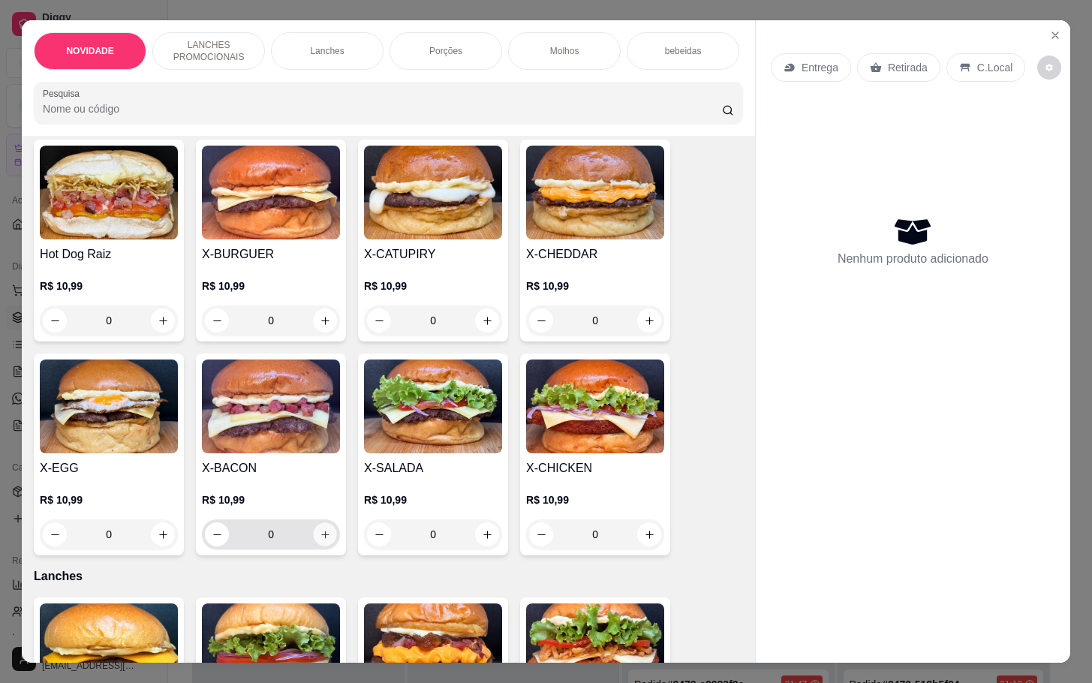
click at [320, 539] on icon "increase-product-quantity" at bounding box center [325, 534] width 11 height 11
type input "1"
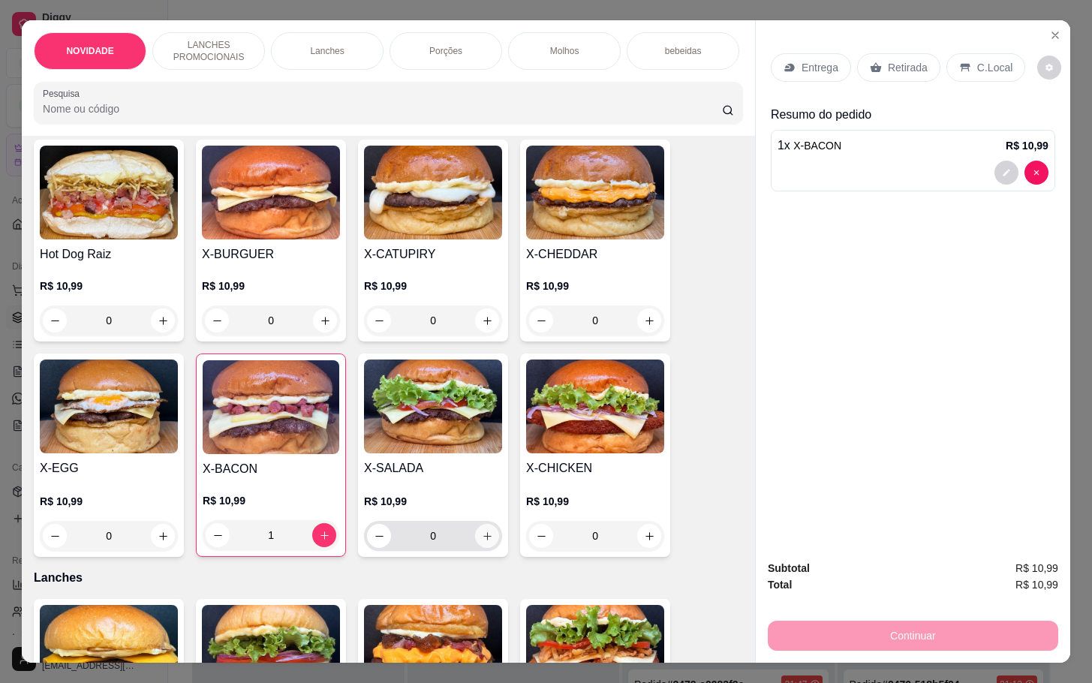
click at [476, 548] on button "increase-product-quantity" at bounding box center [487, 536] width 24 height 24
type input "1"
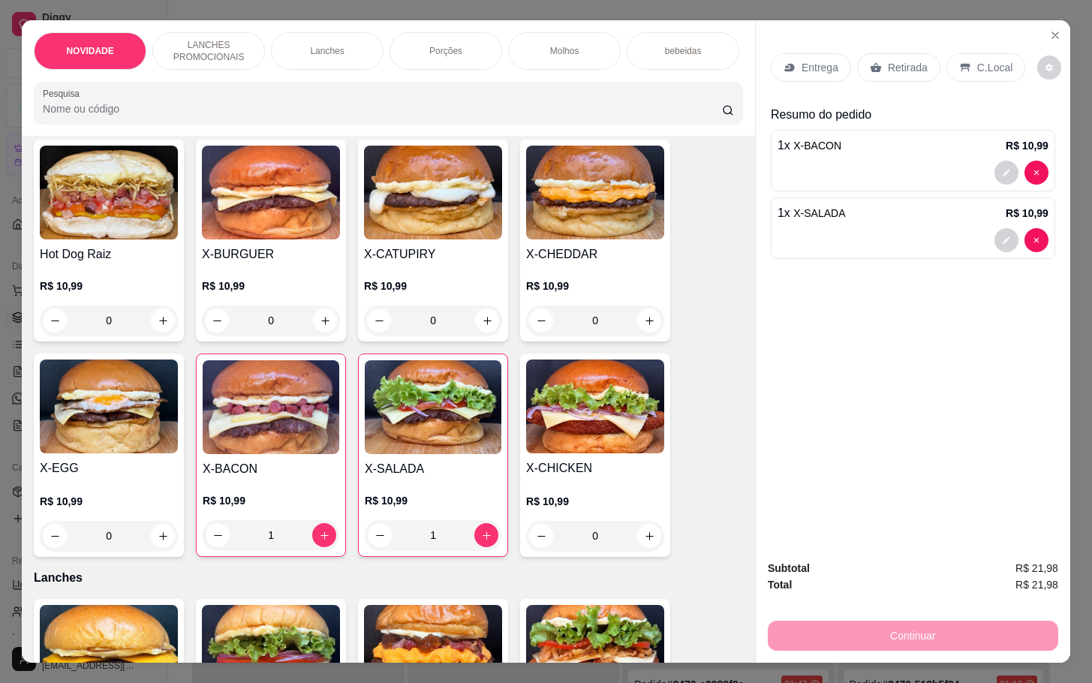
click at [888, 43] on div "Entrega Retirada C.Local" at bounding box center [913, 67] width 285 height 53
click at [888, 65] on p "Retirada" at bounding box center [908, 67] width 40 height 15
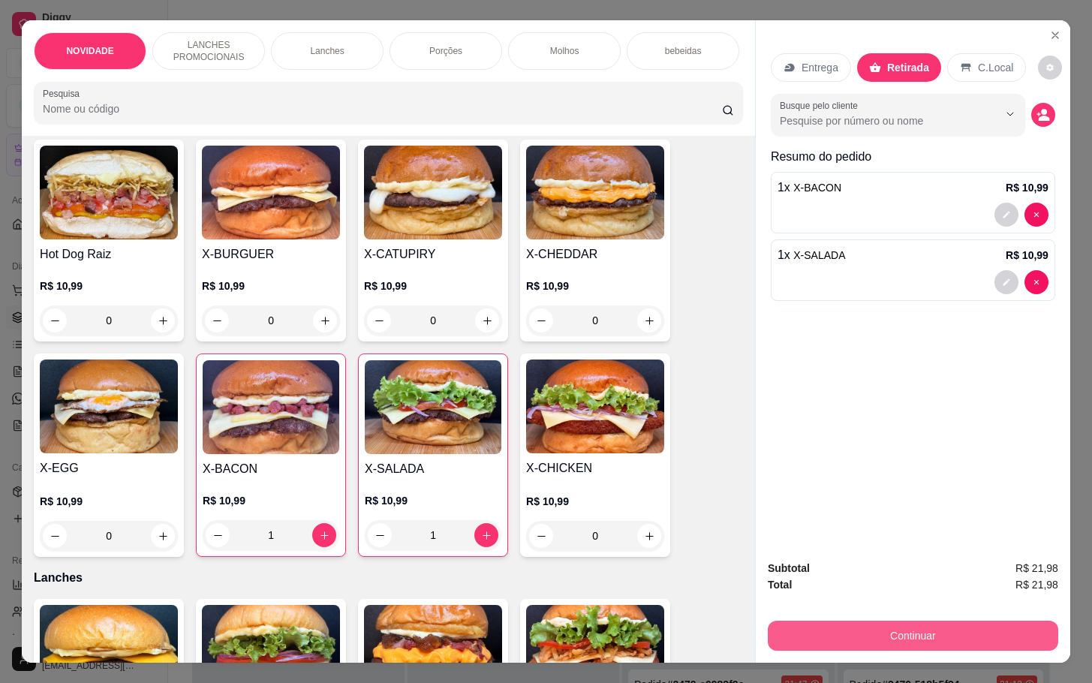
click at [836, 626] on button "Continuar" at bounding box center [913, 636] width 291 height 30
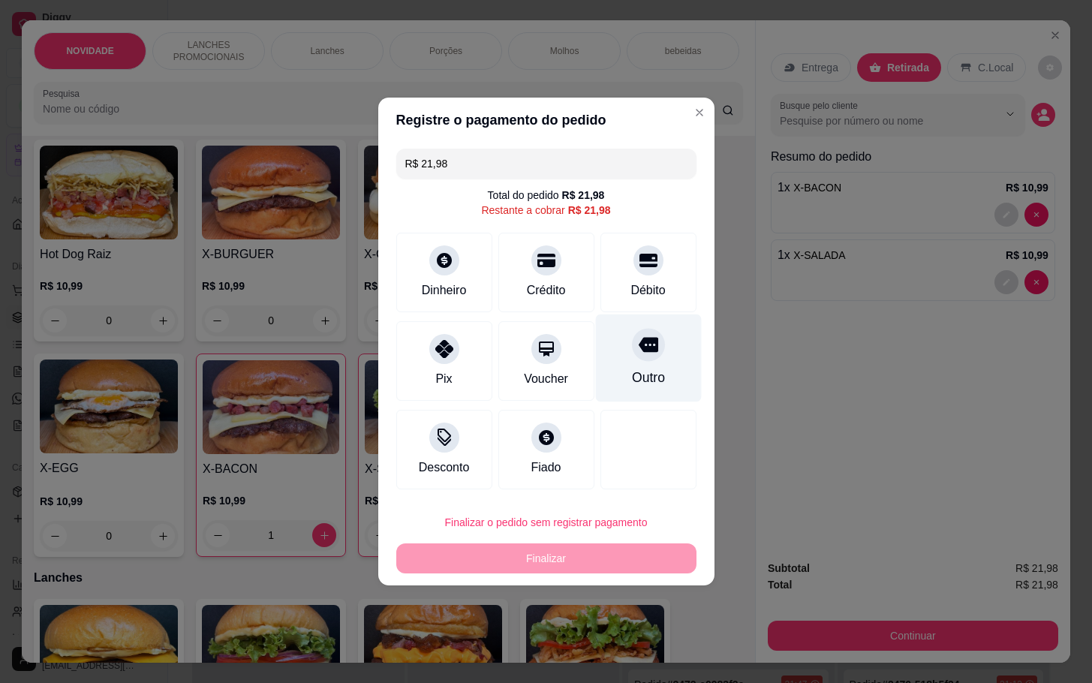
click at [619, 363] on div "Outro" at bounding box center [648, 359] width 106 height 88
type input "R$ 0,00"
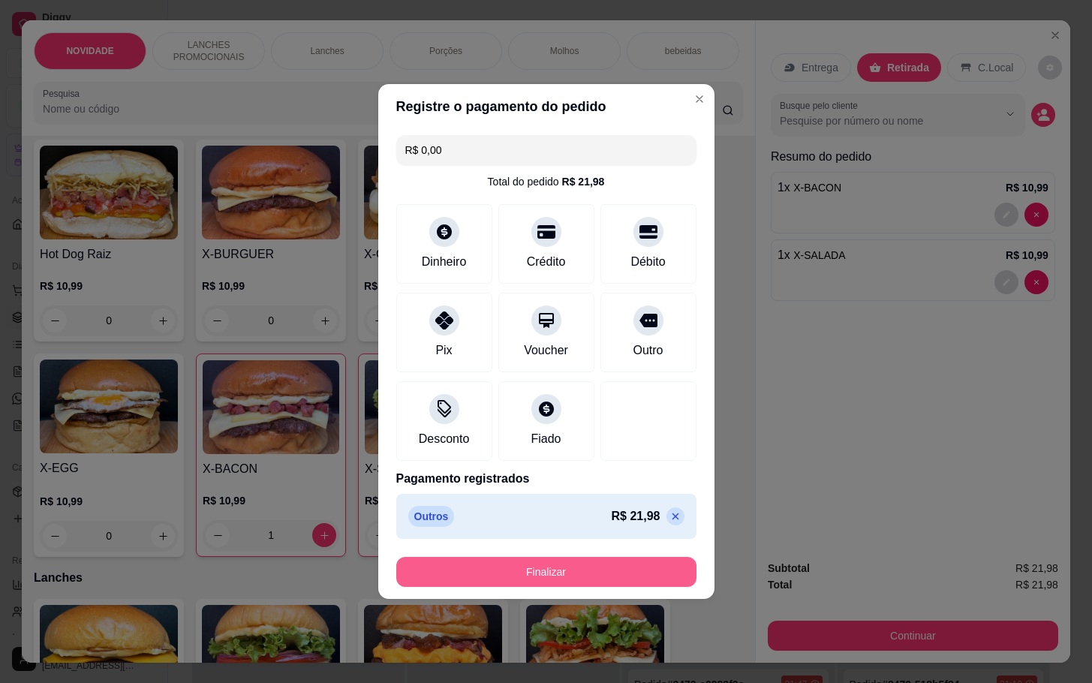
click at [611, 563] on button "Finalizar" at bounding box center [546, 572] width 300 height 30
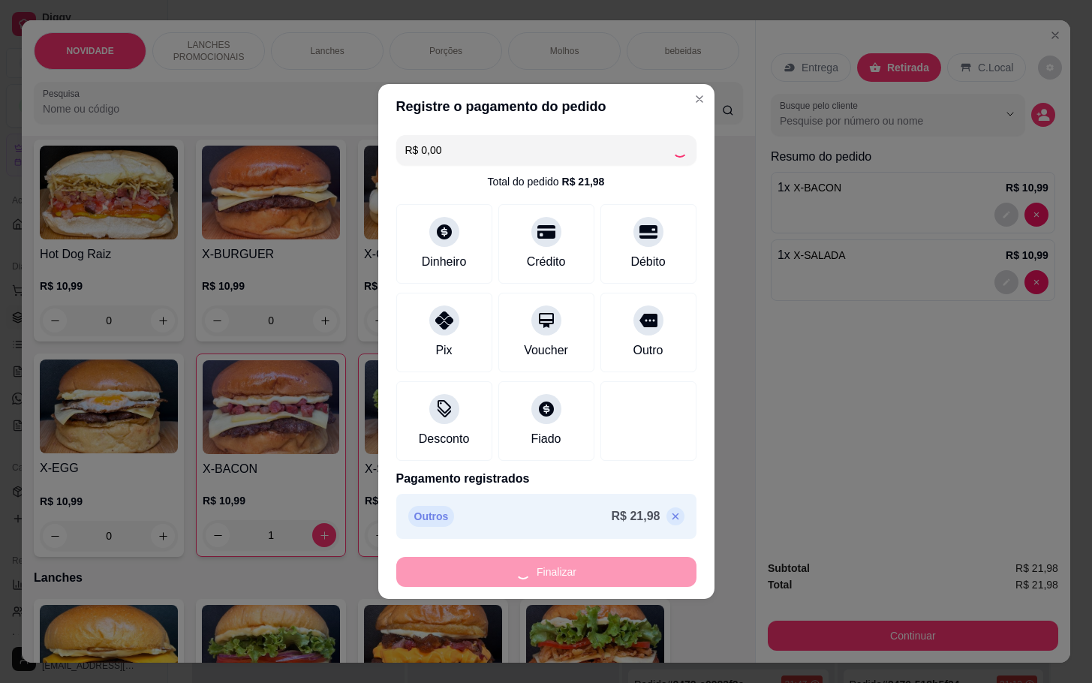
type input "0"
type input "-R$ 21,98"
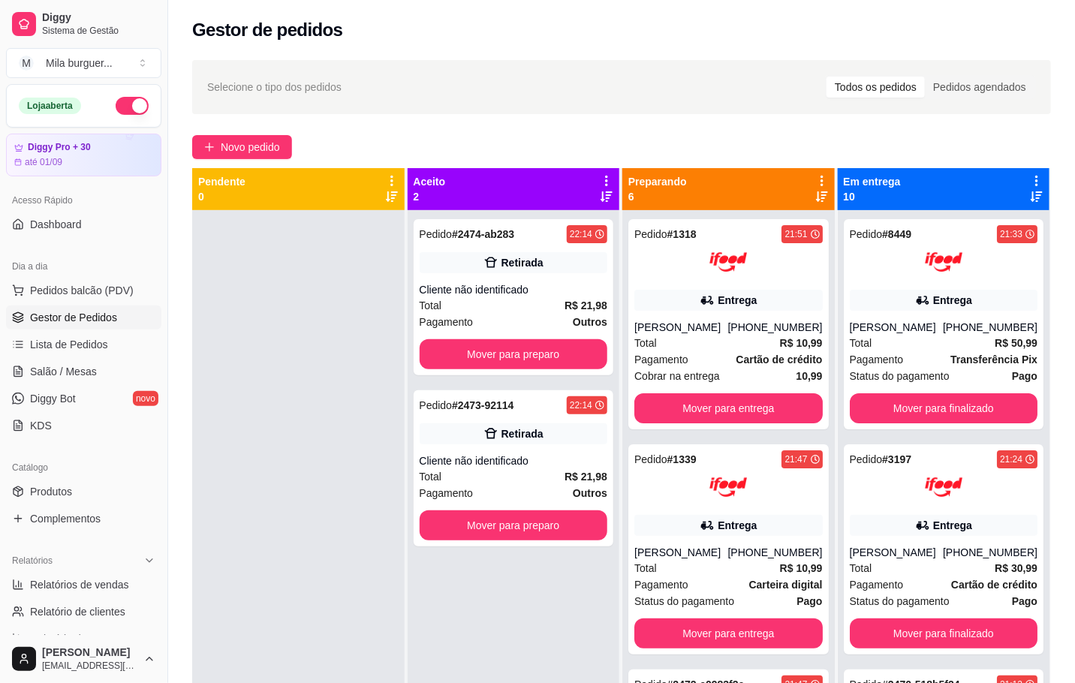
click at [294, 334] on div at bounding box center [298, 551] width 212 height 683
click at [568, 352] on button "Mover para preparo" at bounding box center [514, 354] width 188 height 30
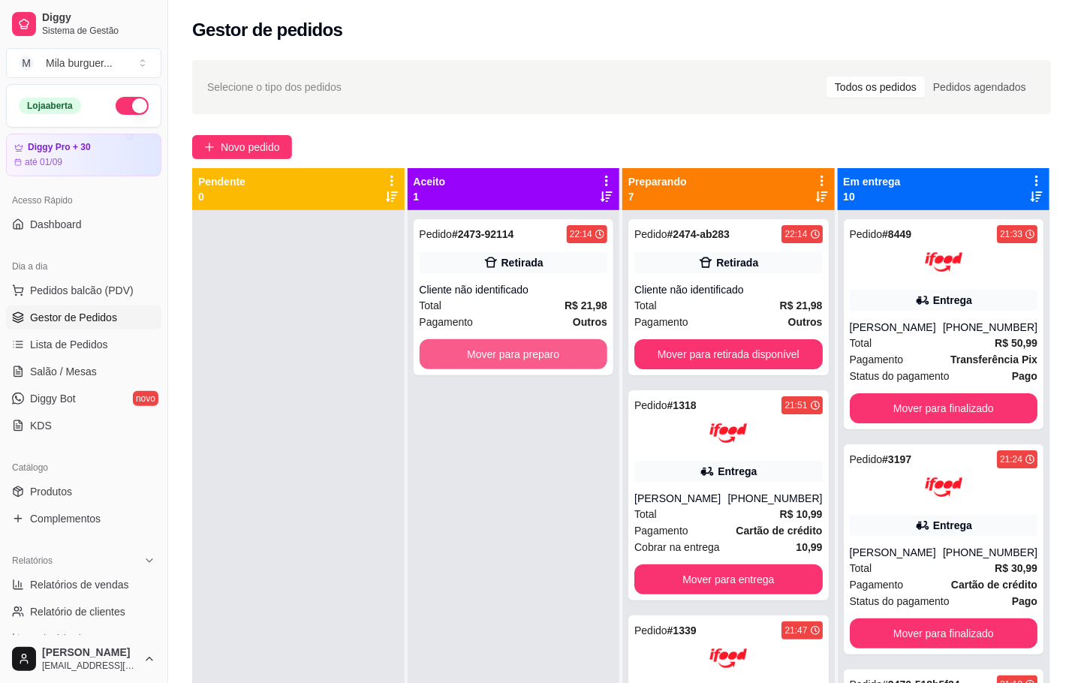
click at [577, 352] on button "Mover para preparo" at bounding box center [514, 354] width 188 height 30
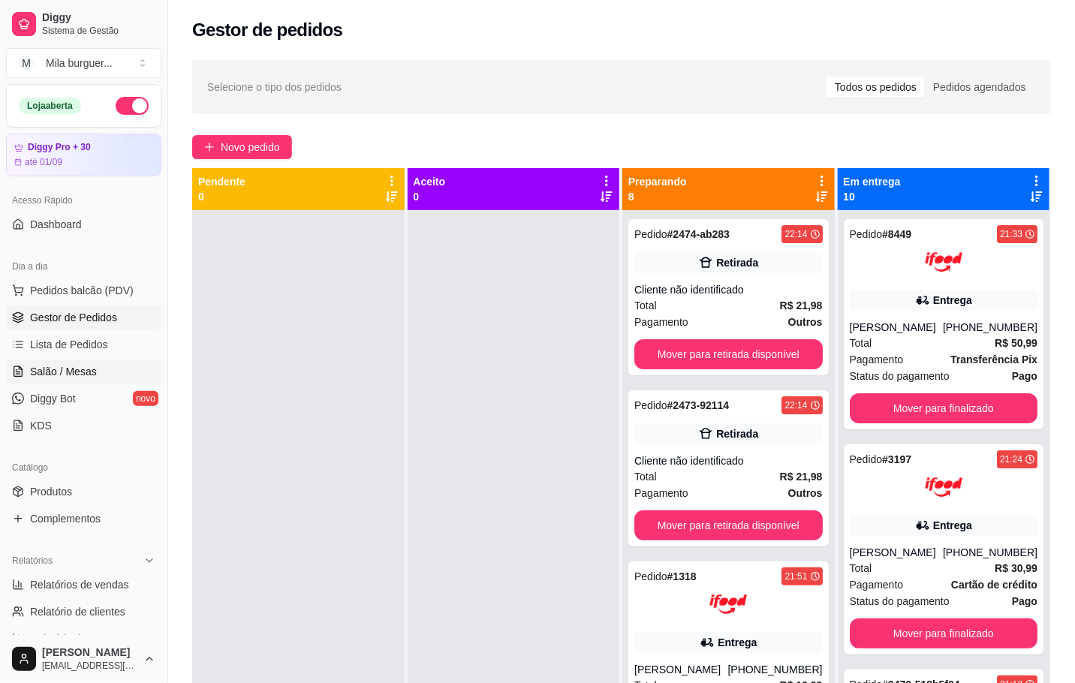
click at [126, 381] on link "Salão / Mesas" at bounding box center [83, 372] width 155 height 24
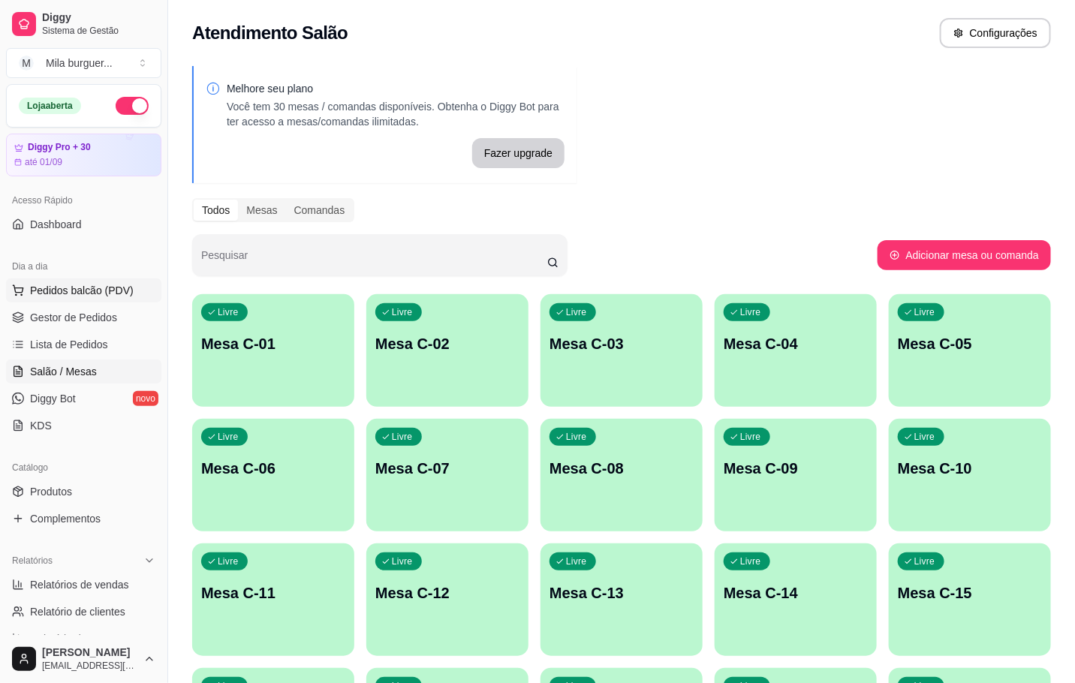
click at [142, 293] on button "Pedidos balcão (PDV)" at bounding box center [83, 291] width 155 height 24
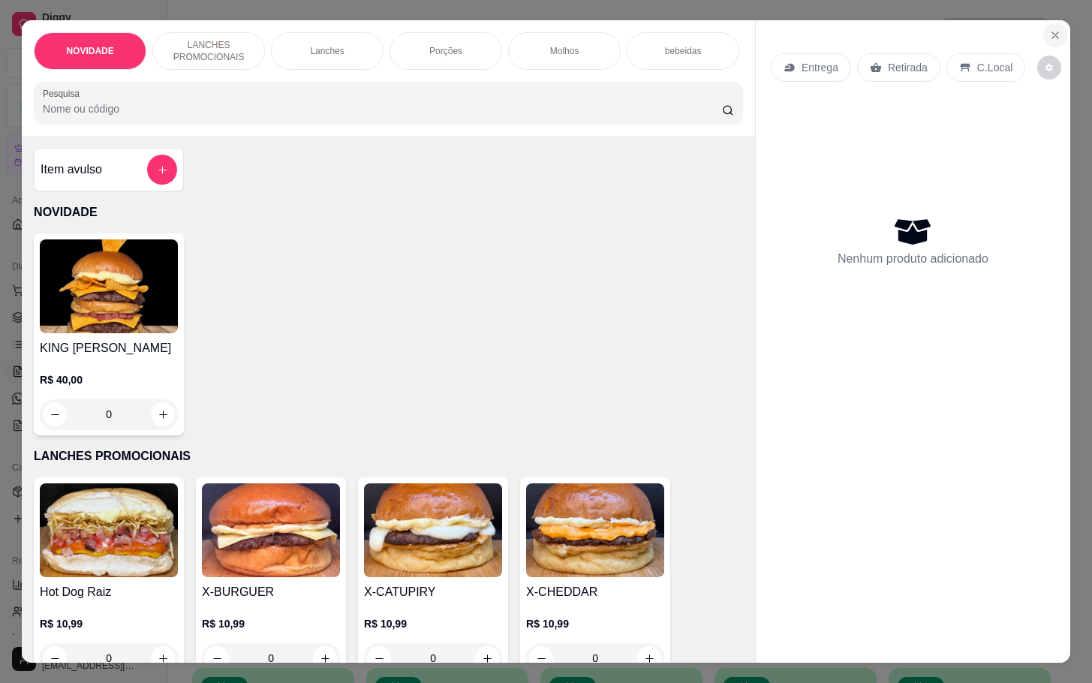
click at [1050, 29] on icon "Close" at bounding box center [1055, 35] width 12 height 12
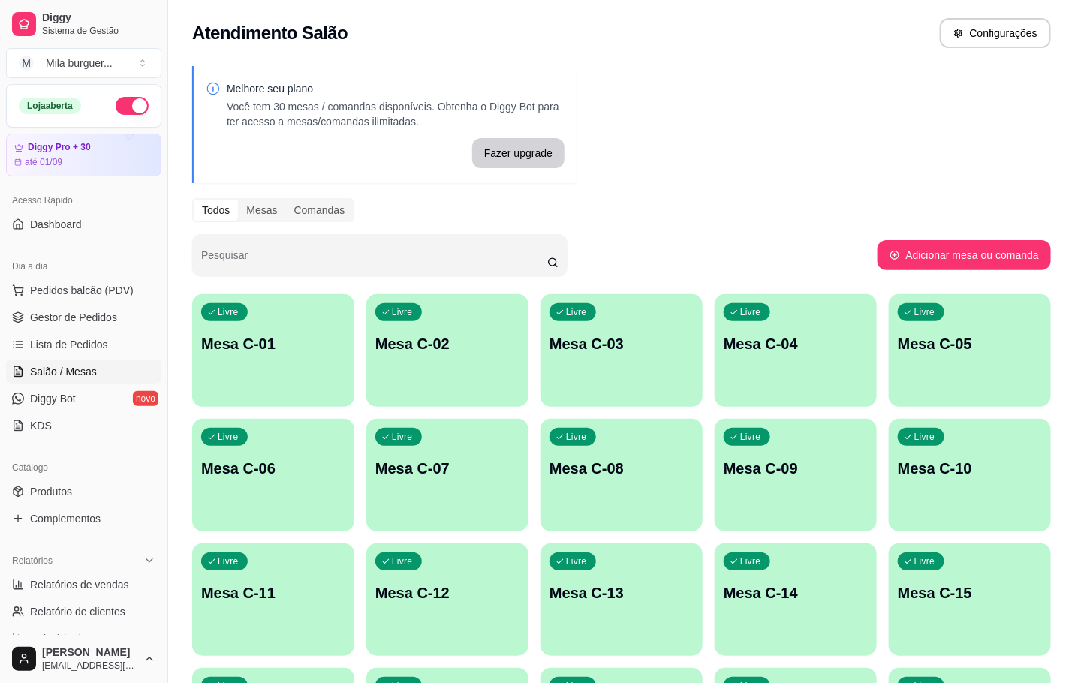
click at [97, 368] on link "Salão / Mesas" at bounding box center [83, 372] width 155 height 24
click at [117, 300] on button "Pedidos balcão (PDV)" at bounding box center [83, 291] width 155 height 24
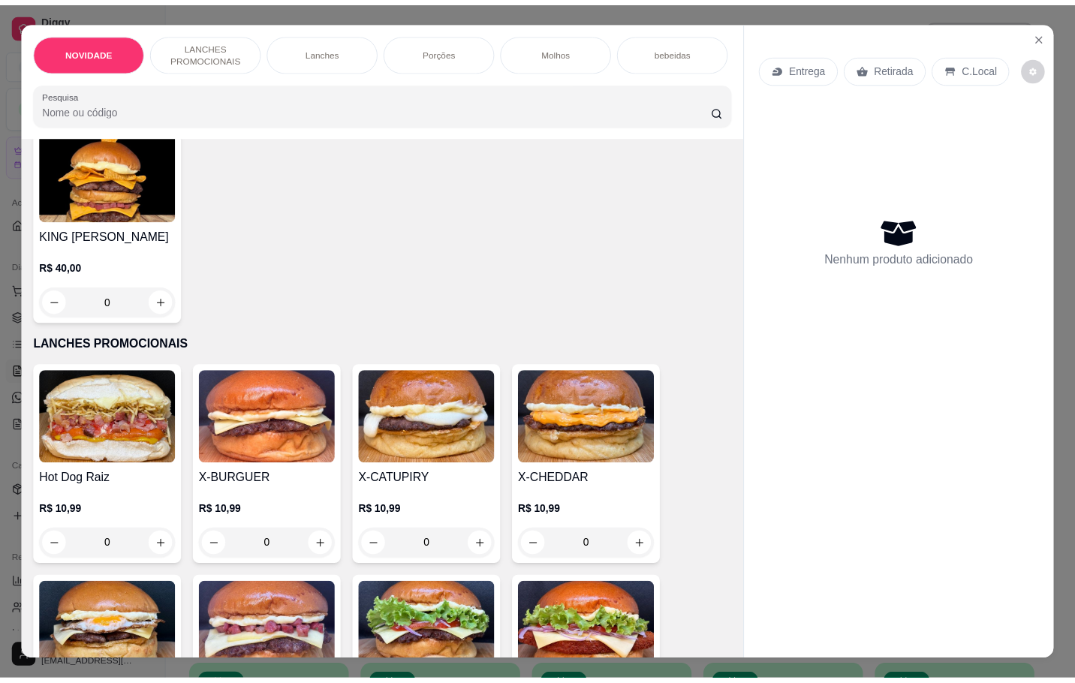
scroll to position [225, 0]
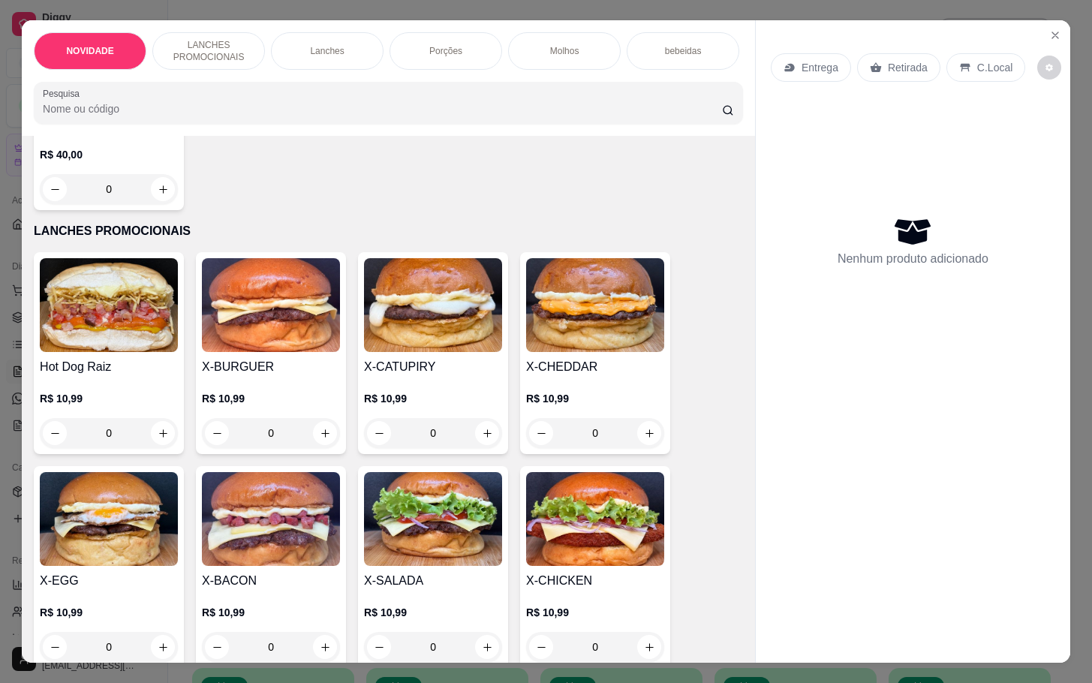
click at [260, 527] on img at bounding box center [271, 519] width 138 height 94
click at [464, 350] on div "Observações do cliente" at bounding box center [546, 364] width 432 height 110
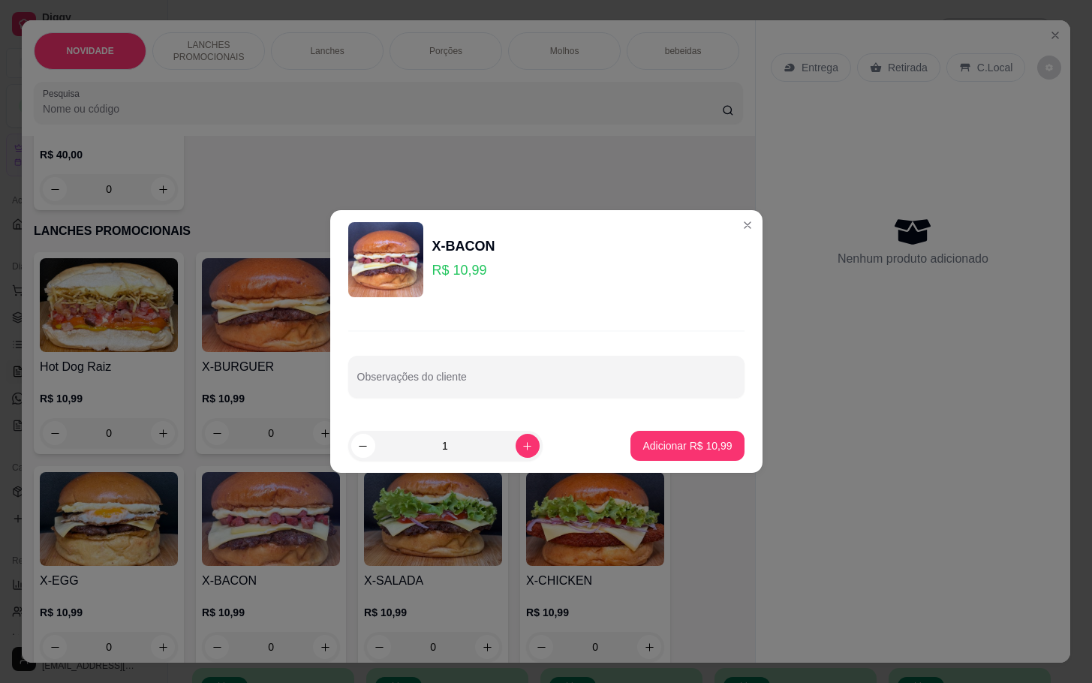
click at [456, 375] on input "Observações do cliente" at bounding box center [546, 382] width 378 height 15
type input "SEM QUEIJO"
click at [672, 420] on footer "1 Adicionar R$ 10,99" at bounding box center [546, 446] width 432 height 54
drag, startPoint x: 672, startPoint y: 420, endPoint x: 660, endPoint y: 460, distance: 42.3
click at [674, 420] on footer "1 Adicionar R$ 10,99" at bounding box center [546, 446] width 432 height 54
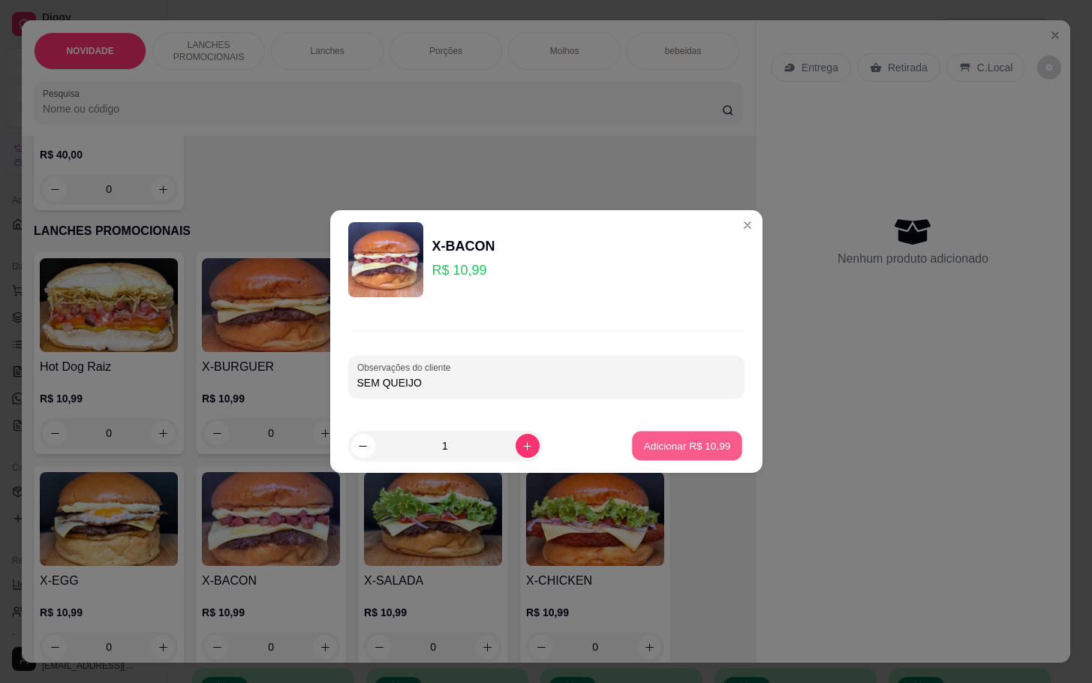
click at [658, 451] on p "Adicionar R$ 10,99" at bounding box center [687, 445] width 87 height 14
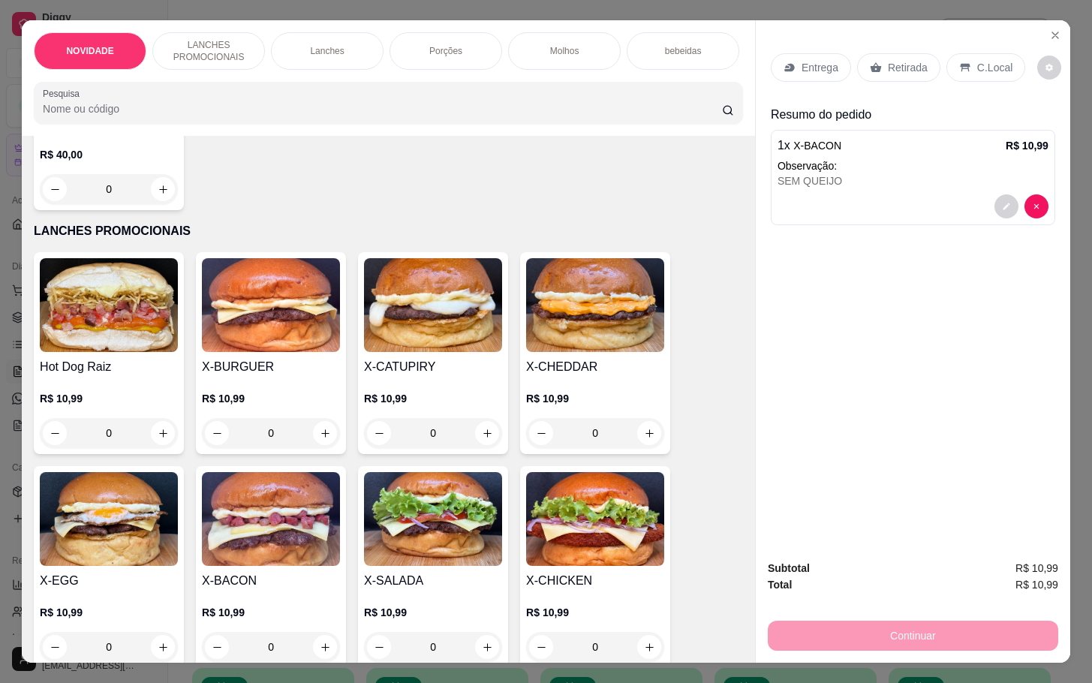
click at [872, 53] on div "Retirada" at bounding box center [898, 67] width 83 height 29
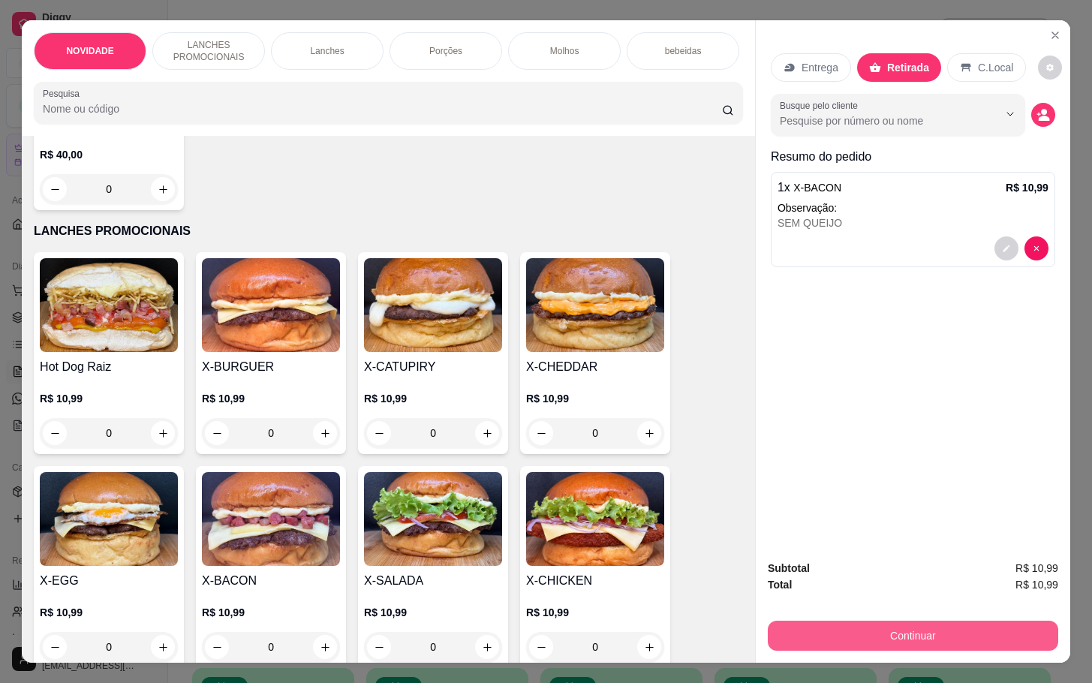
click at [962, 621] on button "Continuar" at bounding box center [913, 636] width 291 height 30
click at [904, 617] on div "Continuar" at bounding box center [913, 634] width 291 height 34
click at [881, 631] on button "Continuar" at bounding box center [913, 636] width 291 height 30
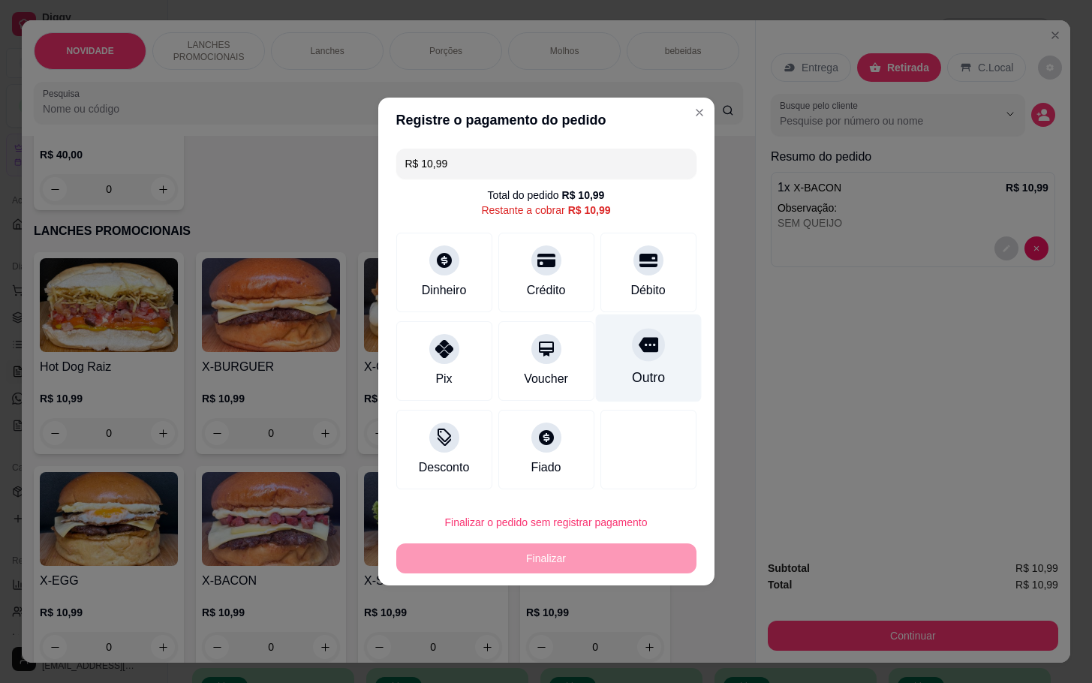
click at [634, 368] on div "Outro" at bounding box center [647, 378] width 33 height 20
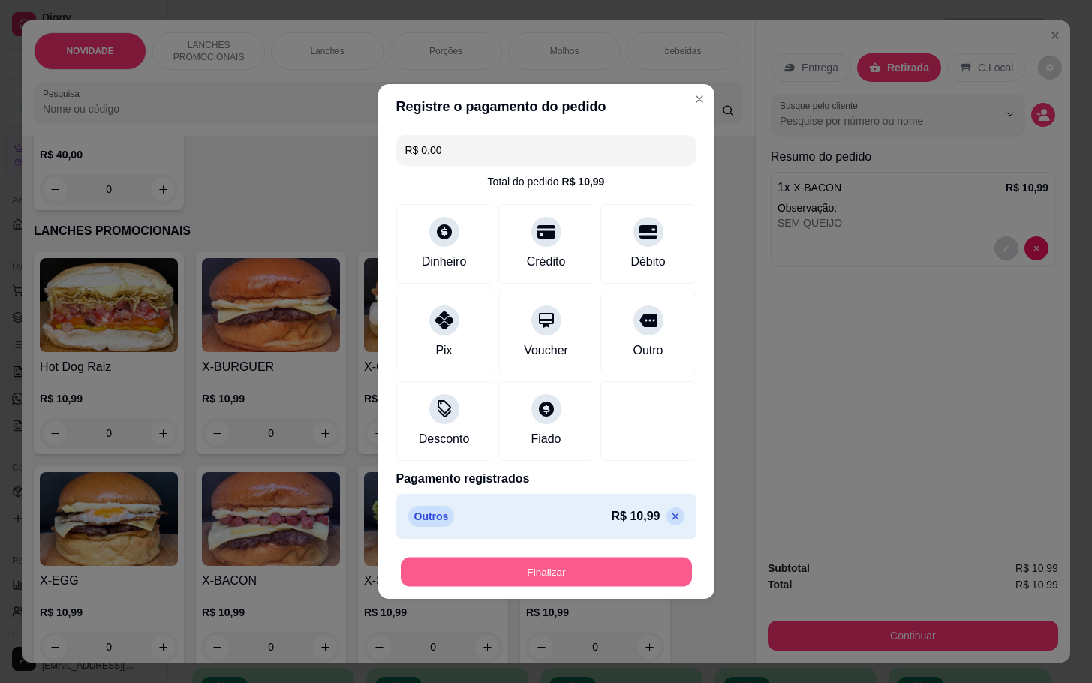
click at [662, 566] on button "Finalizar" at bounding box center [546, 572] width 291 height 29
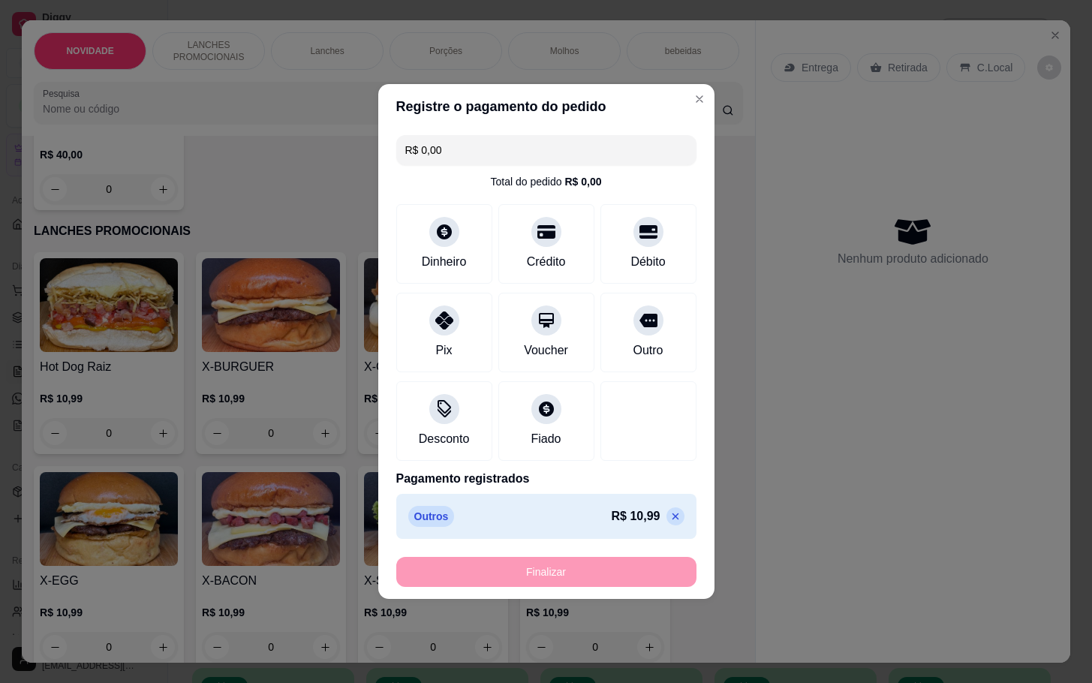
type input "-R$ 10,99"
